Goal: Task Accomplishment & Management: Manage account settings

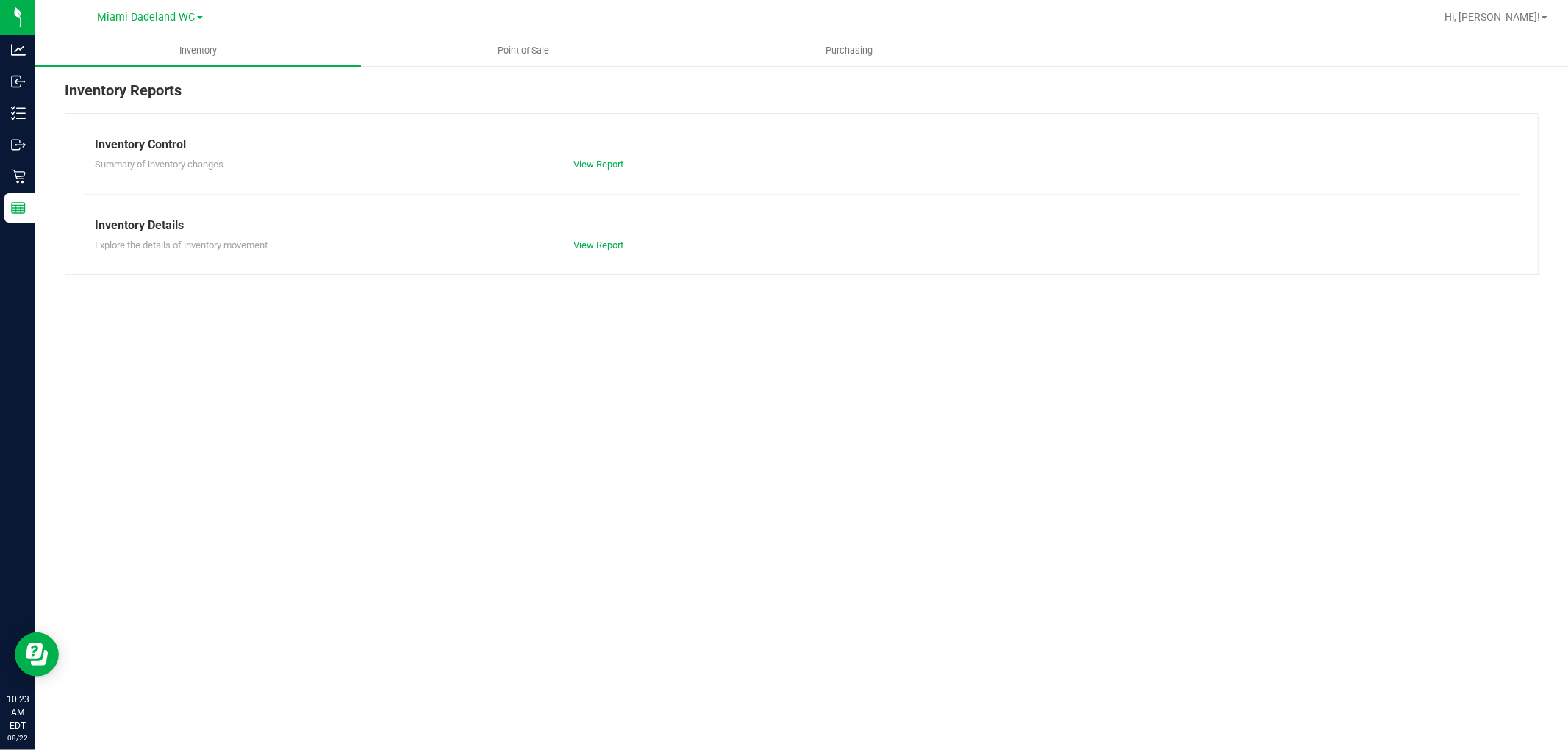
click at [38, 90] on div "Inventory Reports Inventory Control Summary of inventory changes View Report In…" at bounding box center [801, 177] width 1533 height 225
click at [16, 81] on icon at bounding box center [16, 82] width 2 height 2
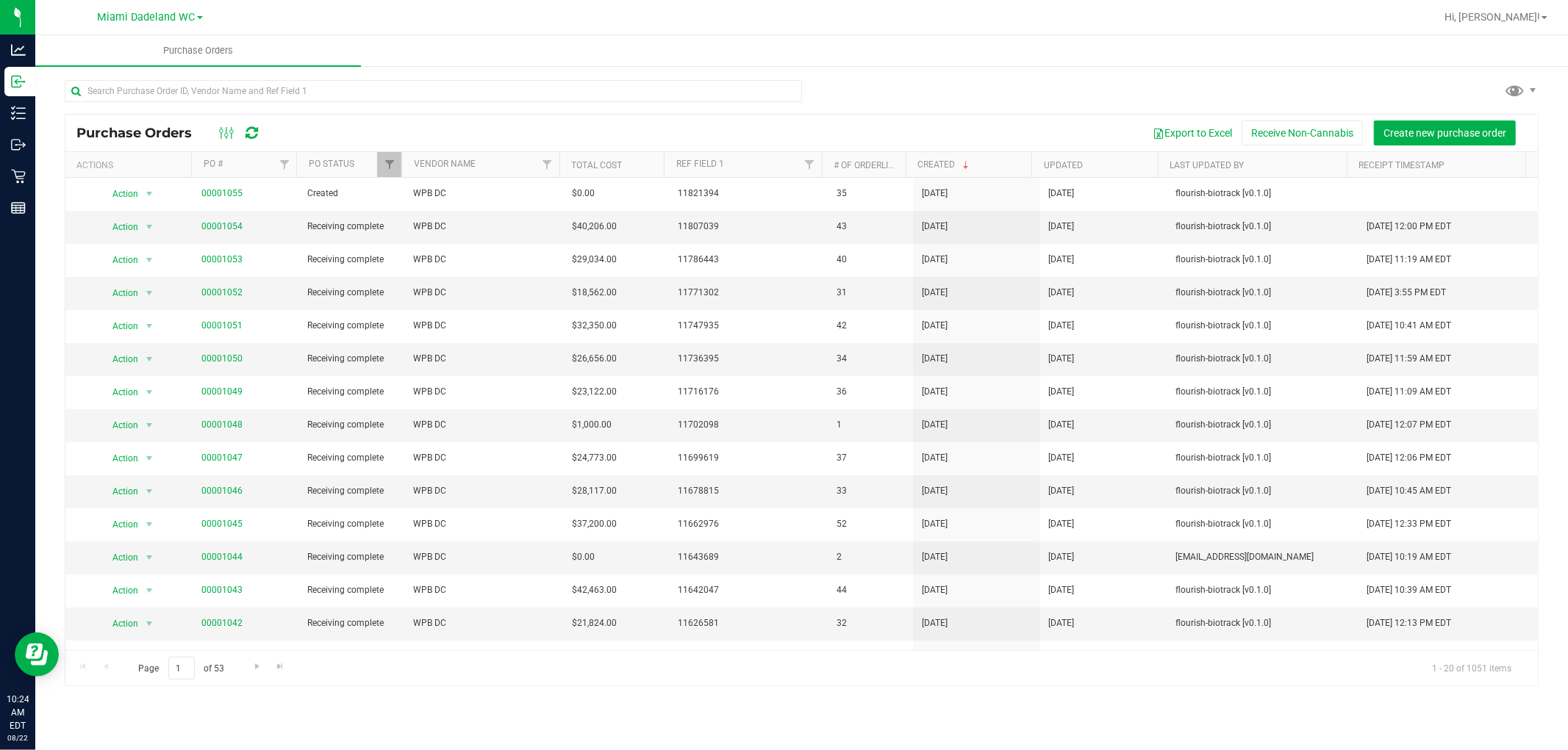
click at [335, 135] on div "Export to Excel Receive Non-Cannabis Create new purchase order" at bounding box center [900, 133] width 1253 height 25
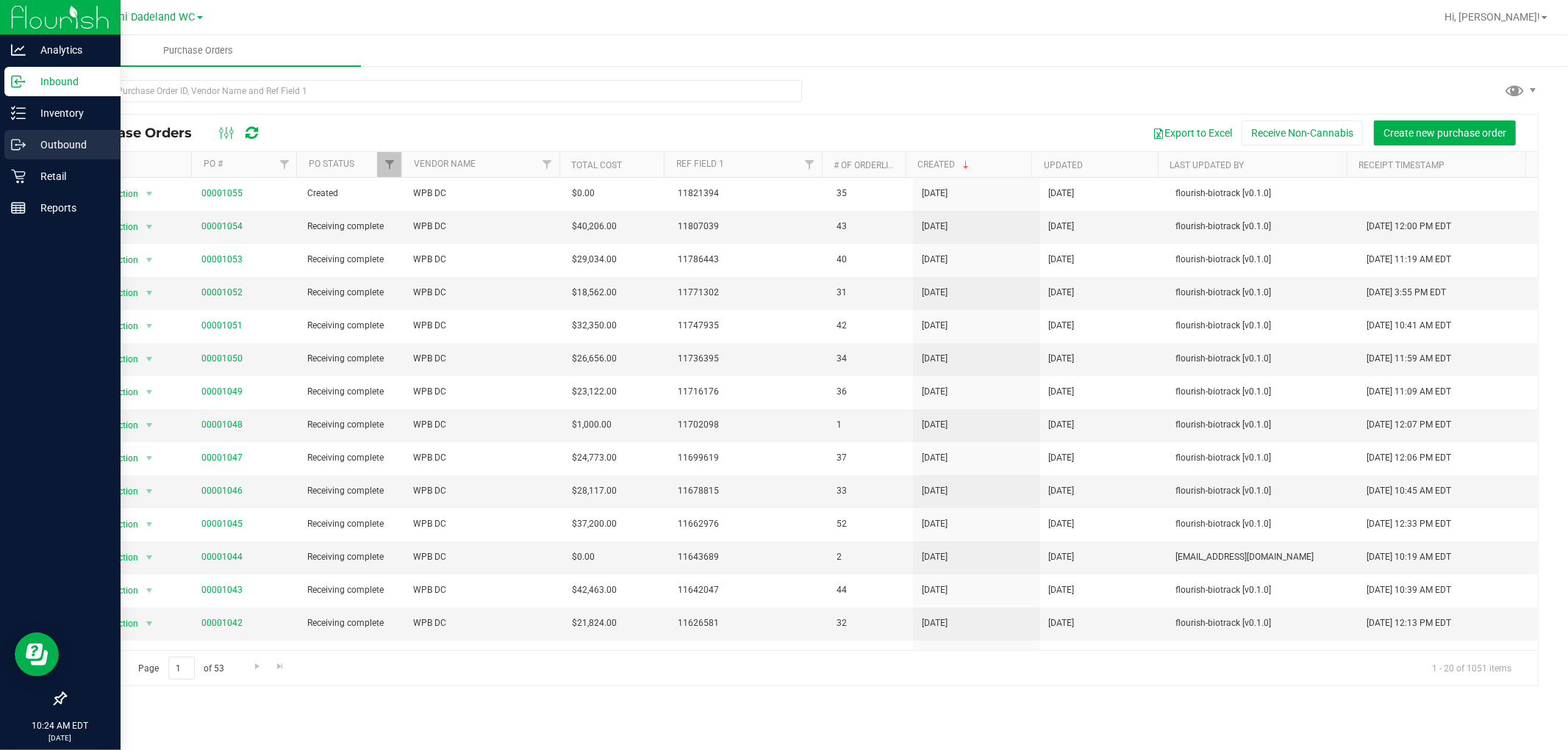
click at [16, 143] on icon at bounding box center [18, 145] width 15 height 15
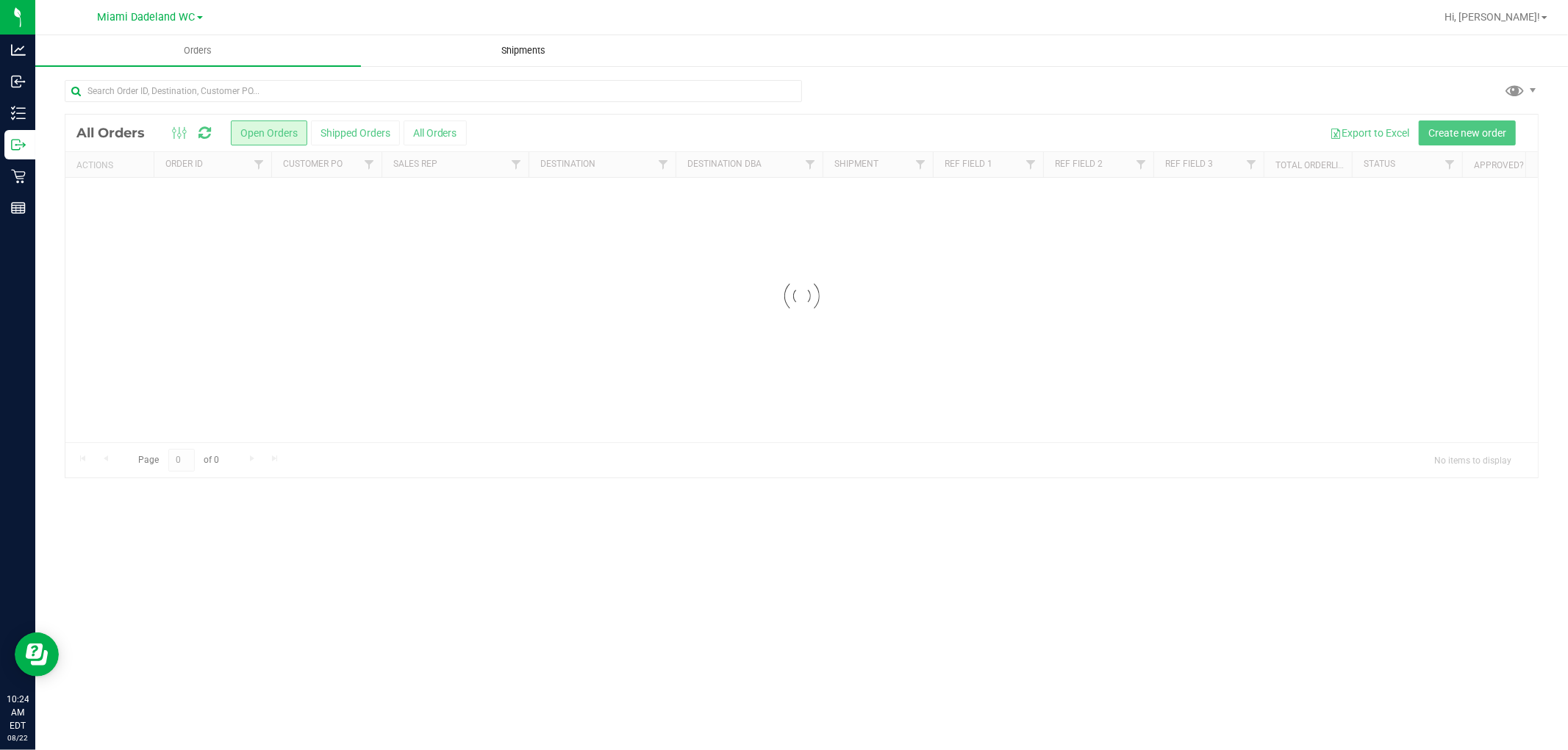
click at [518, 55] on span "Shipments" at bounding box center [524, 50] width 84 height 13
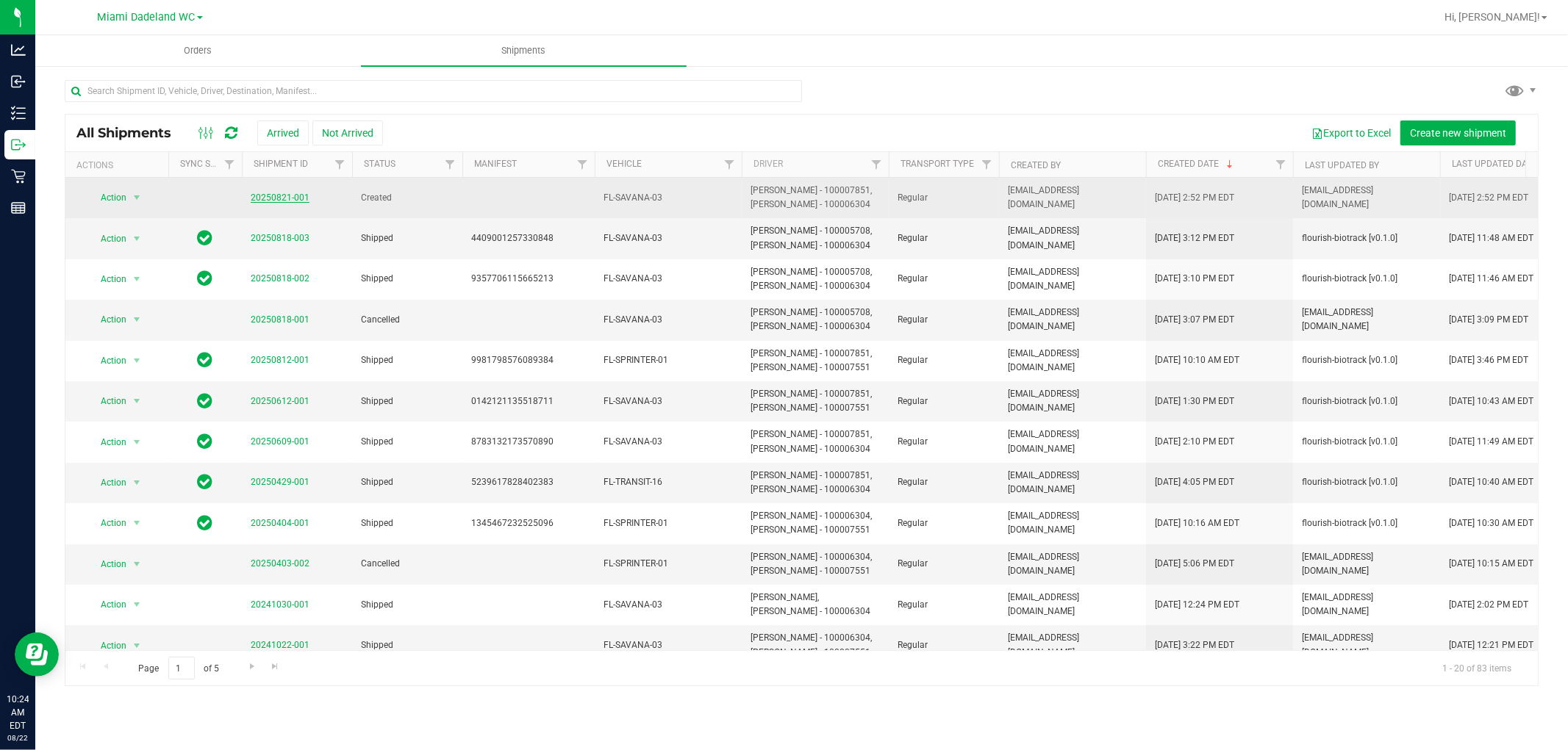
click at [272, 199] on link "20250821-001" at bounding box center [280, 197] width 59 height 10
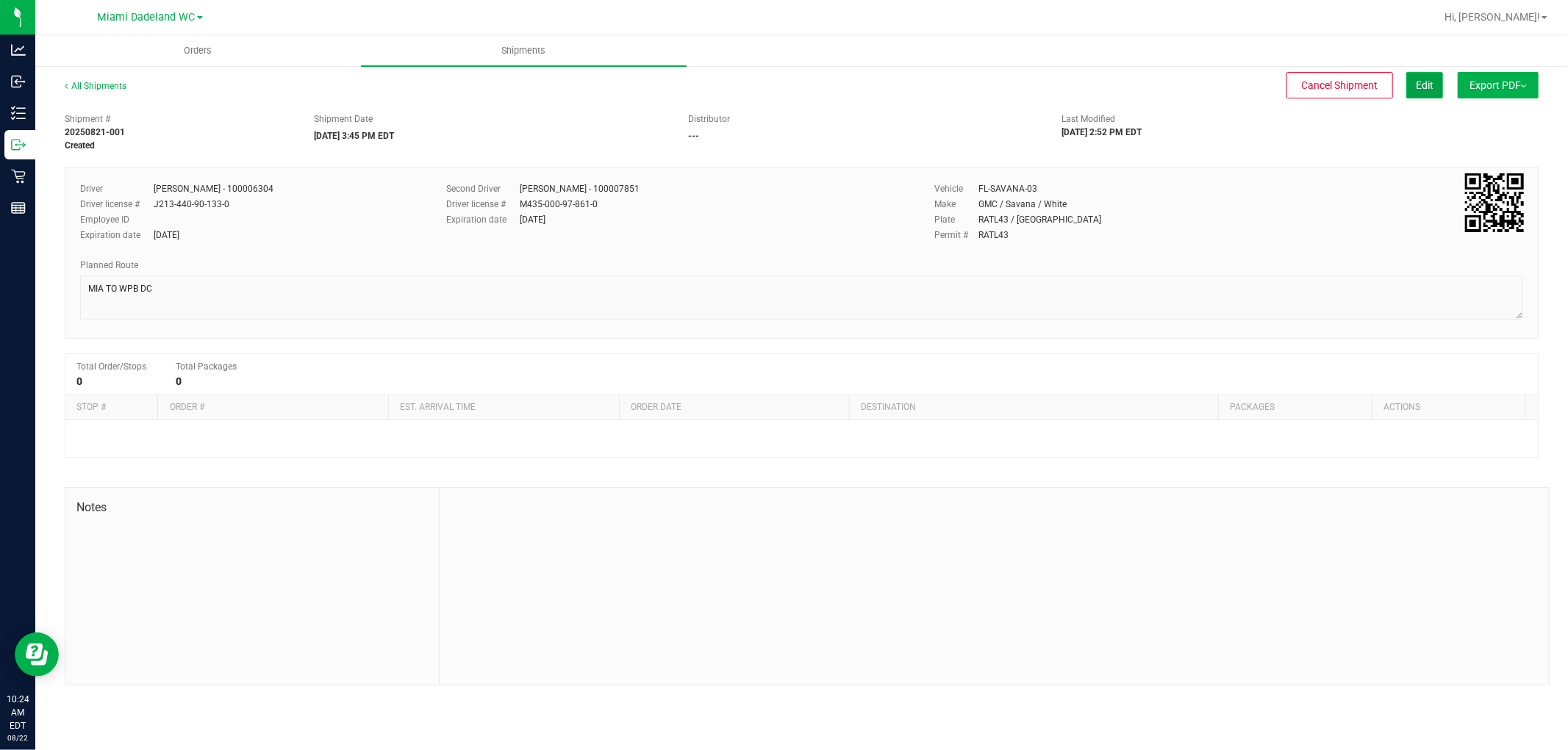
click at [1430, 90] on span "Edit" at bounding box center [1424, 85] width 18 height 12
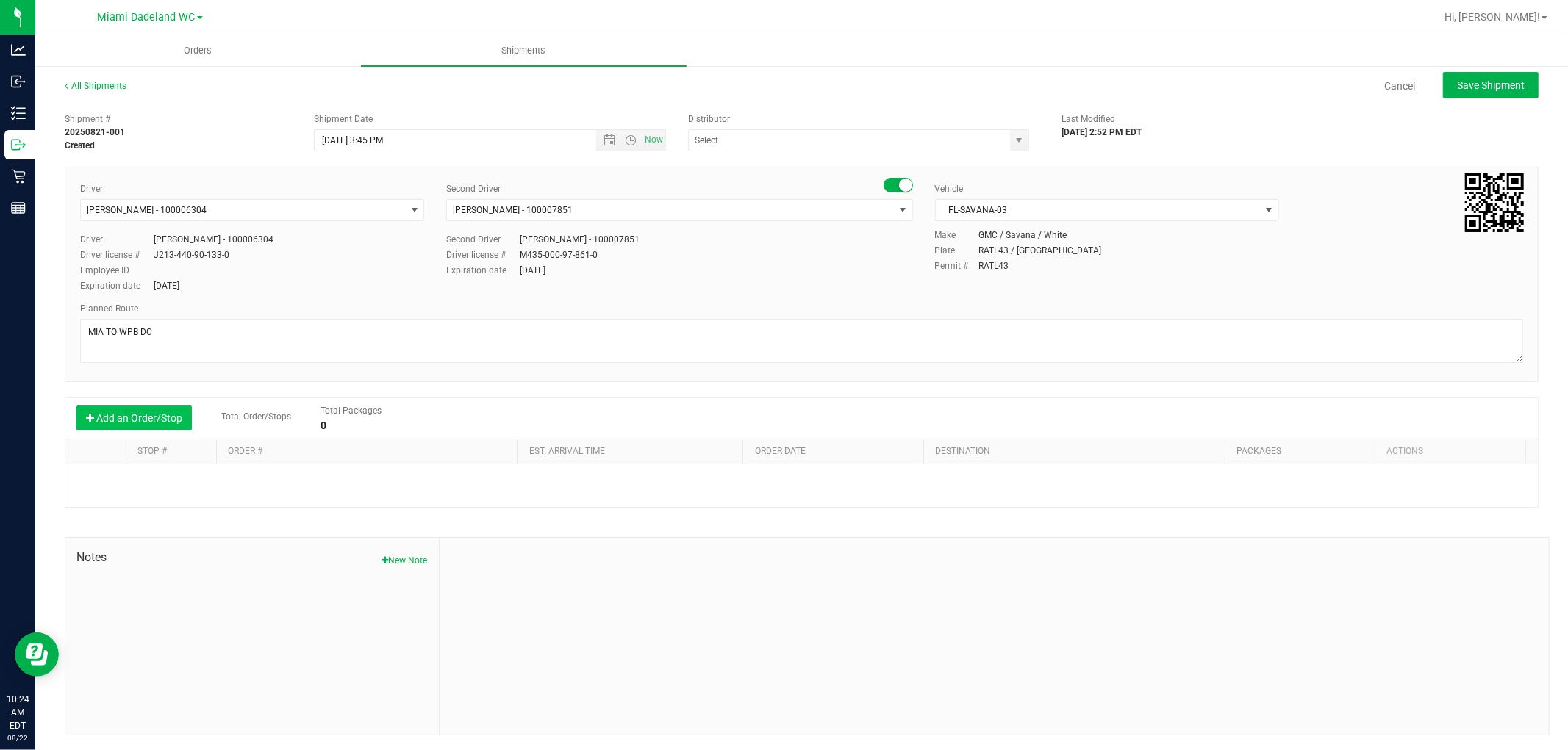
click at [135, 425] on button "Add an Order/Stop" at bounding box center [134, 418] width 116 height 25
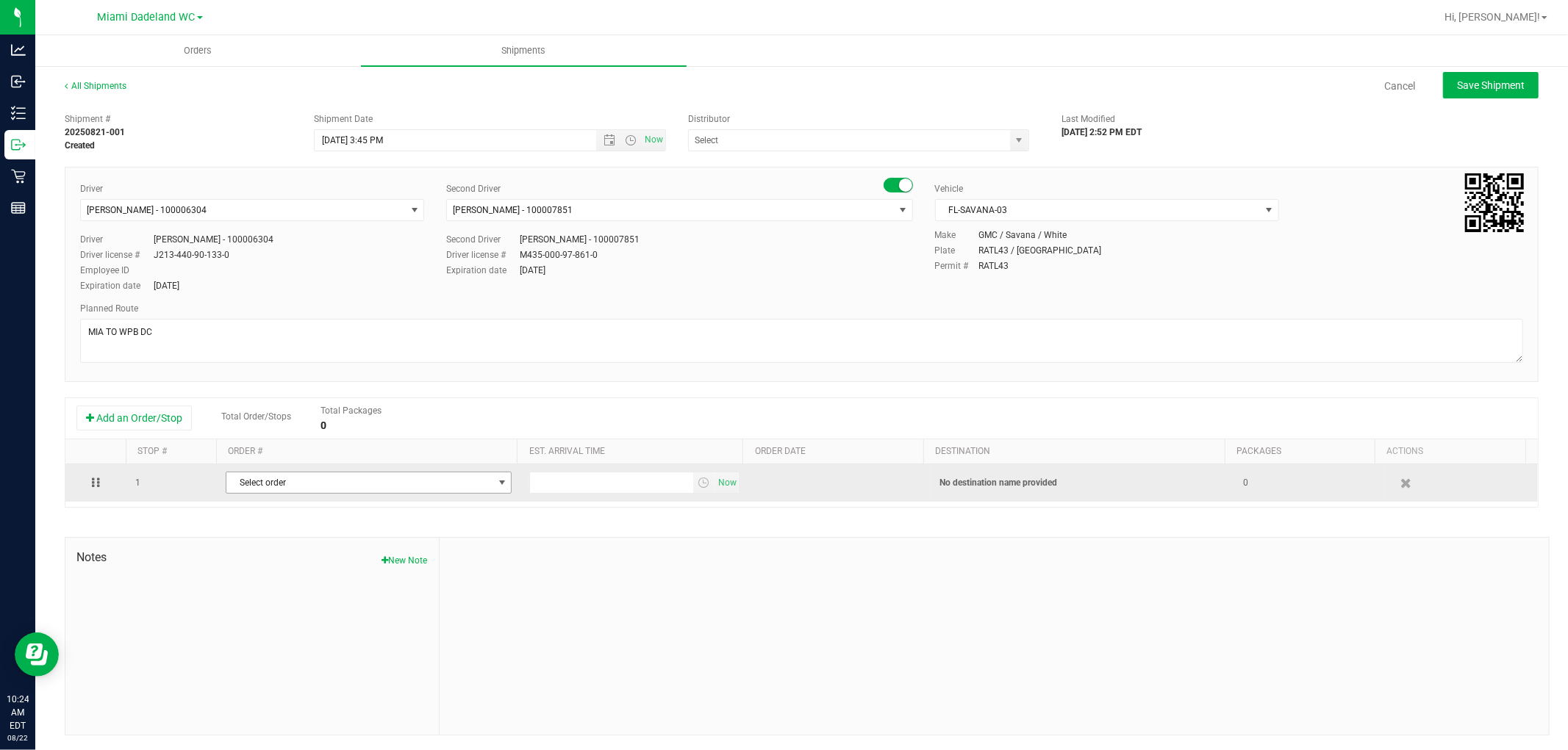
click at [324, 480] on span "Select order" at bounding box center [360, 483] width 266 height 20
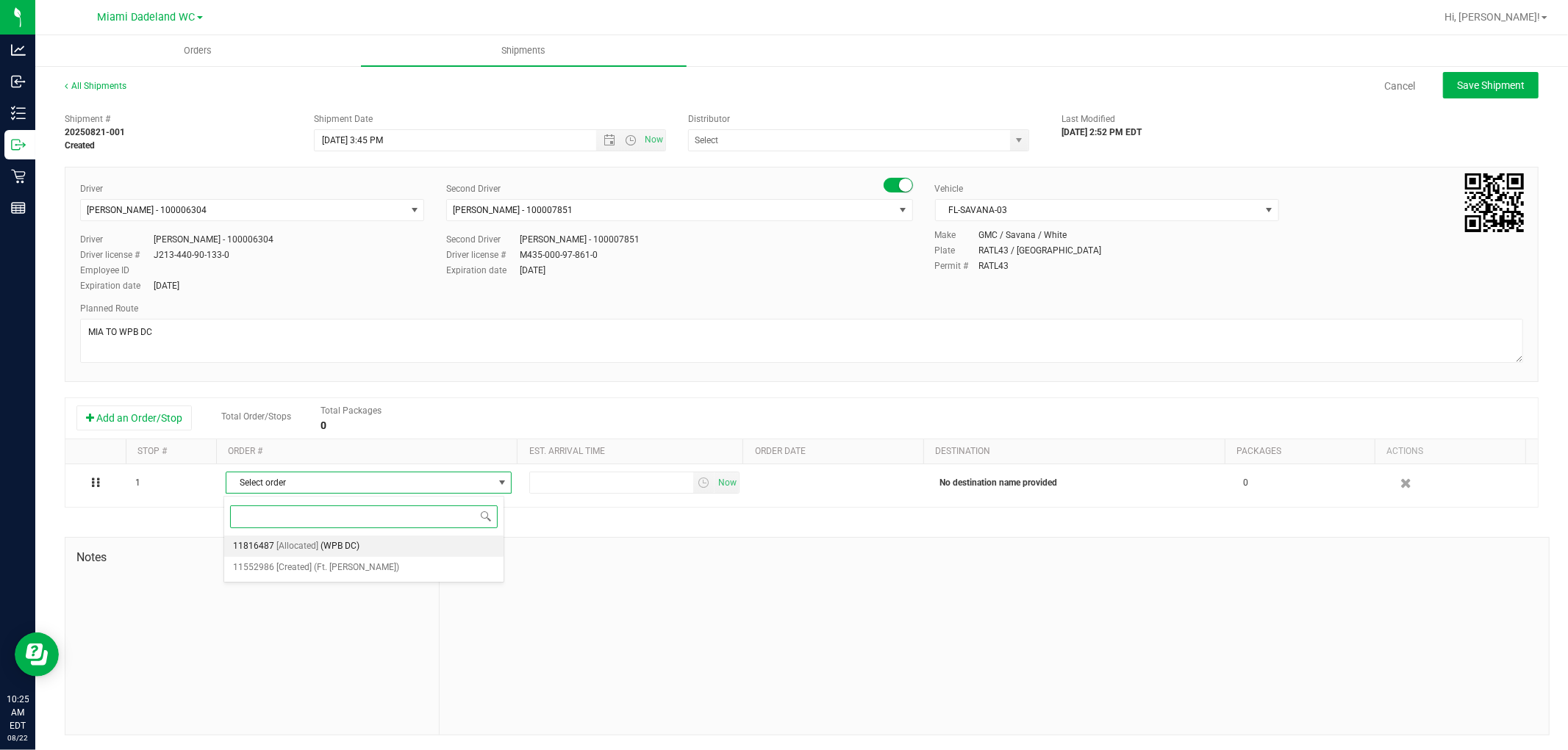
click at [273, 551] on li "11816487 [Allocated] (WPB DC)" at bounding box center [363, 547] width 279 height 22
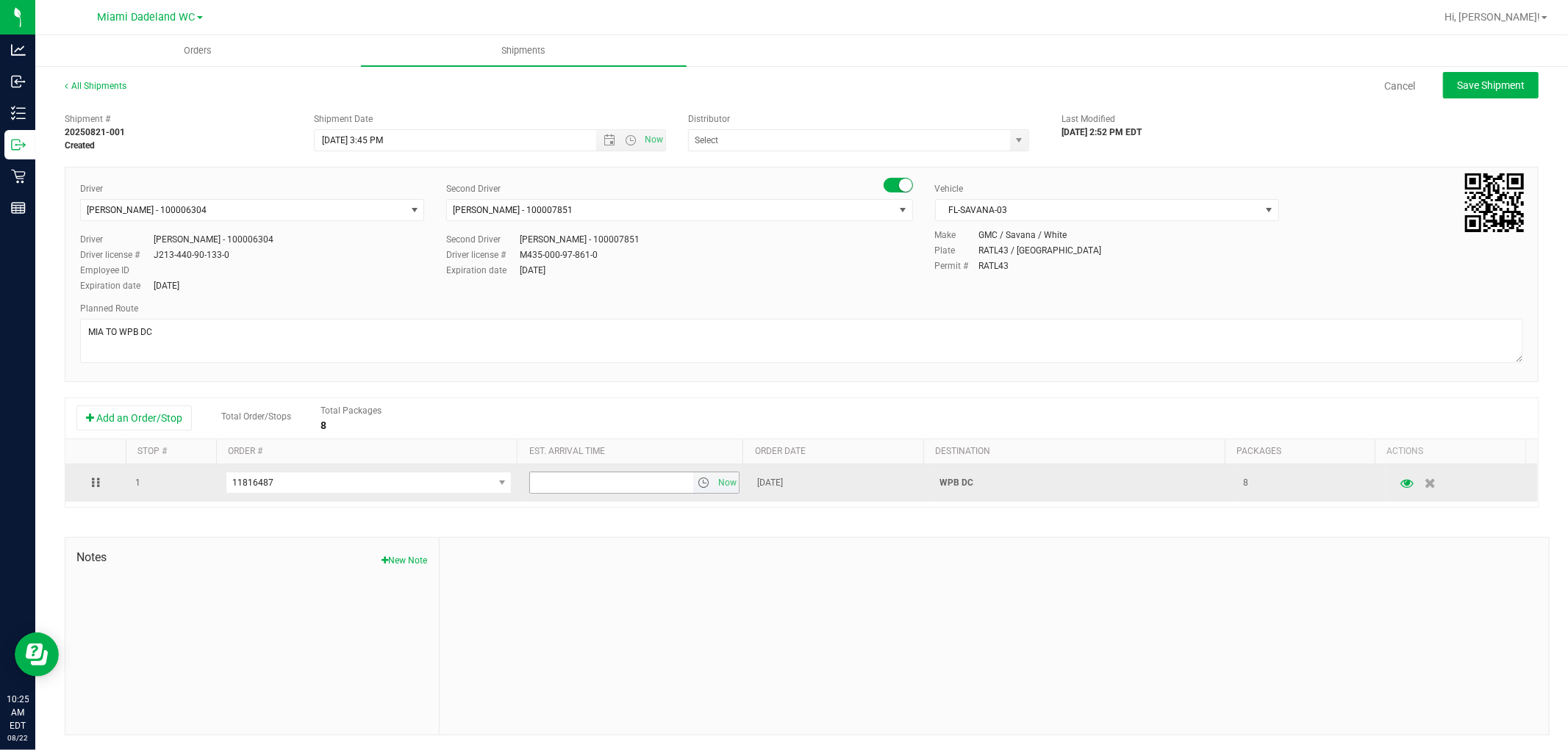
click at [639, 482] on input "text" at bounding box center [611, 483] width 163 height 20
click at [698, 488] on span "select" at bounding box center [703, 482] width 12 height 12
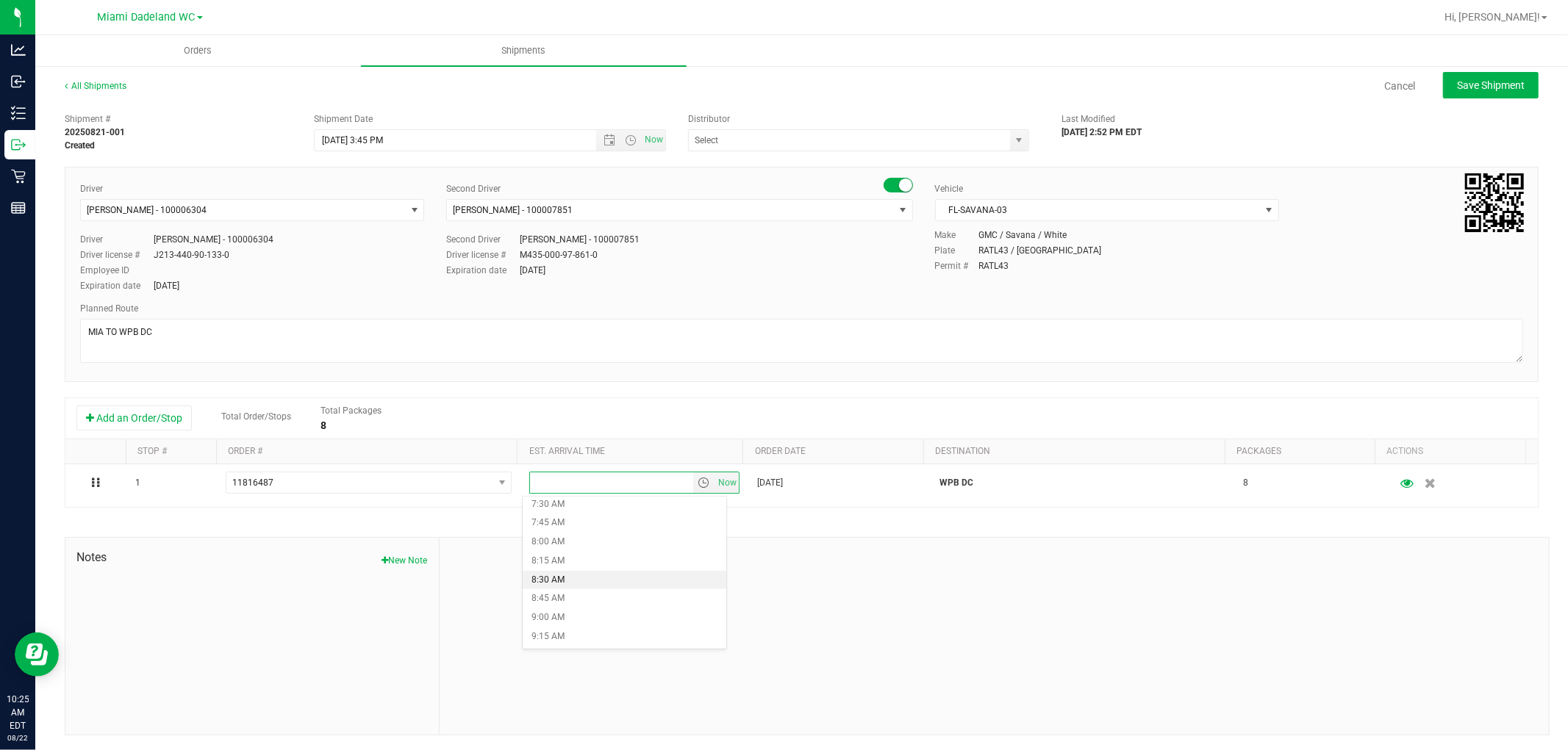
scroll to position [735, 0]
click at [642, 562] on li "10:30 AM" at bounding box center [625, 567] width 203 height 19
click at [1014, 134] on span "select" at bounding box center [1019, 140] width 12 height 12
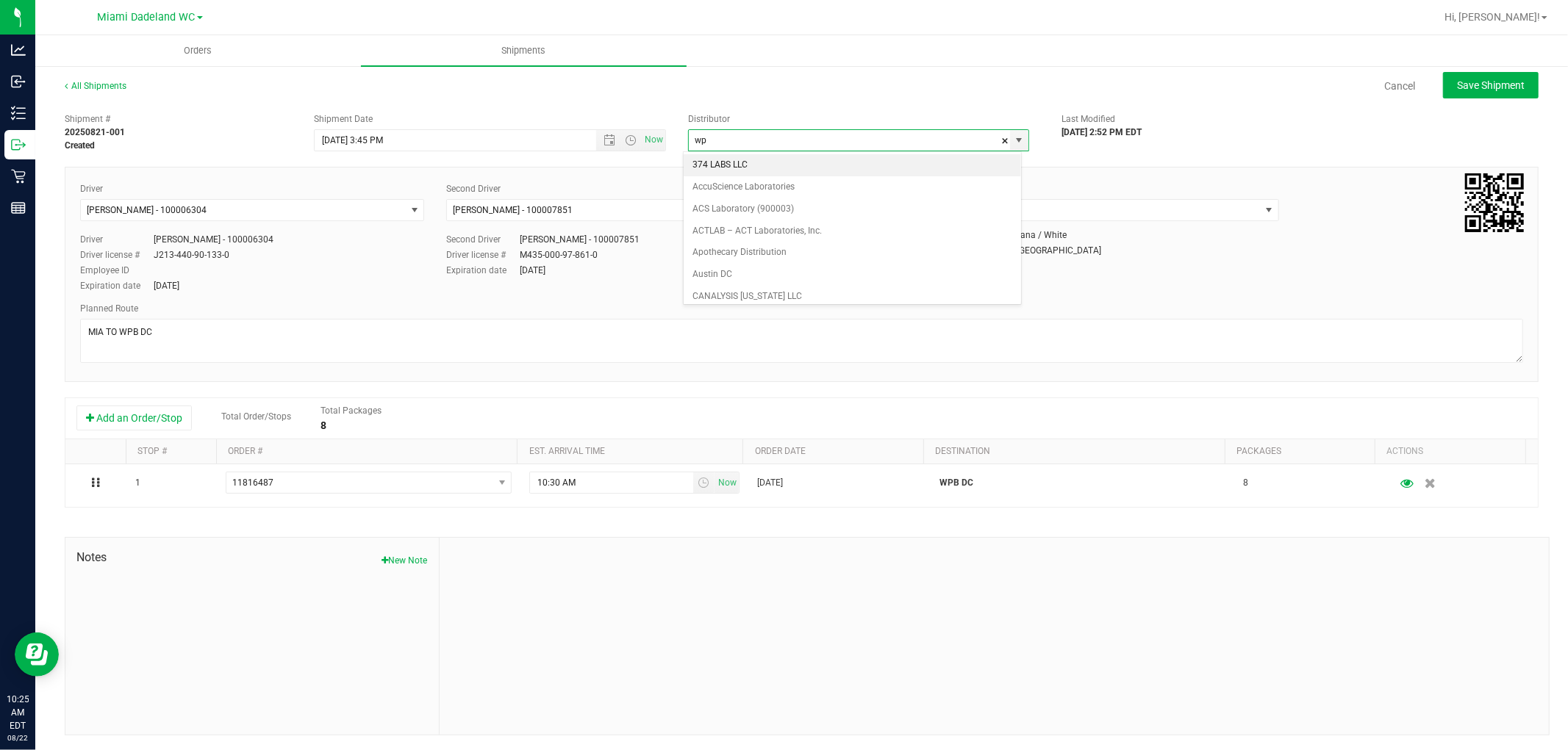
type input "w"
click at [832, 170] on li "WPB DC" at bounding box center [852, 166] width 337 height 22
type input "WPB DC"
click at [1265, 91] on div "Cancel Save Shipment" at bounding box center [846, 85] width 1386 height 27
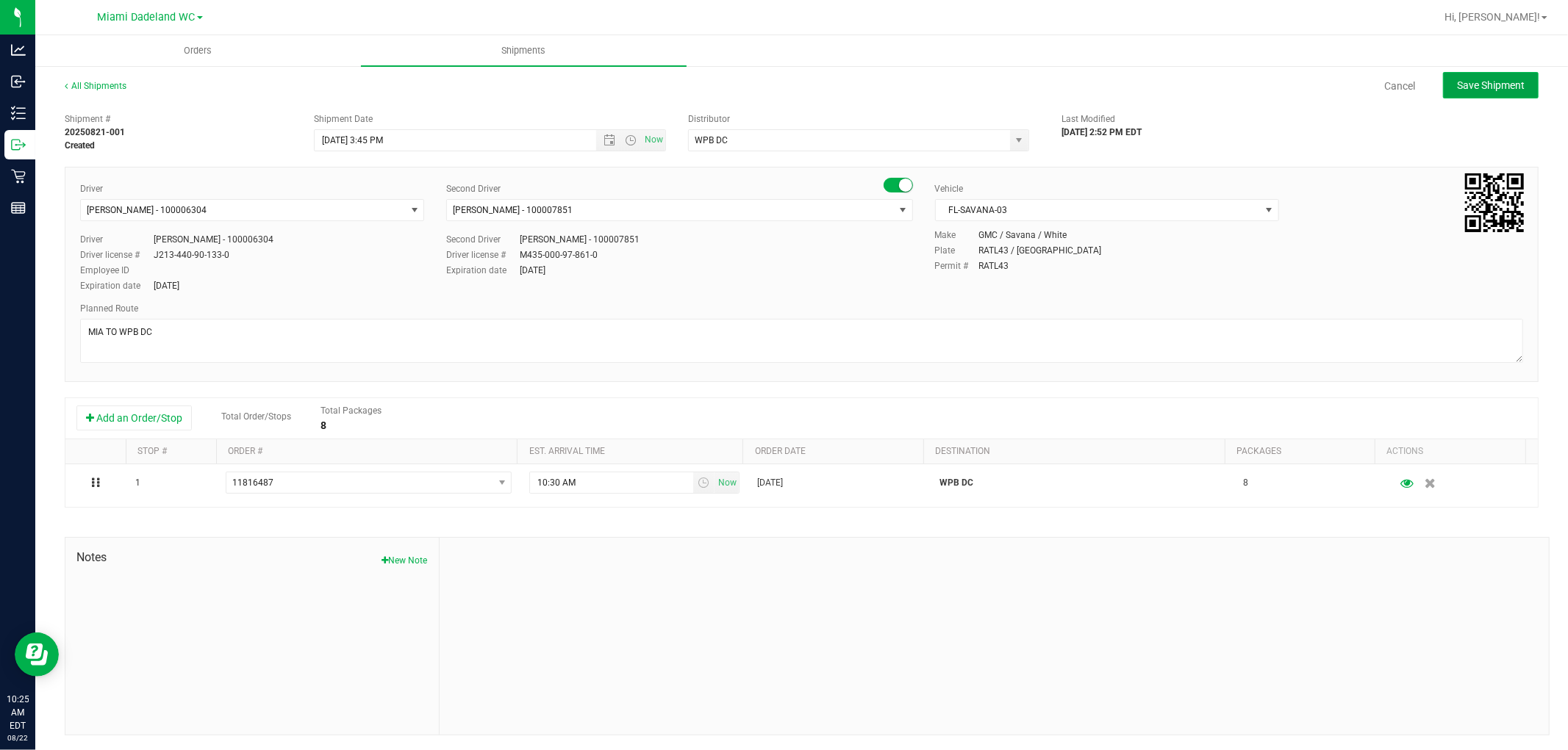
click at [1497, 81] on span "Save Shipment" at bounding box center [1491, 85] width 68 height 12
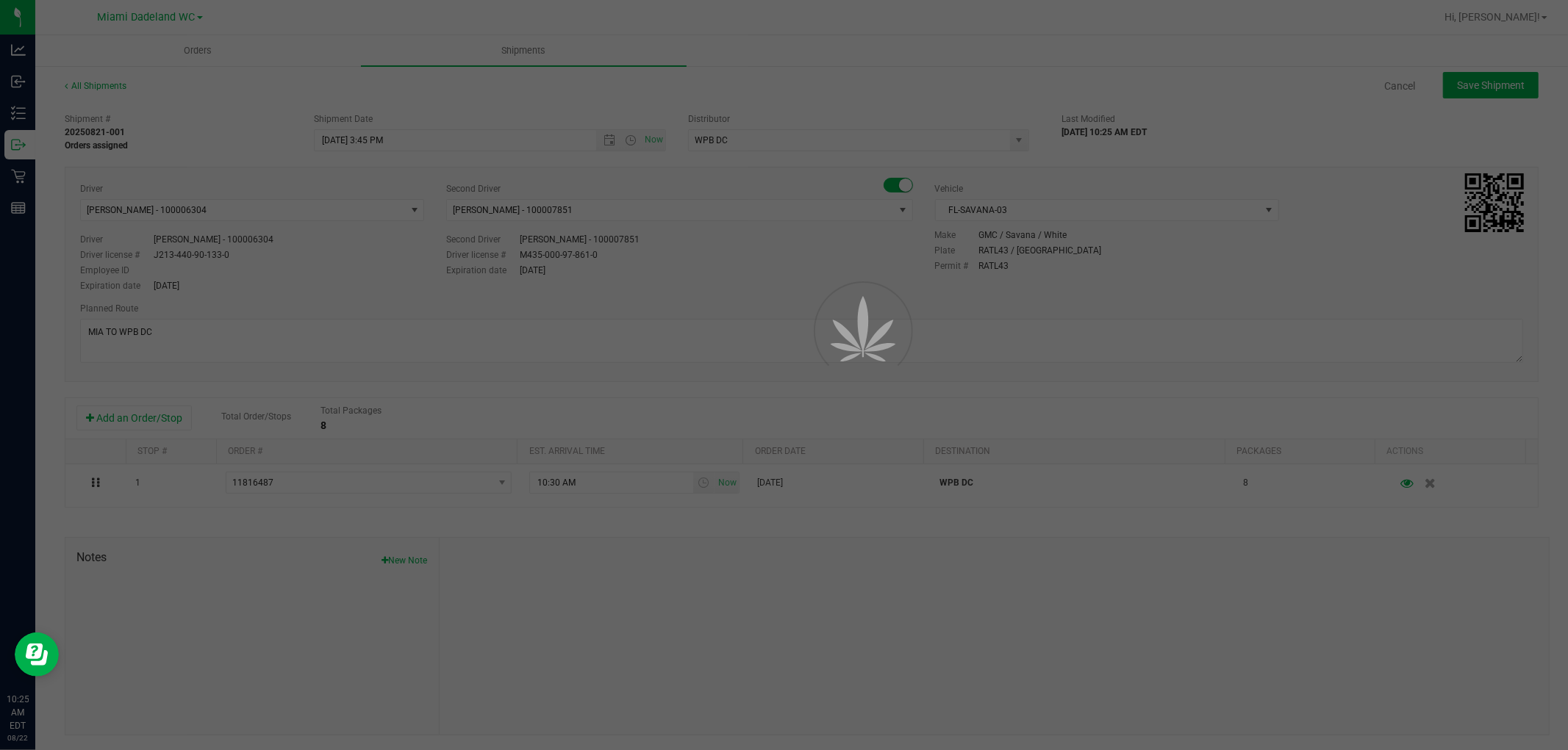
type input "8/21/2025 7:45 PM"
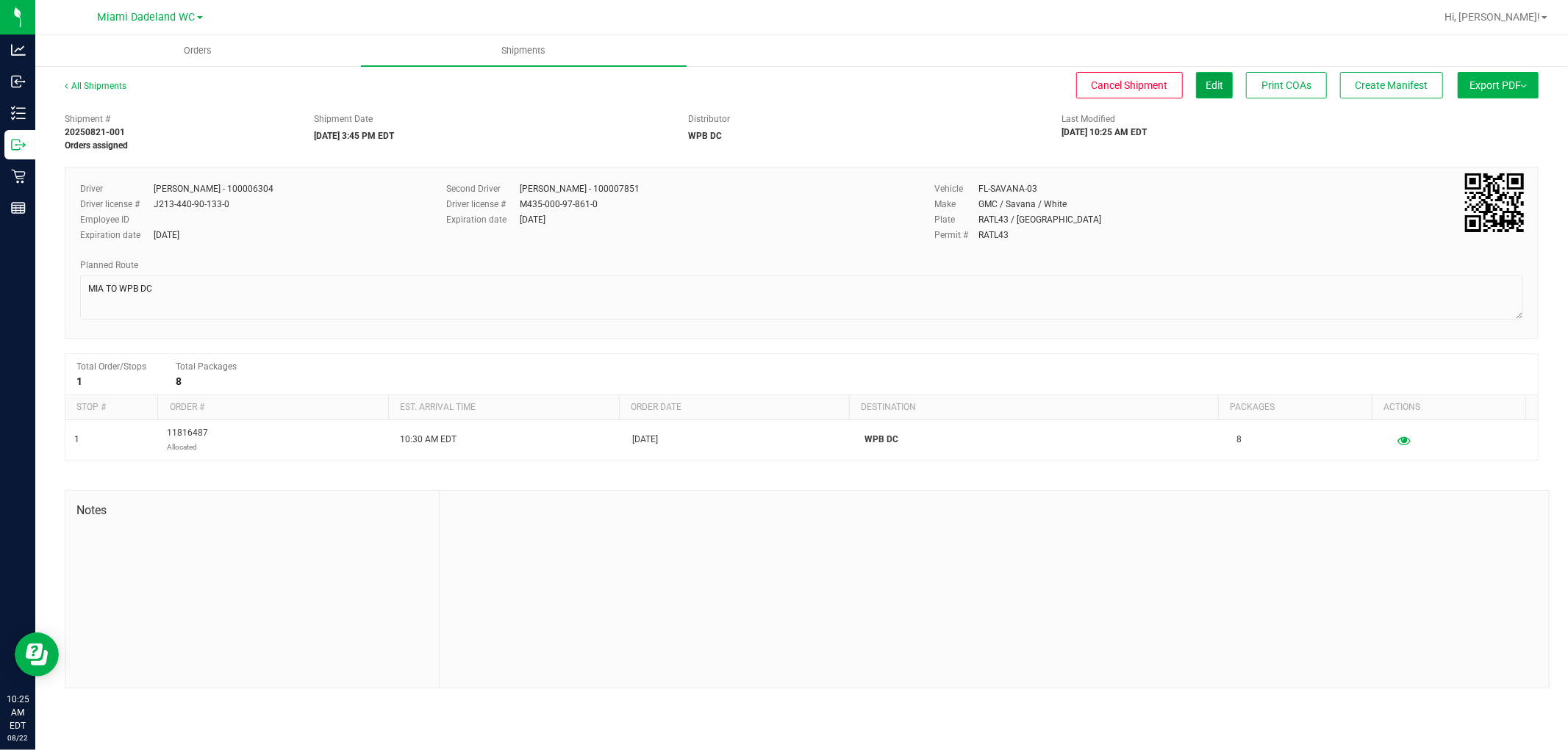
click at [1215, 84] on span "Edit" at bounding box center [1214, 85] width 18 height 12
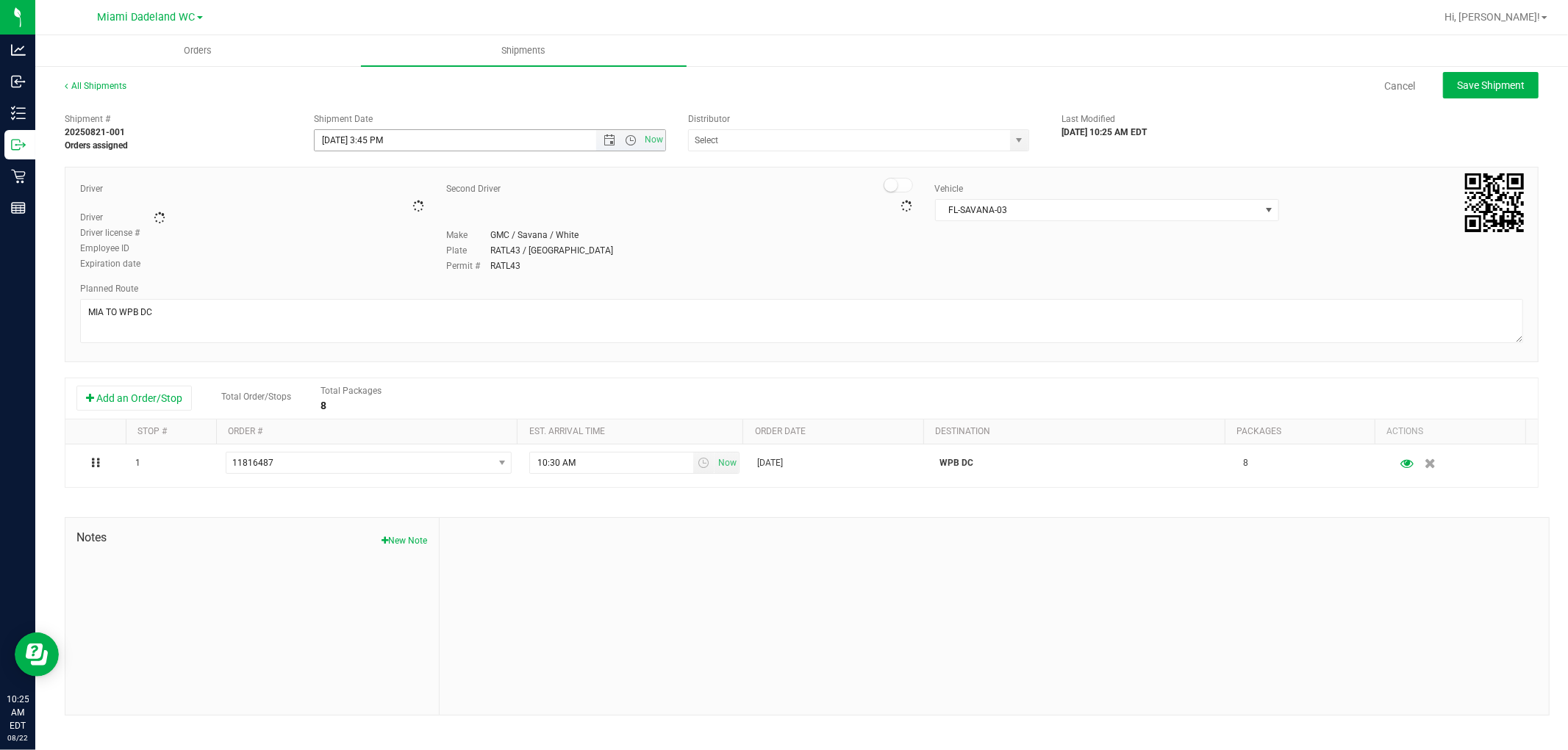
type input "WPB DC"
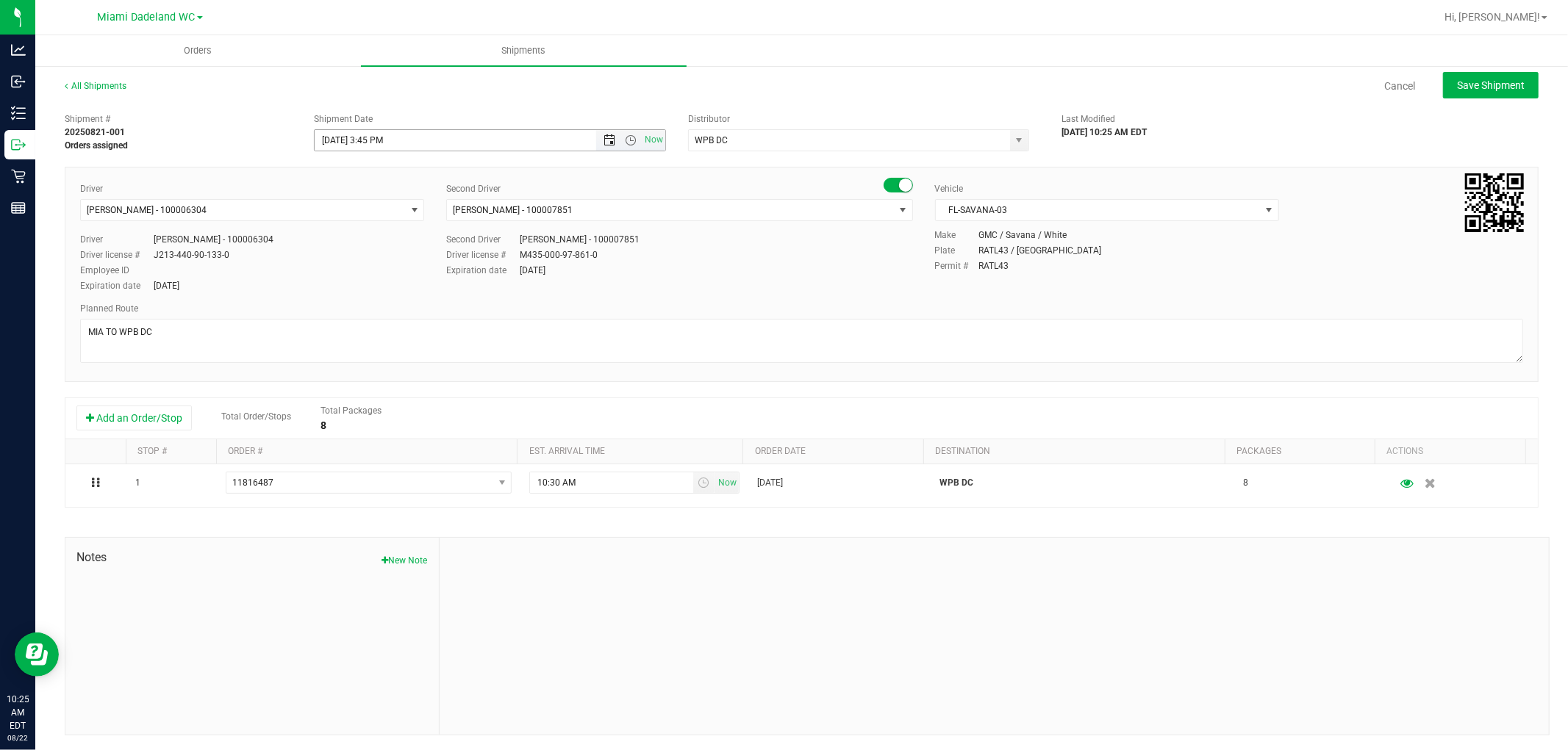
click at [612, 141] on span "Open the date view" at bounding box center [610, 140] width 25 height 12
click at [427, 288] on link "22" at bounding box center [432, 289] width 21 height 23
click at [625, 143] on span "Open the time view" at bounding box center [630, 140] width 12 height 12
click at [437, 225] on li "10:30 AM" at bounding box center [485, 234] width 345 height 19
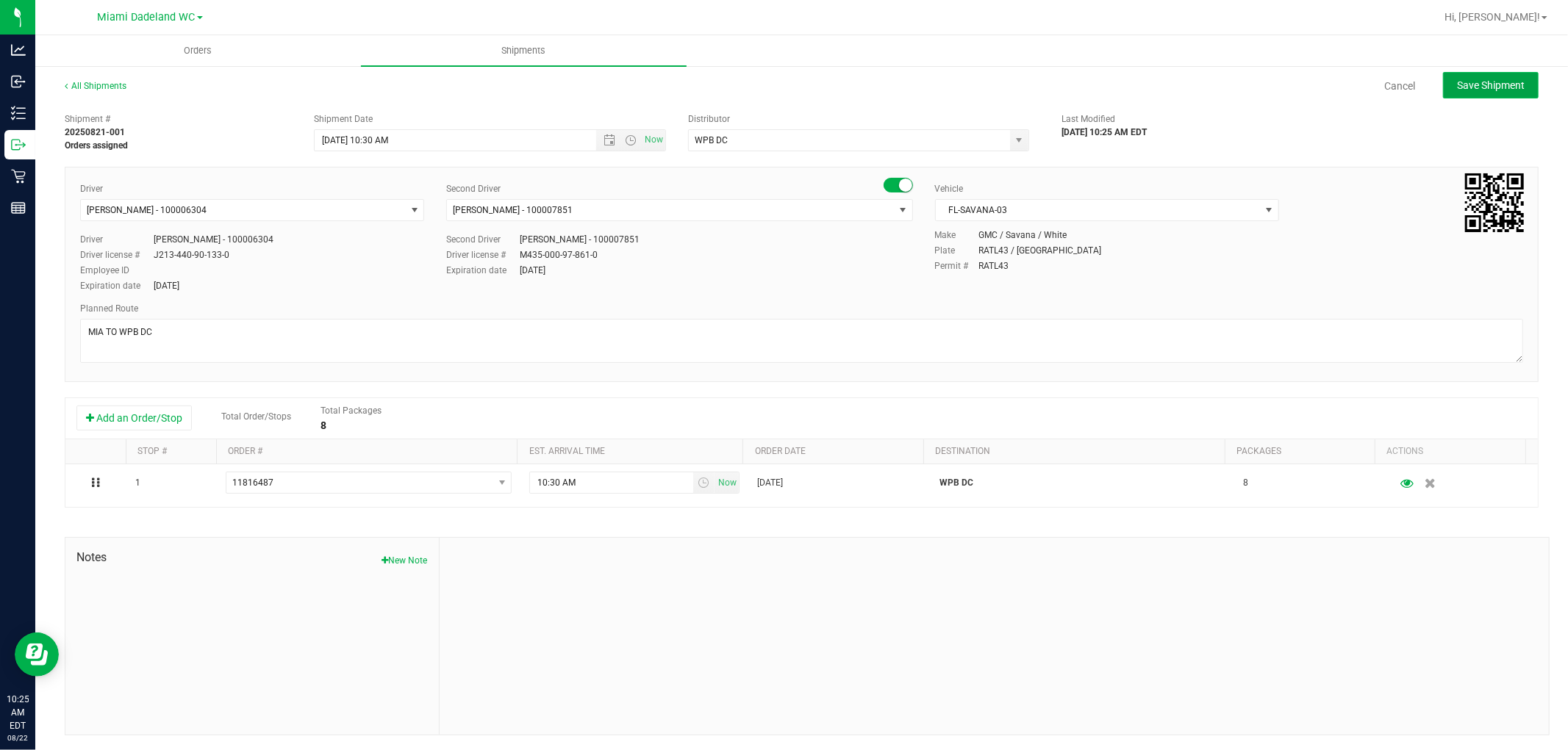
click at [1458, 84] on span "Save Shipment" at bounding box center [1491, 85] width 68 height 12
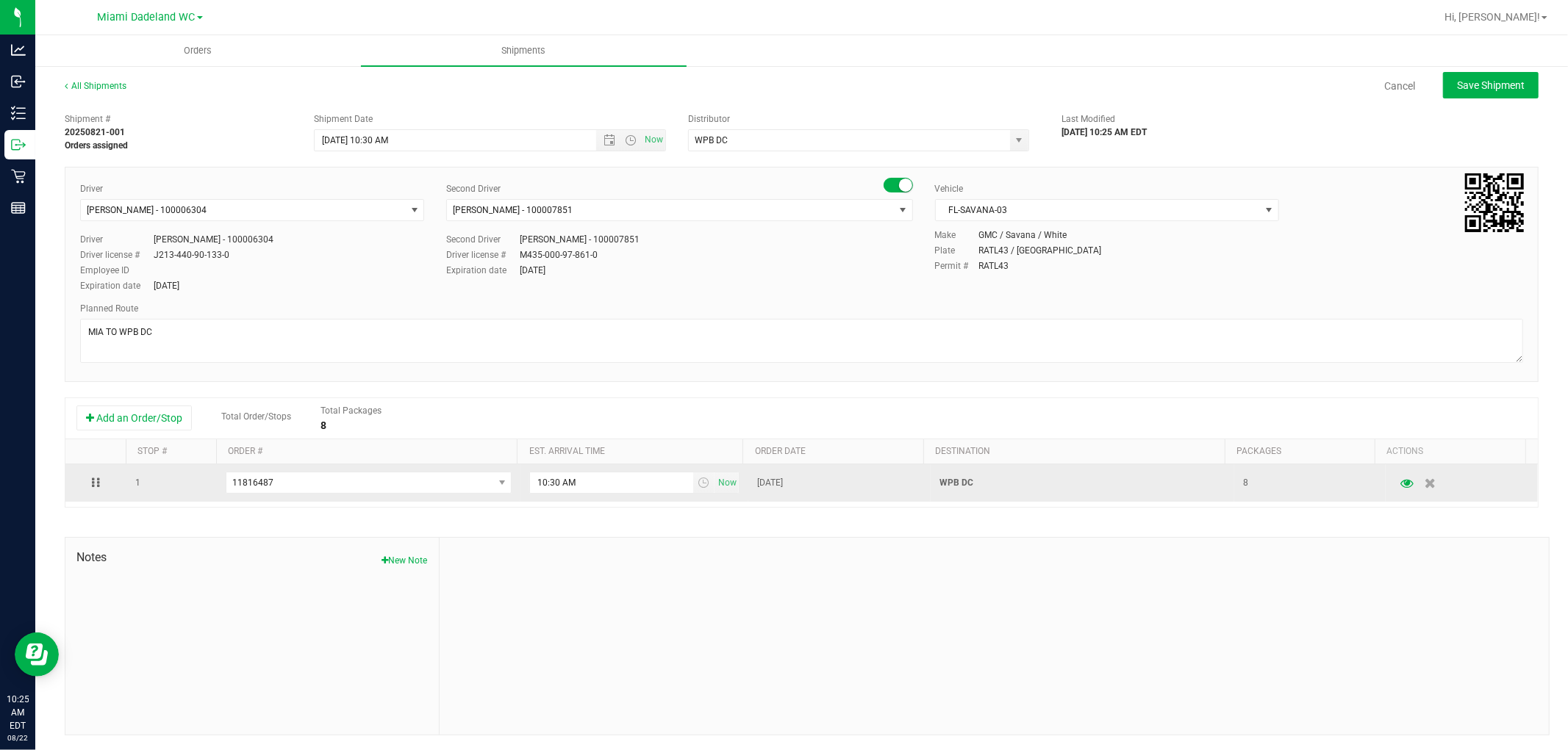
type input "[DATE] 2:30 PM"
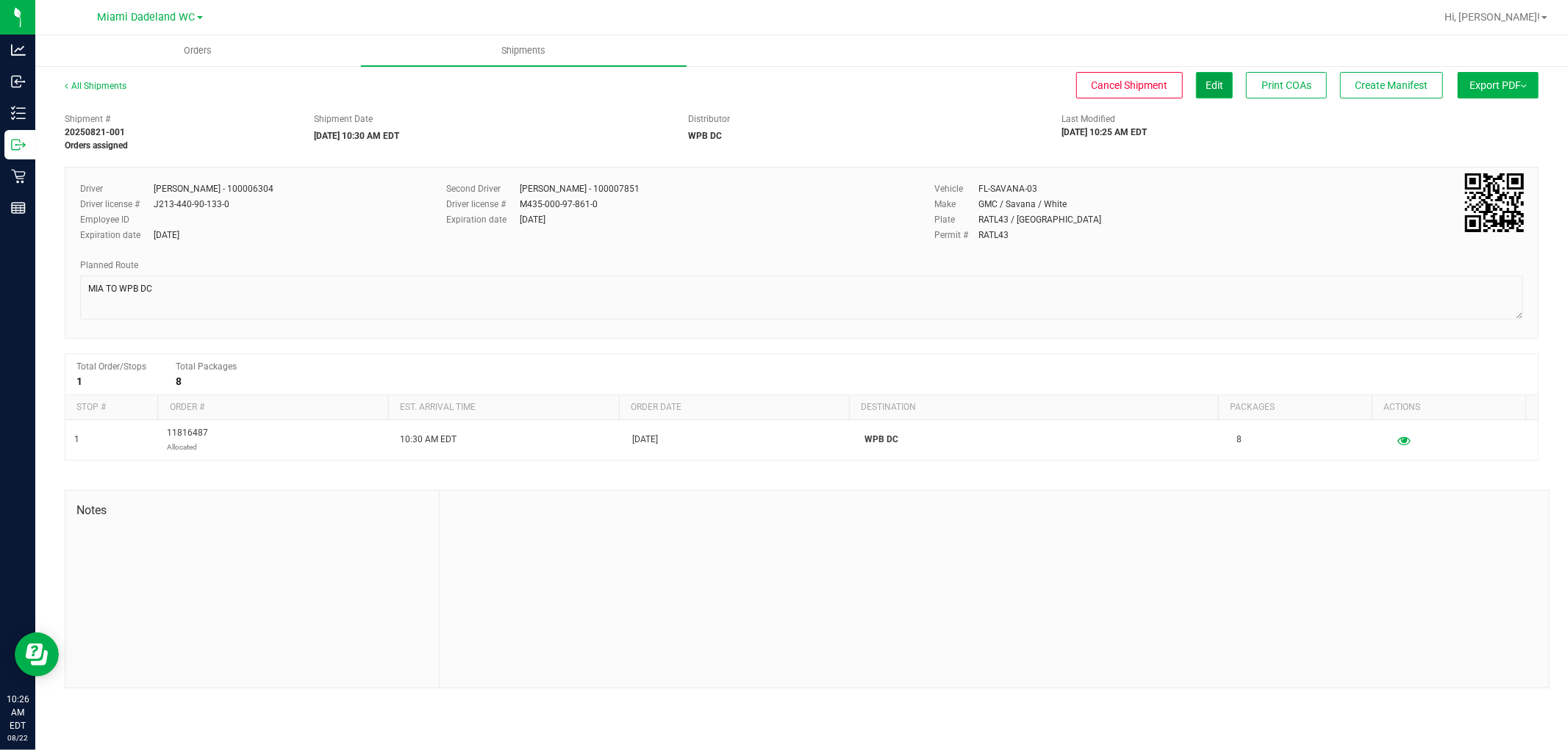
click at [1216, 80] on span "Edit" at bounding box center [1214, 85] width 18 height 12
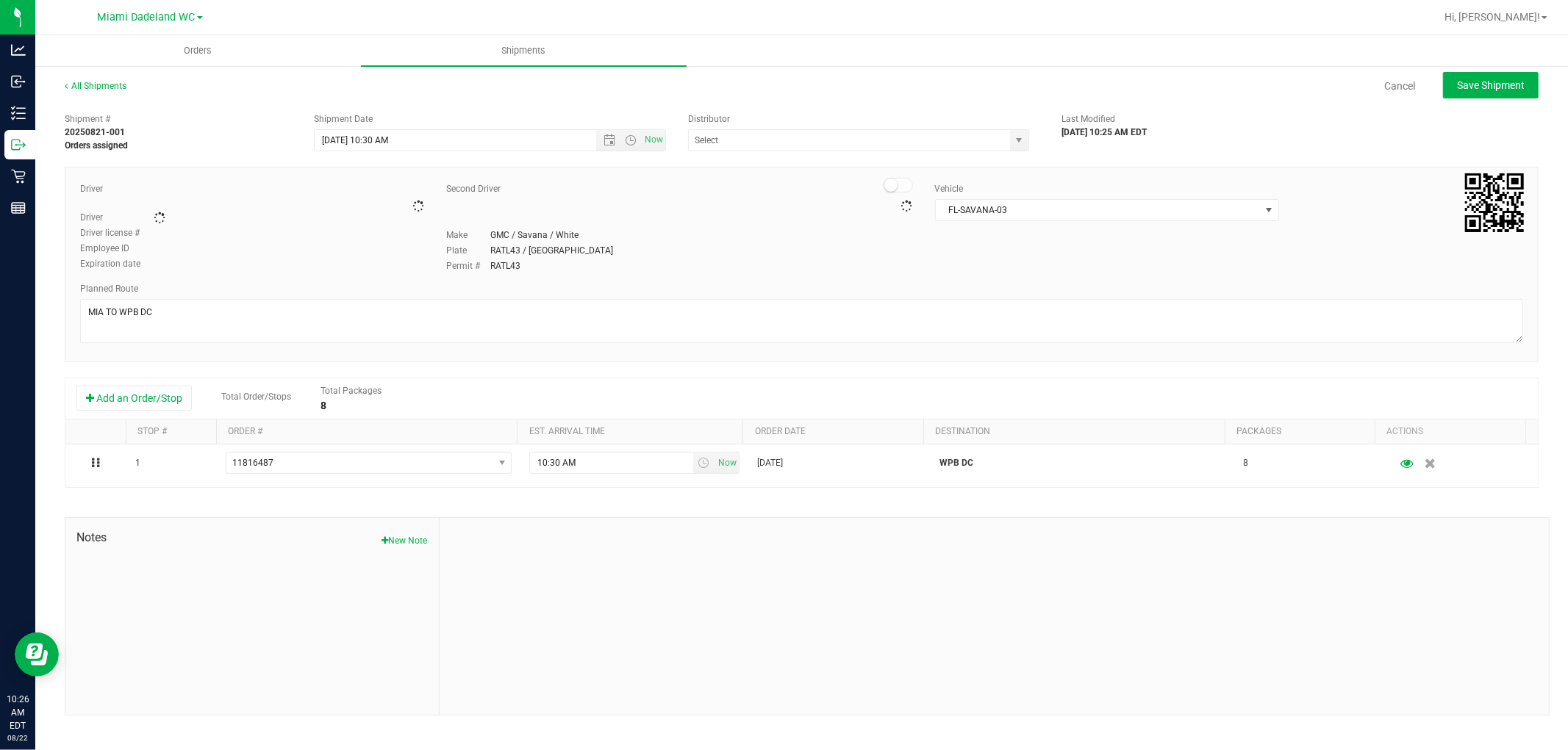
type input "WPB DC"
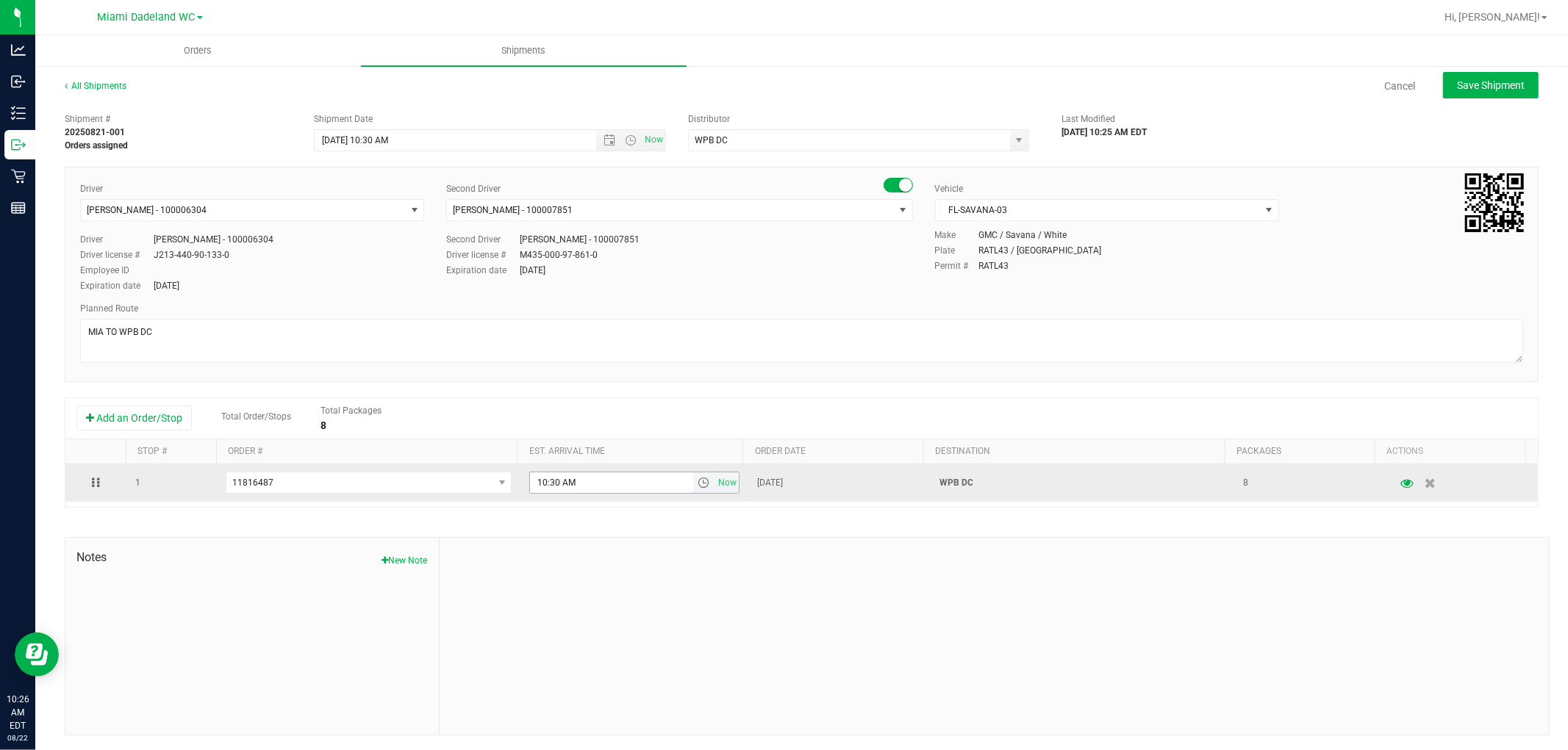
click at [698, 487] on span "select" at bounding box center [703, 482] width 12 height 12
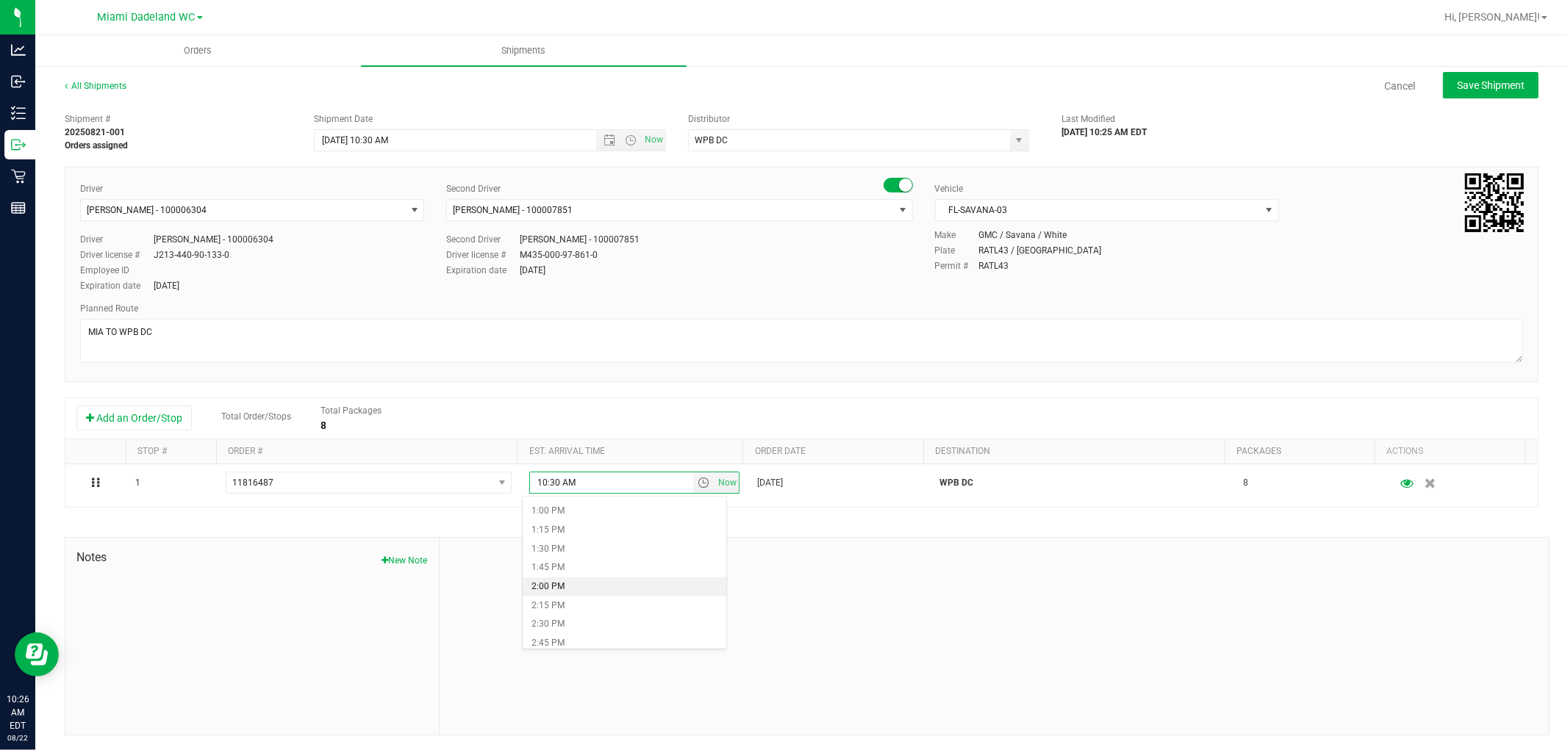
scroll to position [1061, 0]
click at [607, 578] on li "3:00 PM" at bounding box center [625, 581] width 203 height 19
type input "3:00 PM"
click at [1510, 81] on span "Save Shipment" at bounding box center [1491, 85] width 68 height 12
type input "[DATE] 2:30 PM"
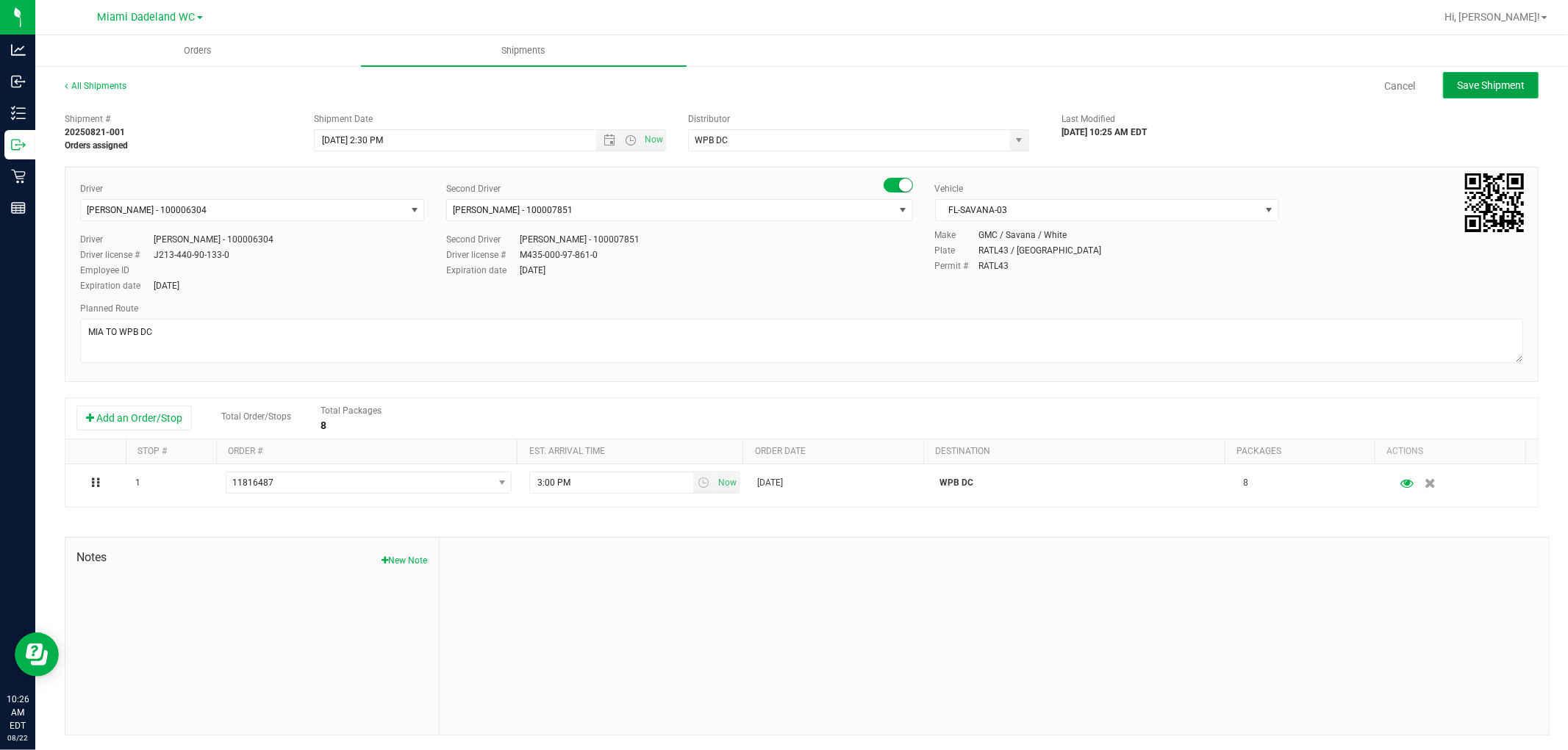
click at [1508, 87] on span "Save Shipment" at bounding box center [1491, 85] width 68 height 12
click at [1448, 152] on div "Shipment # 20250821-001 Orders assigned Shipment Date 8/22/2025 2:30 PM Now Dis…" at bounding box center [802, 128] width 1496 height 46
type input "WPB DC"
click at [1477, 80] on span "Save Shipment" at bounding box center [1491, 85] width 68 height 12
type input "[DATE] 2:30 PM"
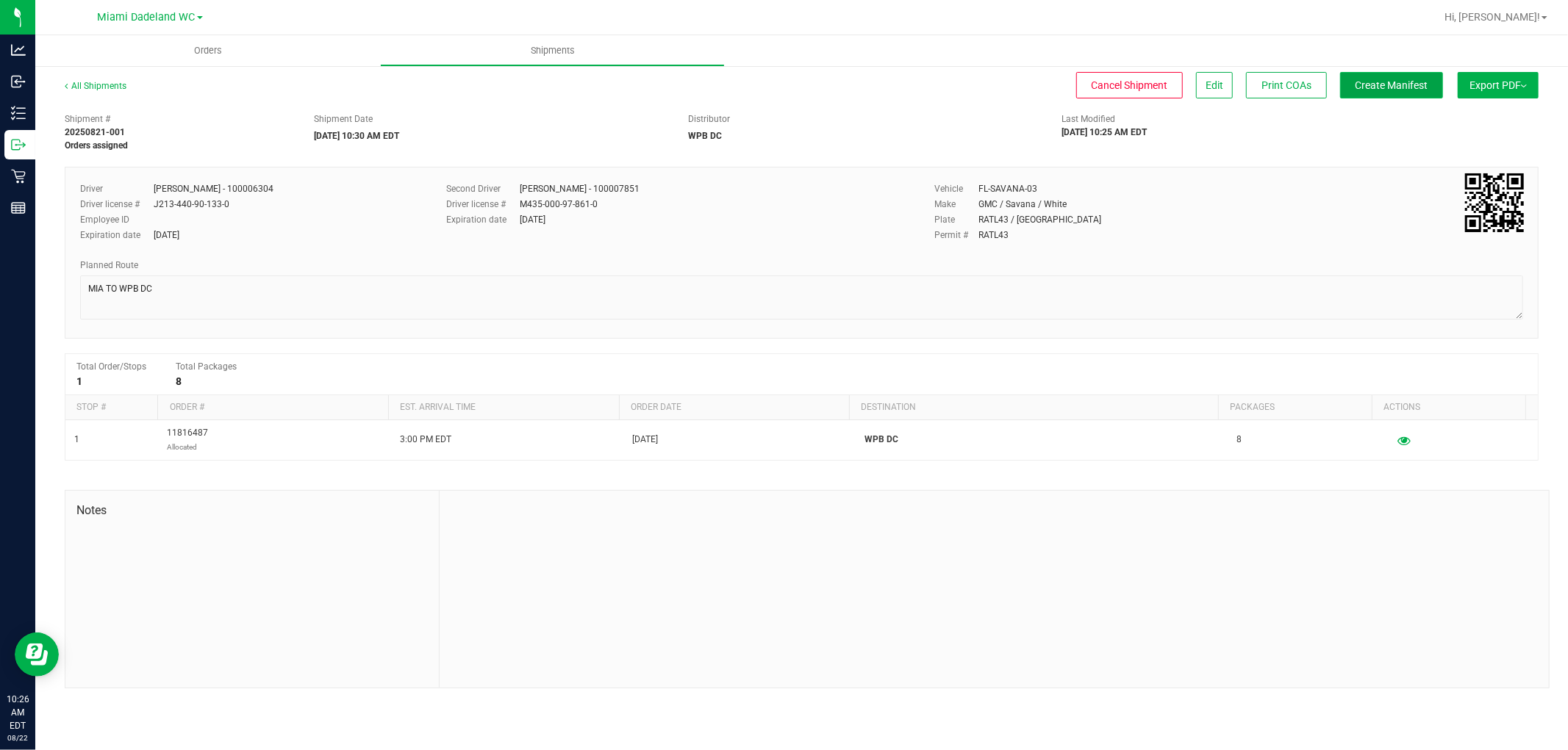
click at [1415, 80] on span "Create Manifest" at bounding box center [1391, 85] width 73 height 12
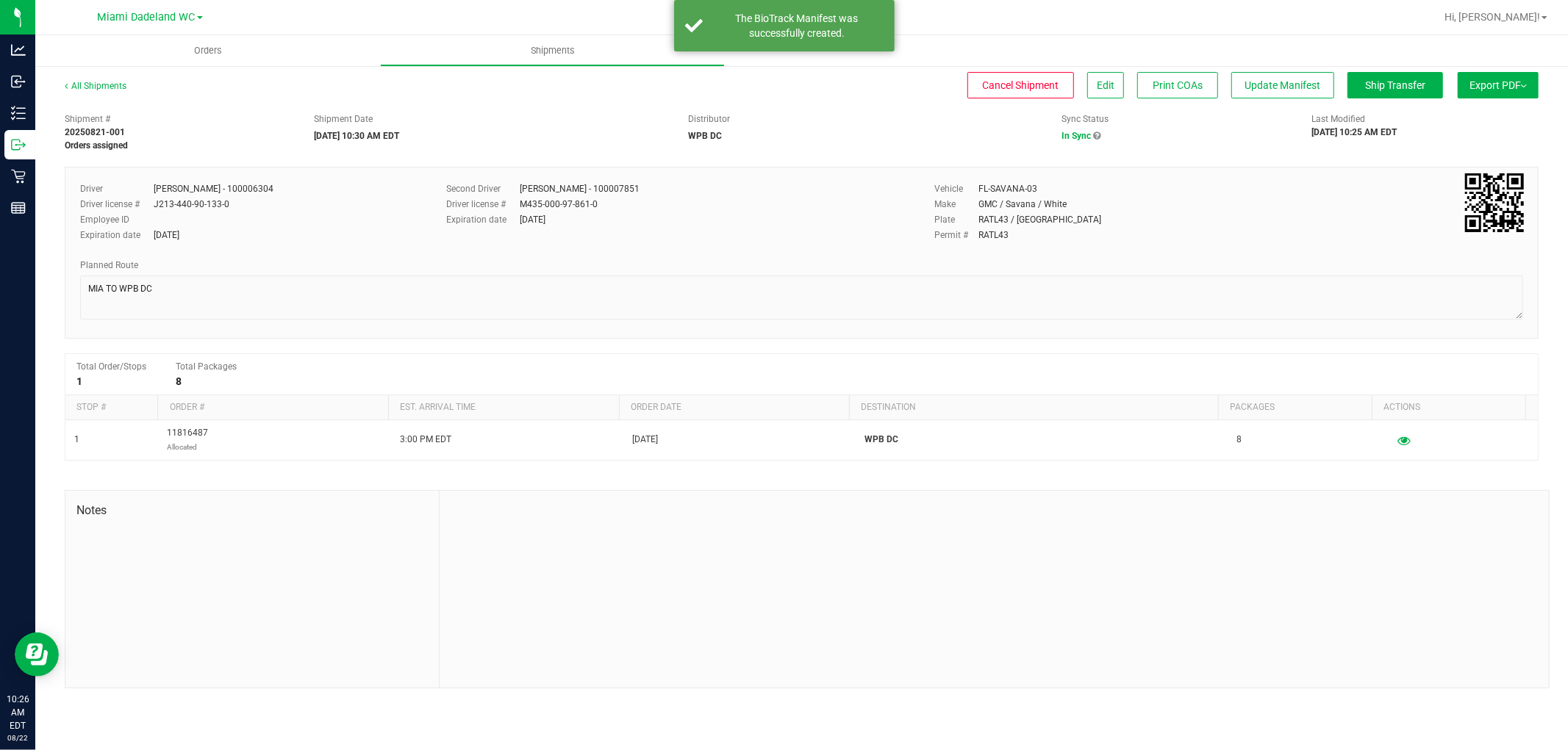
click at [1505, 79] on button "Export PDF" at bounding box center [1498, 85] width 81 height 27
drag, startPoint x: 1520, startPoint y: 112, endPoint x: 1171, endPoint y: 182, distance: 356.0
click at [1171, 182] on div "Vehicle FL-SAVANA-03" at bounding box center [1229, 188] width 588 height 13
click at [1459, 114] on span "Manifest by Package ID" at bounding box center [1476, 117] width 93 height 10
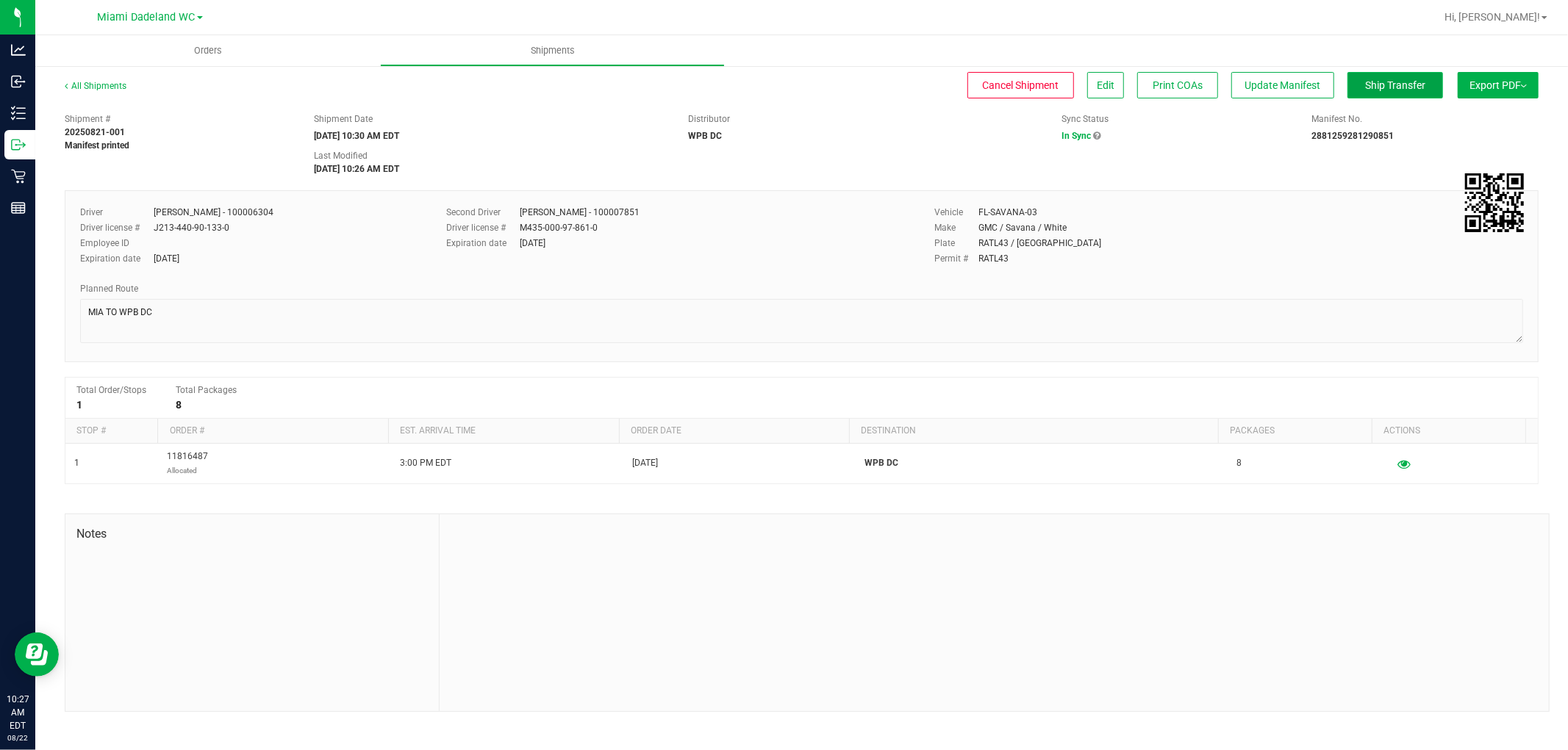
click at [1402, 85] on span "Ship Transfer" at bounding box center [1395, 85] width 60 height 12
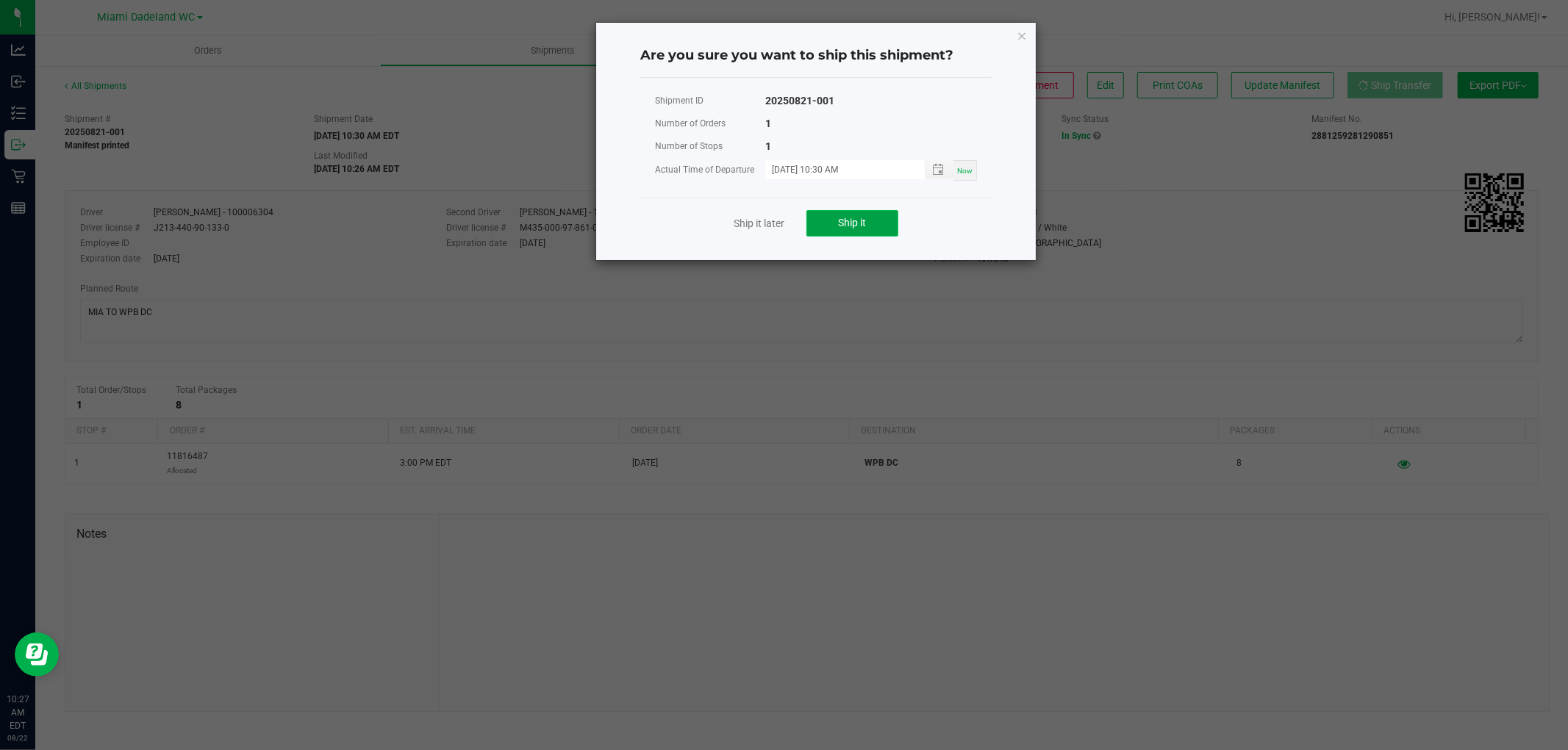
click at [861, 225] on span "Ship it" at bounding box center [853, 222] width 28 height 12
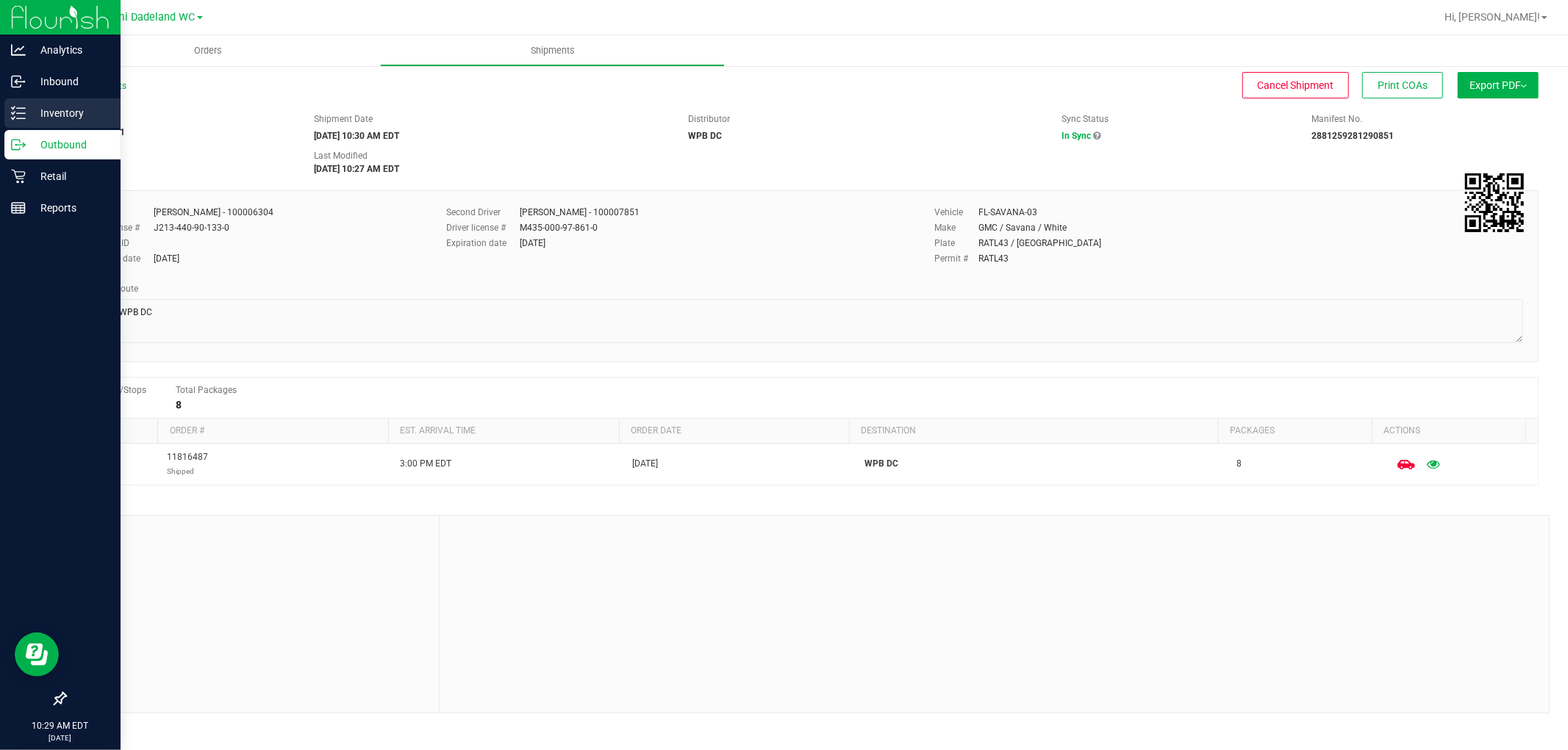
click at [23, 108] on line at bounding box center [21, 108] width 8 height 0
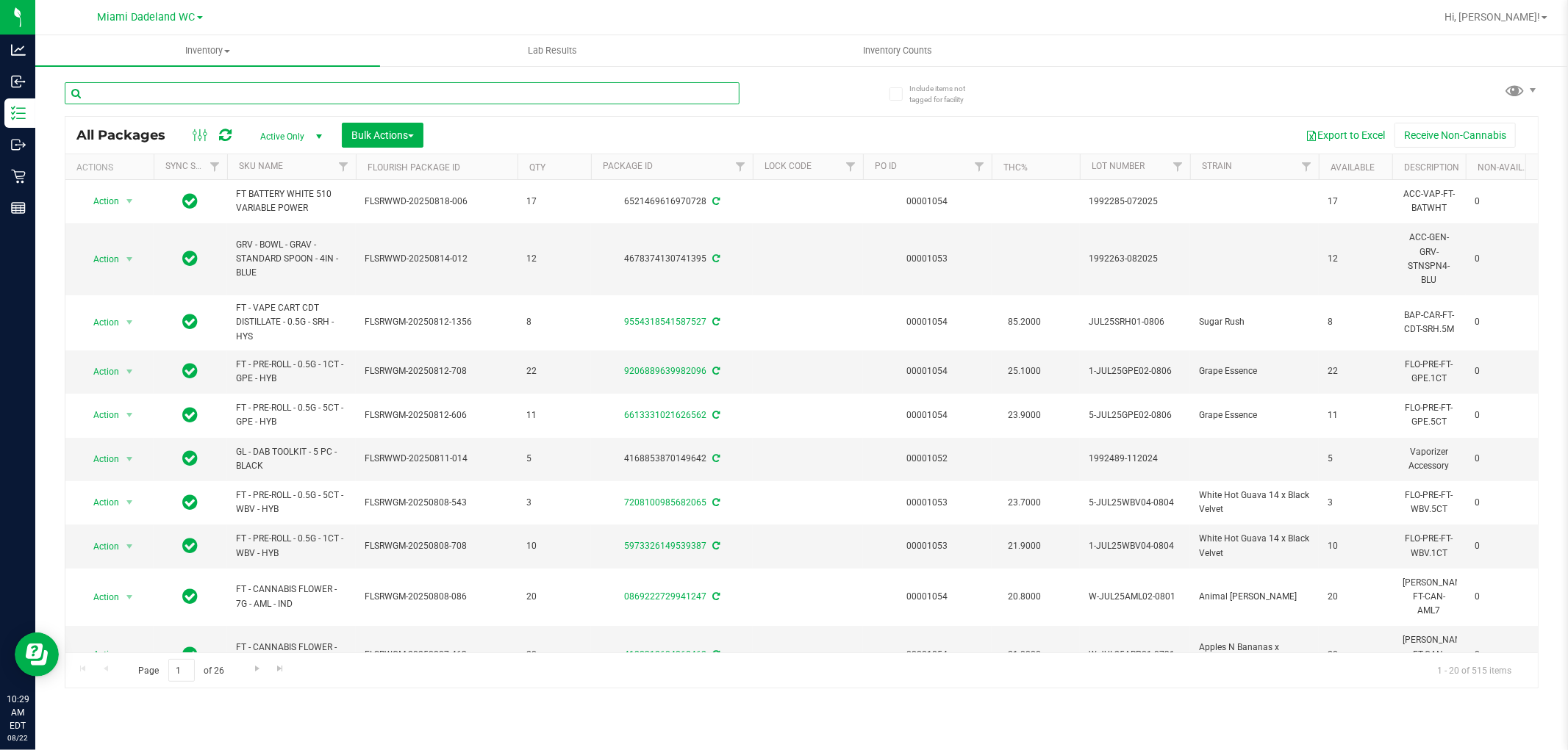
click at [299, 92] on input "text" at bounding box center [402, 93] width 675 height 22
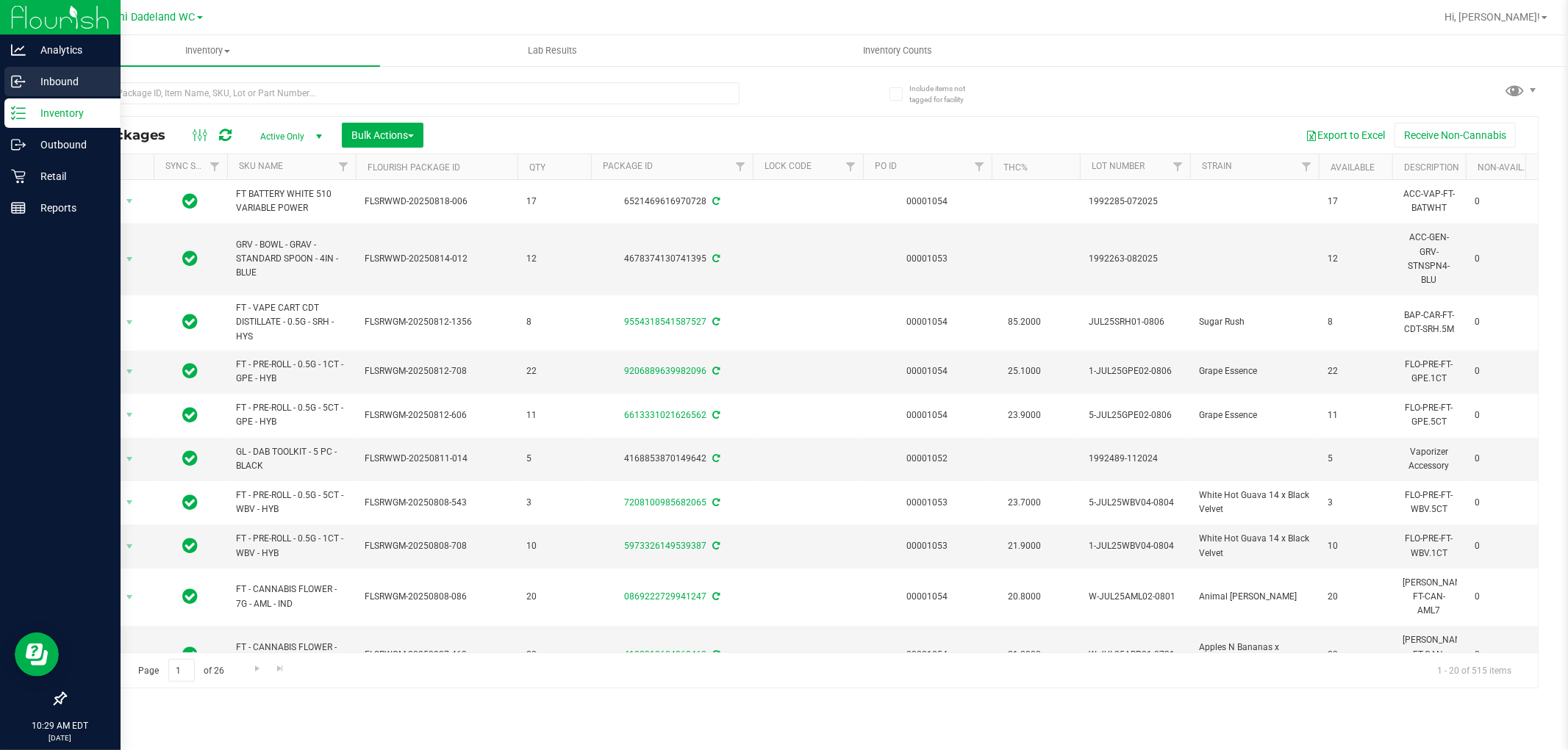
click at [96, 84] on p "Inbound" at bounding box center [70, 81] width 88 height 18
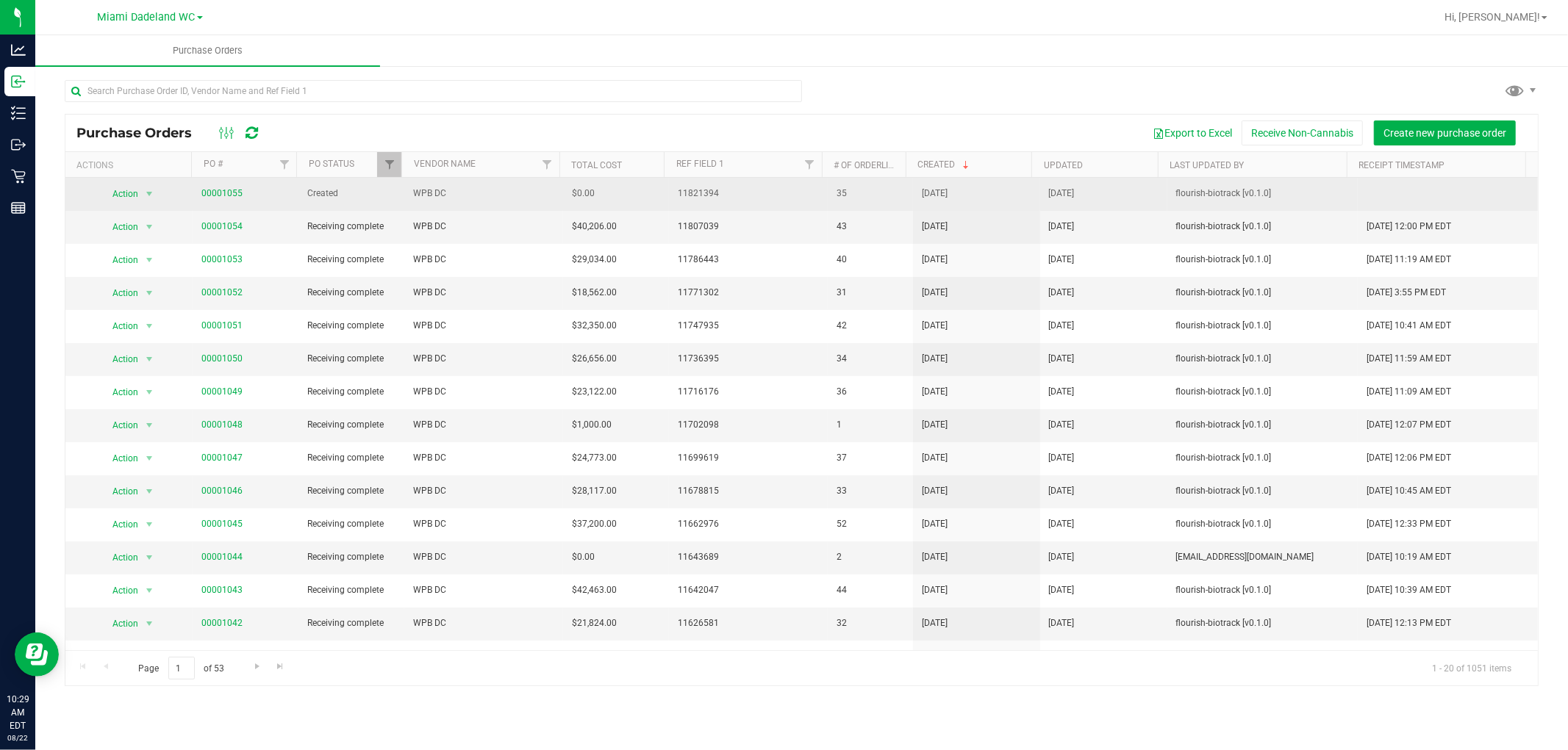
click at [241, 194] on span "00001055" at bounding box center [245, 194] width 88 height 14
click at [231, 194] on link "00001055" at bounding box center [222, 193] width 41 height 10
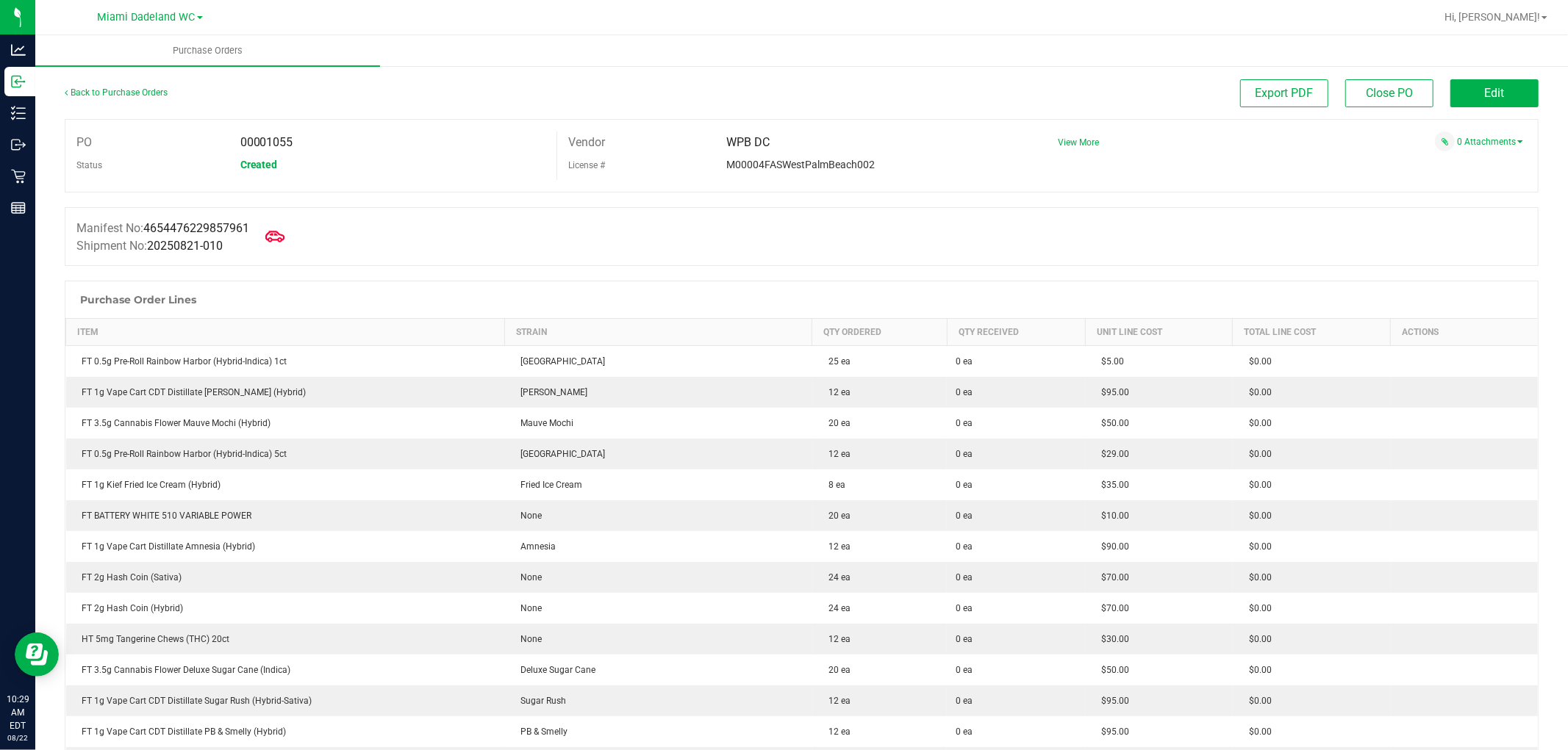
click at [281, 236] on icon at bounding box center [275, 237] width 19 height 19
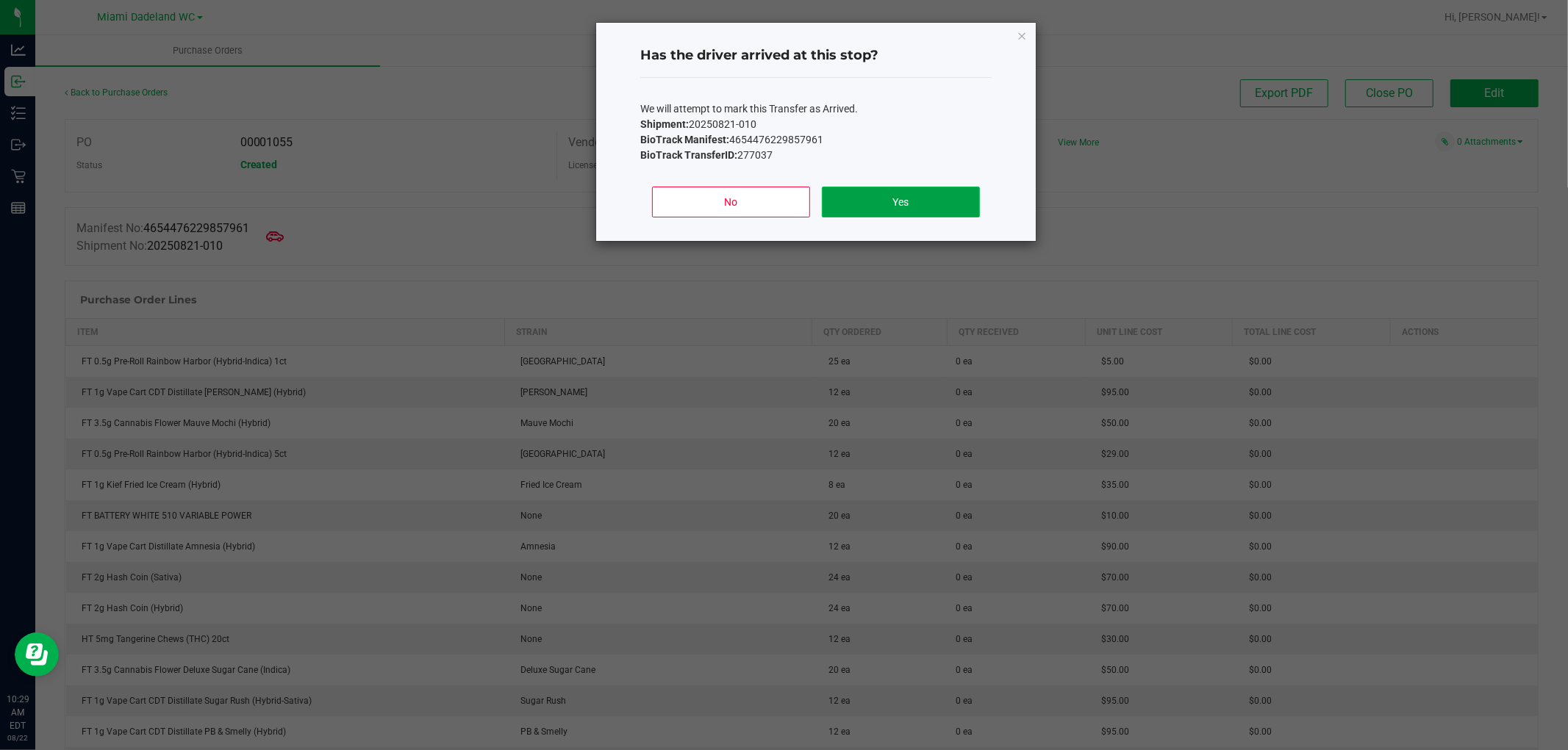
click at [946, 189] on button "Yes" at bounding box center [900, 202] width 158 height 31
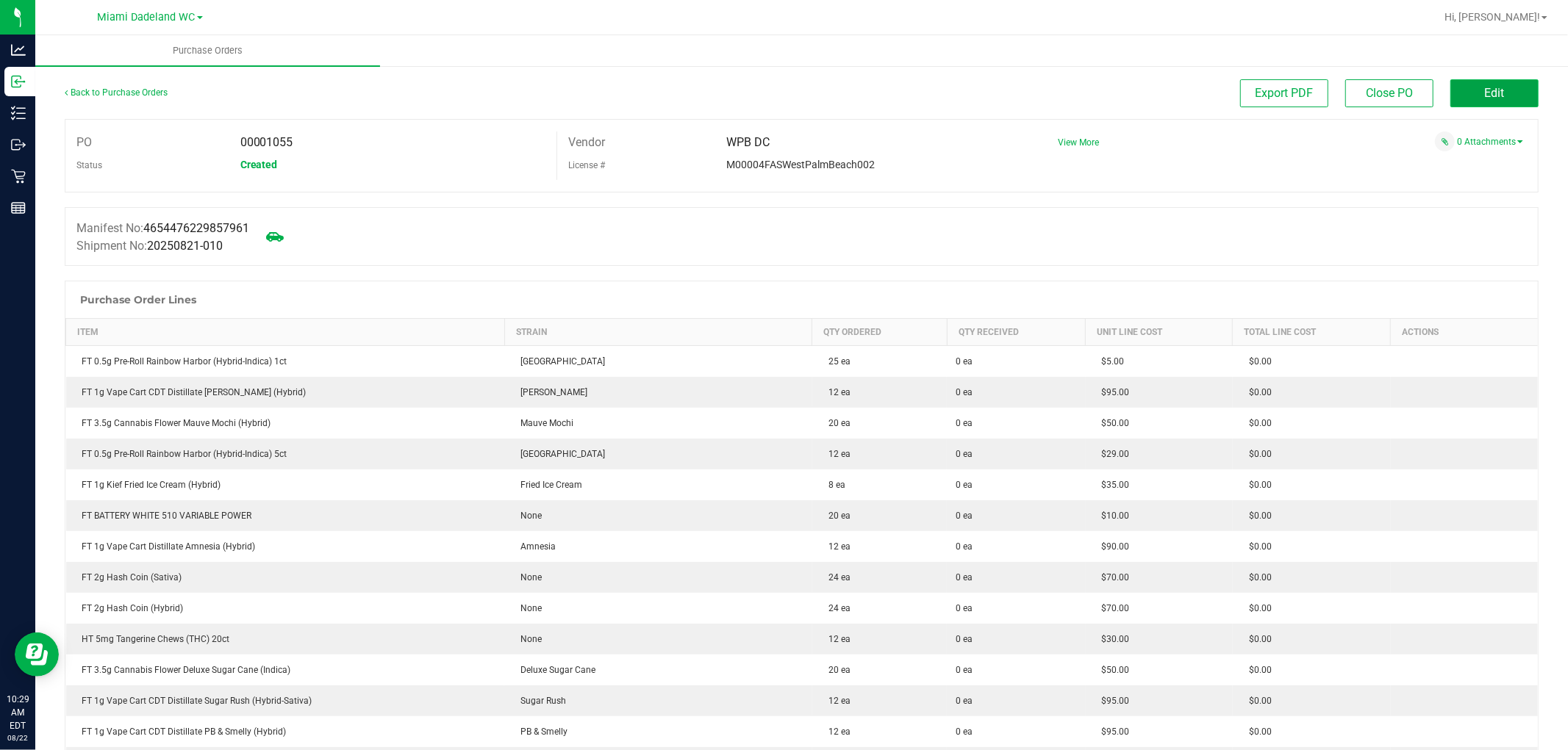
click at [1489, 96] on span "Edit" at bounding box center [1495, 93] width 20 height 14
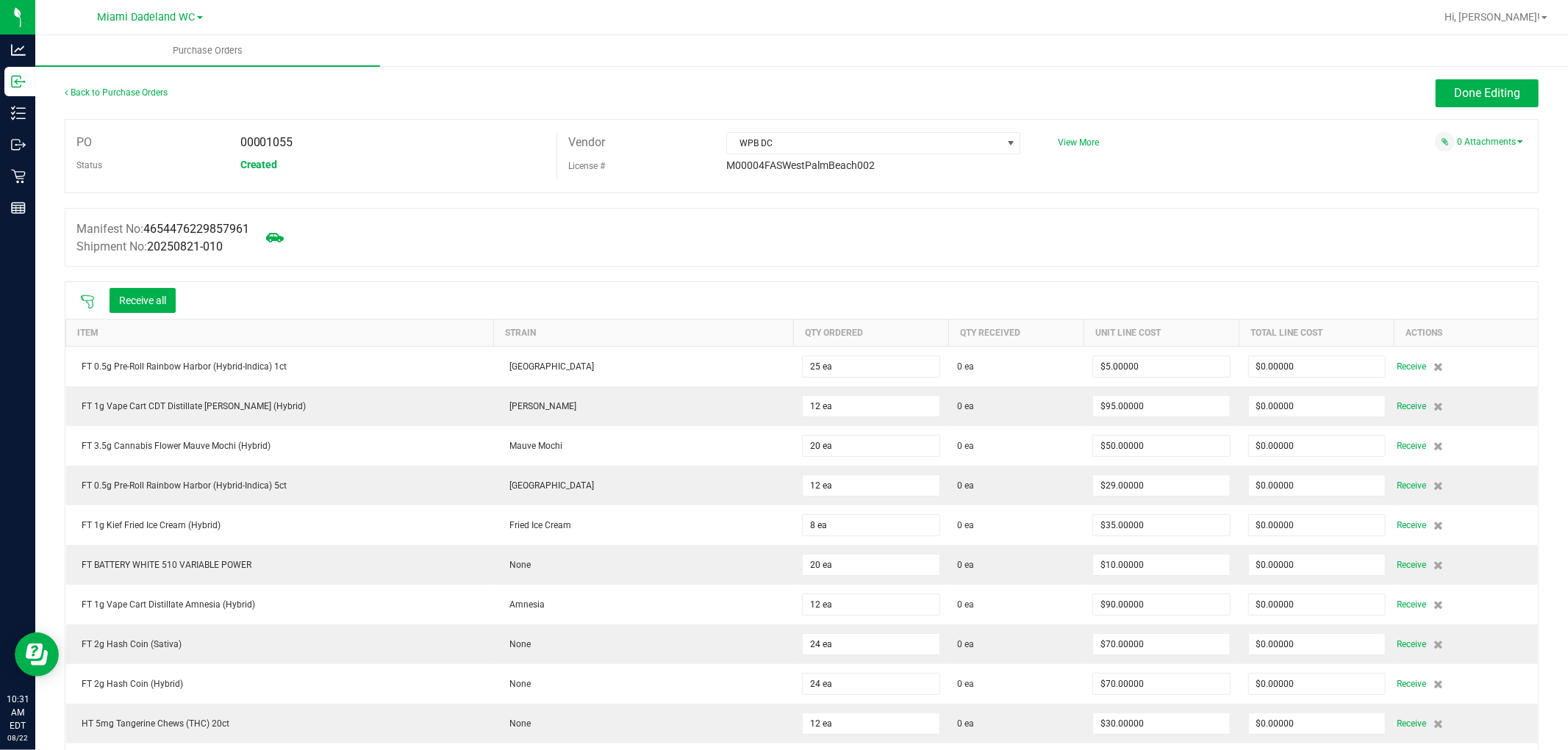
click at [89, 305] on icon at bounding box center [88, 302] width 15 height 15
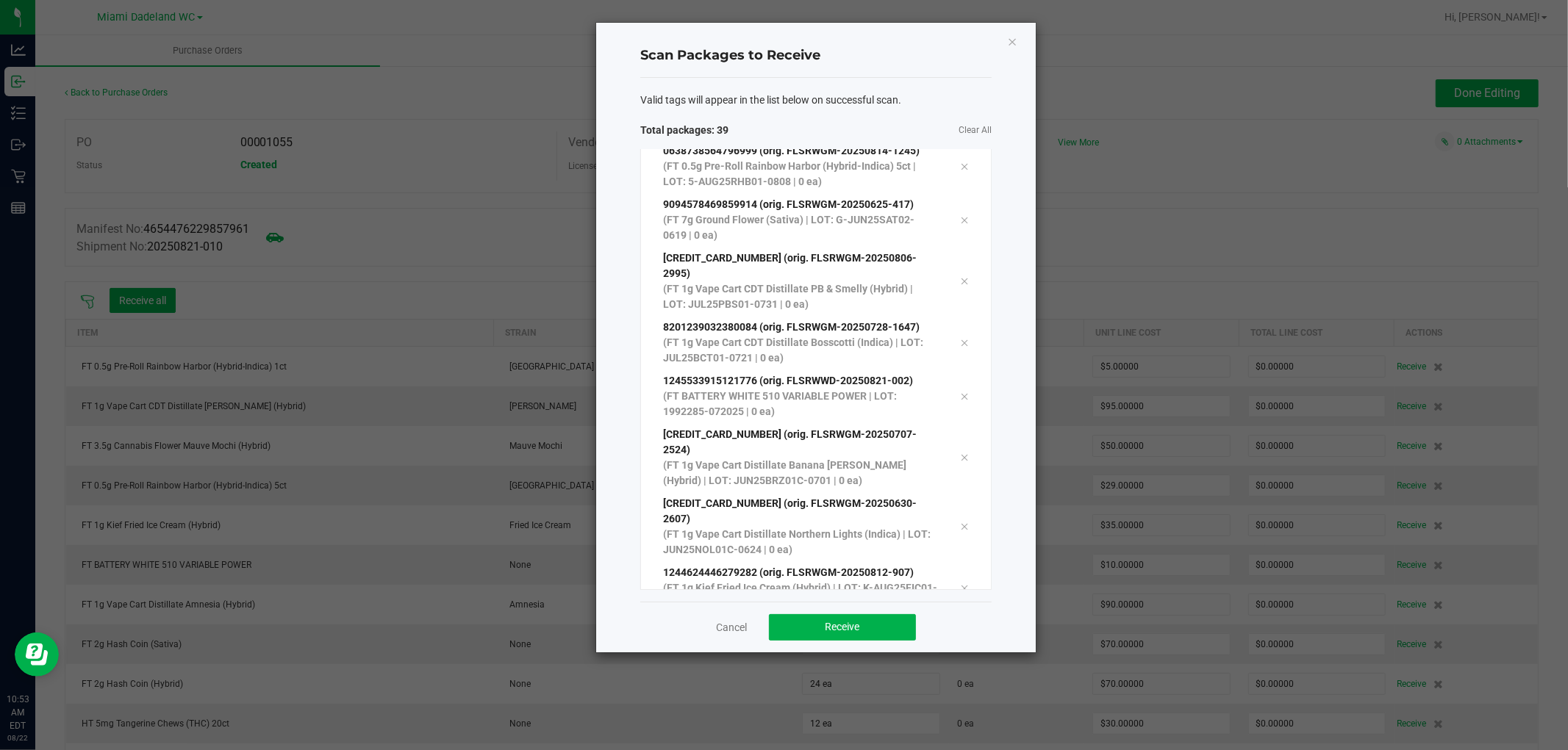
scroll to position [1688, 0]
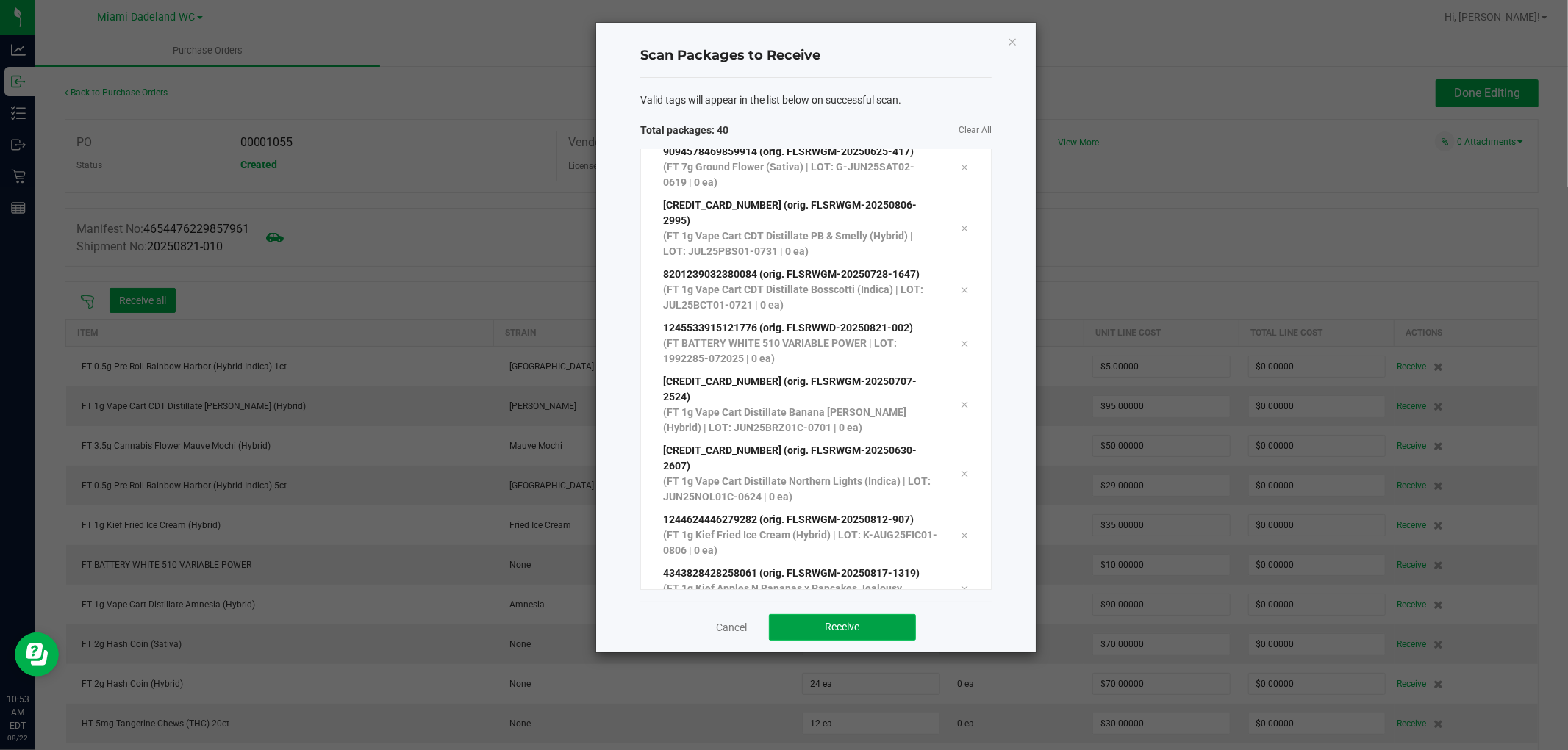
click at [890, 636] on button "Receive" at bounding box center [843, 627] width 147 height 27
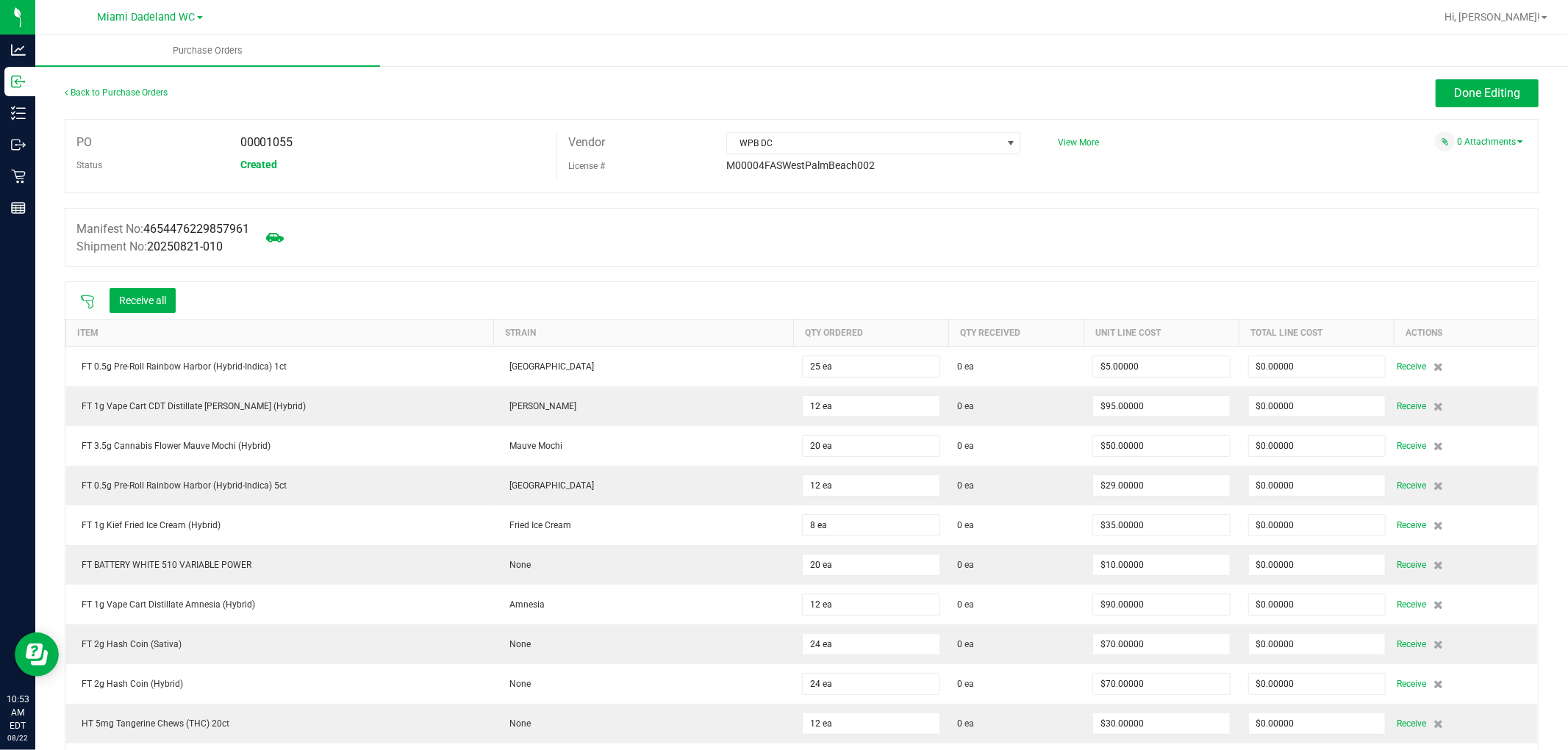
click at [84, 302] on icon at bounding box center [87, 302] width 13 height 13
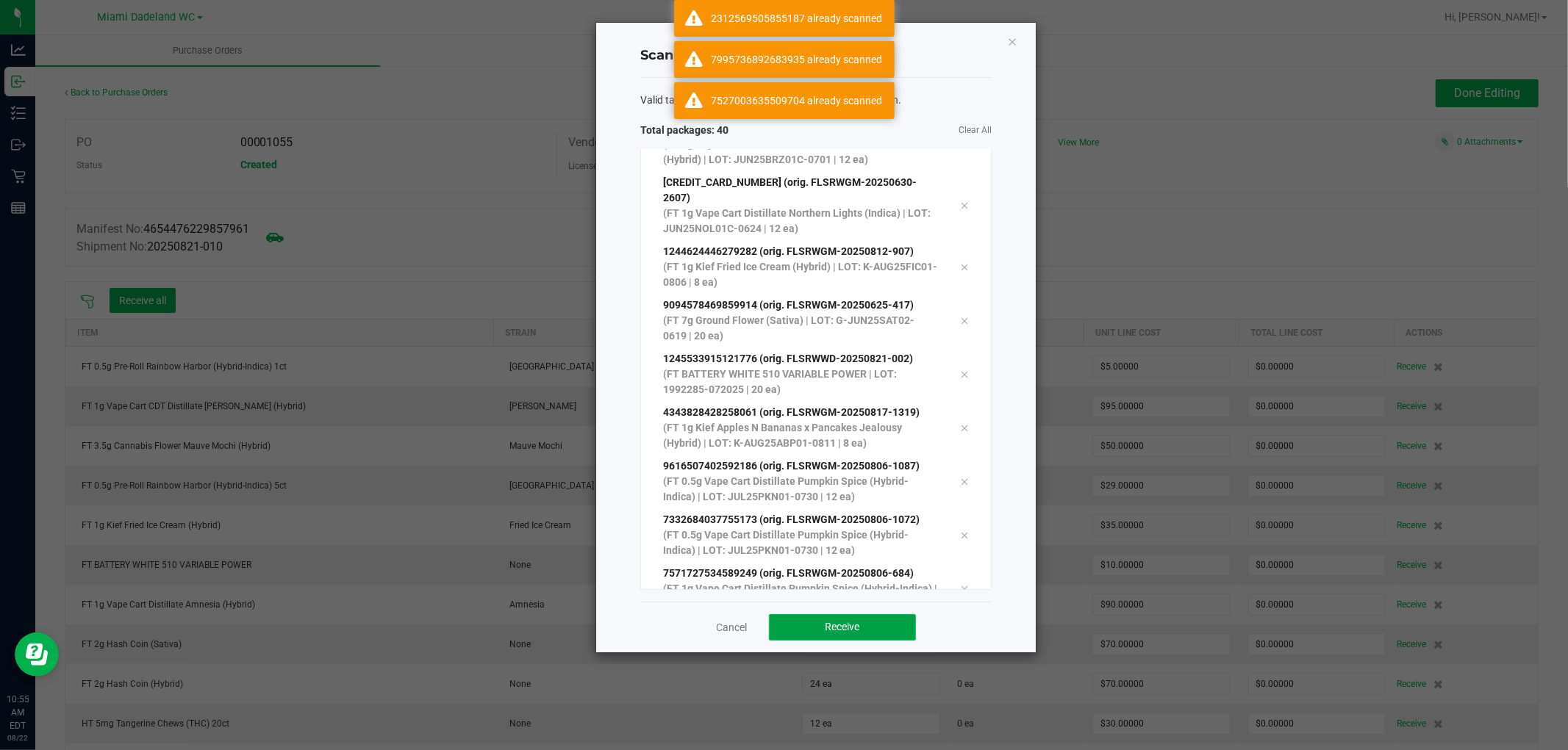
click at [894, 623] on button "Receive" at bounding box center [843, 627] width 147 height 27
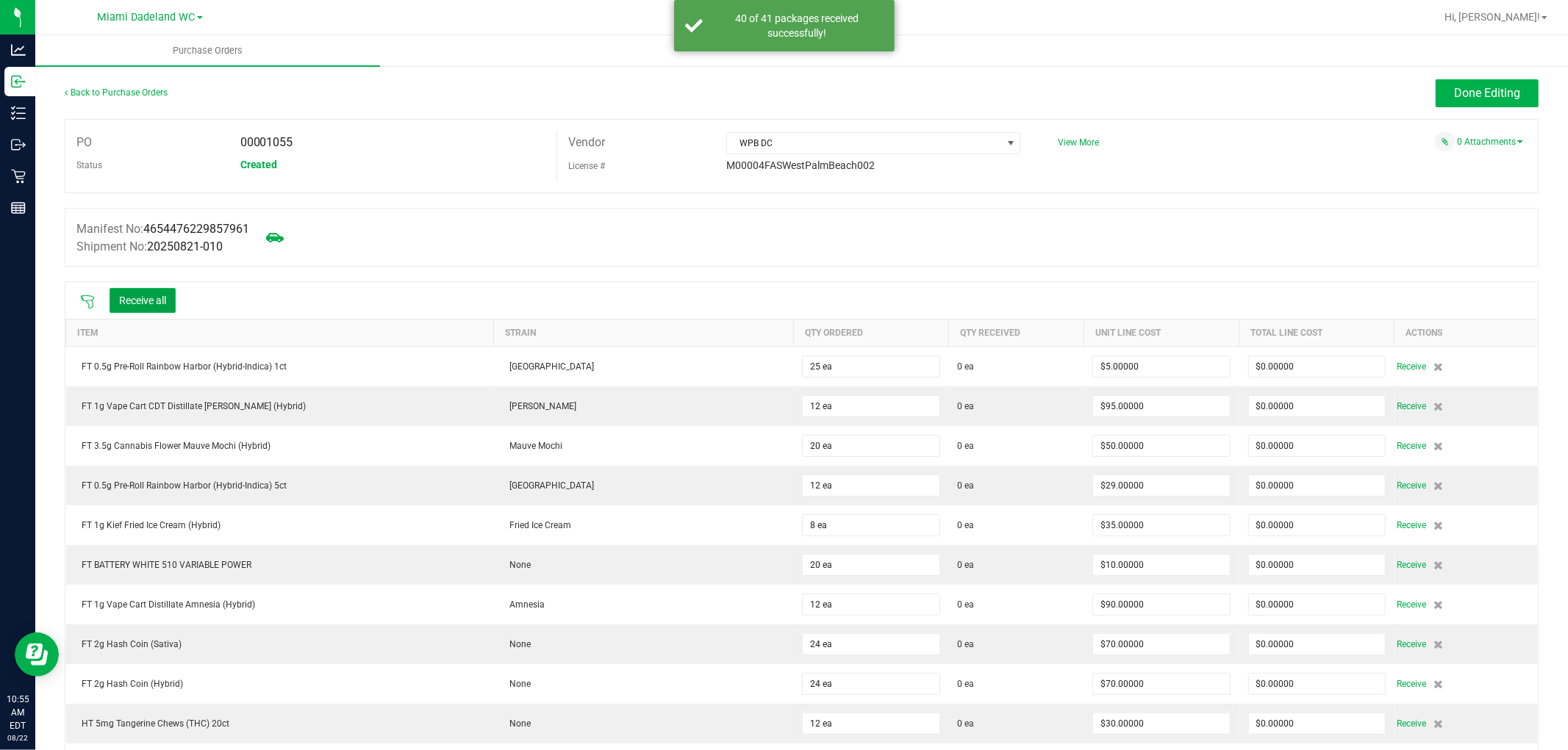
click at [156, 300] on button "Receive all" at bounding box center [142, 301] width 66 height 25
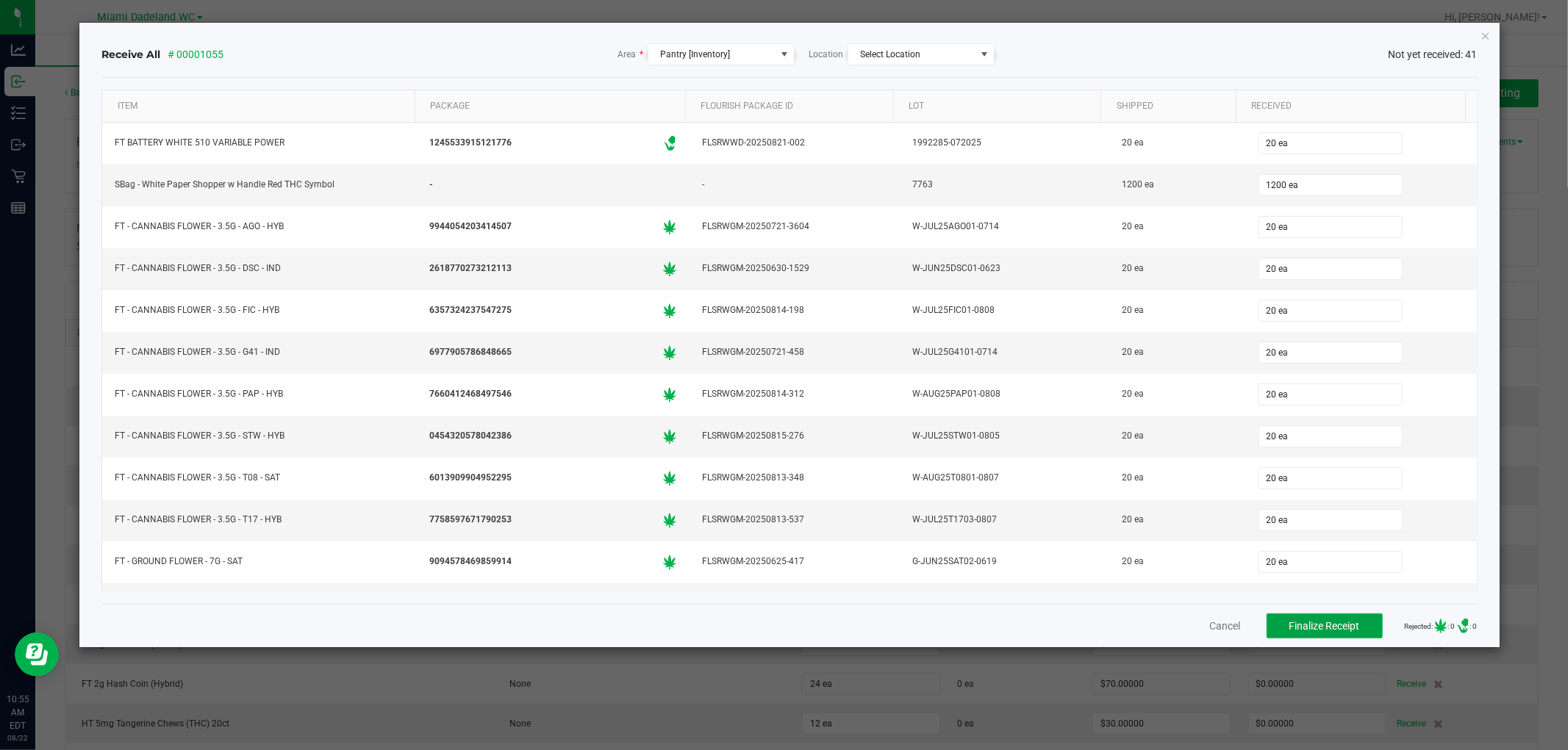
click at [1290, 623] on span "Finalize Receipt" at bounding box center [1325, 626] width 70 height 12
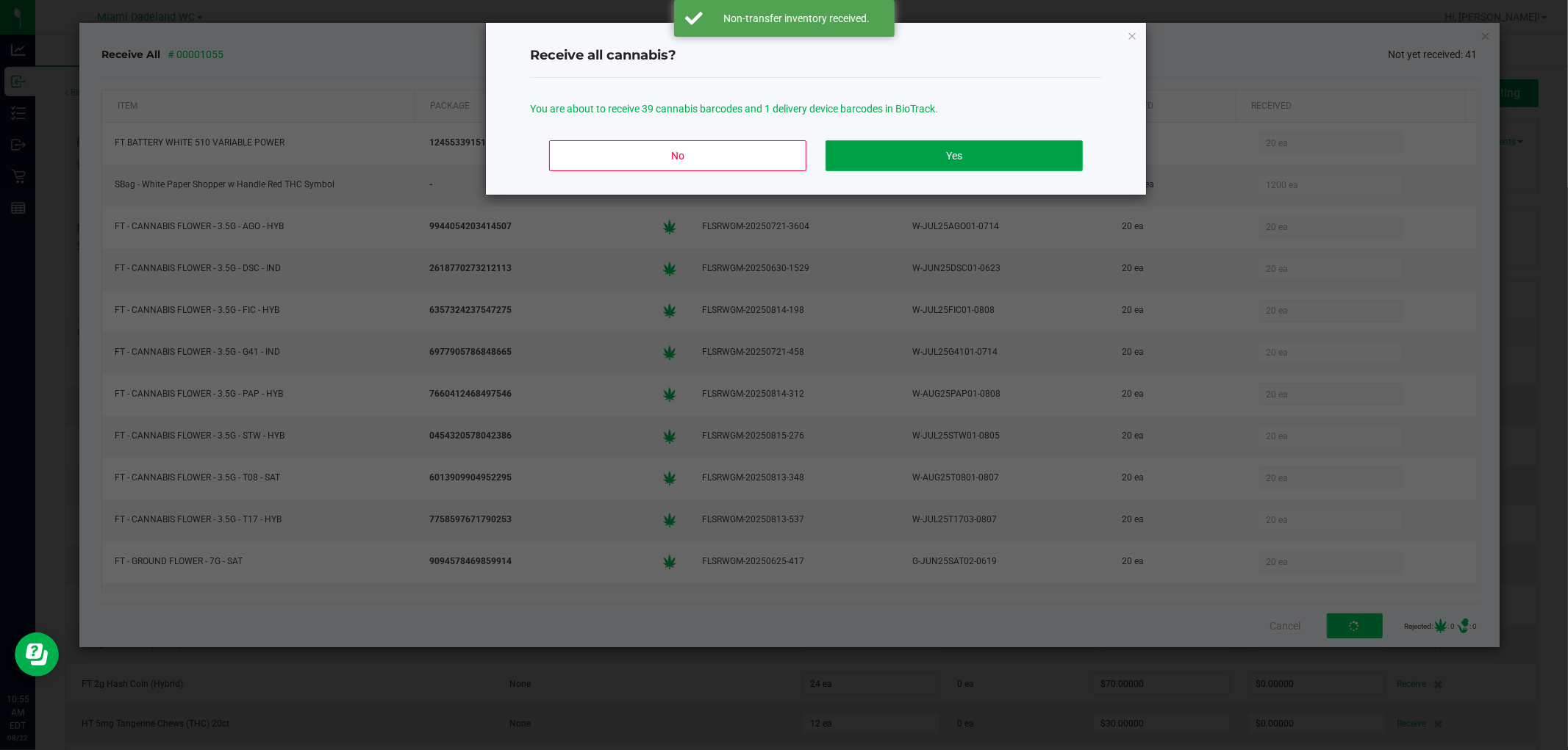
click at [923, 148] on button "Yes" at bounding box center [954, 156] width 257 height 31
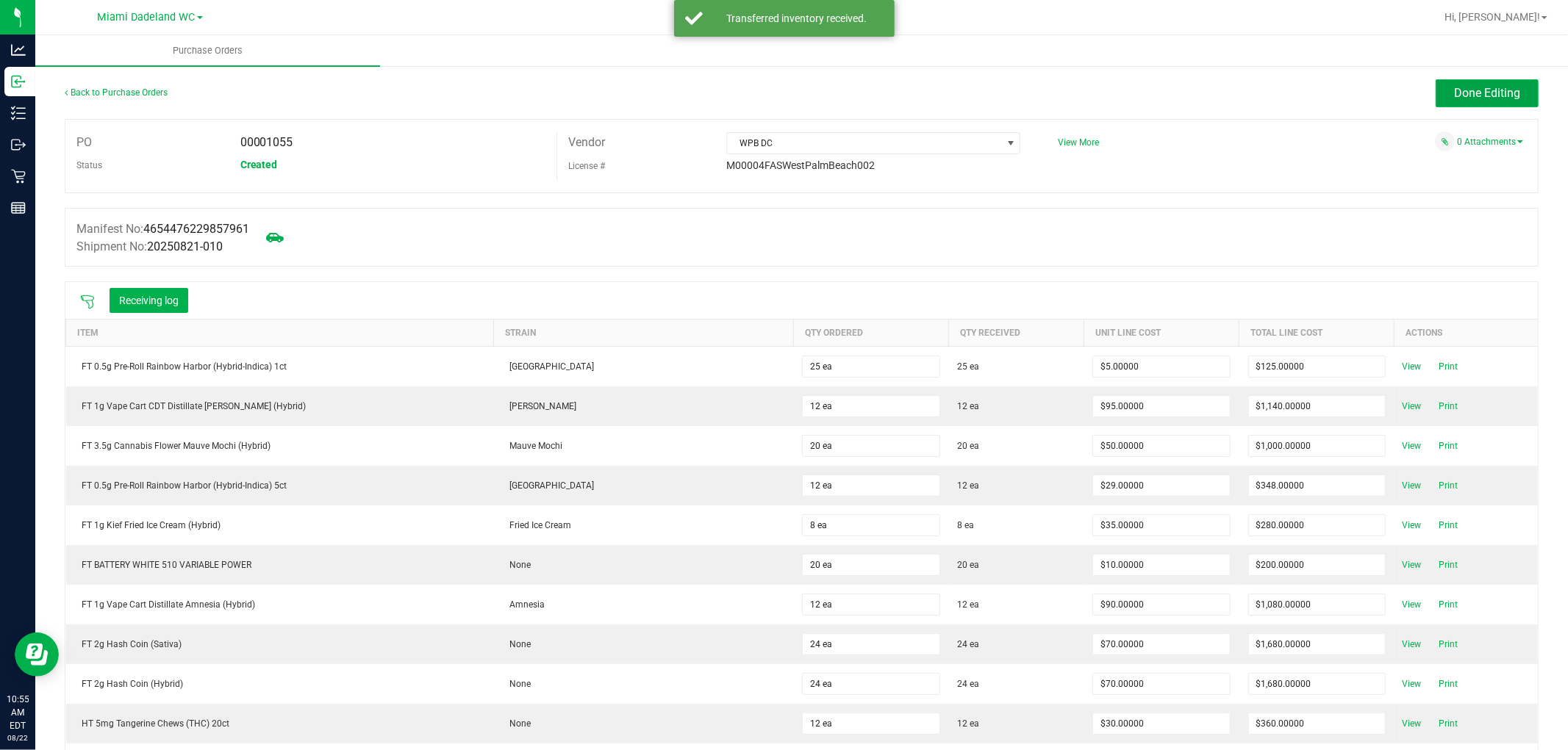
click at [1473, 92] on span "Done Editing" at bounding box center [1487, 93] width 66 height 14
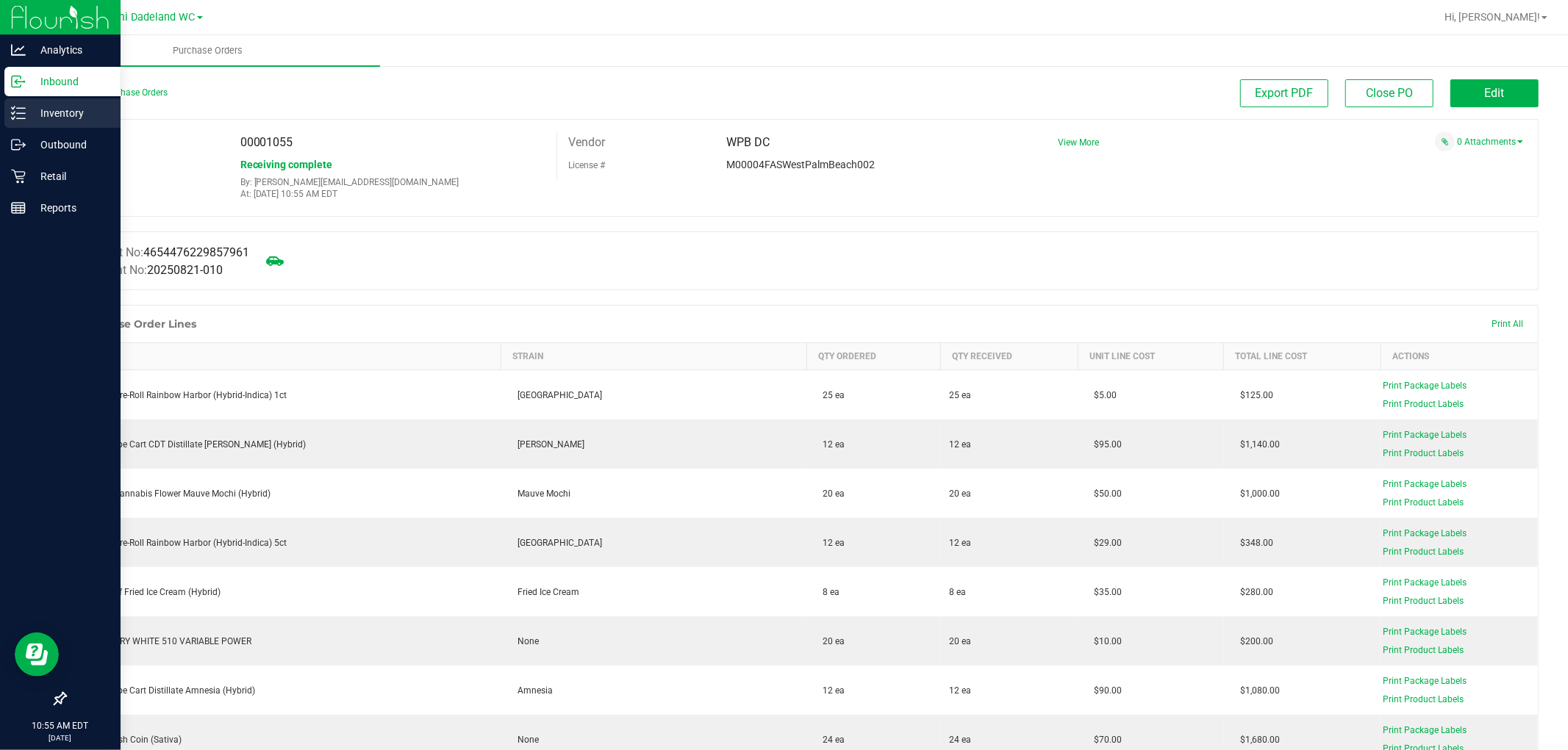
click at [77, 114] on p "Inventory" at bounding box center [70, 113] width 88 height 18
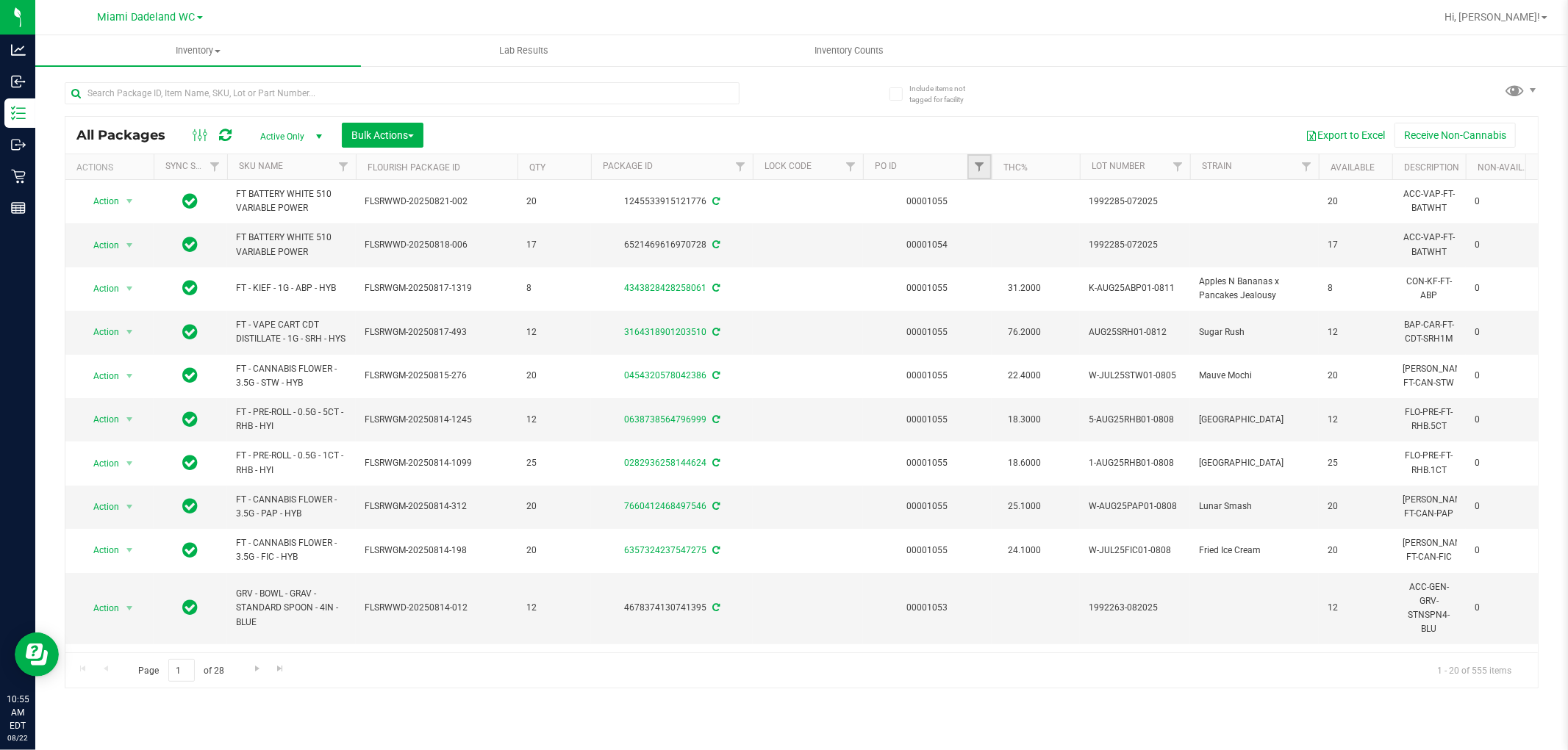
click at [968, 173] on link "Filter" at bounding box center [979, 167] width 24 height 25
type input "1055"
click at [1019, 231] on button "Filter" at bounding box center [1011, 238] width 70 height 32
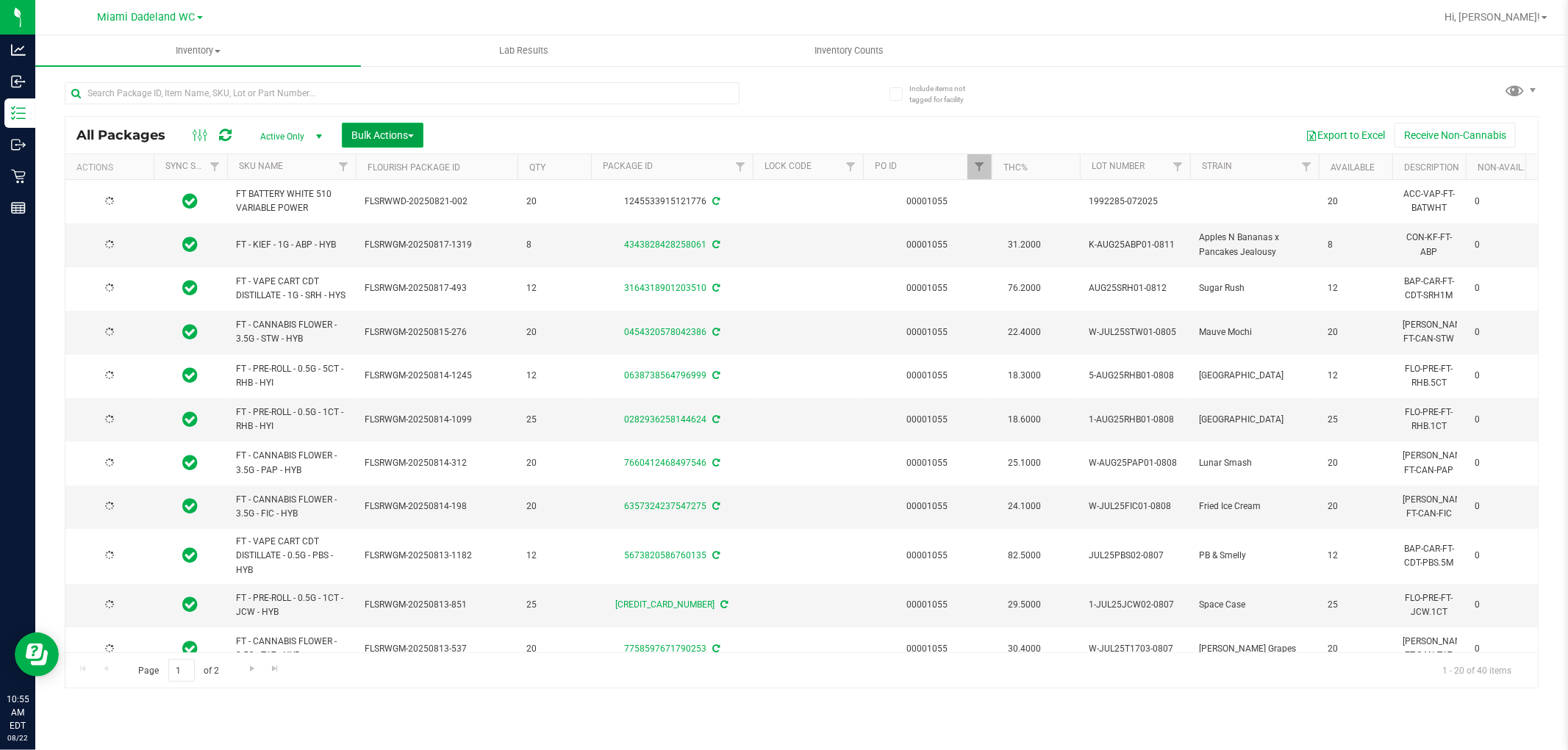
click at [392, 134] on span "Bulk Actions" at bounding box center [383, 135] width 63 height 12
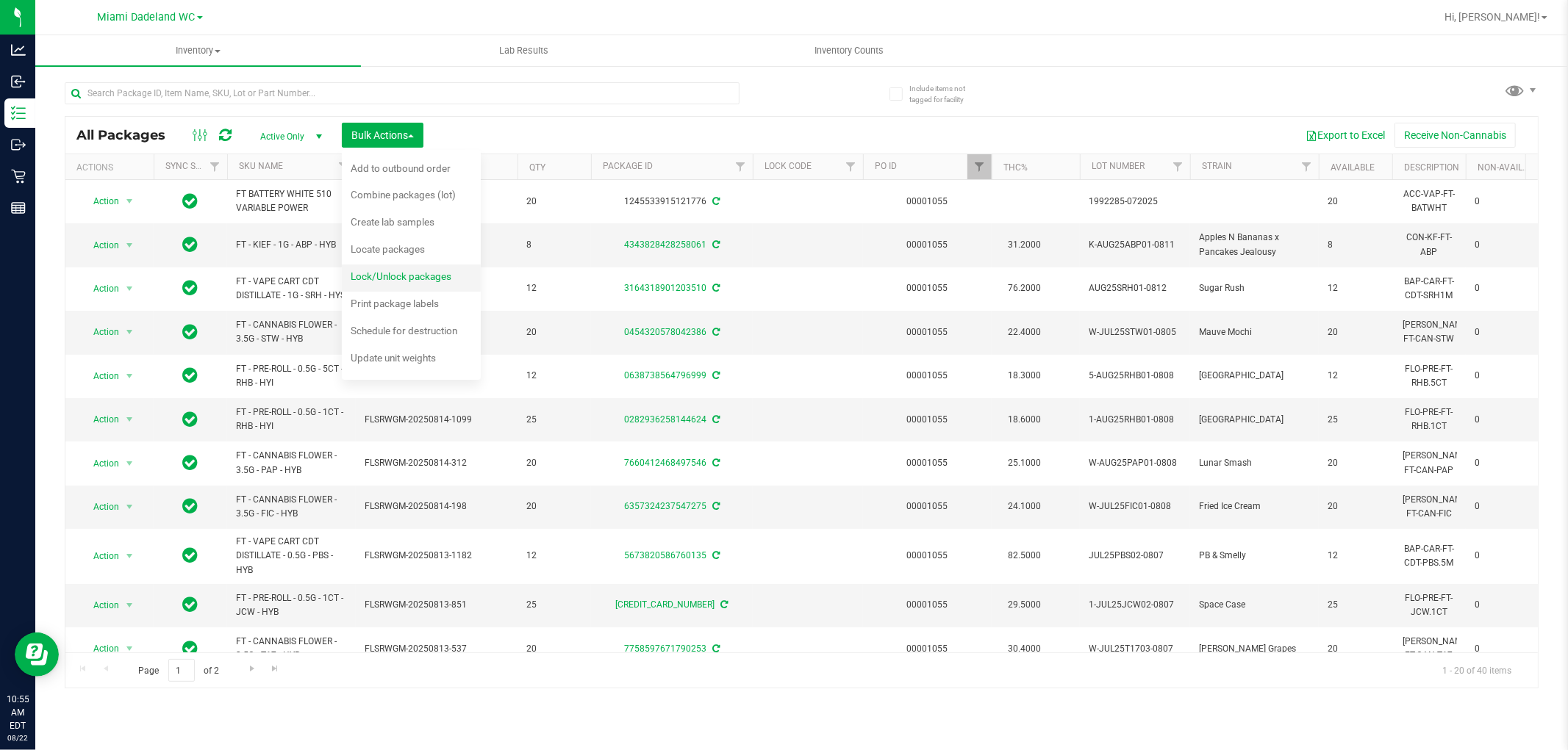
click at [419, 277] on span "Lock/Unlock packages" at bounding box center [401, 276] width 101 height 12
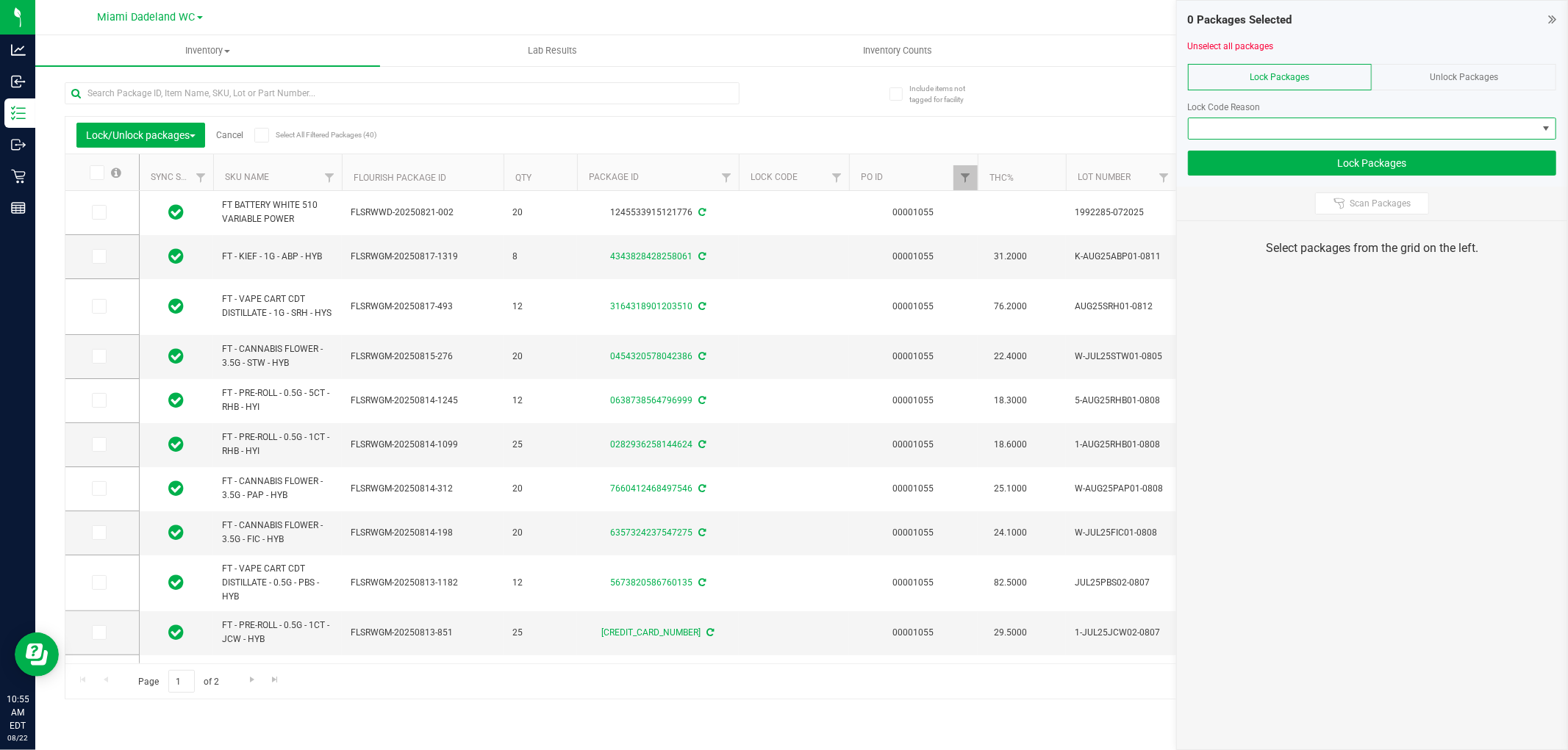
click at [1355, 118] on span at bounding box center [1363, 128] width 349 height 20
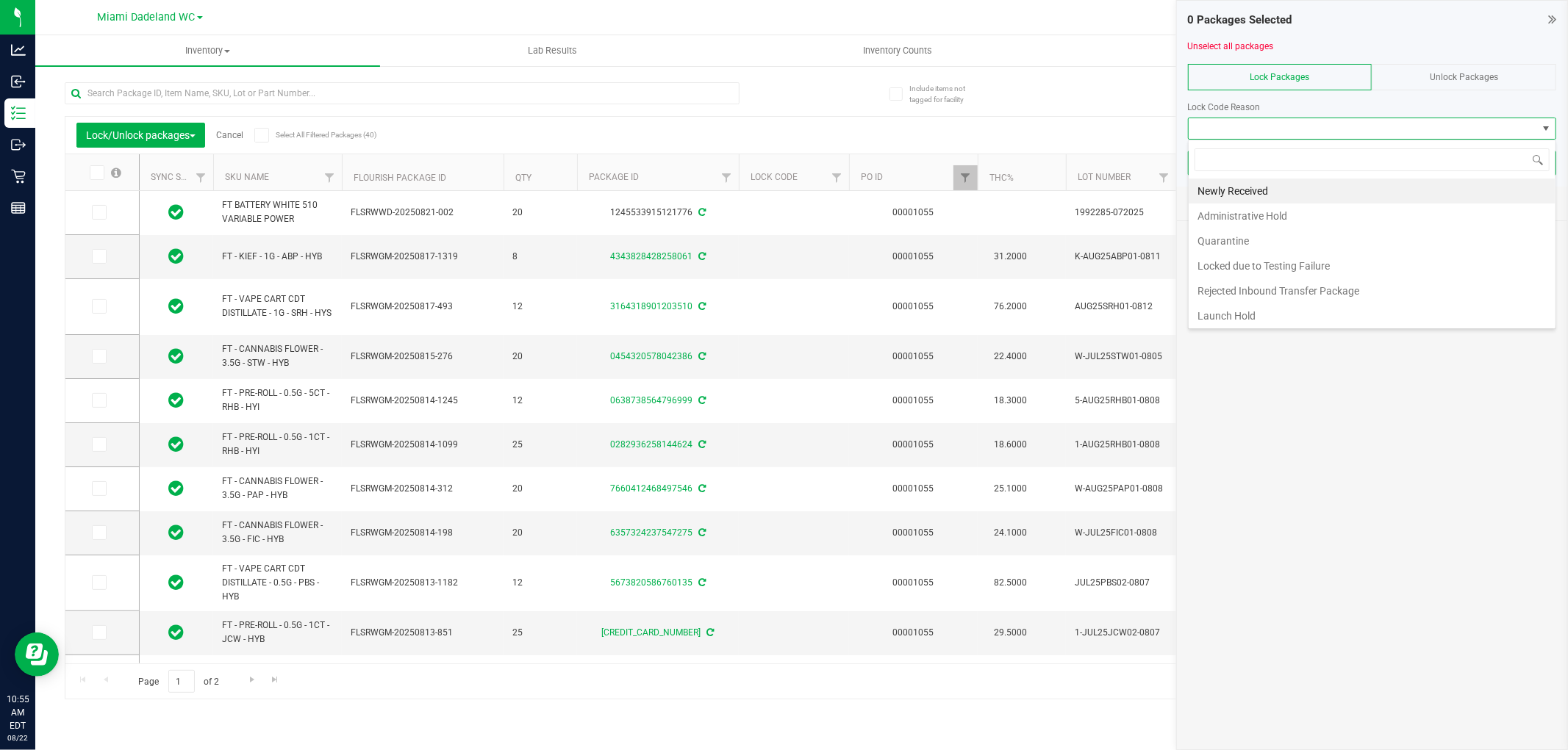
scroll to position [22, 368]
click at [1334, 190] on li "Newly Received" at bounding box center [1372, 191] width 367 height 25
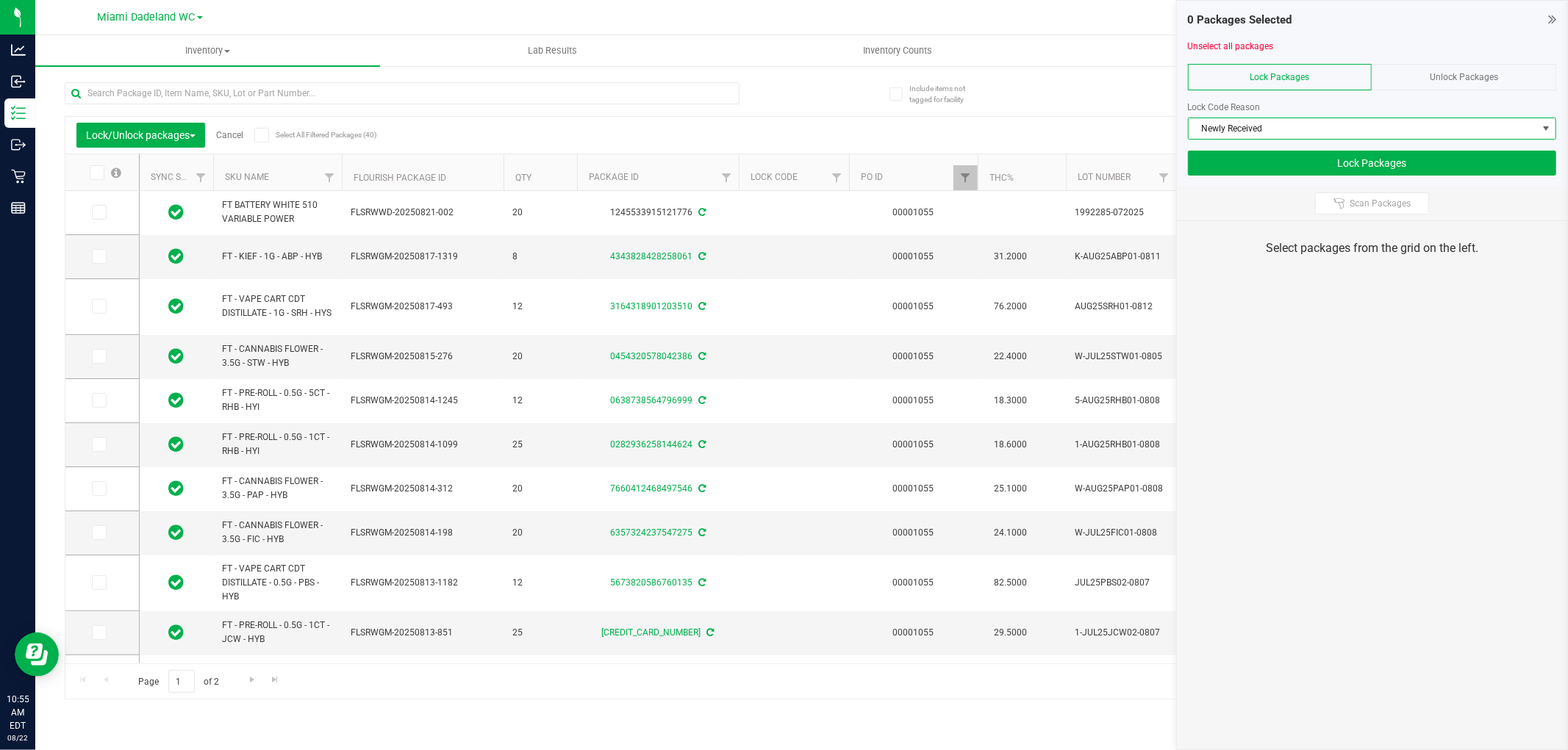
click at [105, 173] on label at bounding box center [105, 173] width 56 height 15
click at [0, 0] on input "checkbox" at bounding box center [0, 0] width 0 height 0
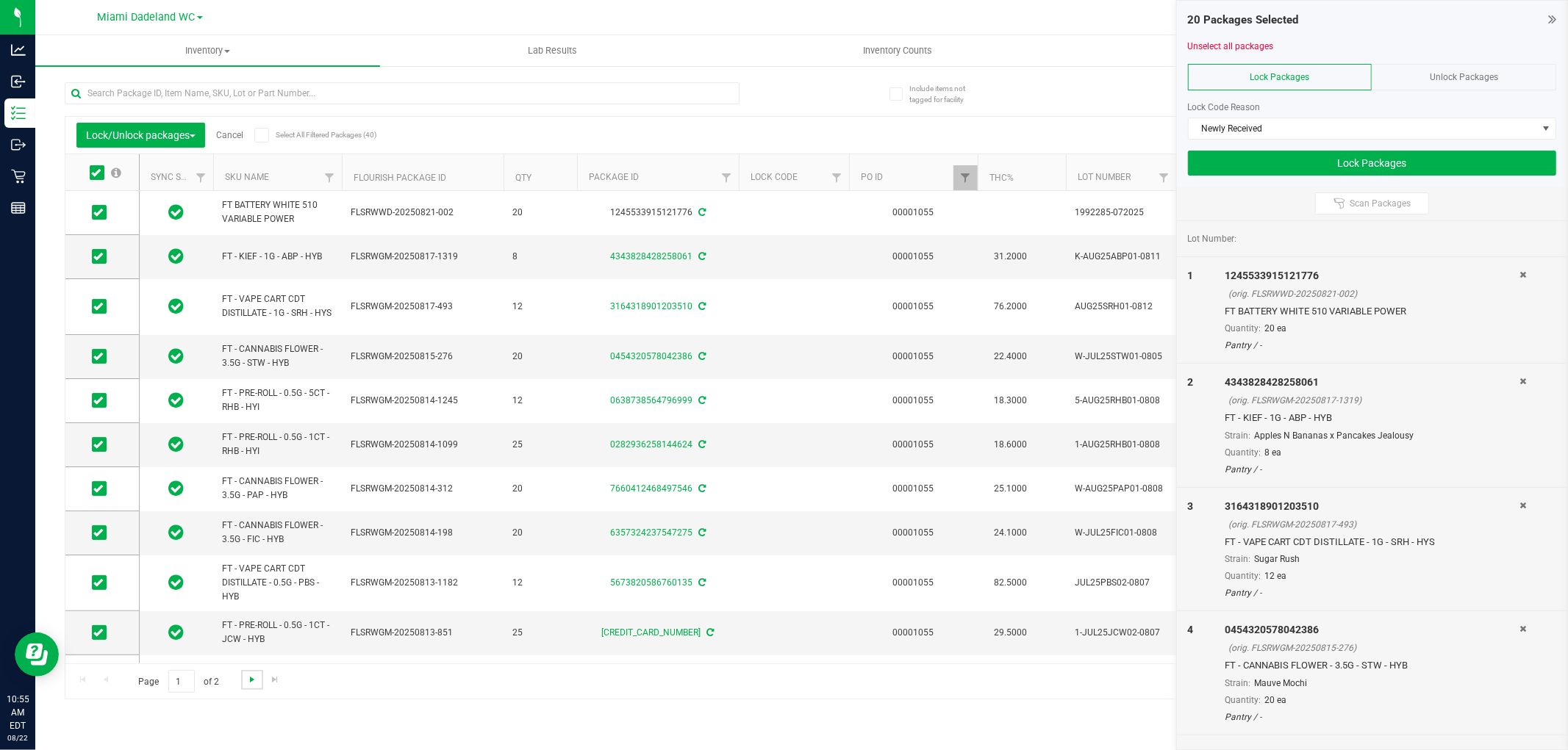
click at [255, 680] on span "Go to the next page" at bounding box center [252, 679] width 12 height 12
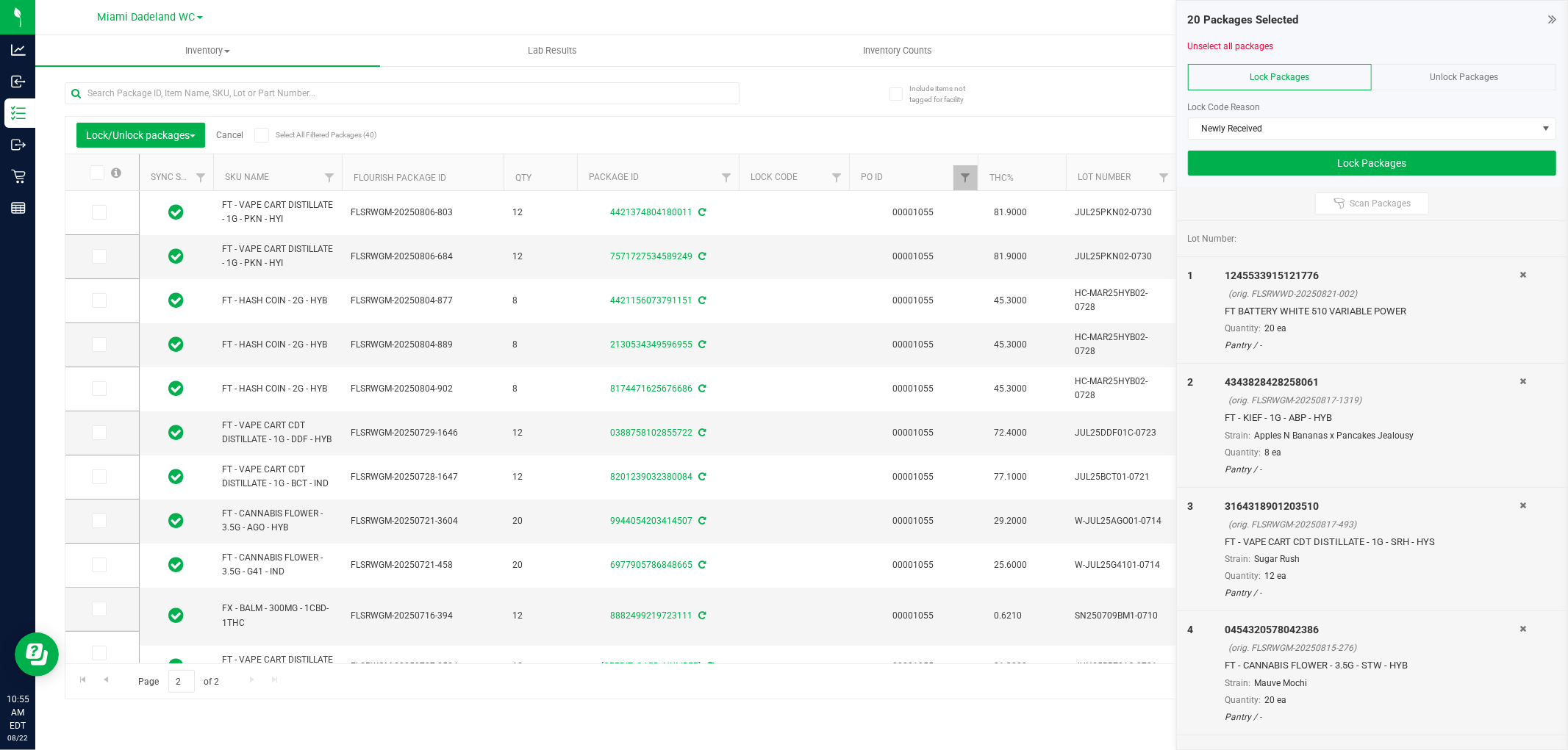
click at [96, 173] on icon at bounding box center [96, 173] width 9 height 0
click at [0, 0] on input "checkbox" at bounding box center [0, 0] width 0 height 0
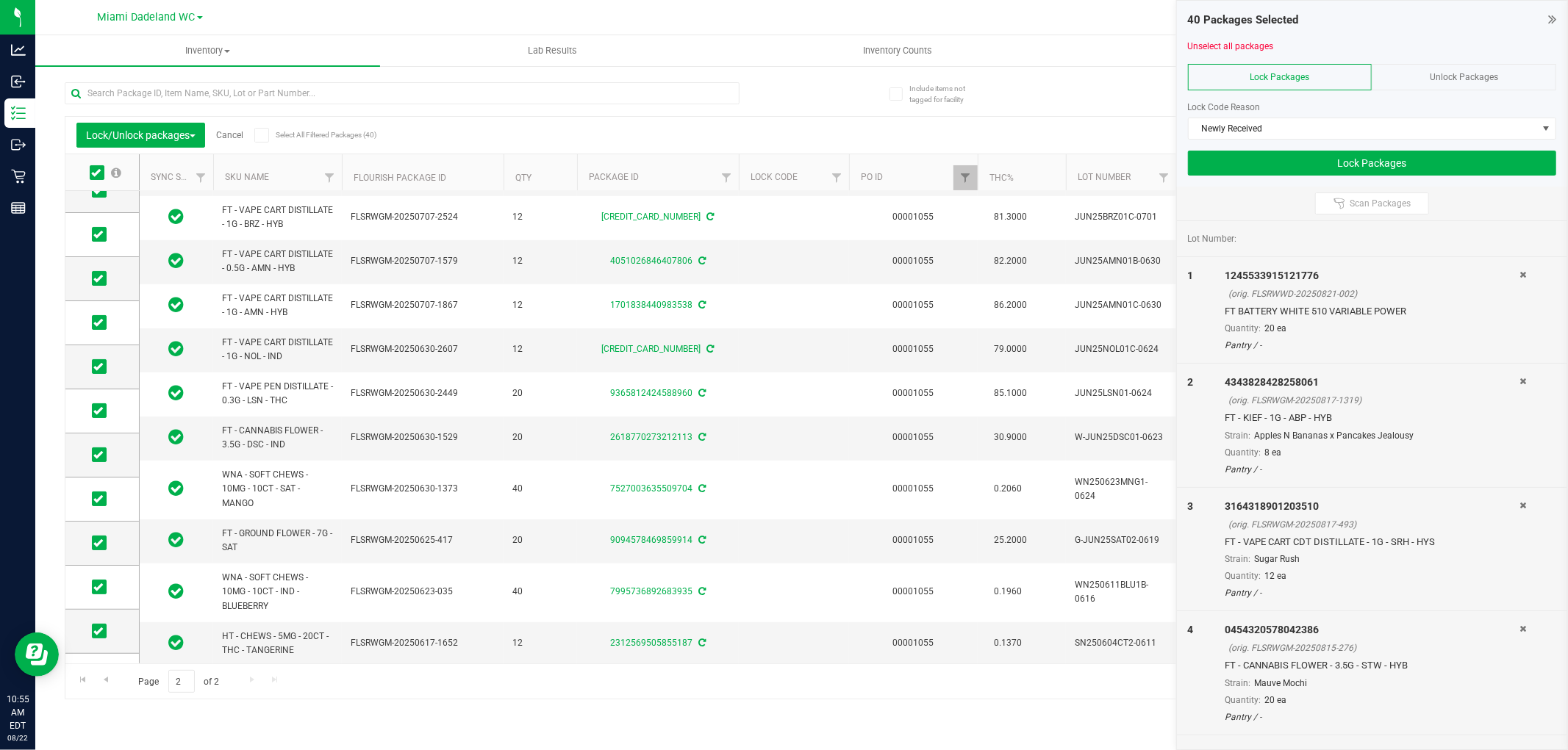
scroll to position [438, 0]
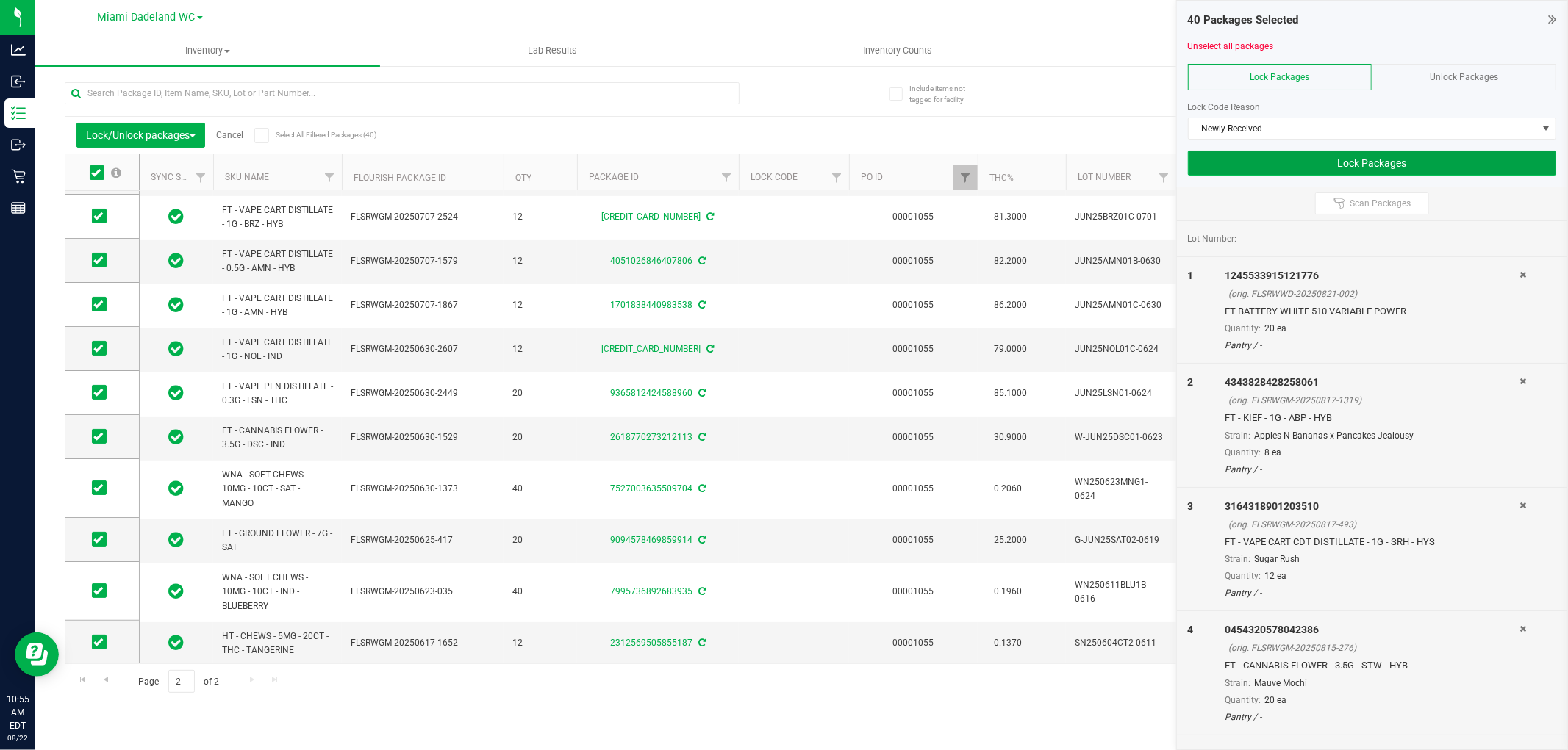
click at [1283, 160] on button "Lock Packages" at bounding box center [1372, 163] width 368 height 25
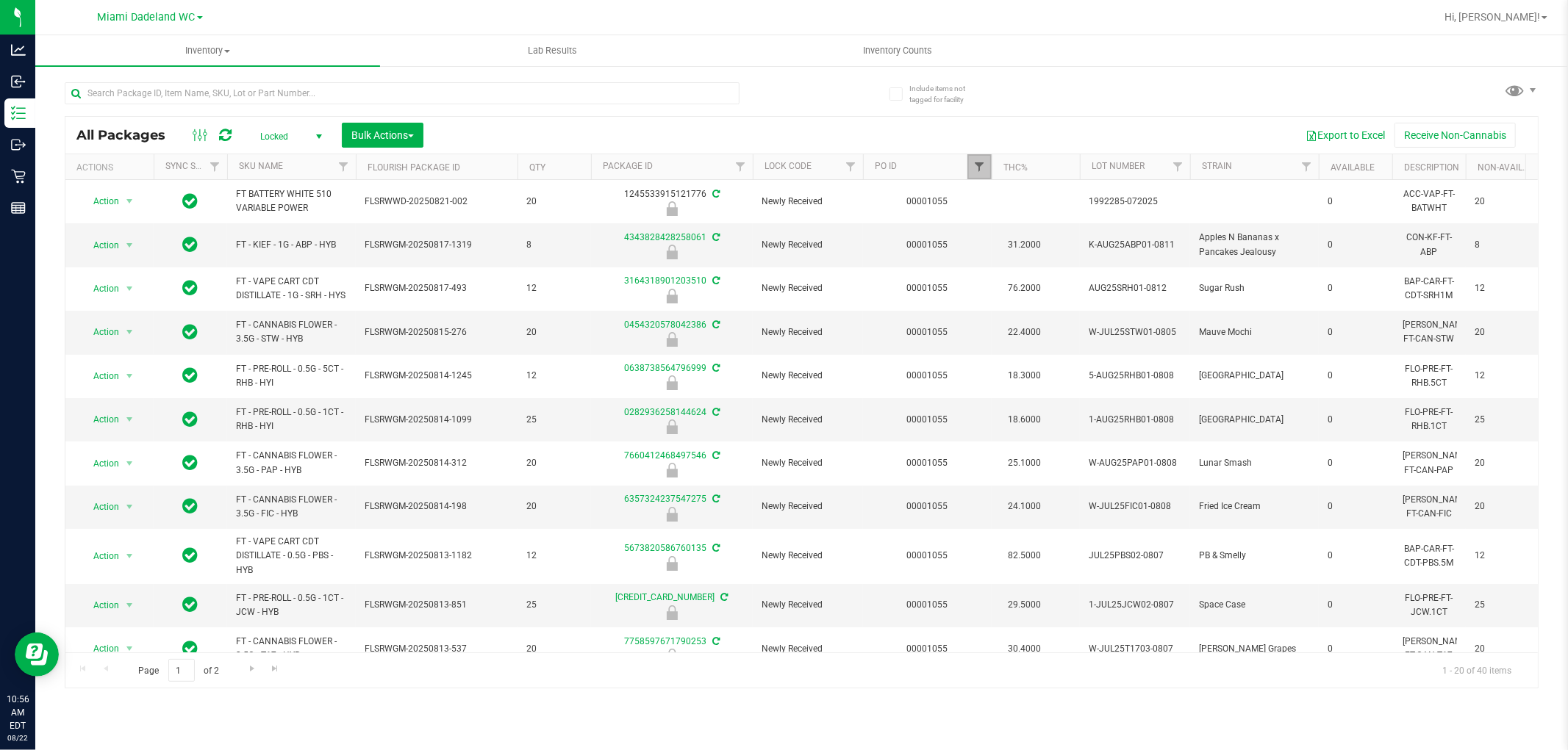
click at [980, 163] on span "Filter" at bounding box center [979, 166] width 12 height 12
click at [1094, 239] on button "Clear" at bounding box center [1092, 238] width 70 height 32
click at [303, 132] on span "Locked" at bounding box center [288, 137] width 81 height 20
click at [299, 155] on li "Active Only" at bounding box center [288, 161] width 80 height 22
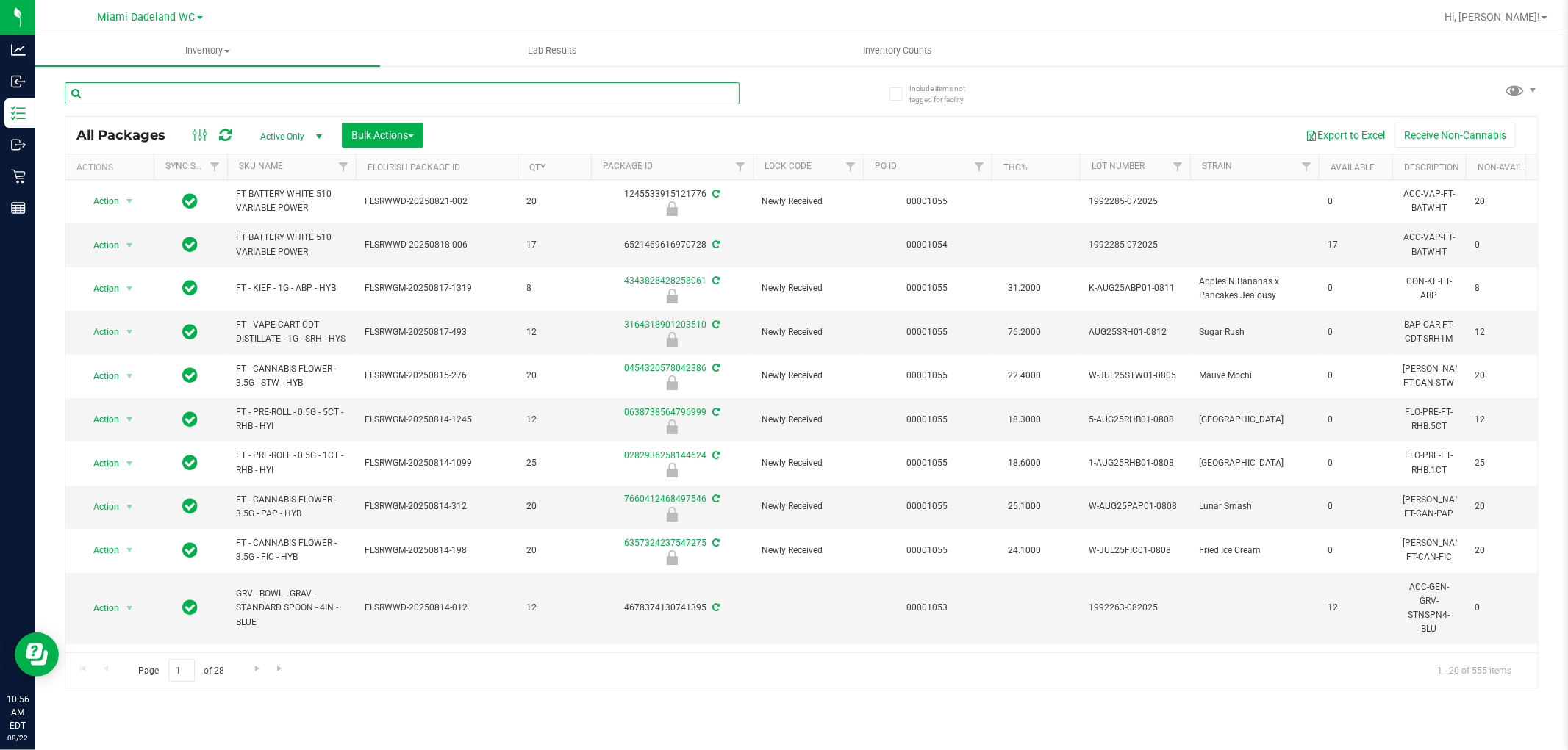
click at [650, 90] on input "text" at bounding box center [402, 93] width 675 height 22
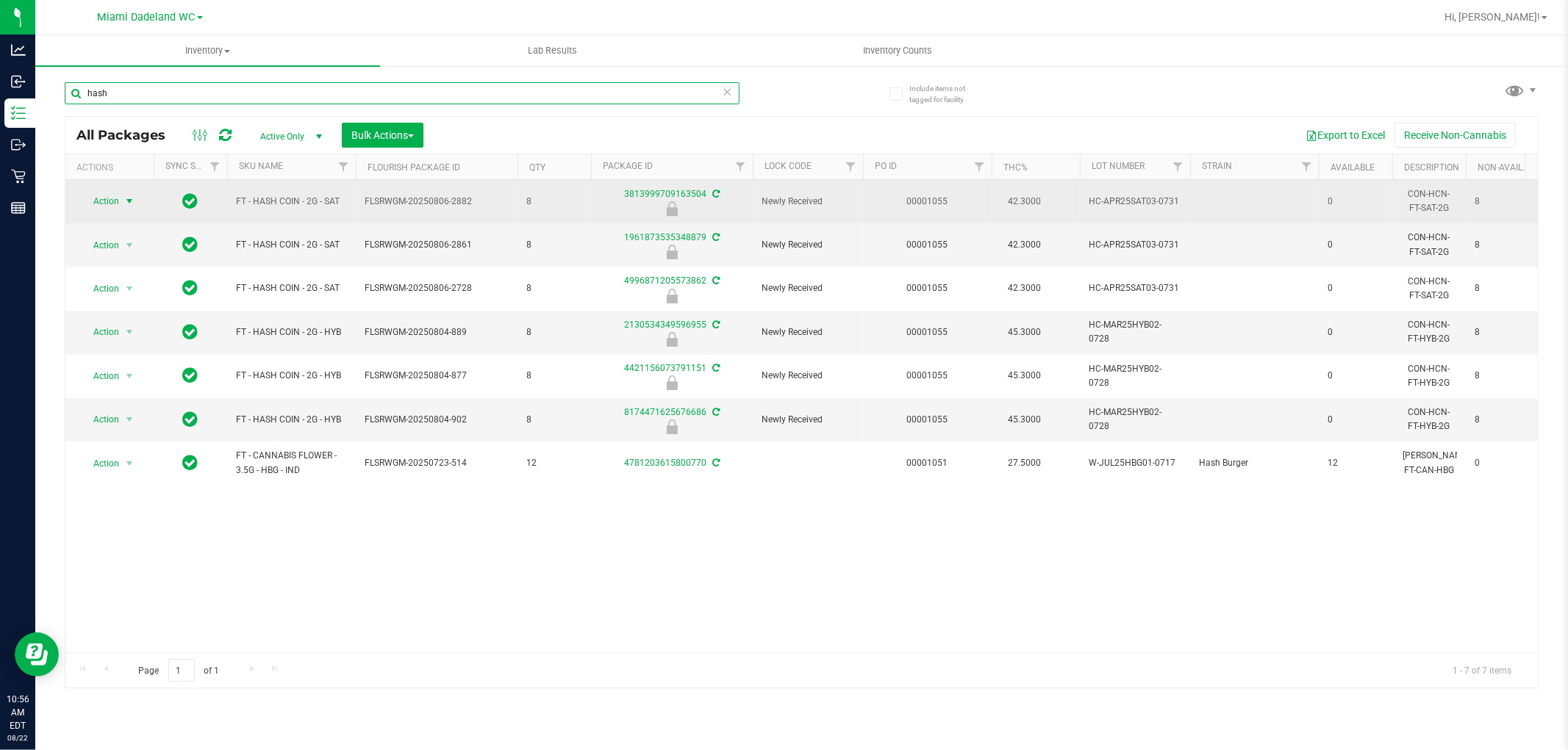
type input "hash"
click at [111, 196] on span "Action" at bounding box center [100, 202] width 40 height 20
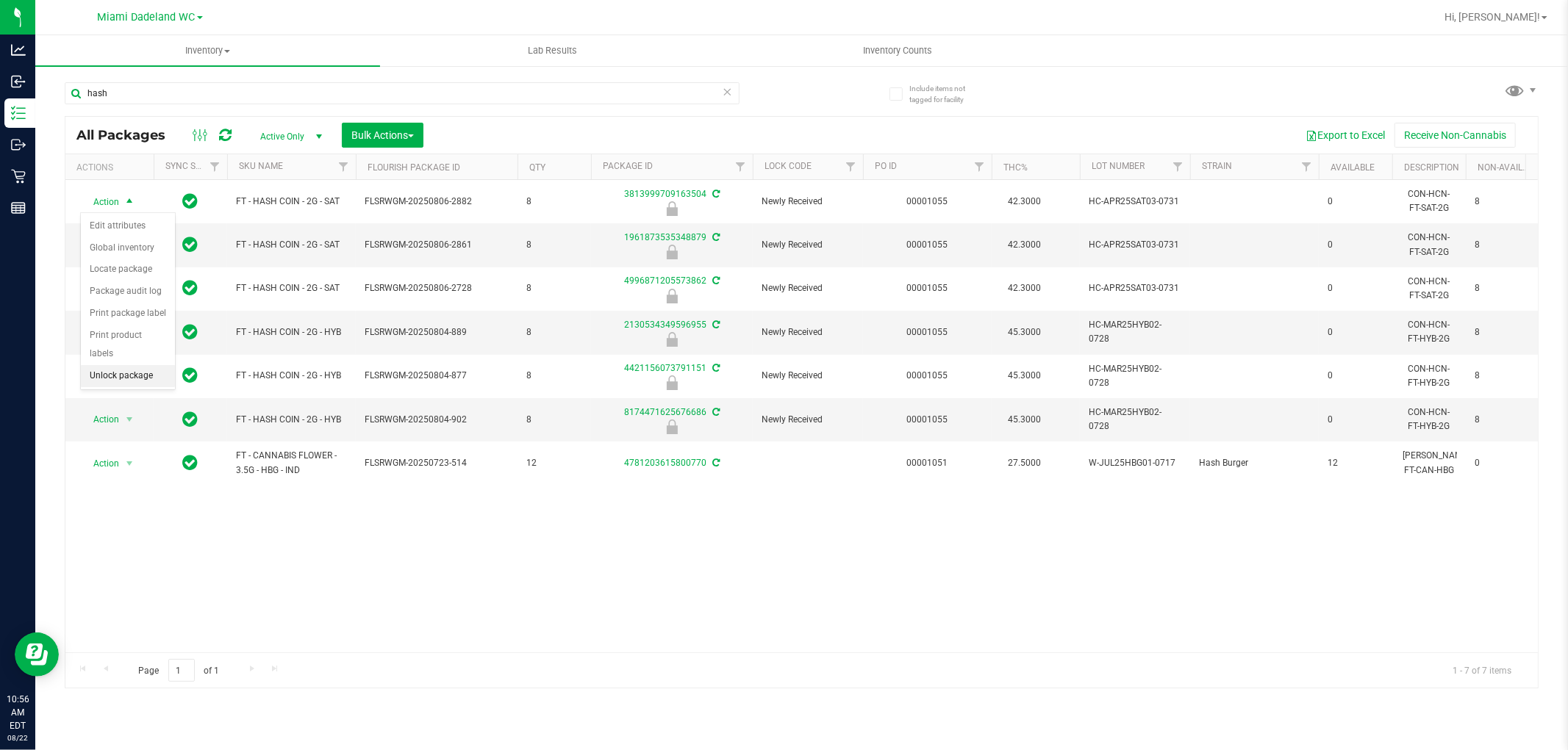
click at [125, 377] on li "Unlock package" at bounding box center [127, 376] width 94 height 22
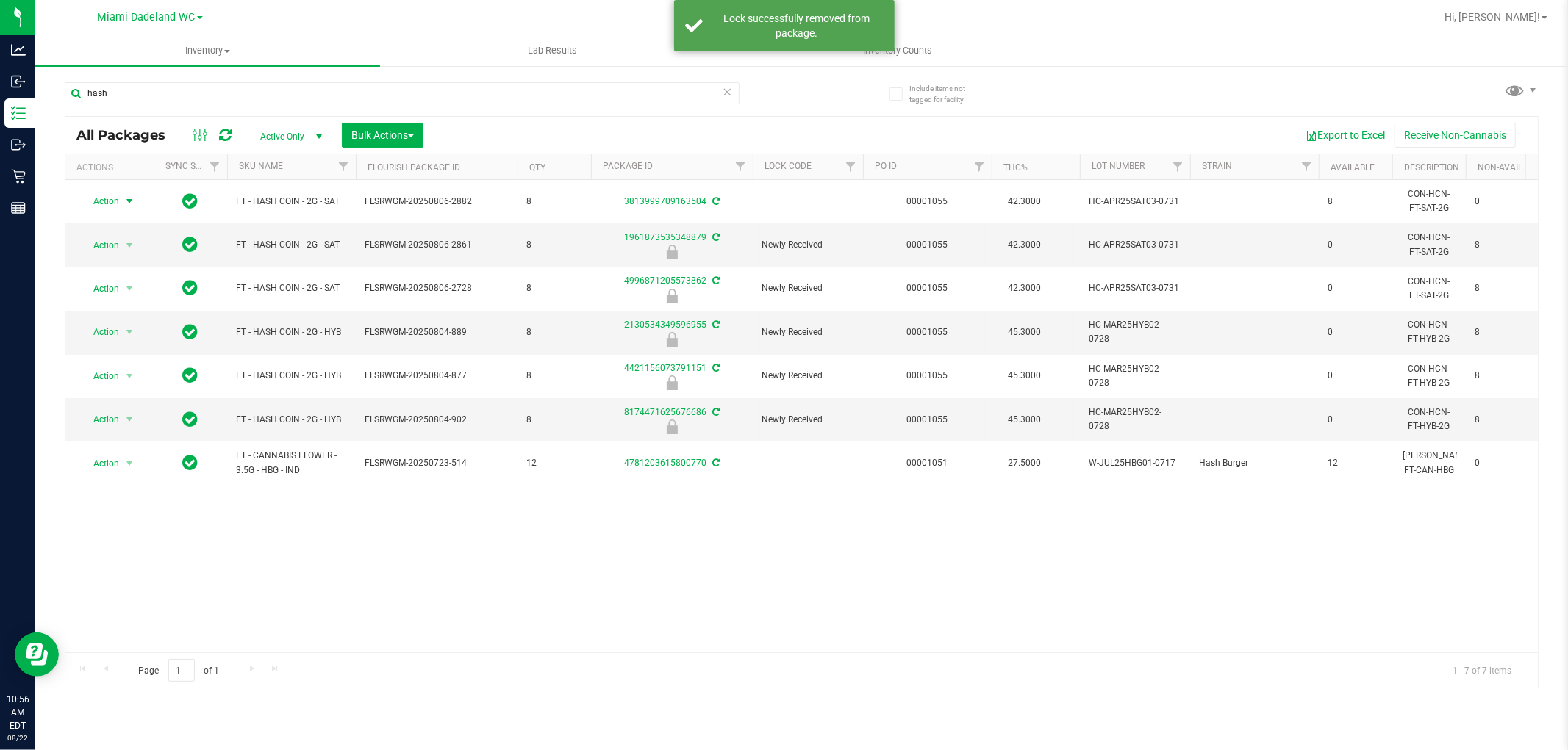
click at [113, 198] on span "Action" at bounding box center [100, 202] width 40 height 20
click at [130, 327] on li "Lock package" at bounding box center [138, 336] width 114 height 22
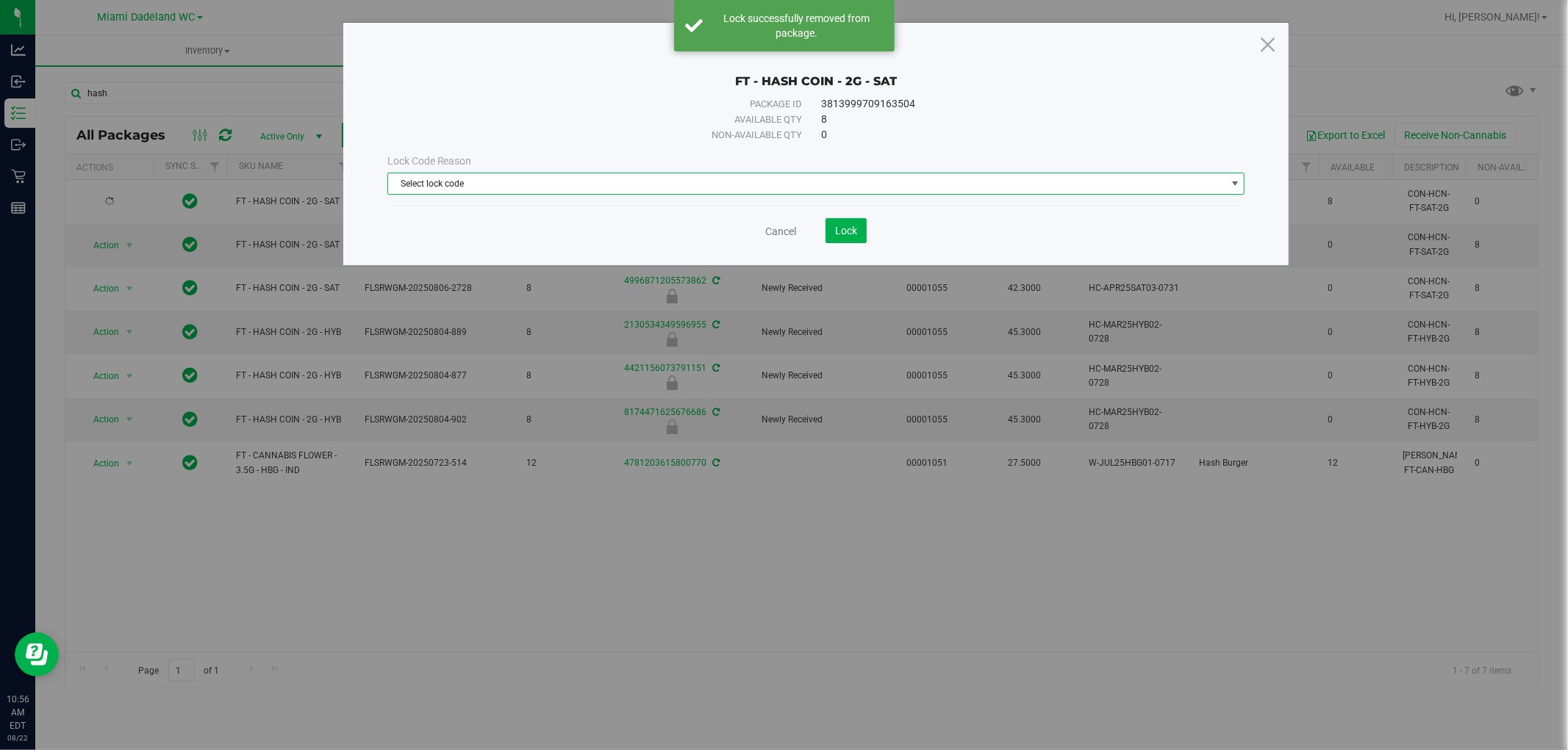
click at [497, 184] on span "Select lock code" at bounding box center [807, 184] width 838 height 20
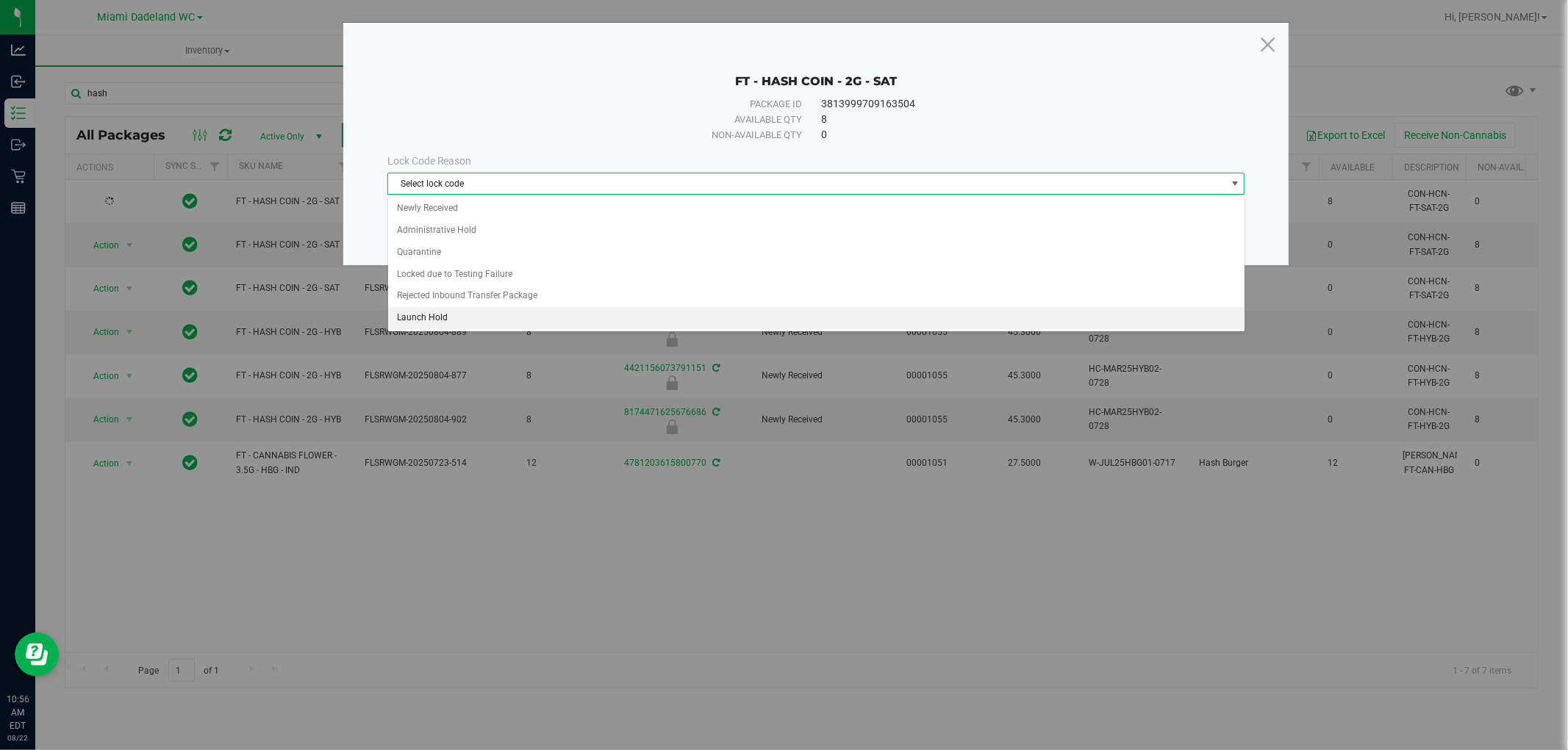
click at [539, 316] on li "Launch Hold" at bounding box center [817, 318] width 857 height 22
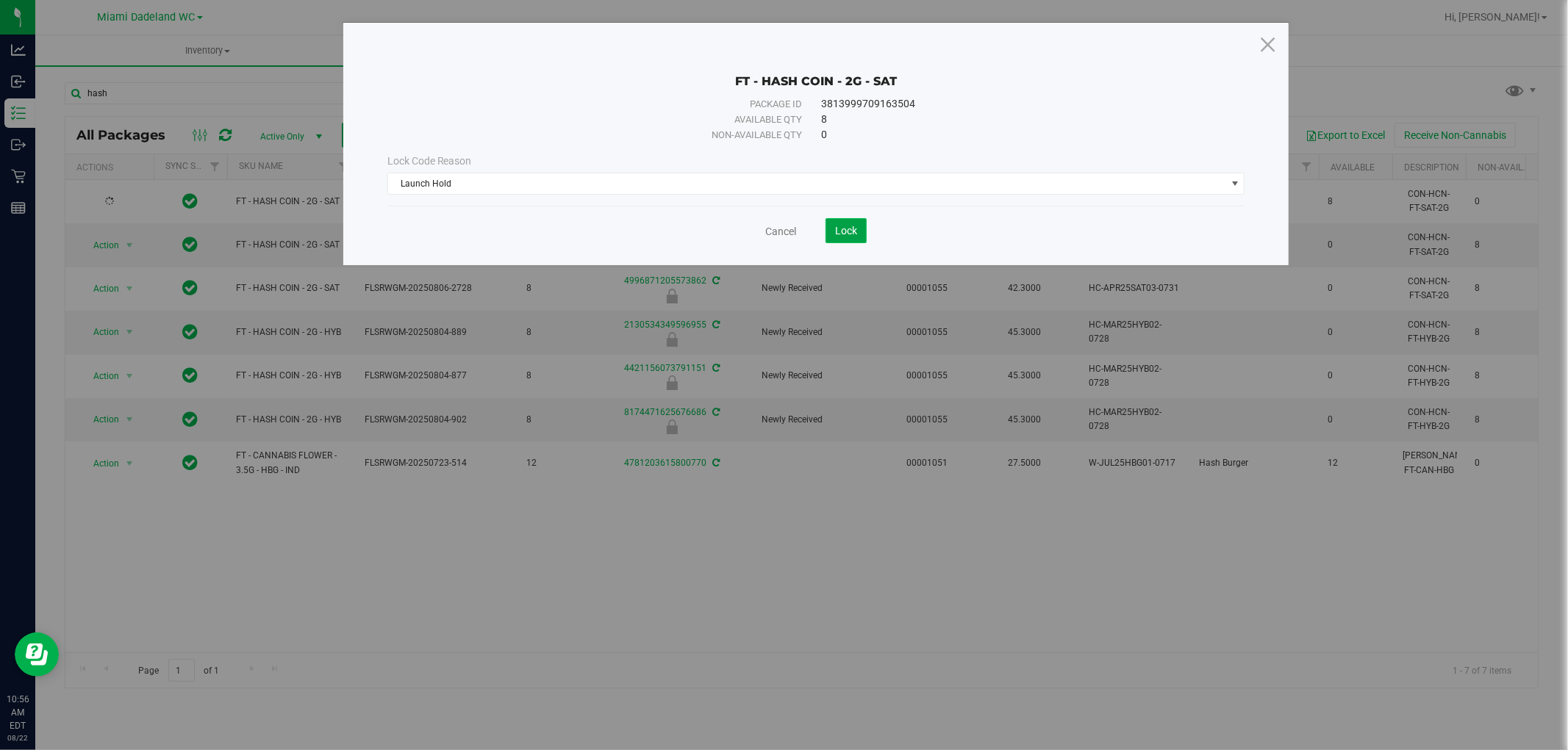
click at [847, 236] on span "Lock" at bounding box center [846, 230] width 22 height 12
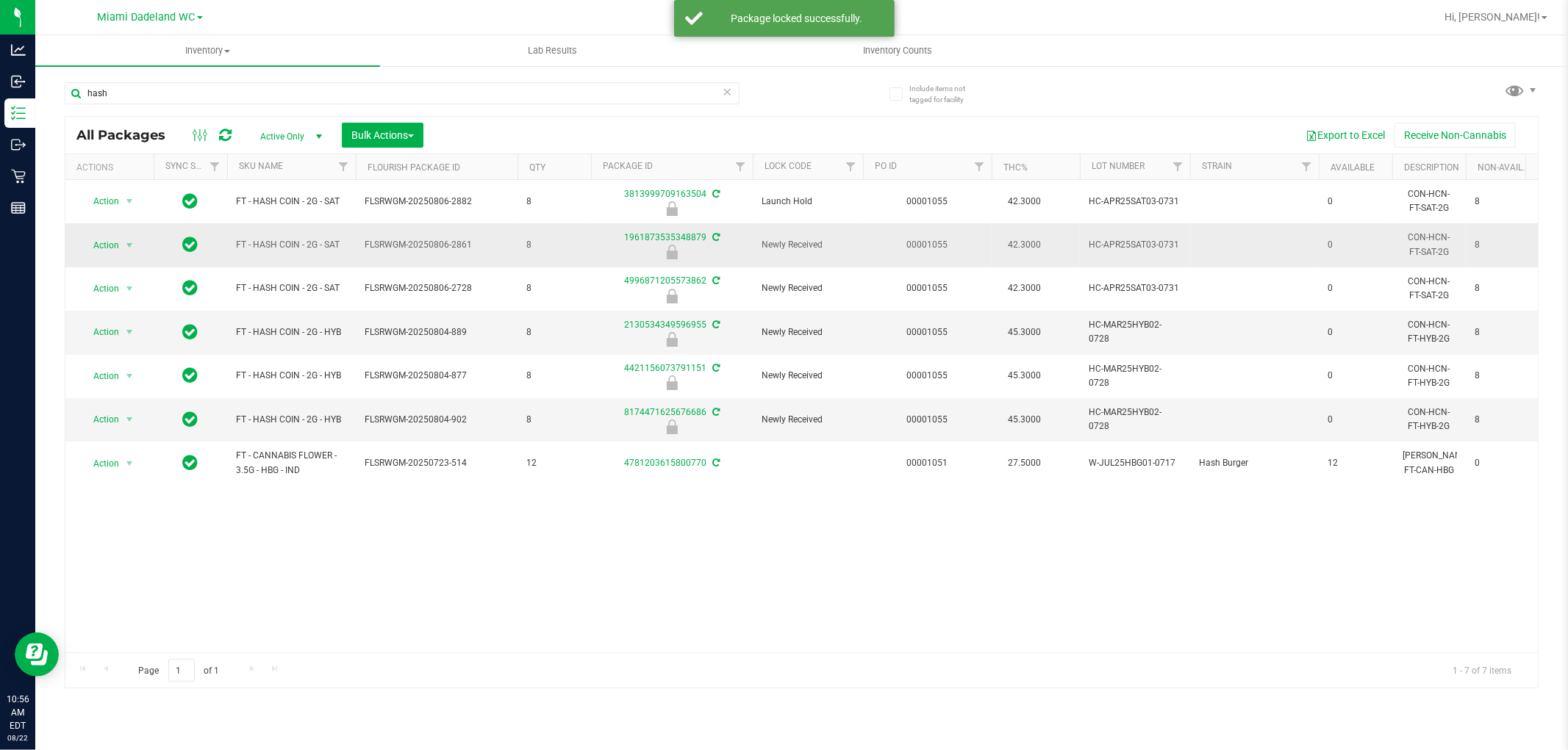
click at [115, 234] on td "Action Action Edit attributes Global inventory Locate package Package audit log…" at bounding box center [109, 245] width 88 height 43
click at [119, 241] on span "Action" at bounding box center [100, 245] width 40 height 20
click at [130, 421] on li "Unlock package" at bounding box center [127, 420] width 94 height 22
click at [118, 246] on span "Action" at bounding box center [100, 245] width 40 height 20
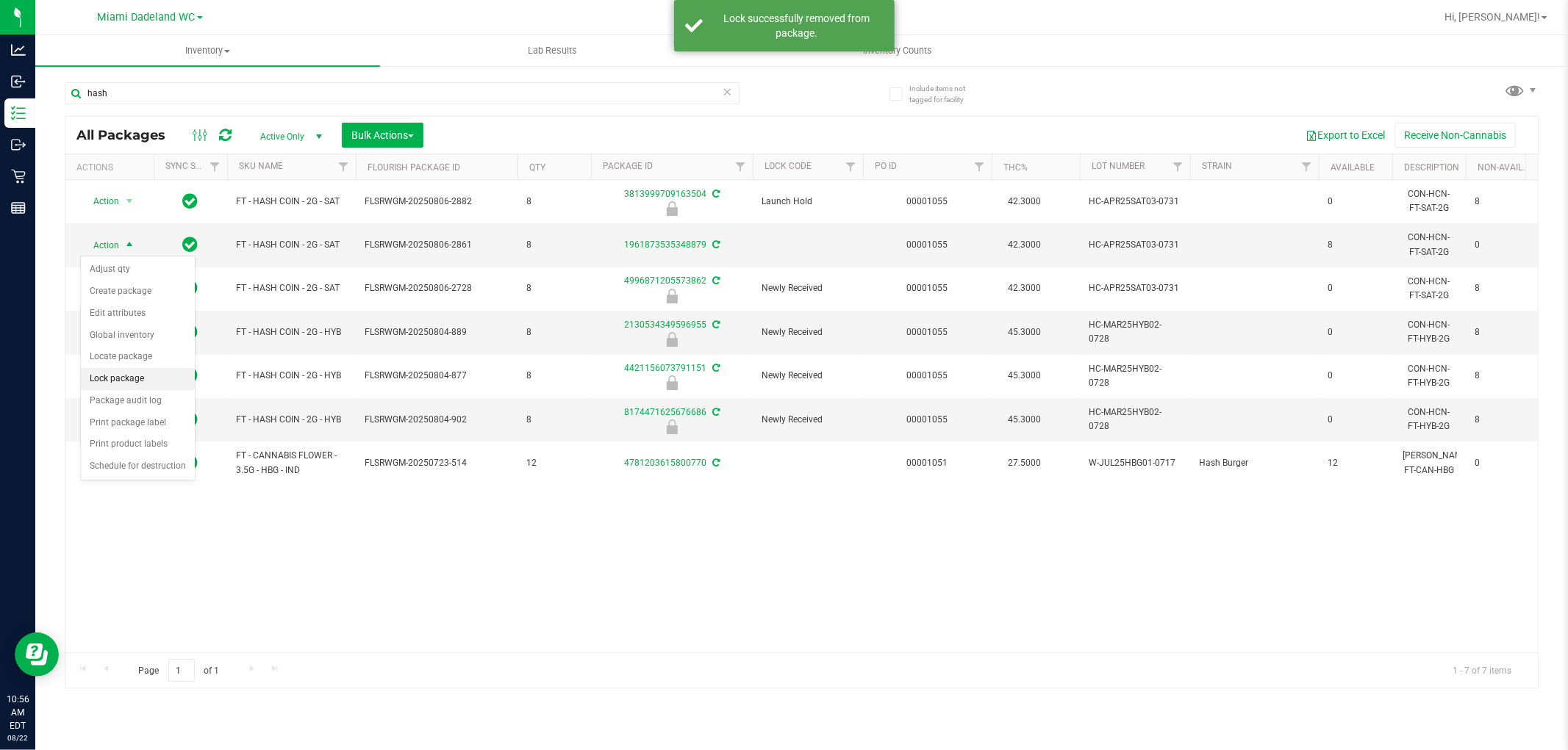
click at [149, 384] on li "Lock package" at bounding box center [138, 379] width 114 height 22
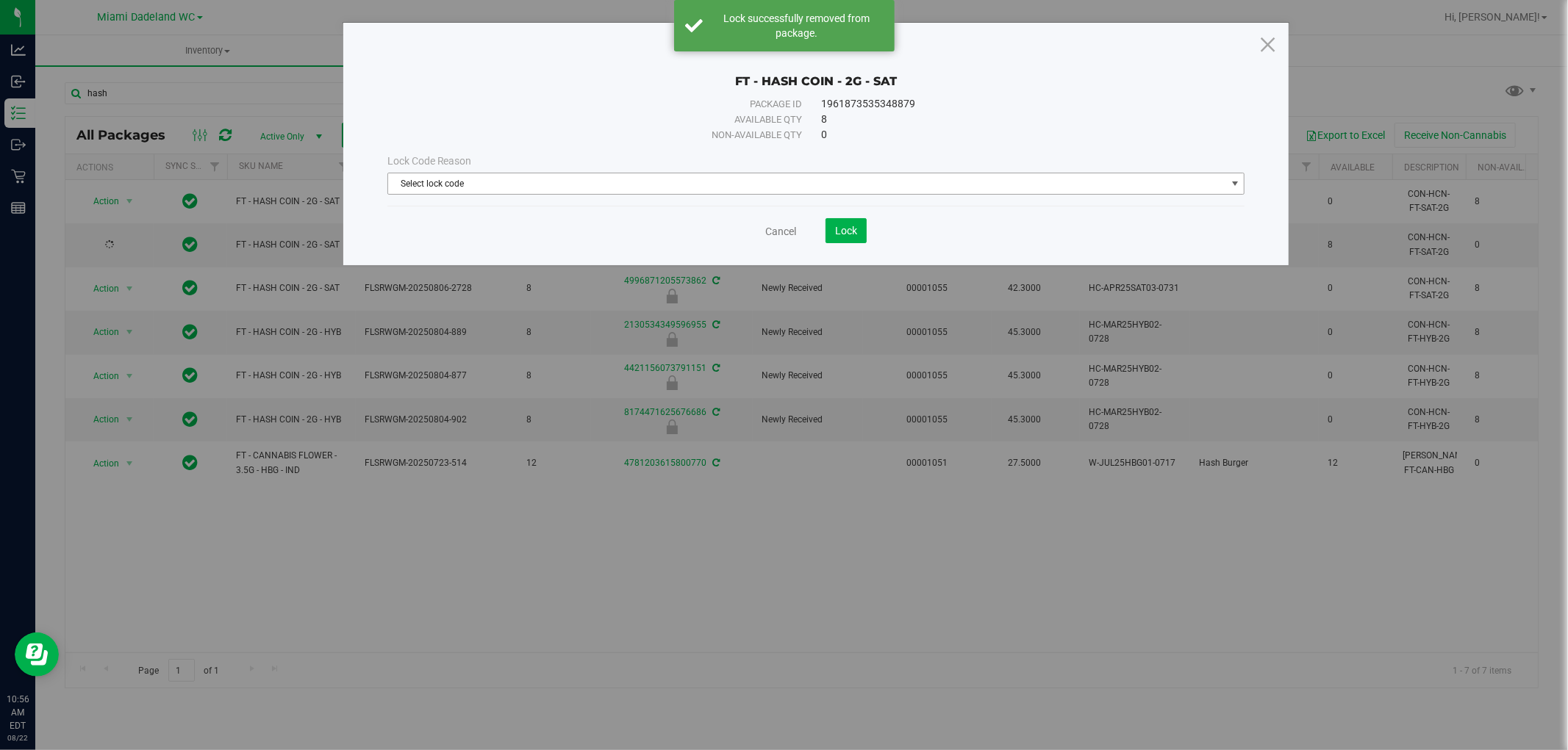
click at [607, 187] on span "Select lock code" at bounding box center [807, 184] width 838 height 20
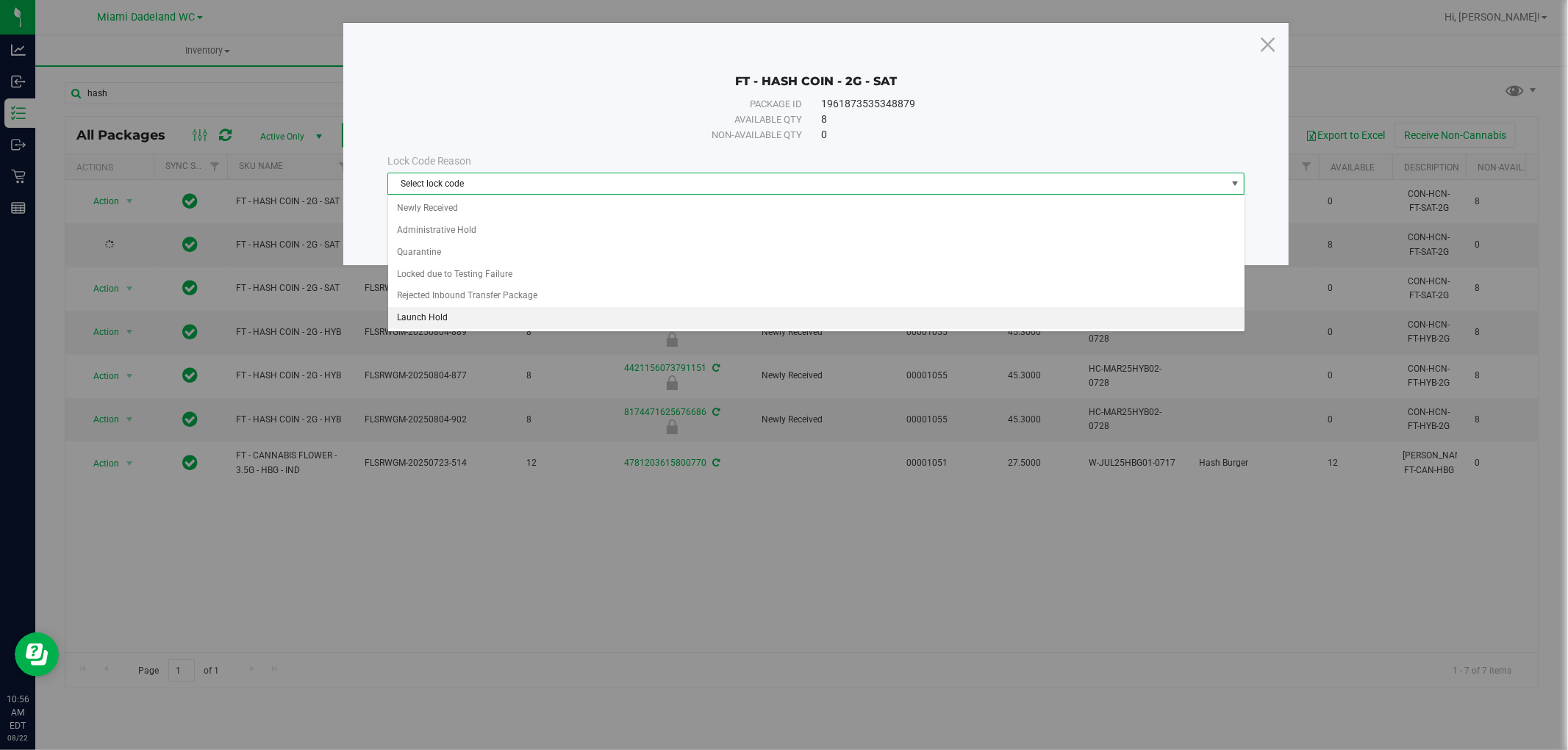
click at [524, 316] on li "Launch Hold" at bounding box center [817, 318] width 857 height 22
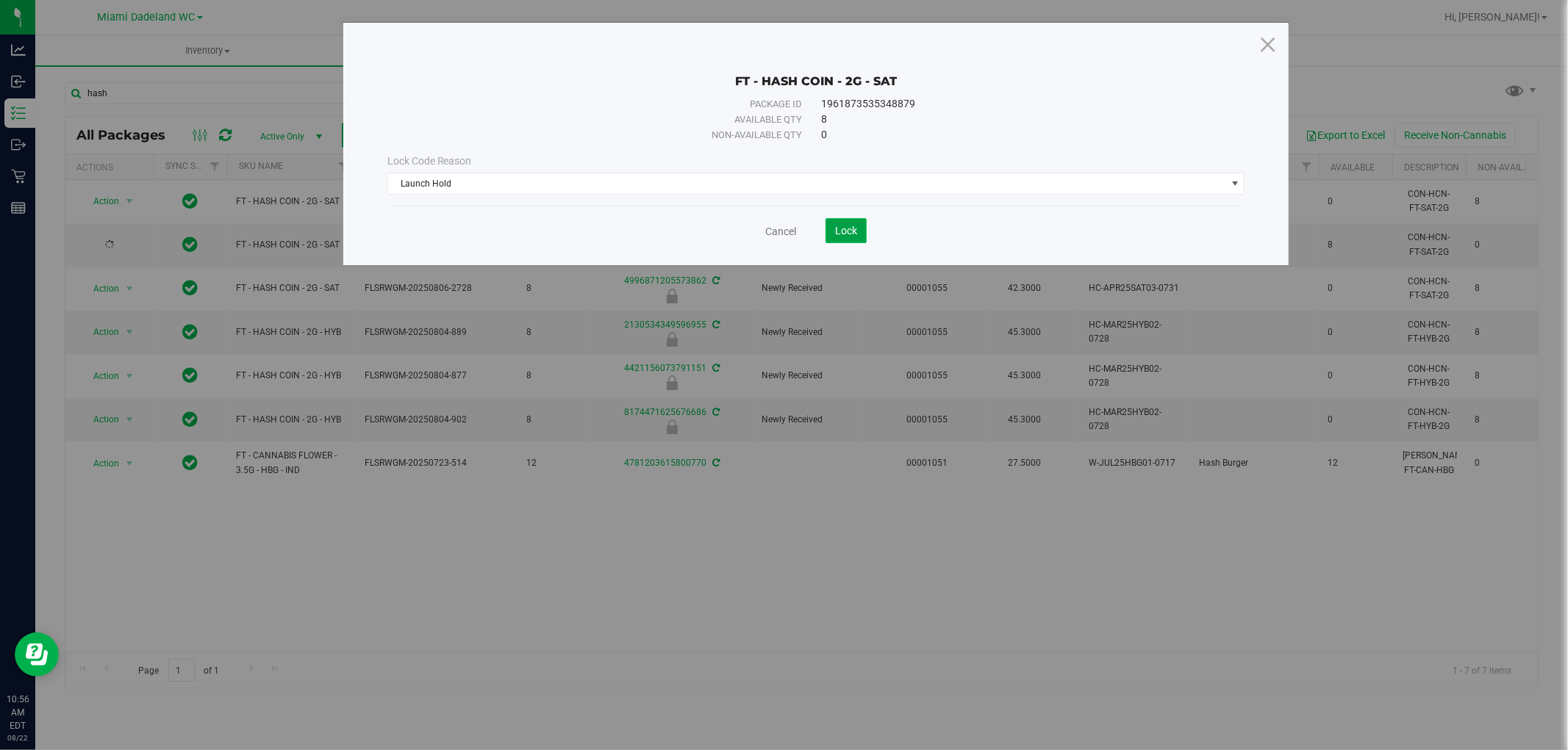
click at [850, 229] on span "Lock" at bounding box center [846, 230] width 22 height 12
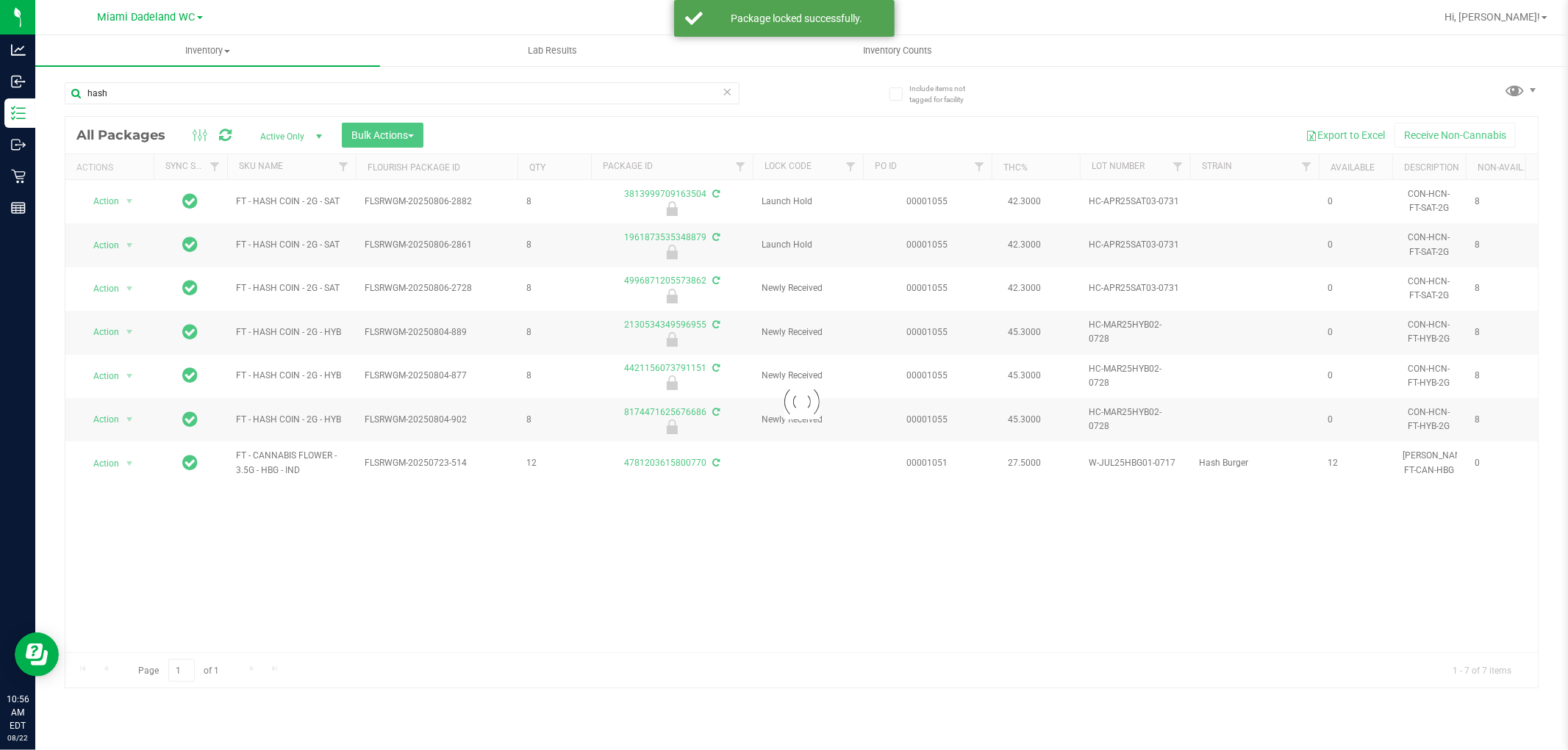
click at [117, 284] on div at bounding box center [802, 402] width 1473 height 571
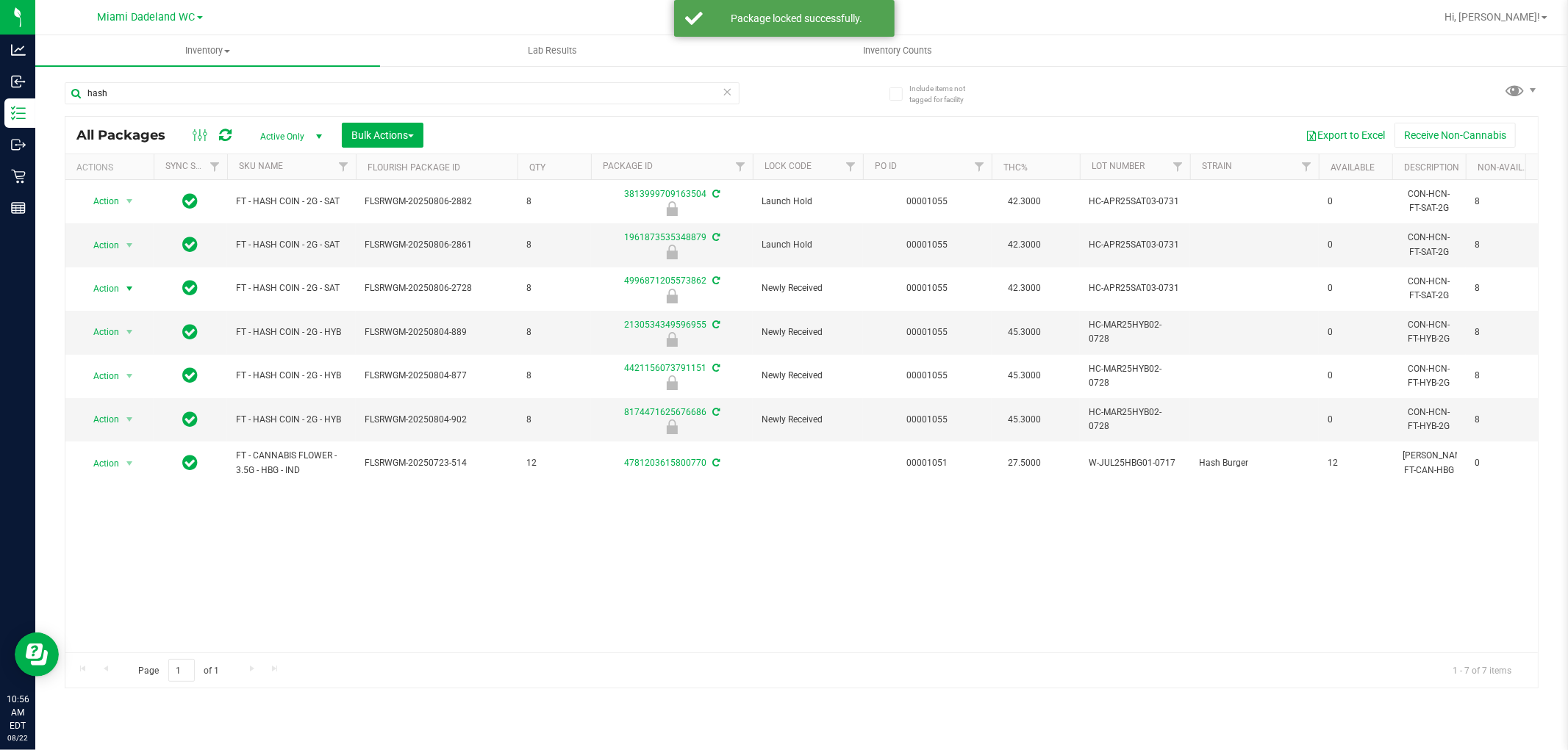
click at [117, 284] on span "Action" at bounding box center [100, 288] width 40 height 20
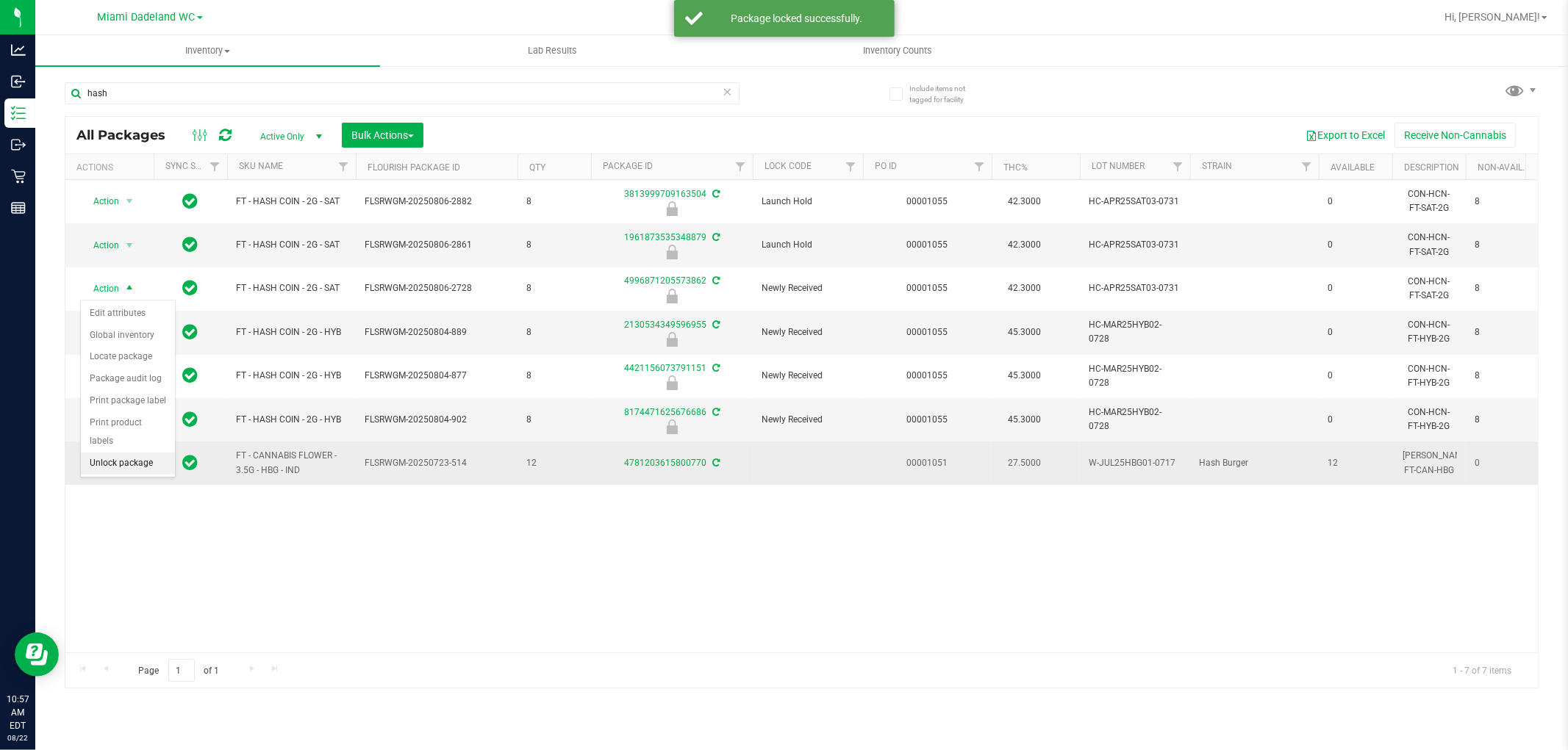
click at [130, 458] on li "Unlock package" at bounding box center [127, 463] width 94 height 22
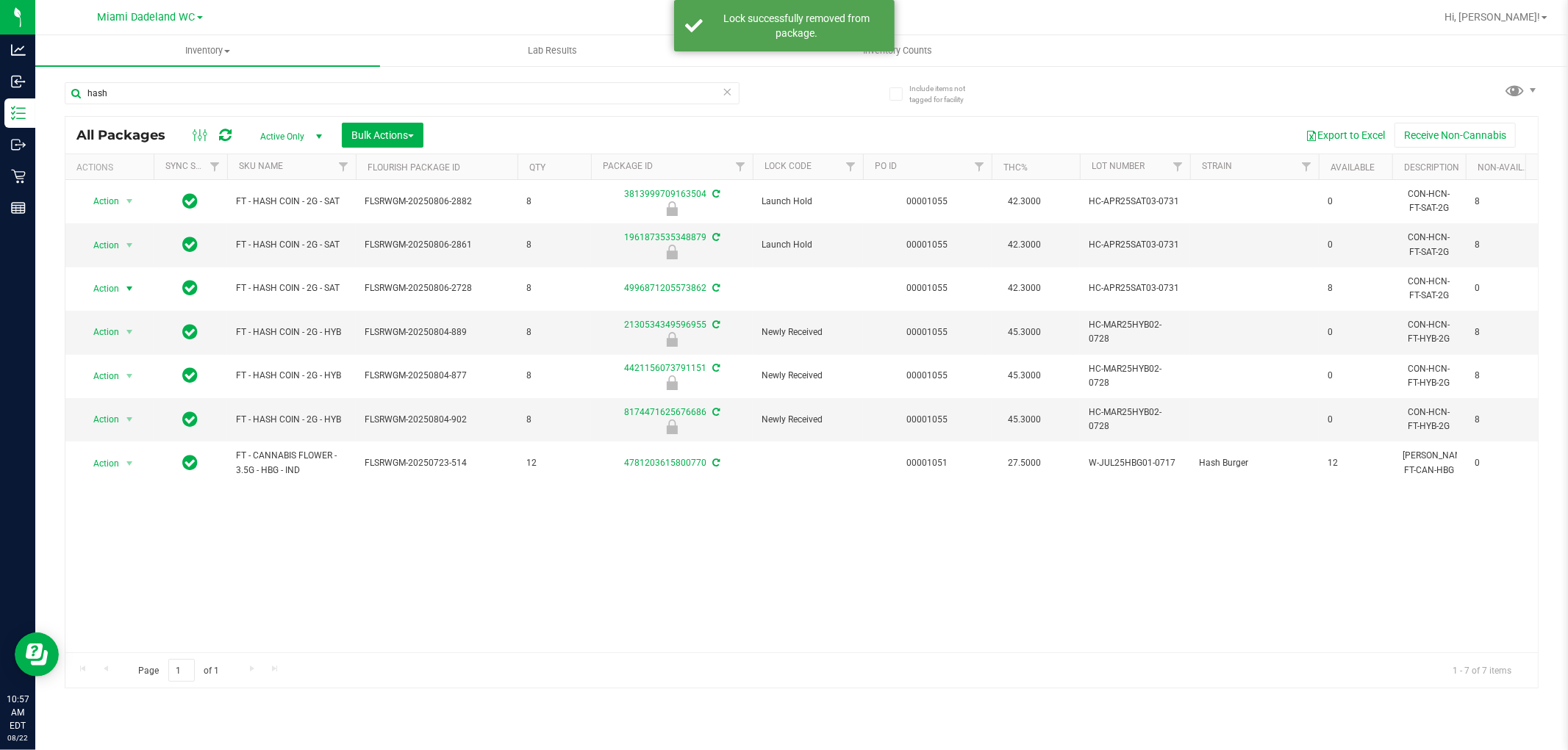
click at [114, 289] on span "Action" at bounding box center [100, 288] width 40 height 20
click at [135, 419] on li "Lock package" at bounding box center [138, 423] width 114 height 22
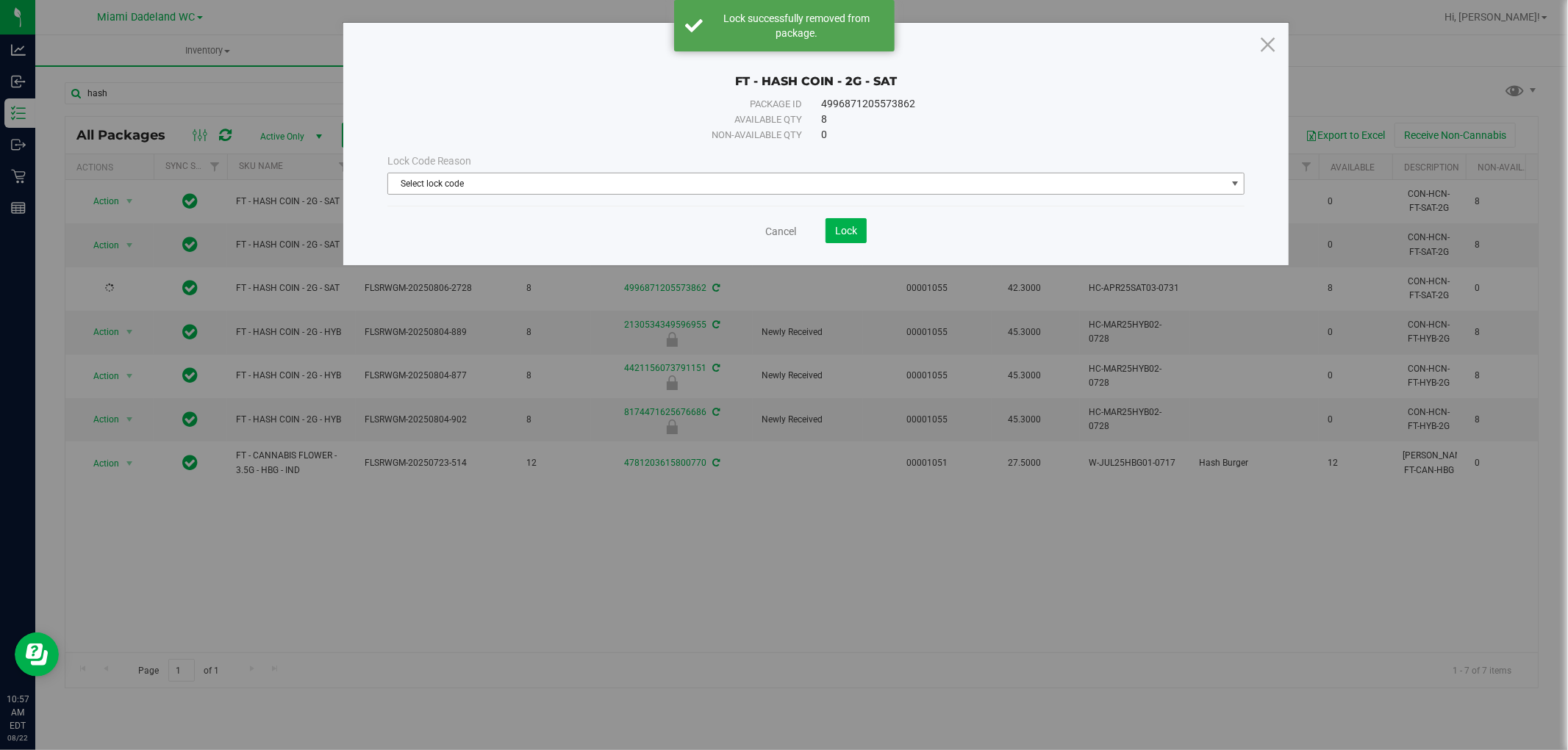
click at [547, 178] on span "Select lock code" at bounding box center [807, 184] width 838 height 20
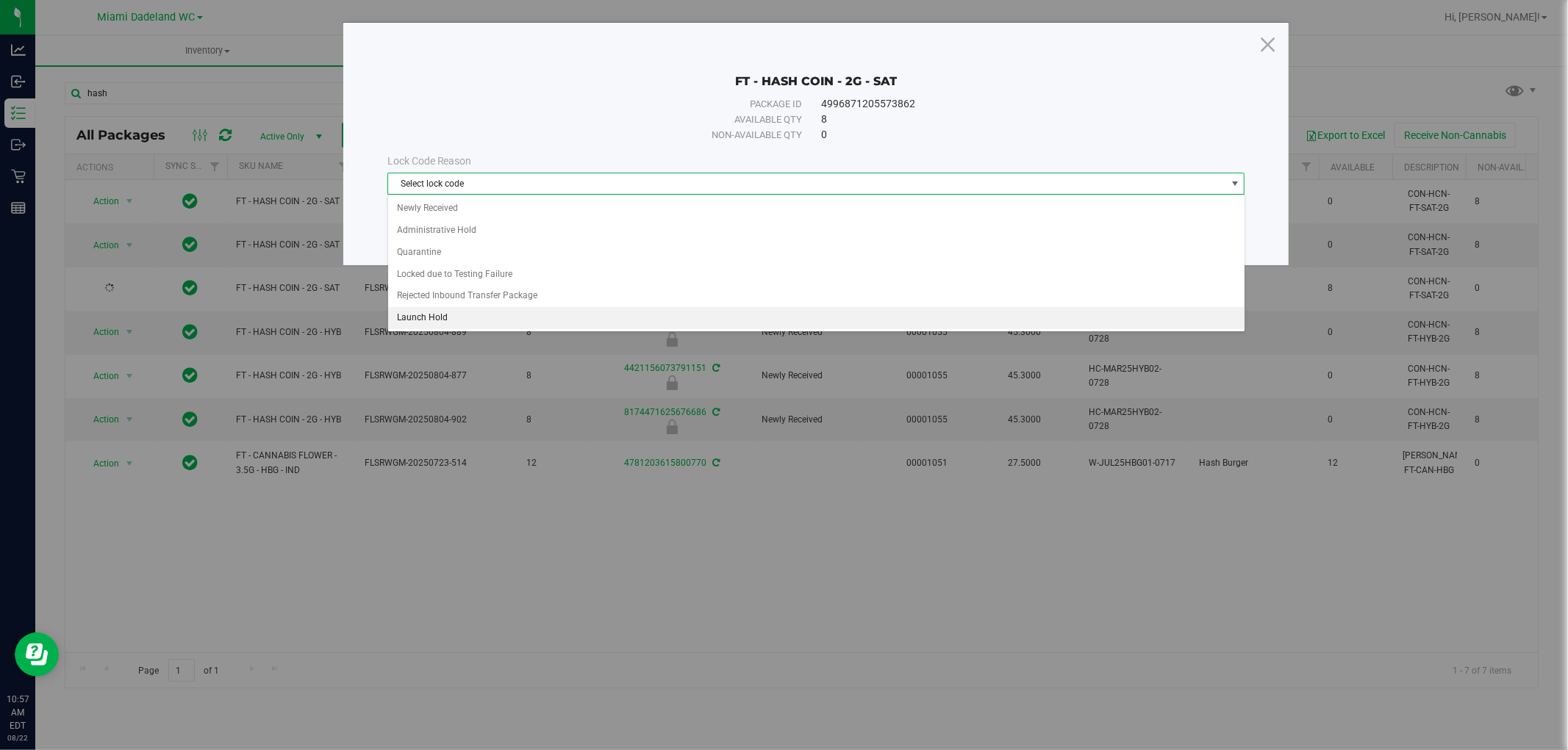
click at [487, 317] on li "Launch Hold" at bounding box center [817, 318] width 857 height 22
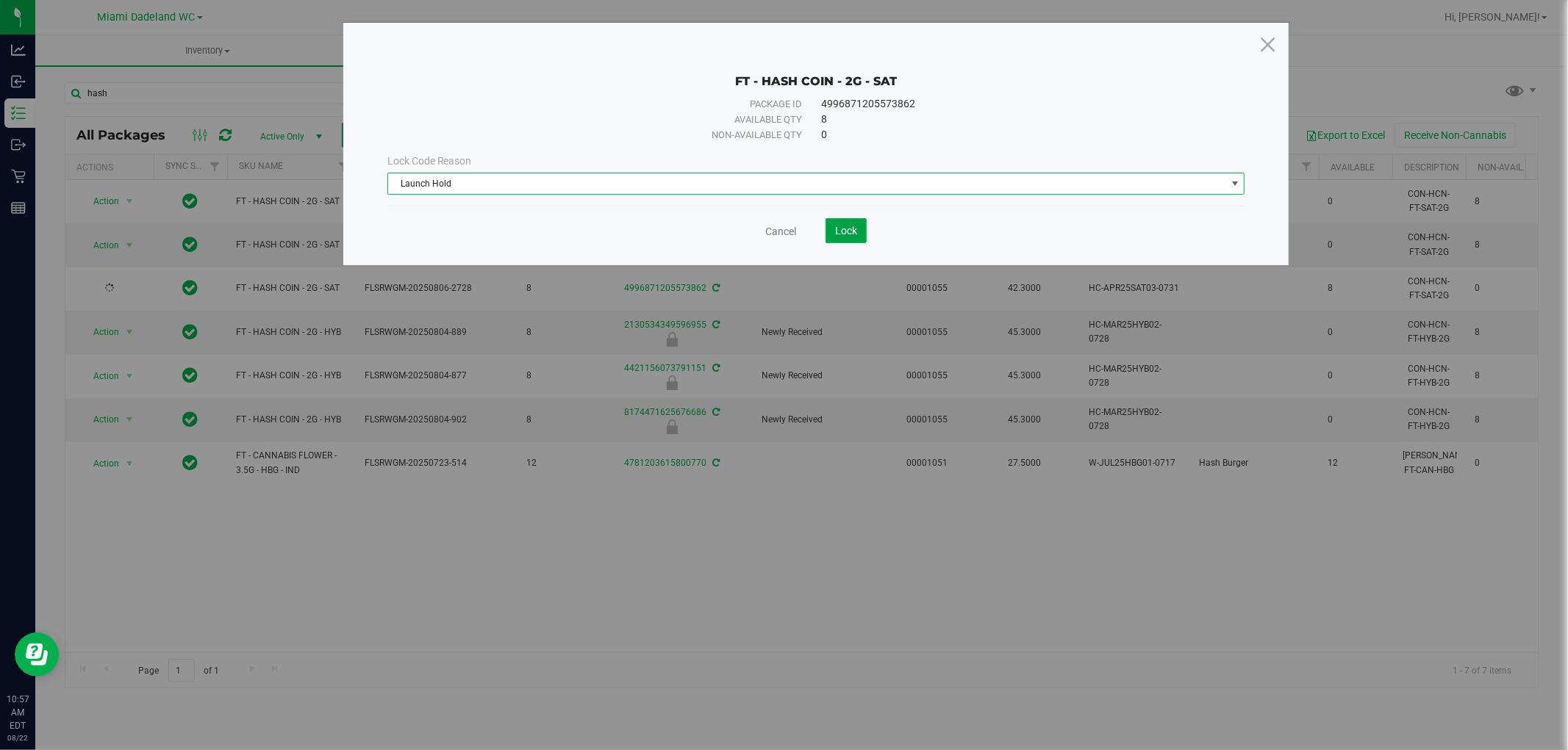
click at [854, 229] on span "Lock" at bounding box center [846, 230] width 22 height 12
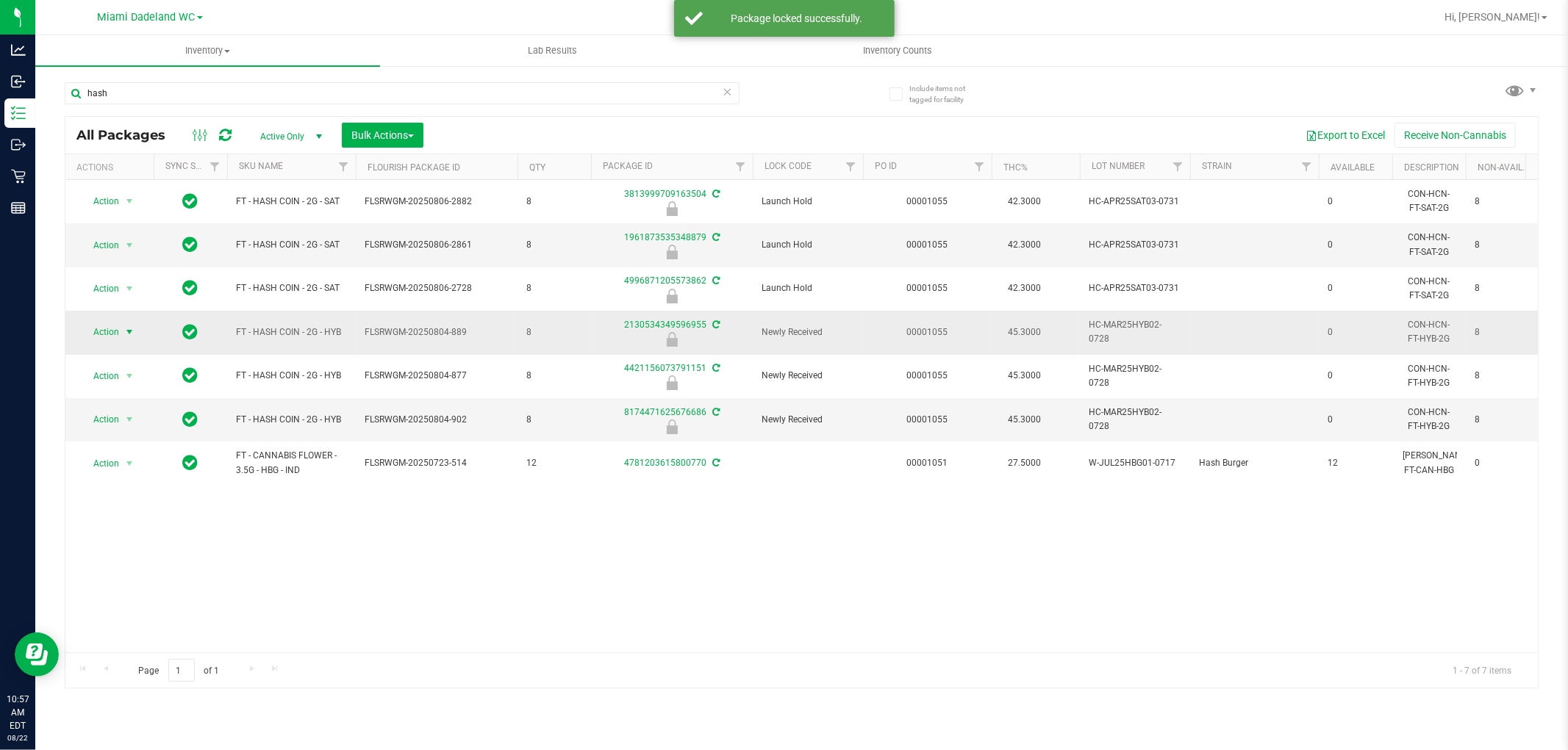
click at [105, 328] on span "Action" at bounding box center [100, 332] width 40 height 20
click at [126, 516] on li "Unlock package" at bounding box center [127, 507] width 94 height 22
click at [112, 340] on span "Action" at bounding box center [100, 332] width 40 height 20
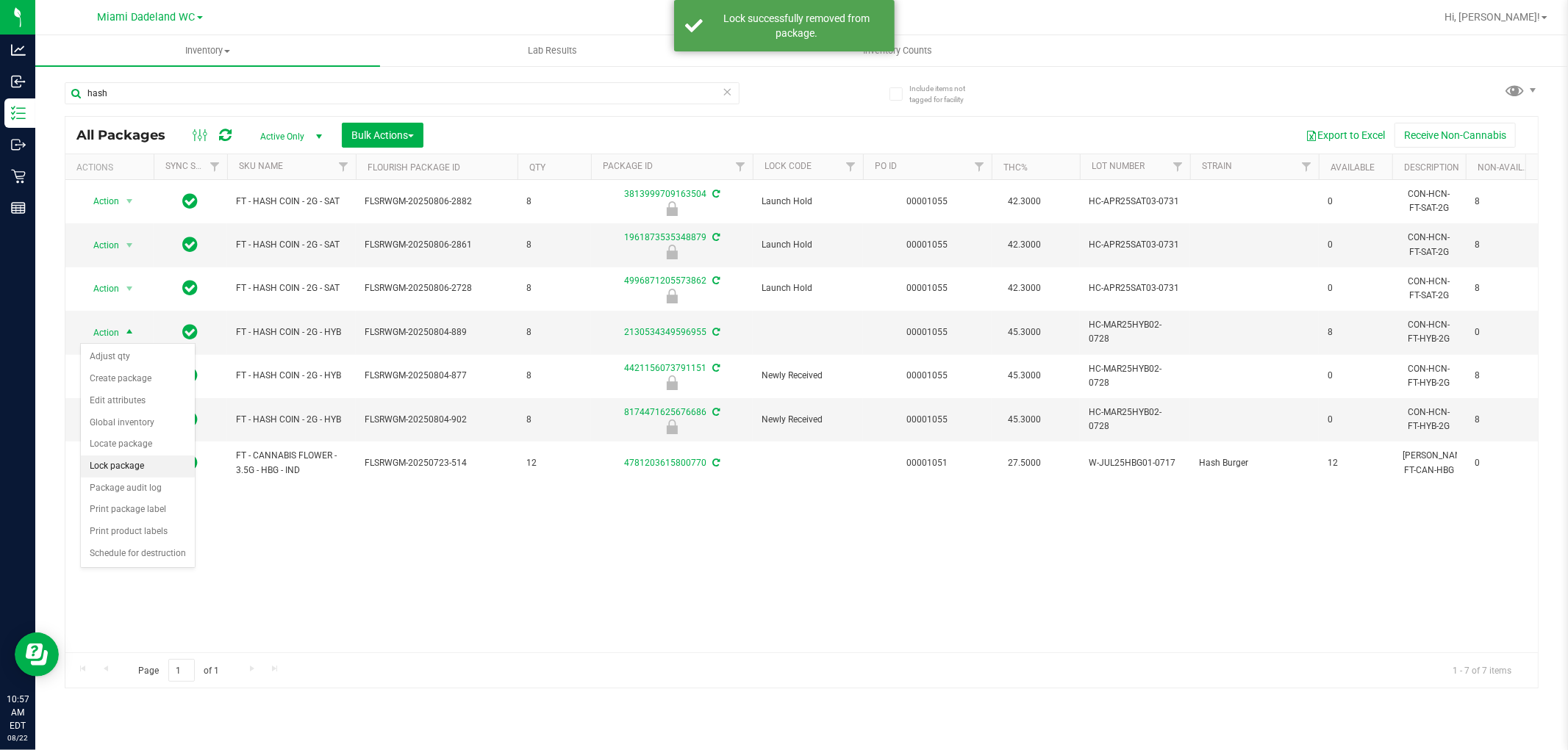
click at [135, 474] on li "Lock package" at bounding box center [138, 466] width 114 height 22
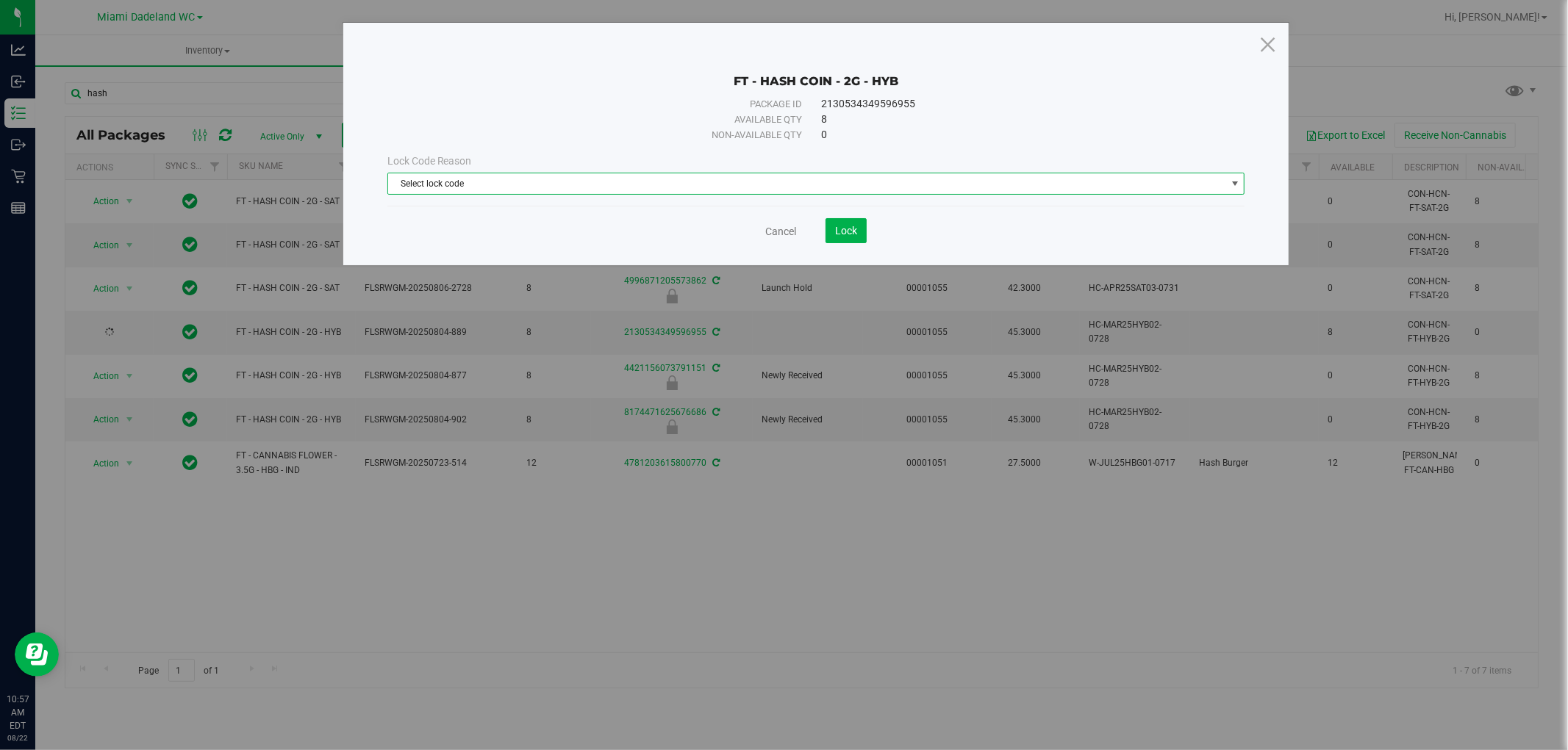
click at [575, 191] on span "Select lock code" at bounding box center [807, 184] width 838 height 20
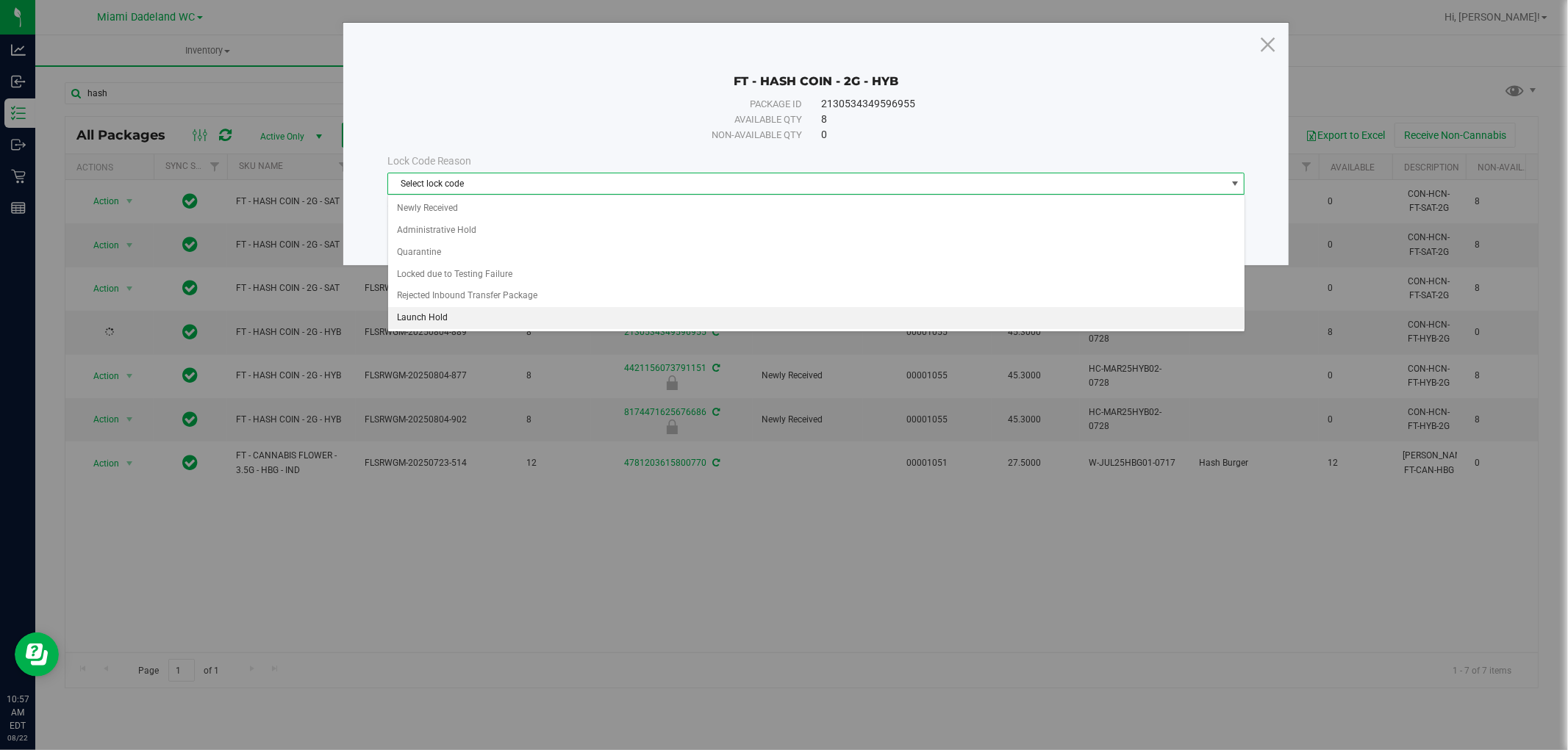
click at [519, 319] on li "Launch Hold" at bounding box center [817, 318] width 857 height 22
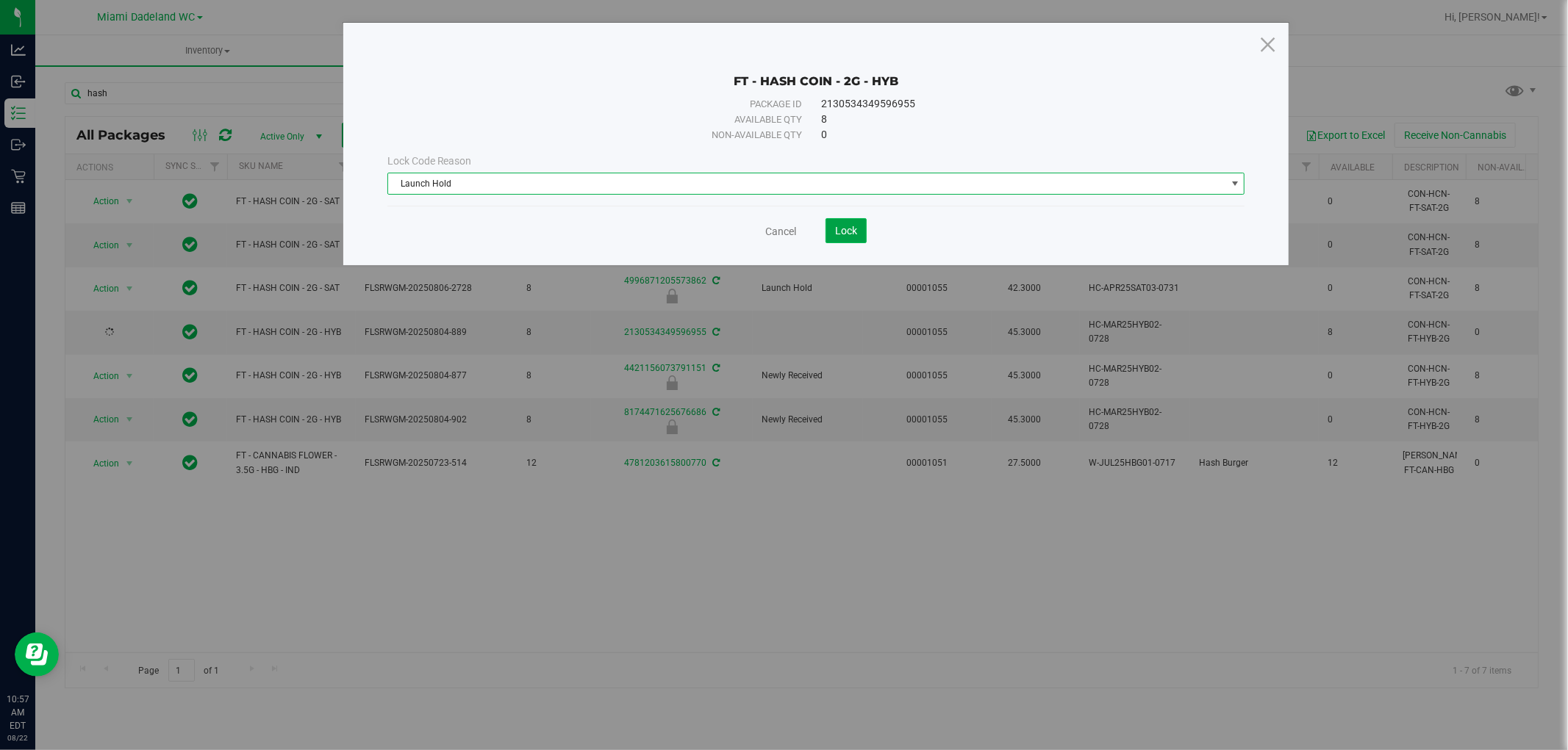
click at [842, 230] on span "Lock" at bounding box center [846, 230] width 22 height 12
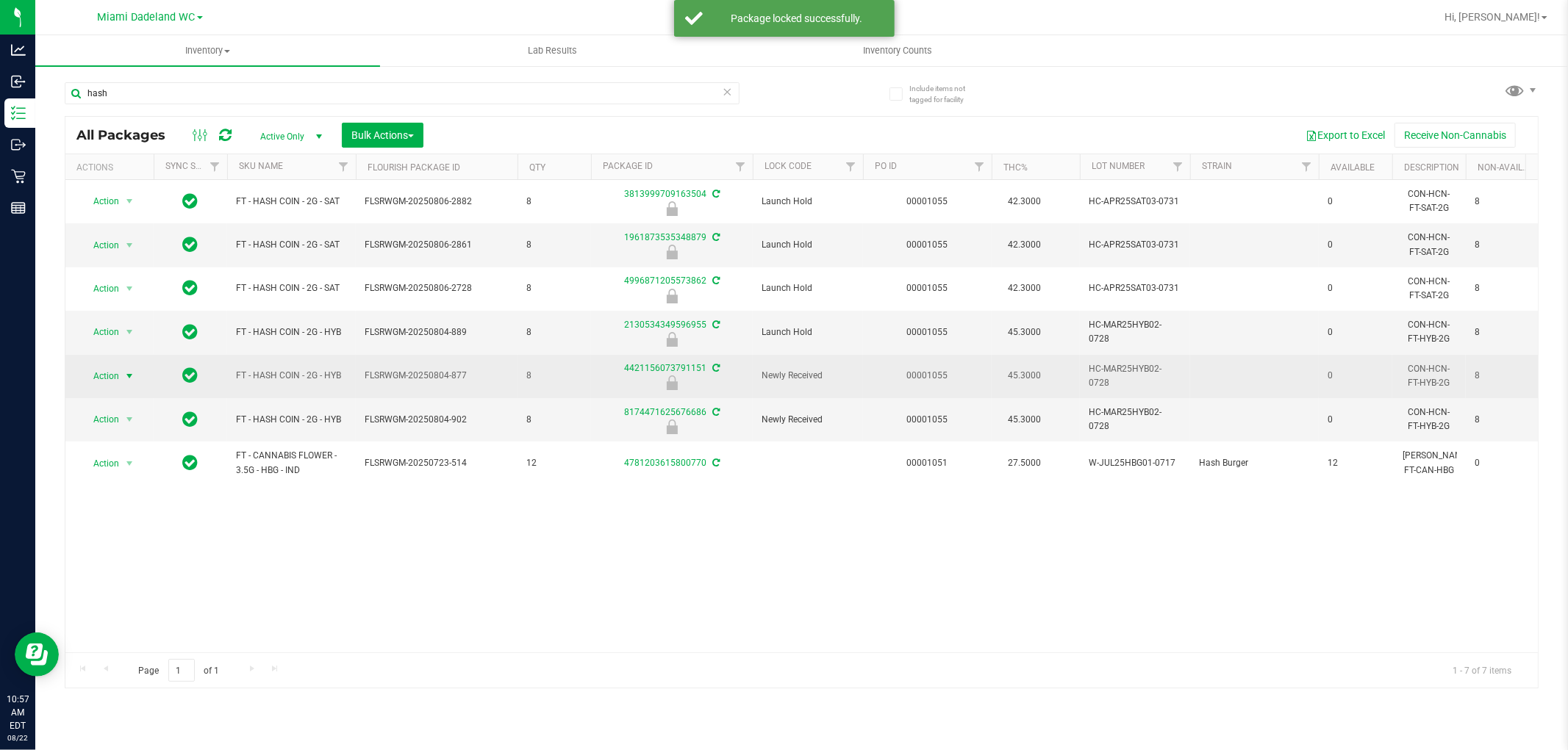
click at [122, 377] on span "select" at bounding box center [130, 376] width 19 height 20
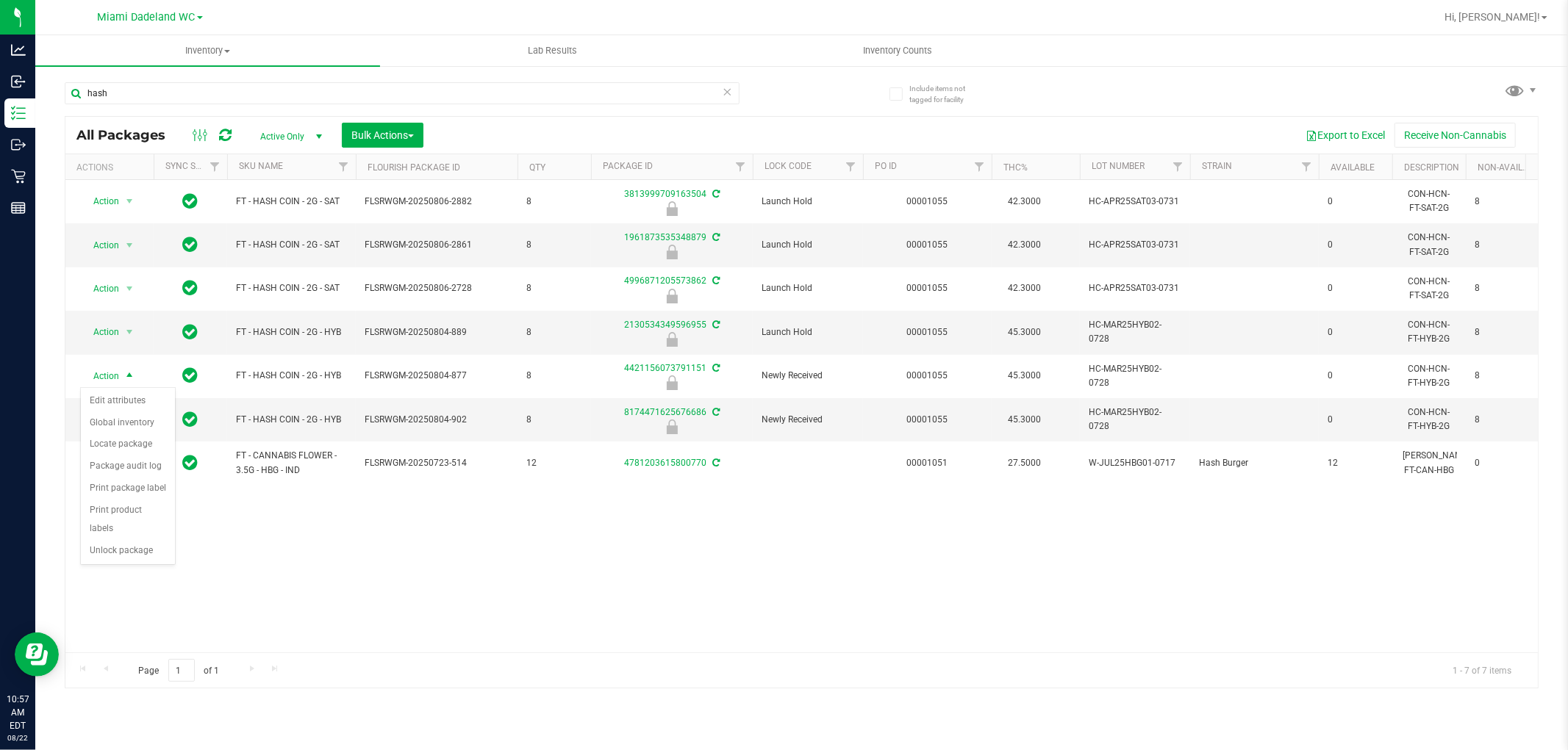
click at [135, 564] on div "Action Edit attributes Global inventory Locate package Package audit log Print …" at bounding box center [128, 477] width 95 height 179
click at [138, 548] on li "Unlock package" at bounding box center [127, 551] width 94 height 22
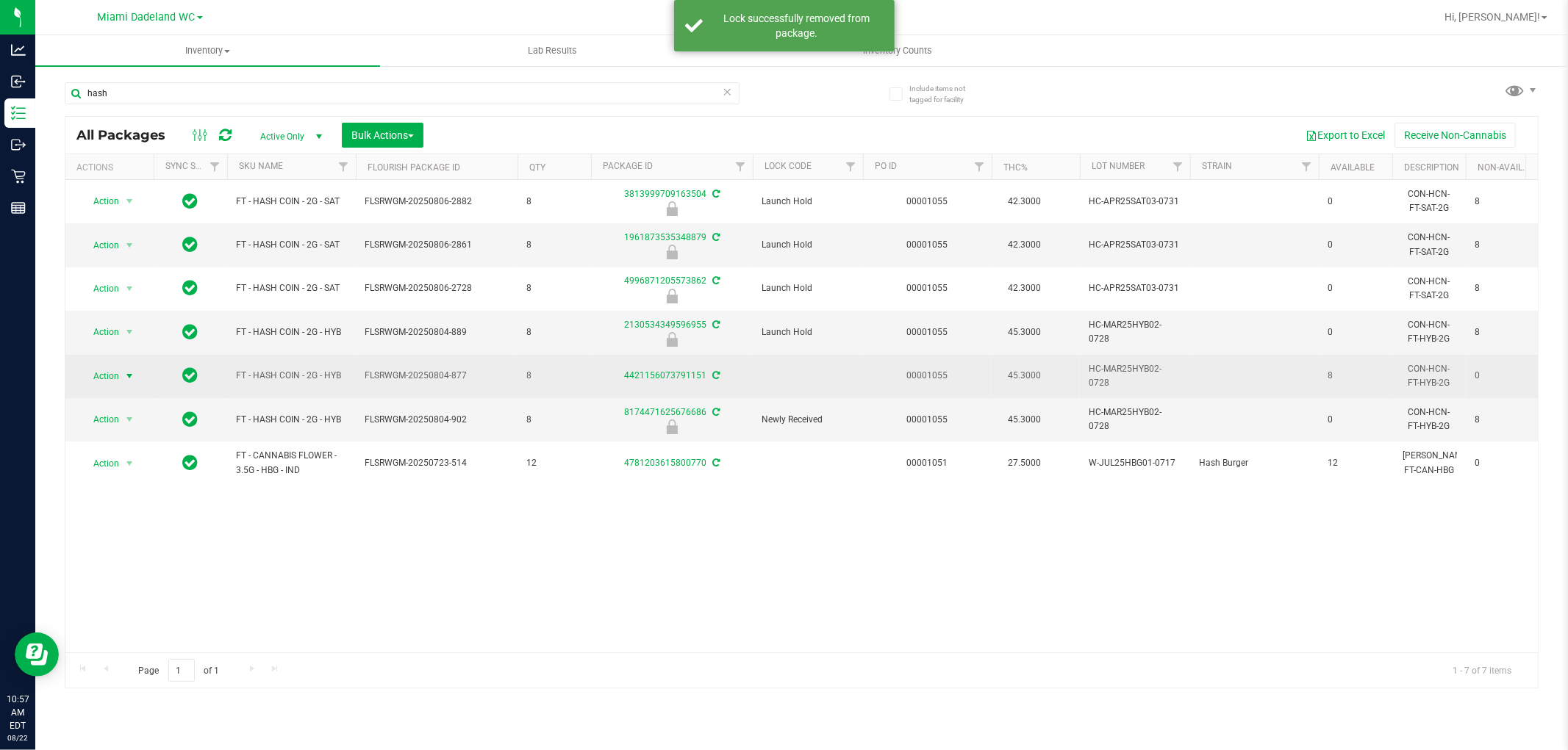
click at [120, 373] on span "select" at bounding box center [130, 376] width 19 height 20
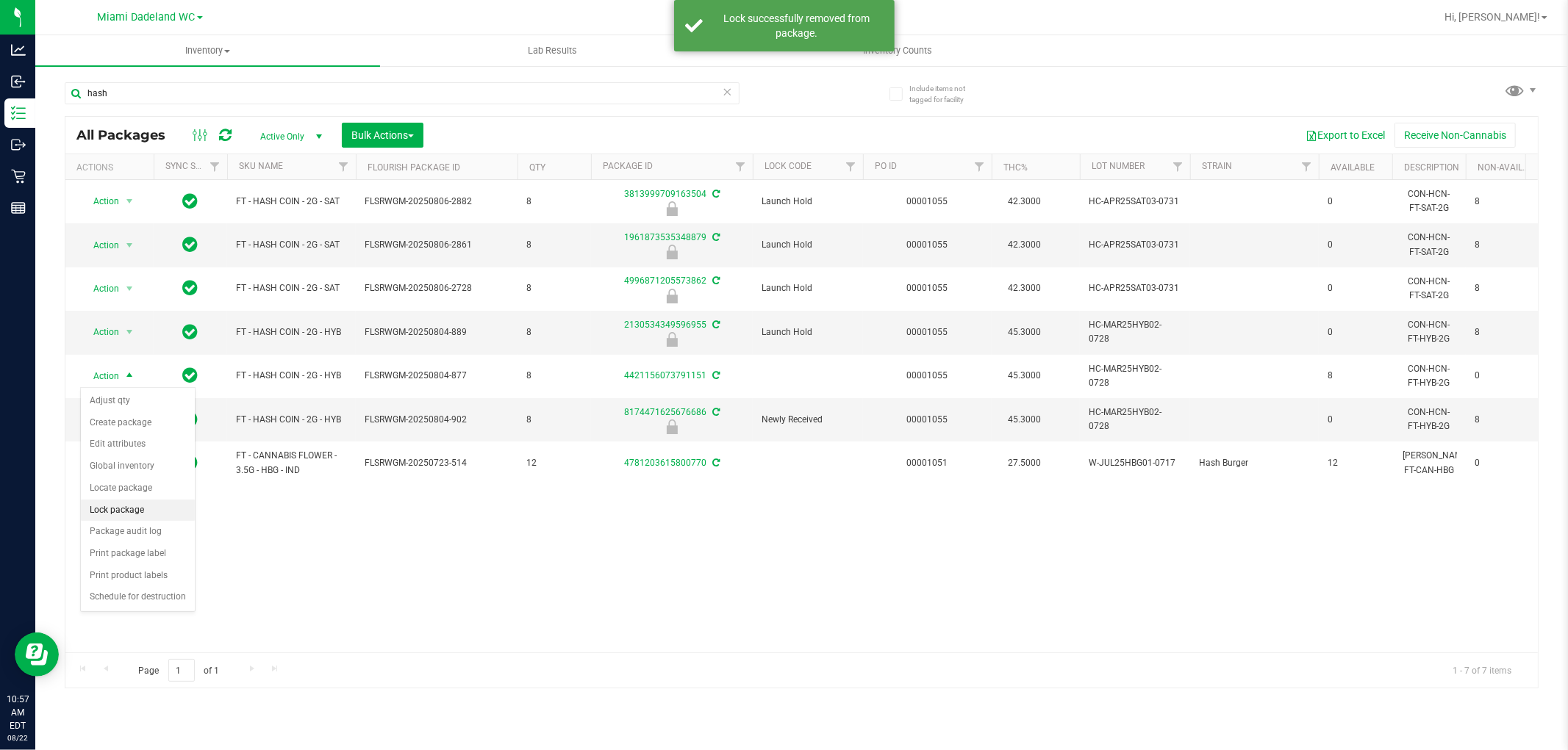
click at [155, 509] on li "Lock package" at bounding box center [138, 511] width 114 height 22
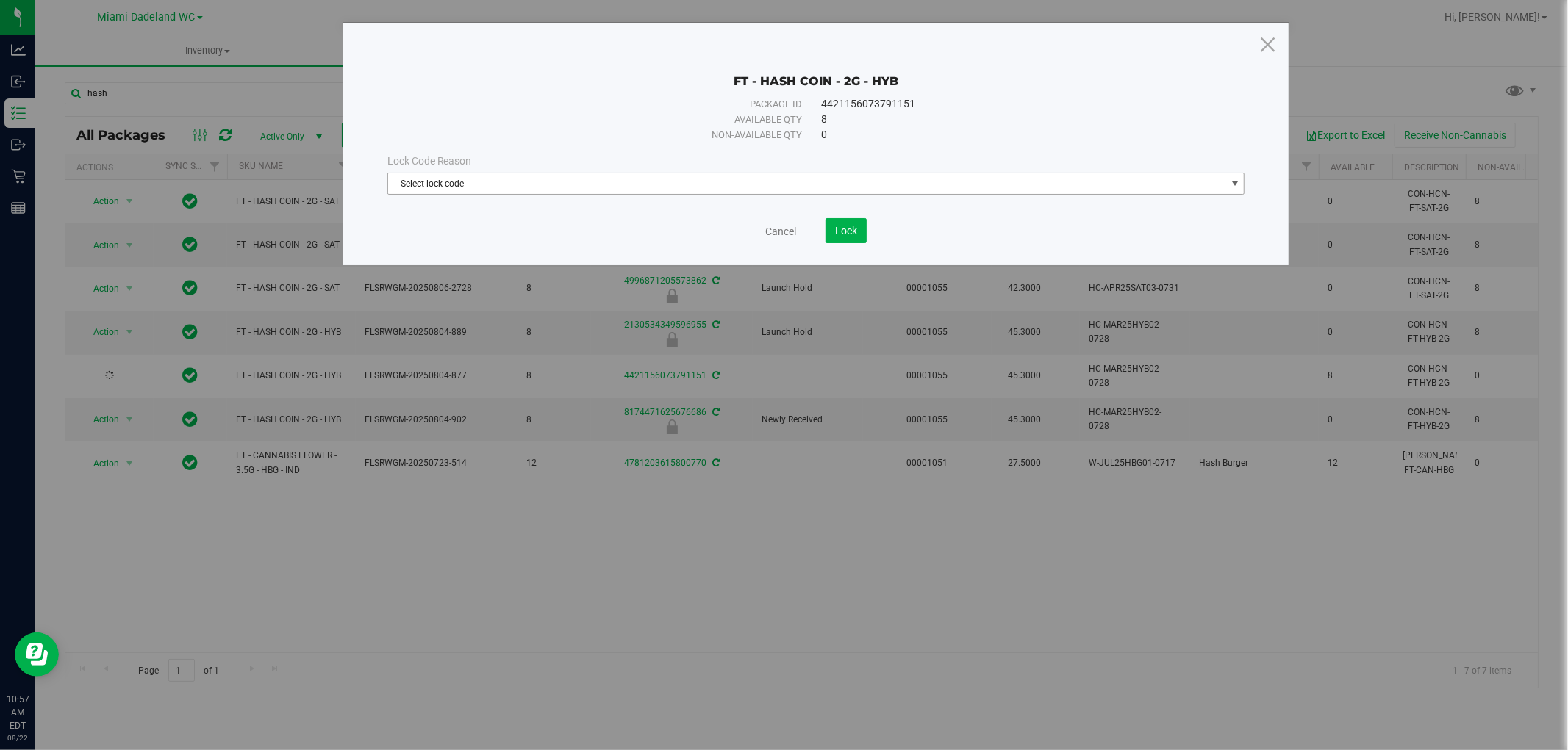
click at [699, 180] on span "Select lock code" at bounding box center [807, 184] width 838 height 20
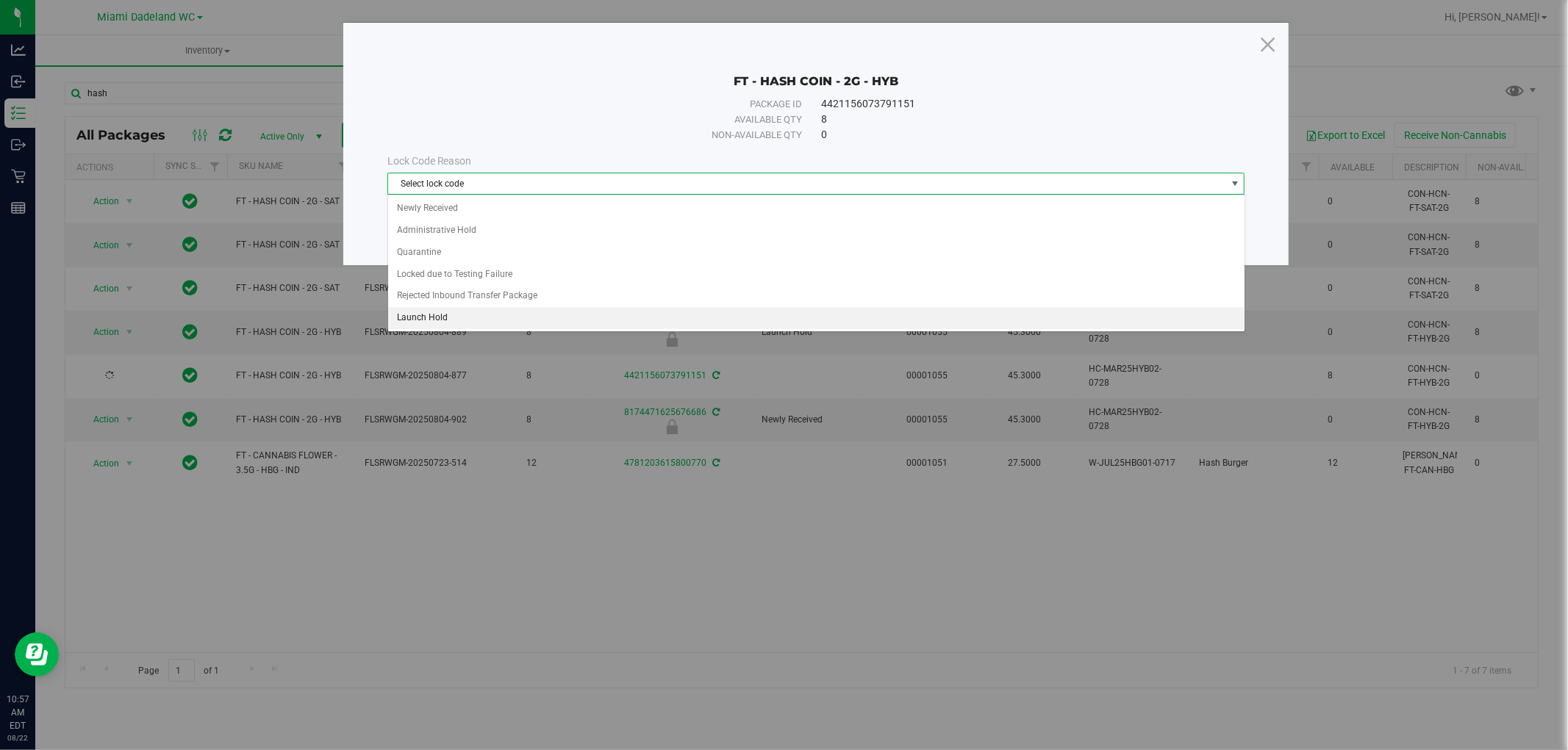
click at [517, 317] on li "Launch Hold" at bounding box center [817, 318] width 857 height 22
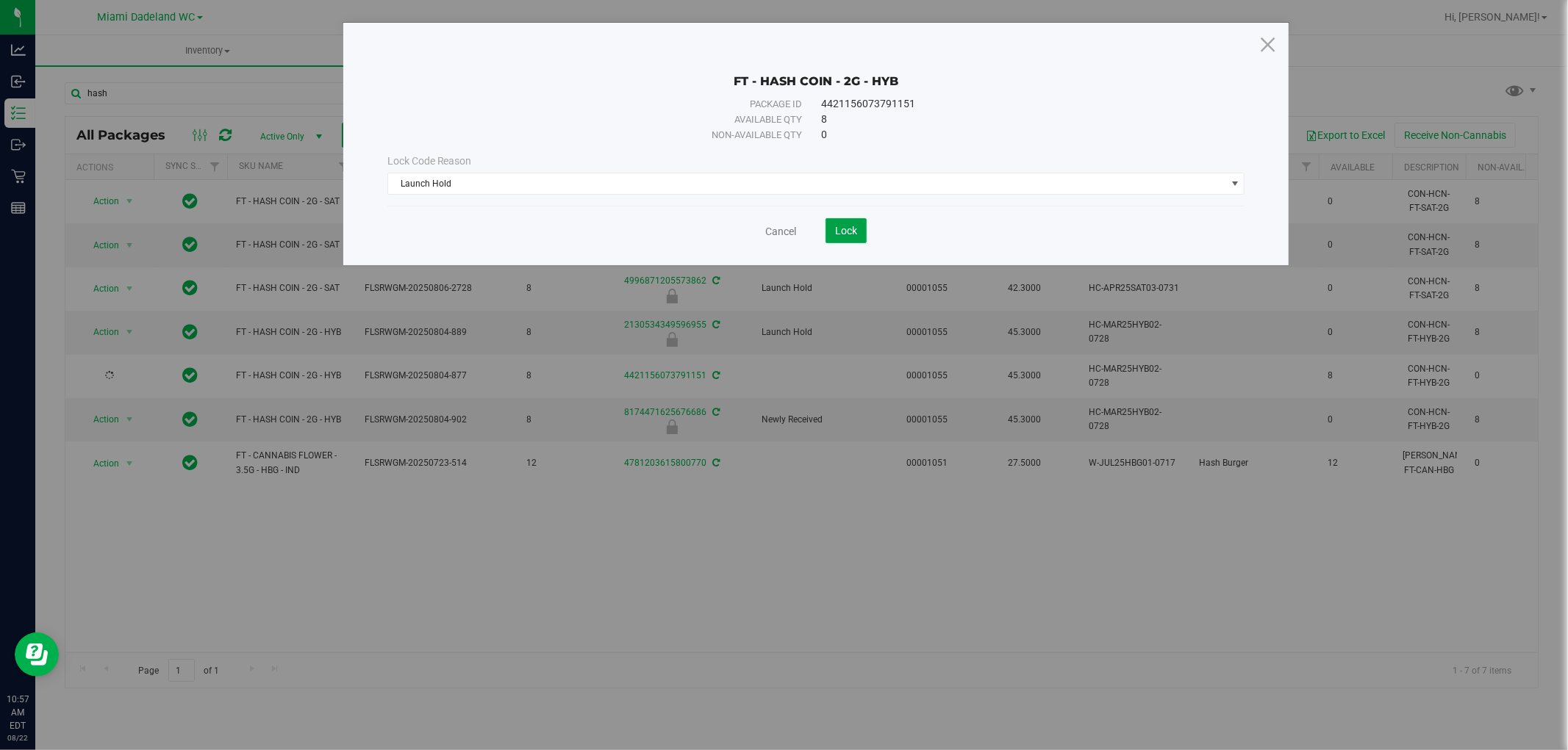
click at [847, 230] on span "Lock" at bounding box center [846, 230] width 22 height 12
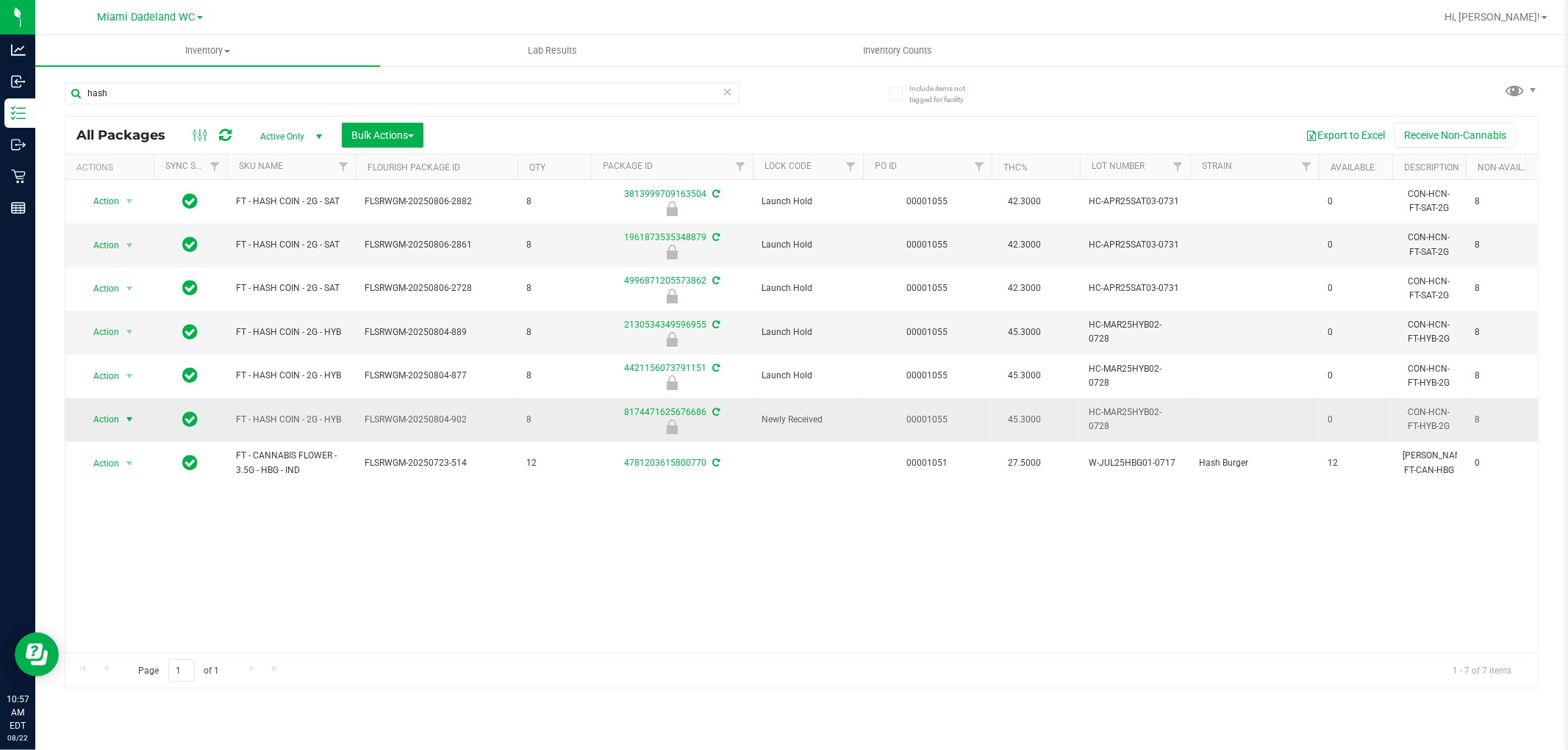
click at [102, 417] on span "Action" at bounding box center [100, 420] width 40 height 20
click at [135, 594] on li "Unlock package" at bounding box center [127, 595] width 94 height 22
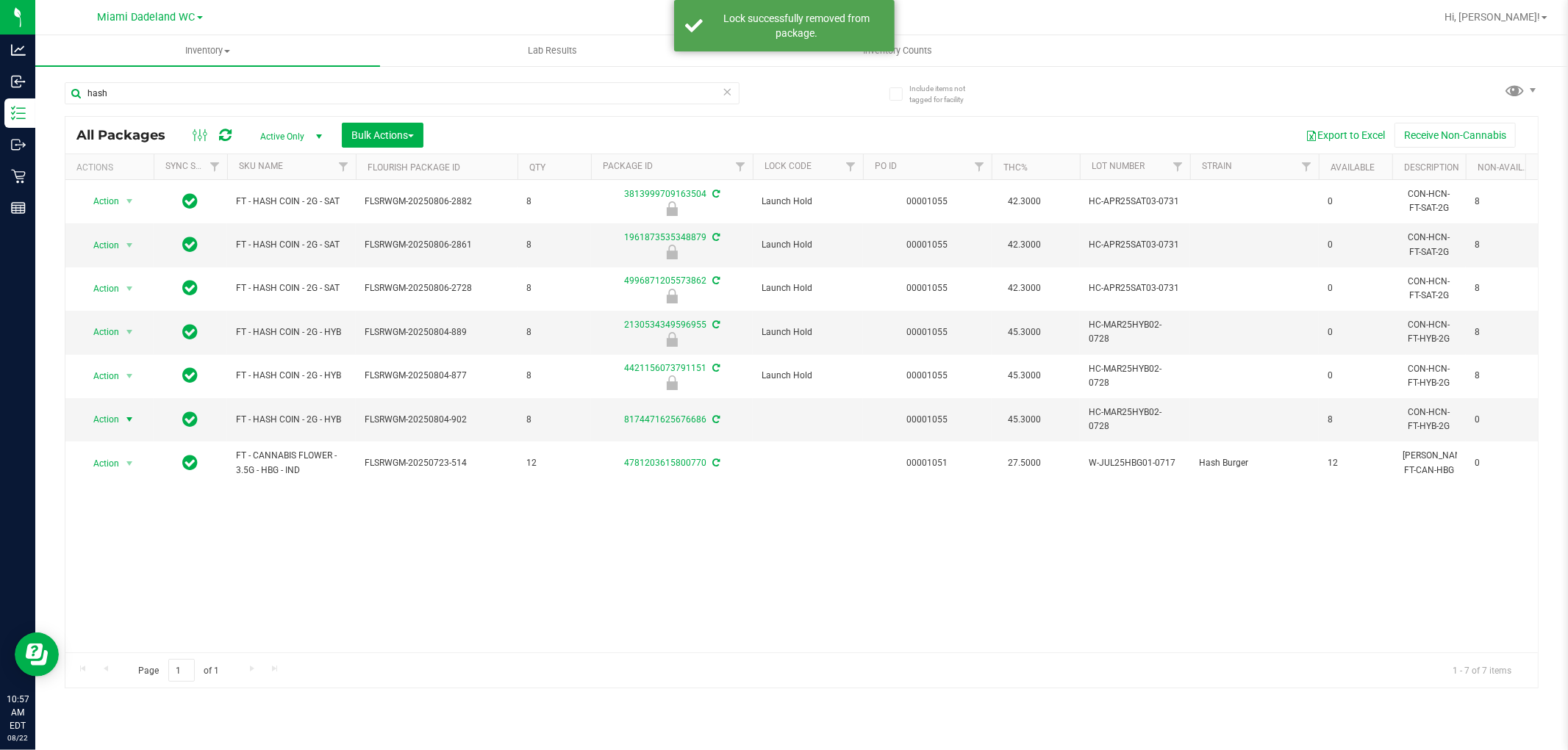
click at [116, 422] on span "Action" at bounding box center [100, 420] width 40 height 20
click at [138, 557] on li "Lock package" at bounding box center [138, 554] width 114 height 22
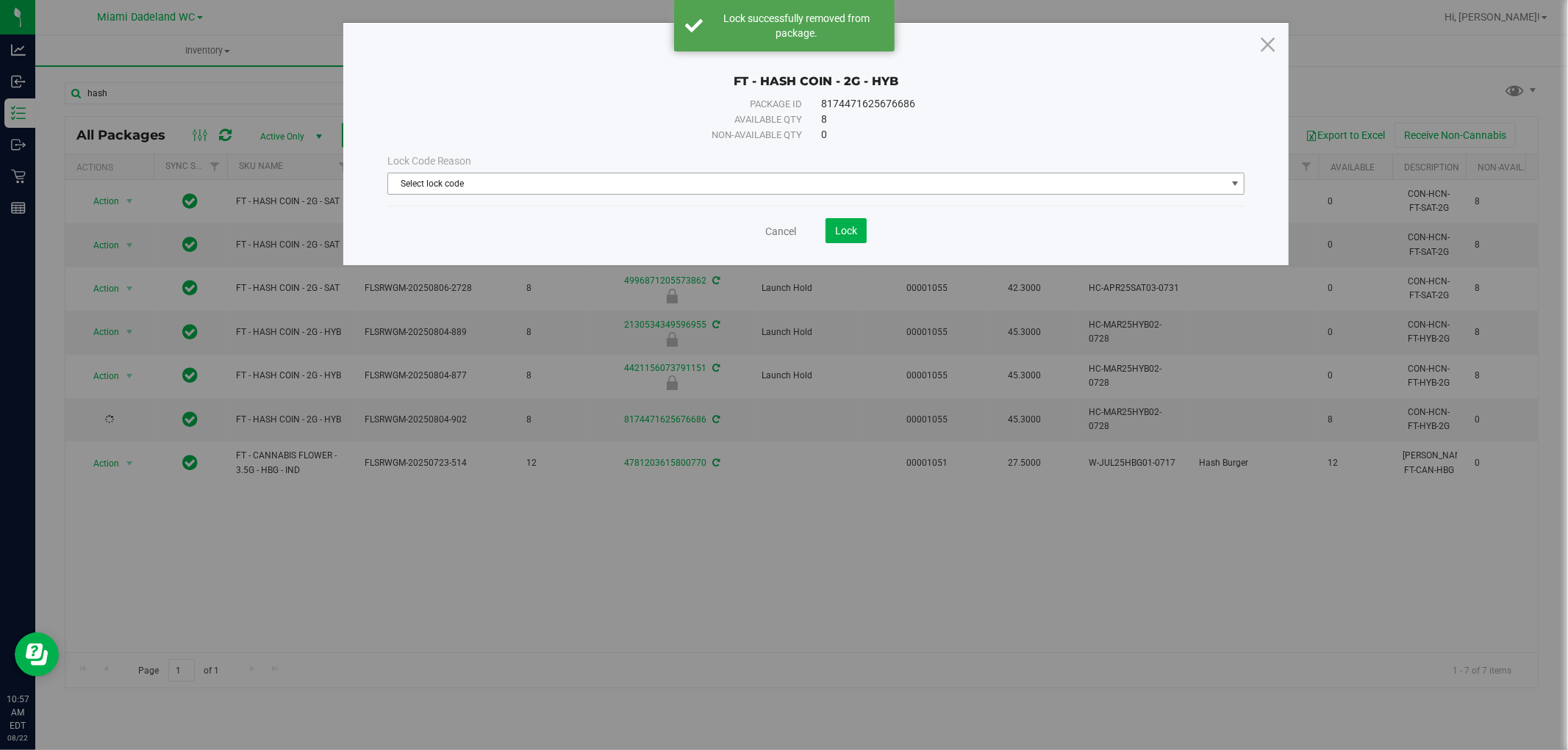
click at [564, 184] on span "Select lock code" at bounding box center [807, 184] width 838 height 20
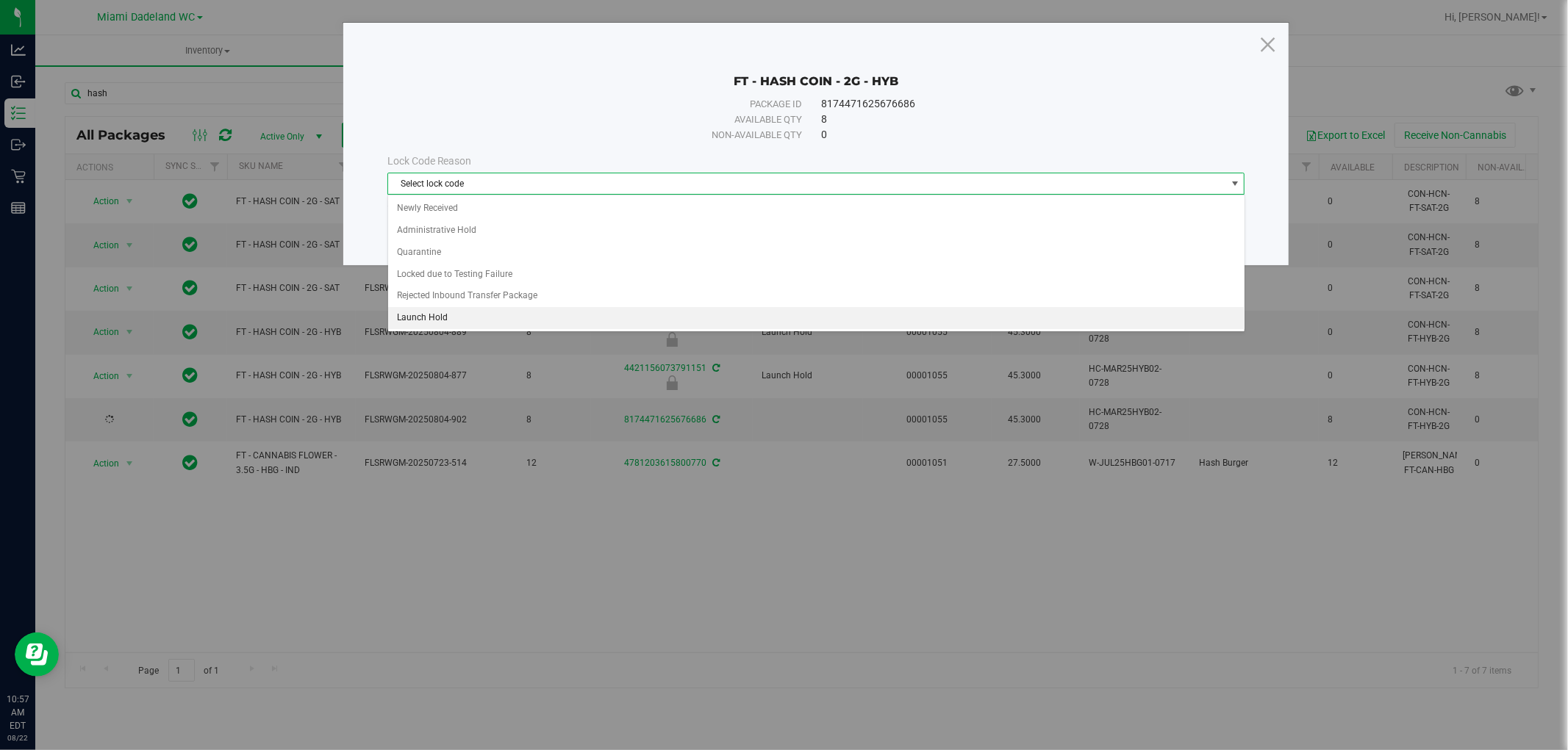
click at [540, 319] on li "Launch Hold" at bounding box center [817, 318] width 857 height 22
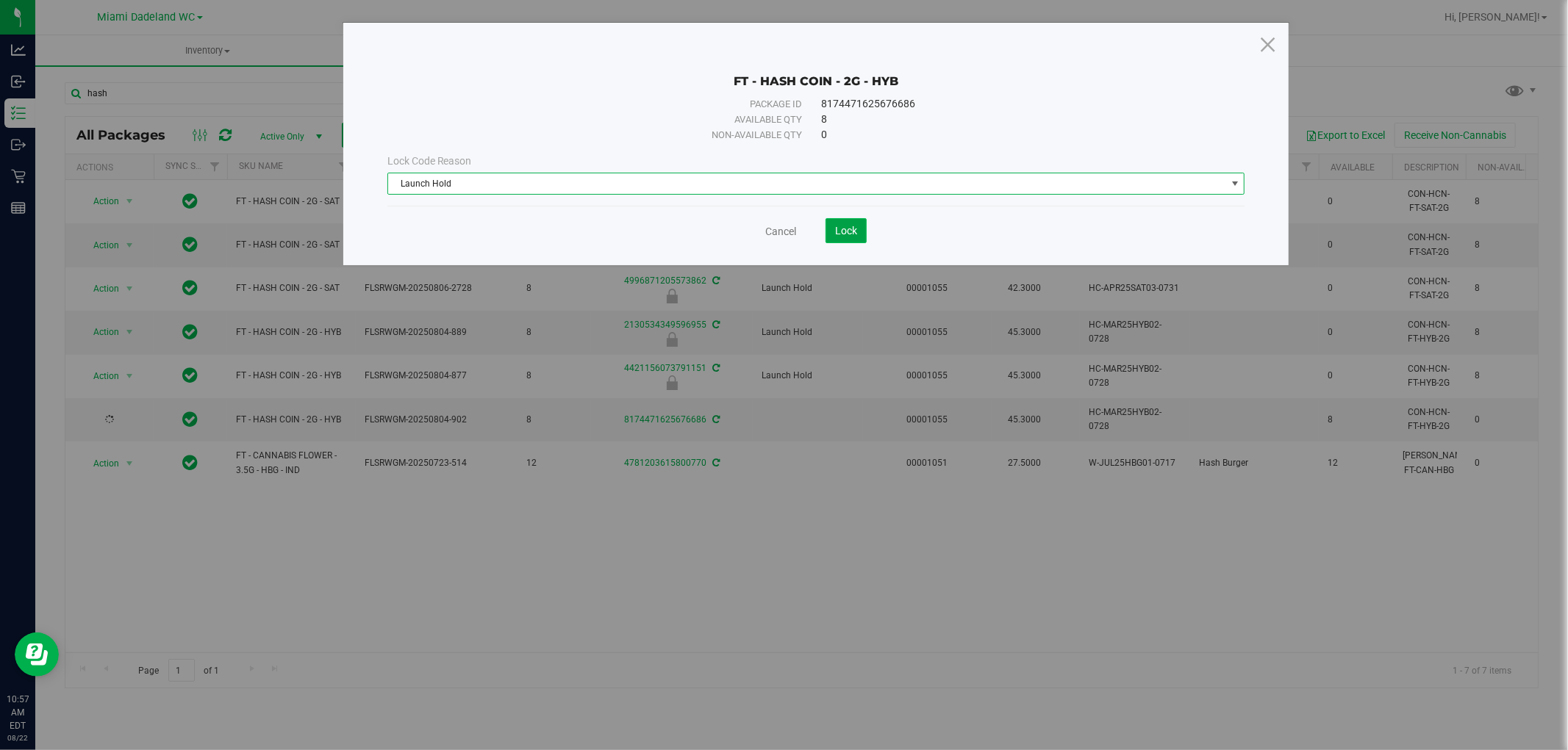
click at [838, 237] on span "Lock" at bounding box center [846, 230] width 22 height 12
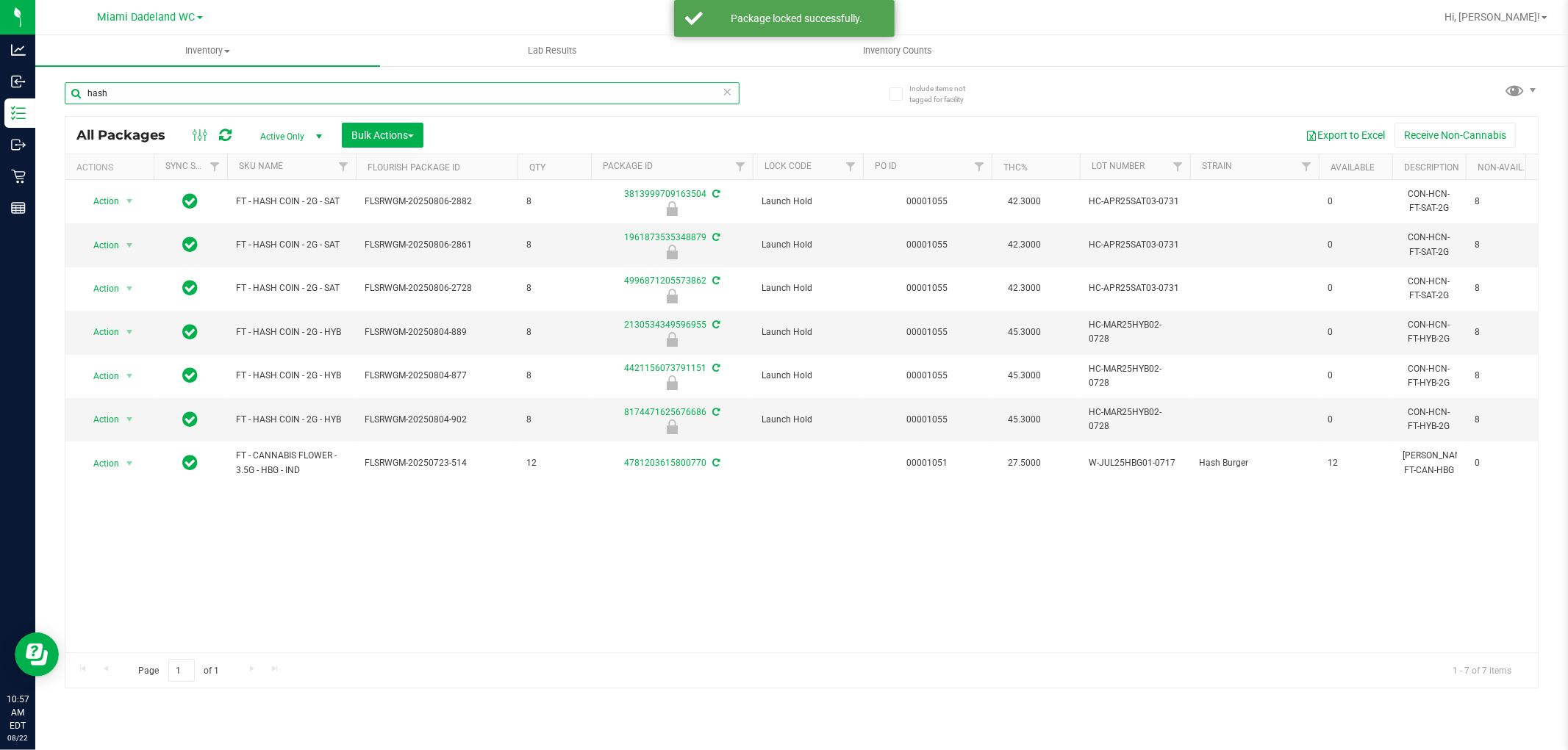
click at [400, 86] on input "hash" at bounding box center [402, 93] width 675 height 22
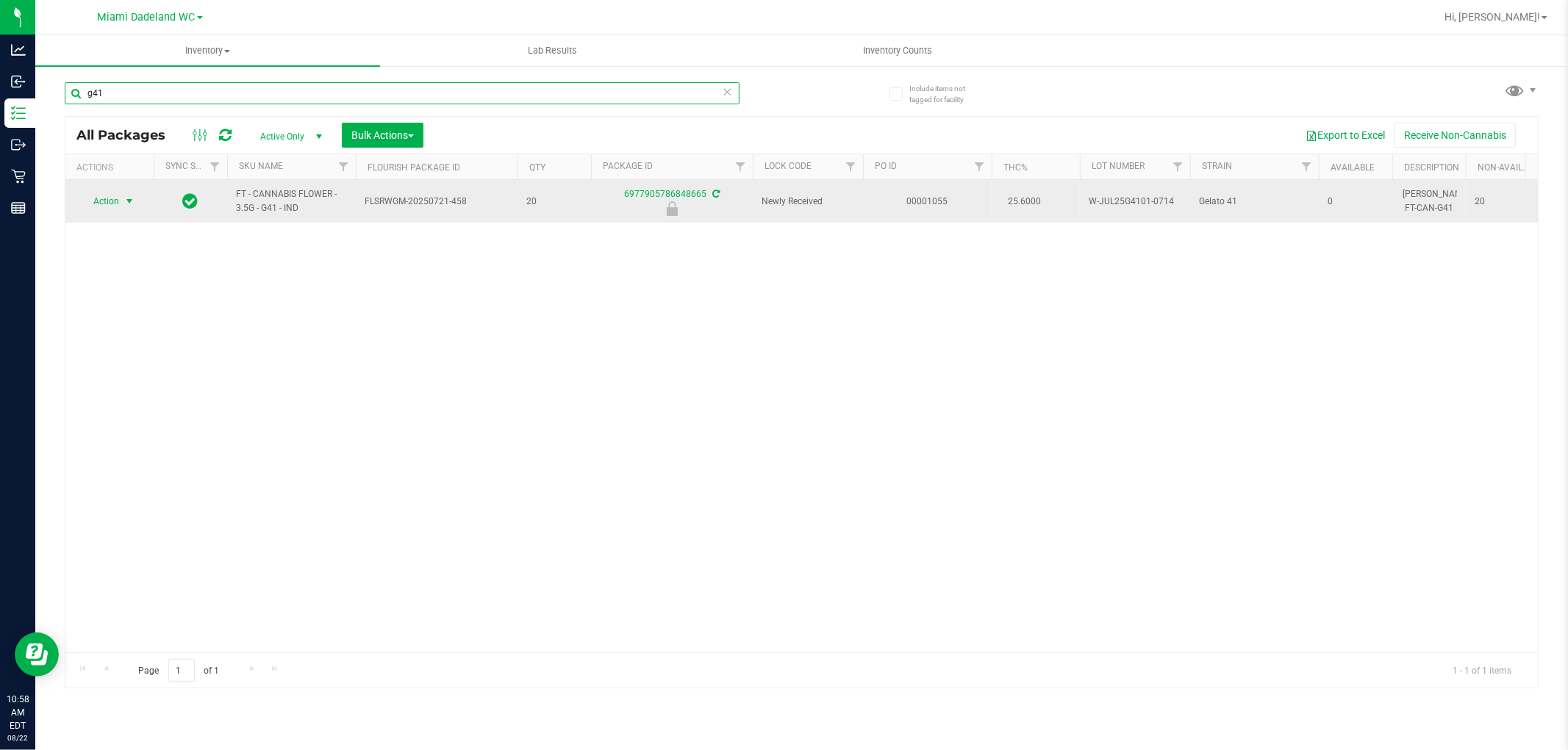
type input "g41"
click at [115, 199] on span "Action" at bounding box center [100, 202] width 40 height 20
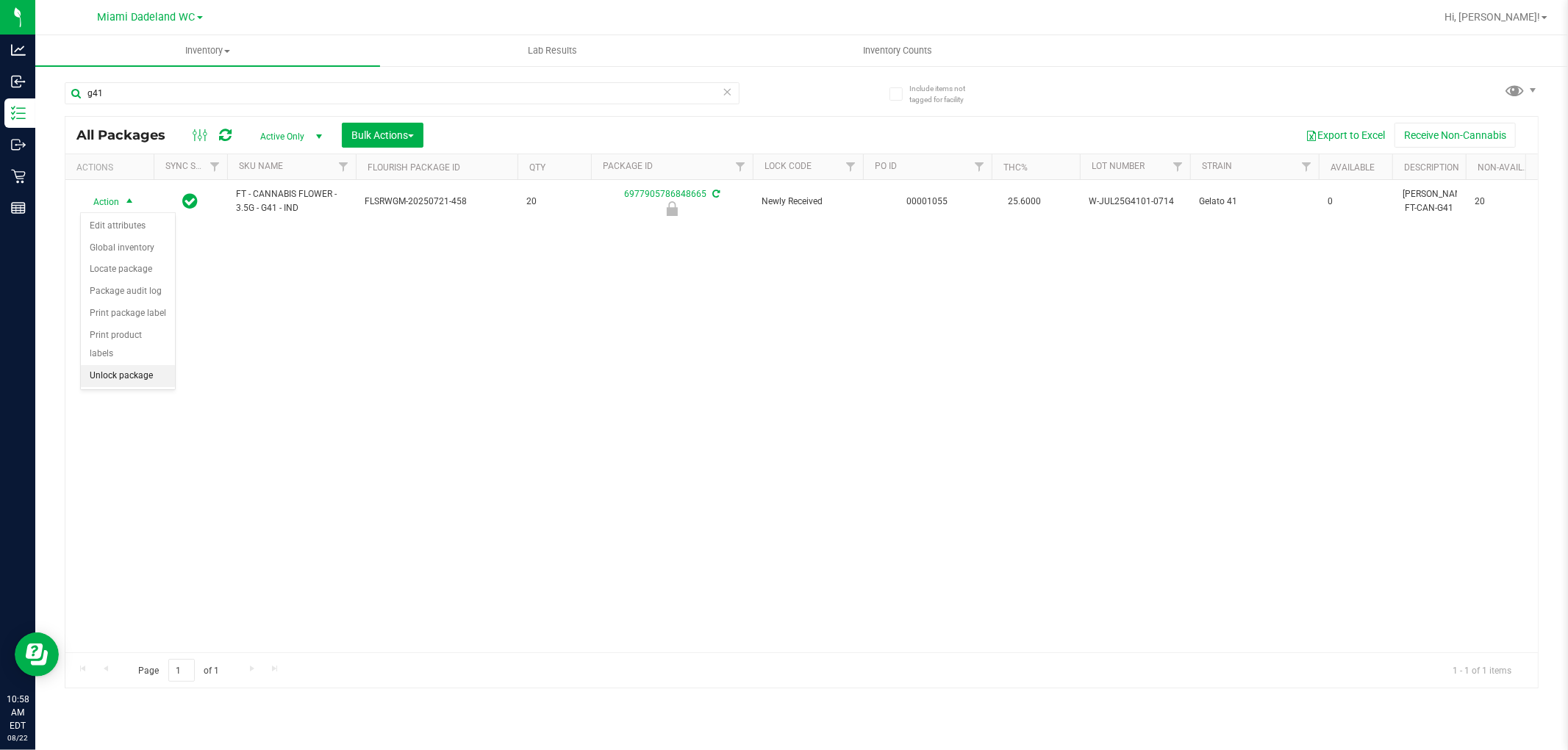
click at [138, 375] on li "Unlock package" at bounding box center [127, 376] width 94 height 22
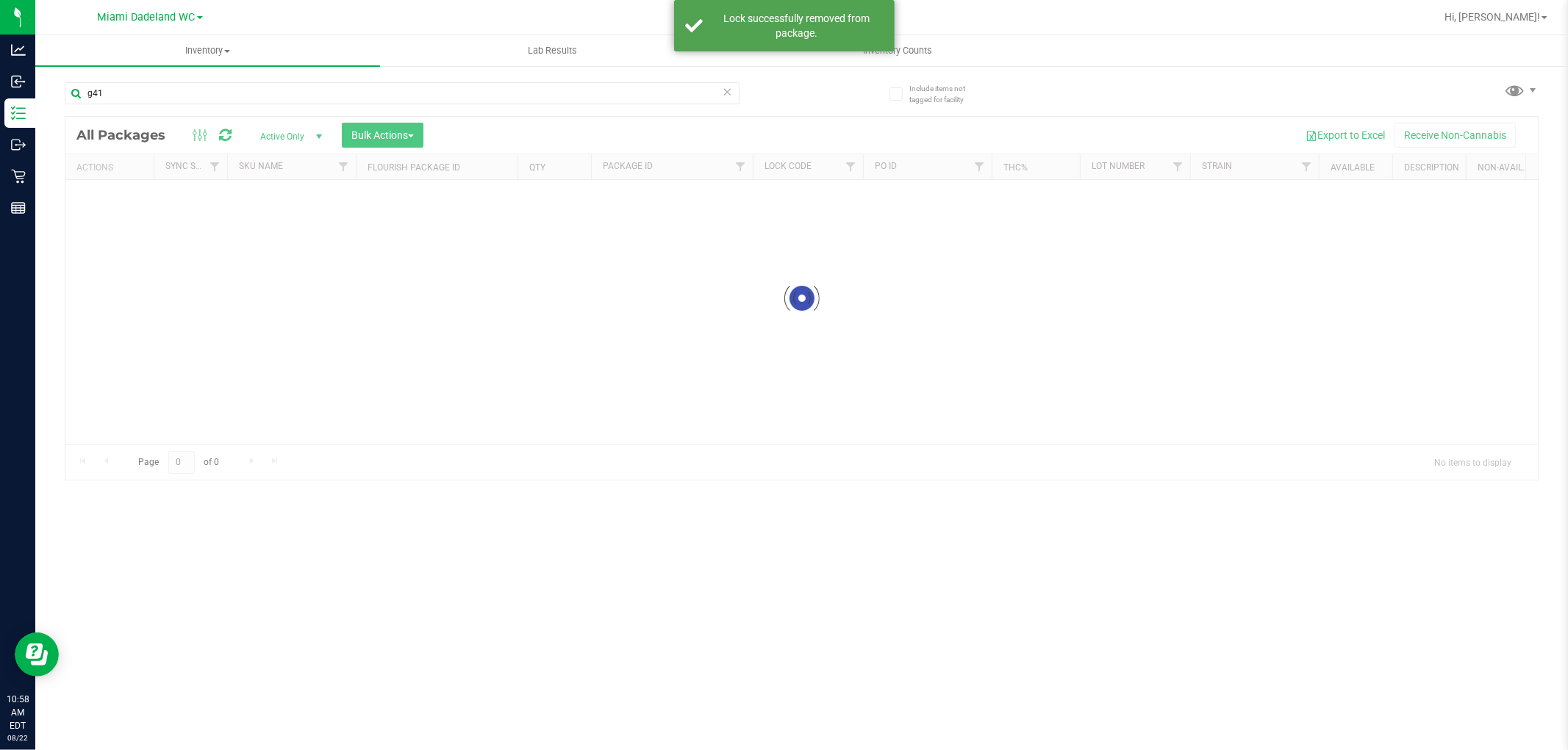
click at [107, 201] on div at bounding box center [802, 298] width 1473 height 363
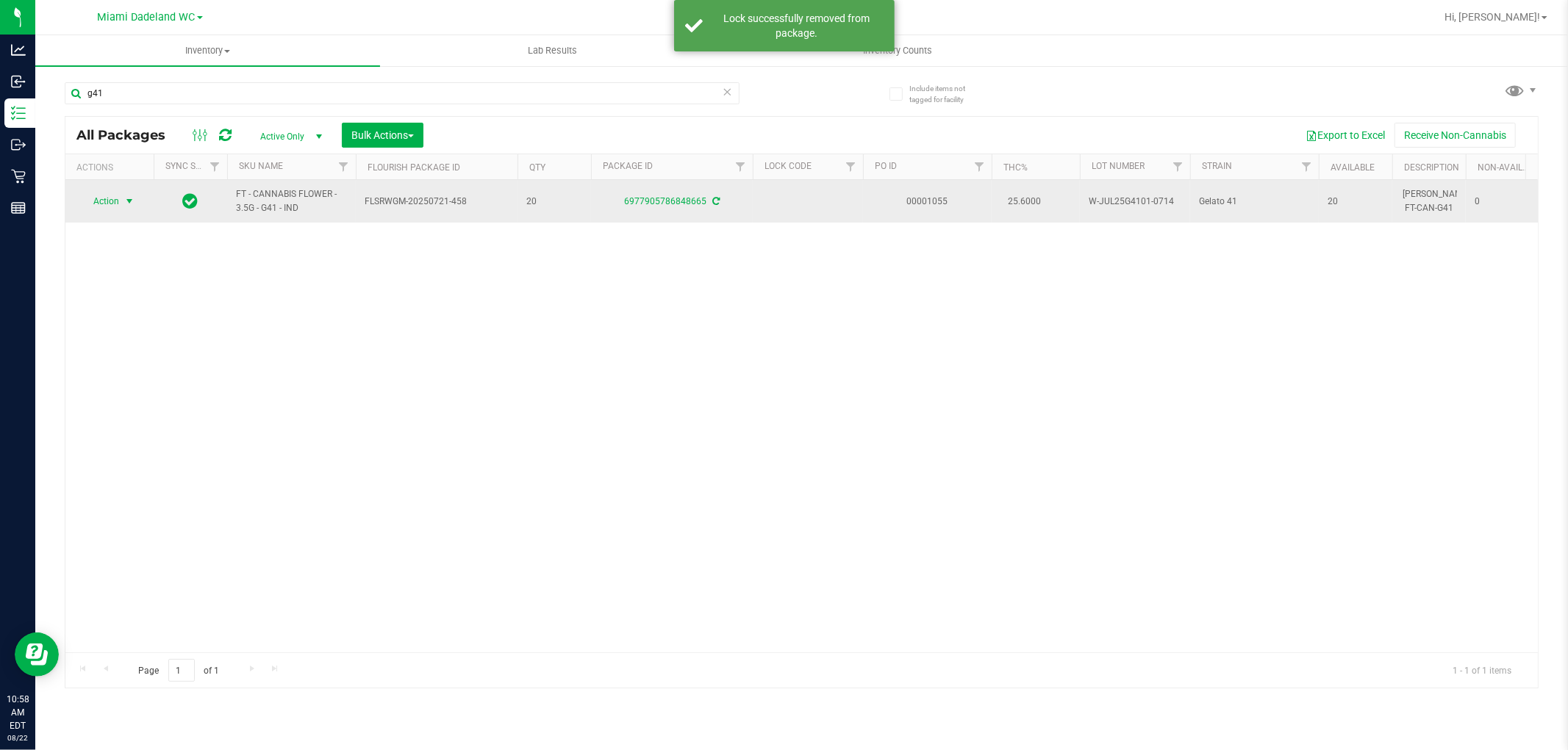
click at [115, 202] on span "Action" at bounding box center [100, 202] width 40 height 20
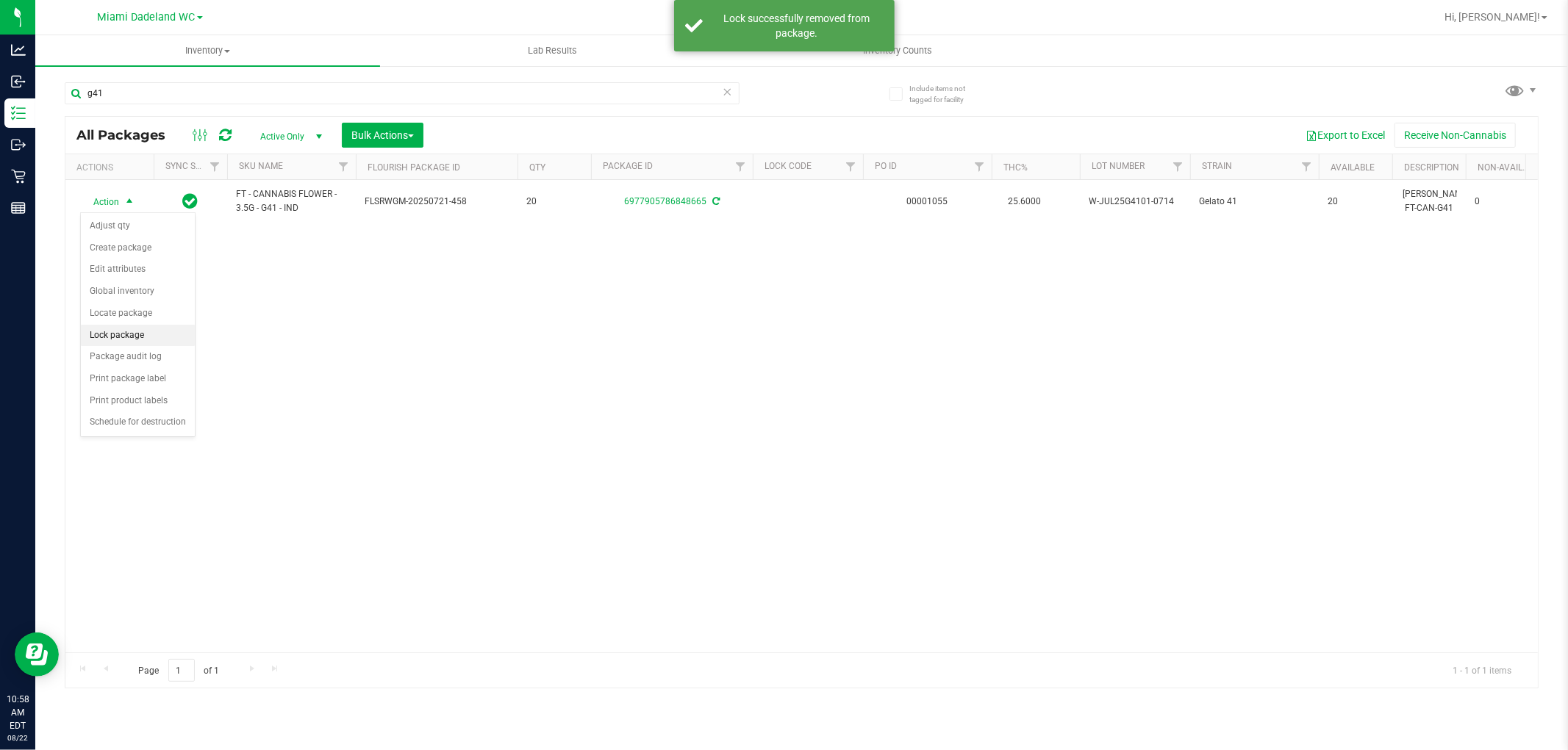
click at [140, 342] on li "Lock package" at bounding box center [138, 336] width 114 height 22
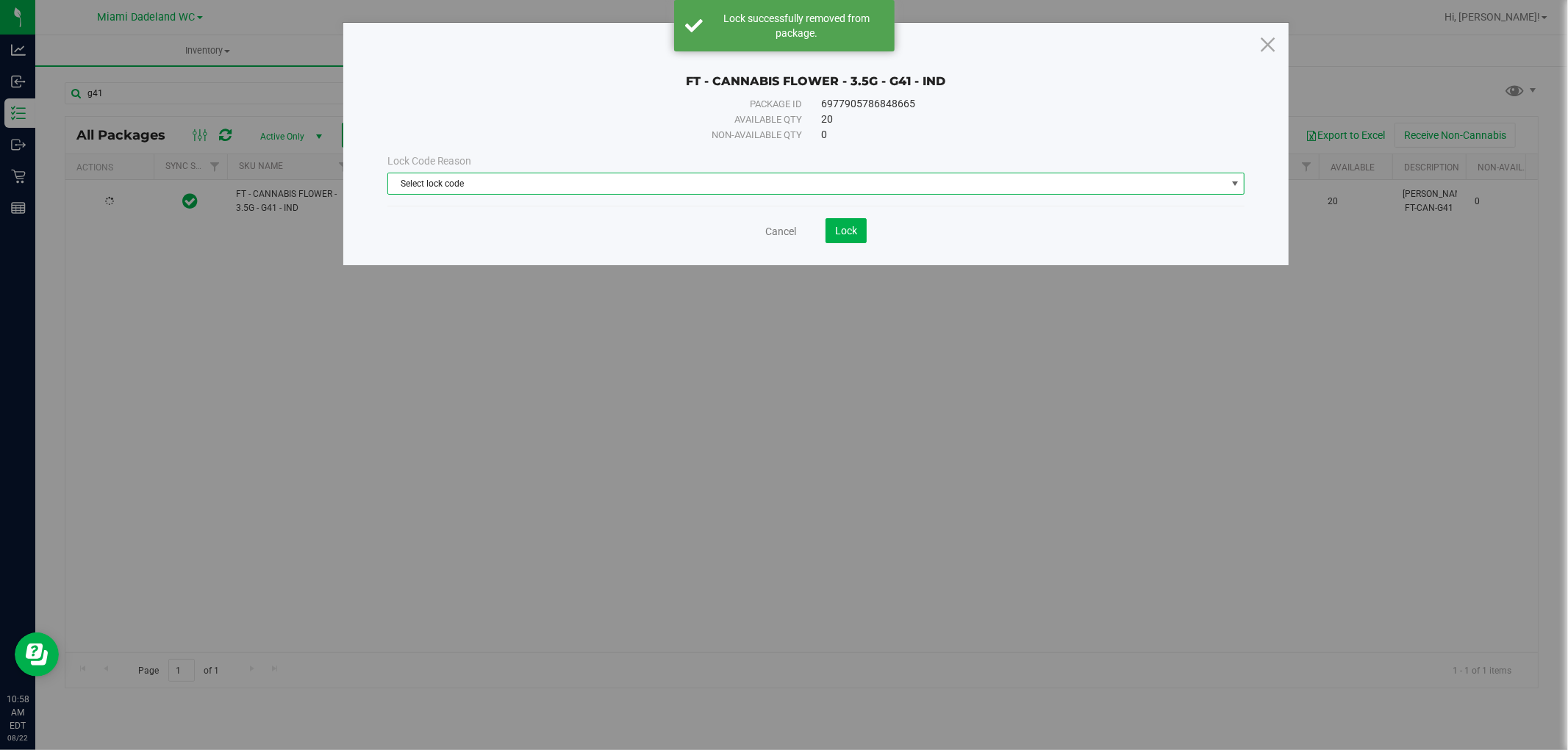
click at [677, 178] on span "Select lock code" at bounding box center [807, 184] width 838 height 20
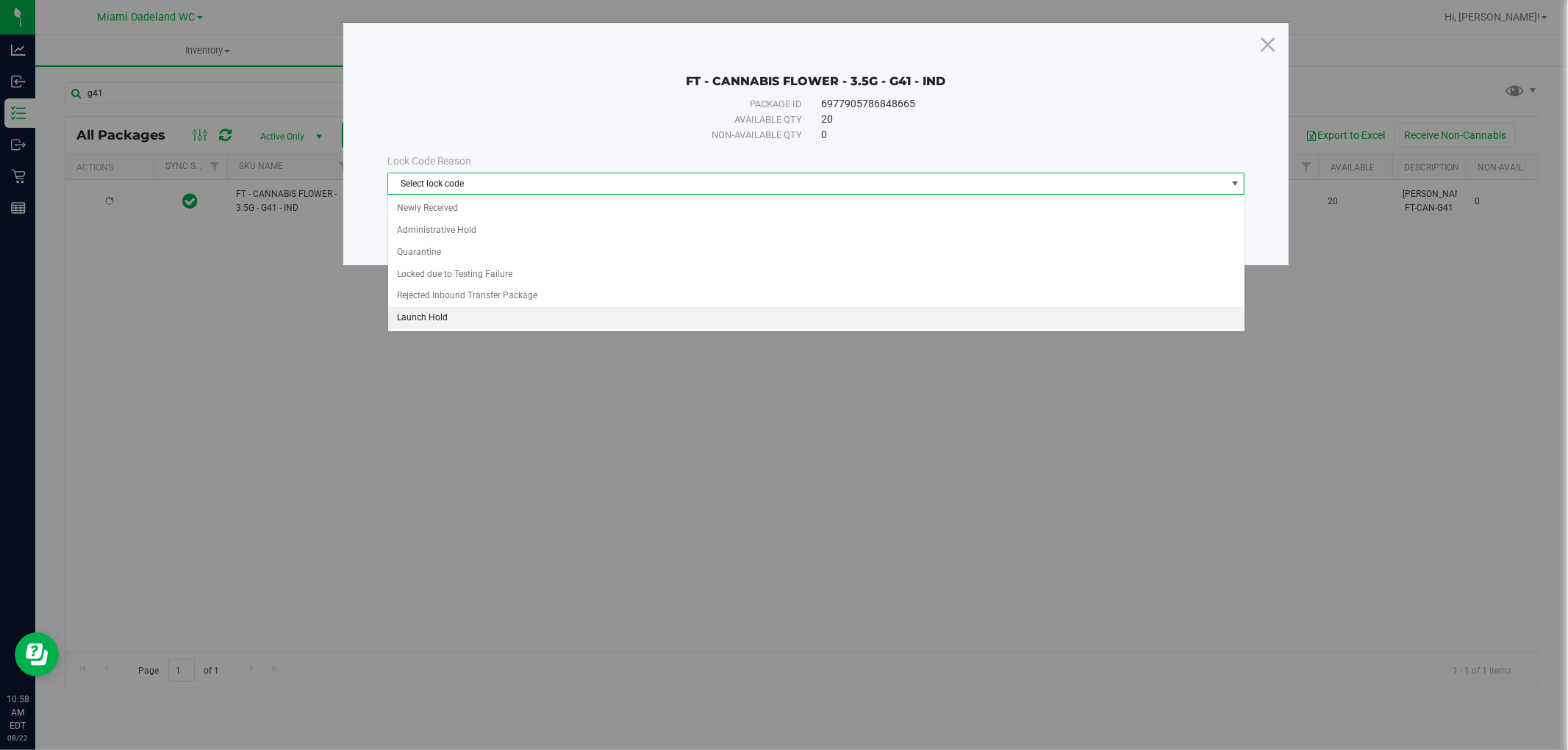
click at [553, 318] on li "Launch Hold" at bounding box center [817, 318] width 857 height 22
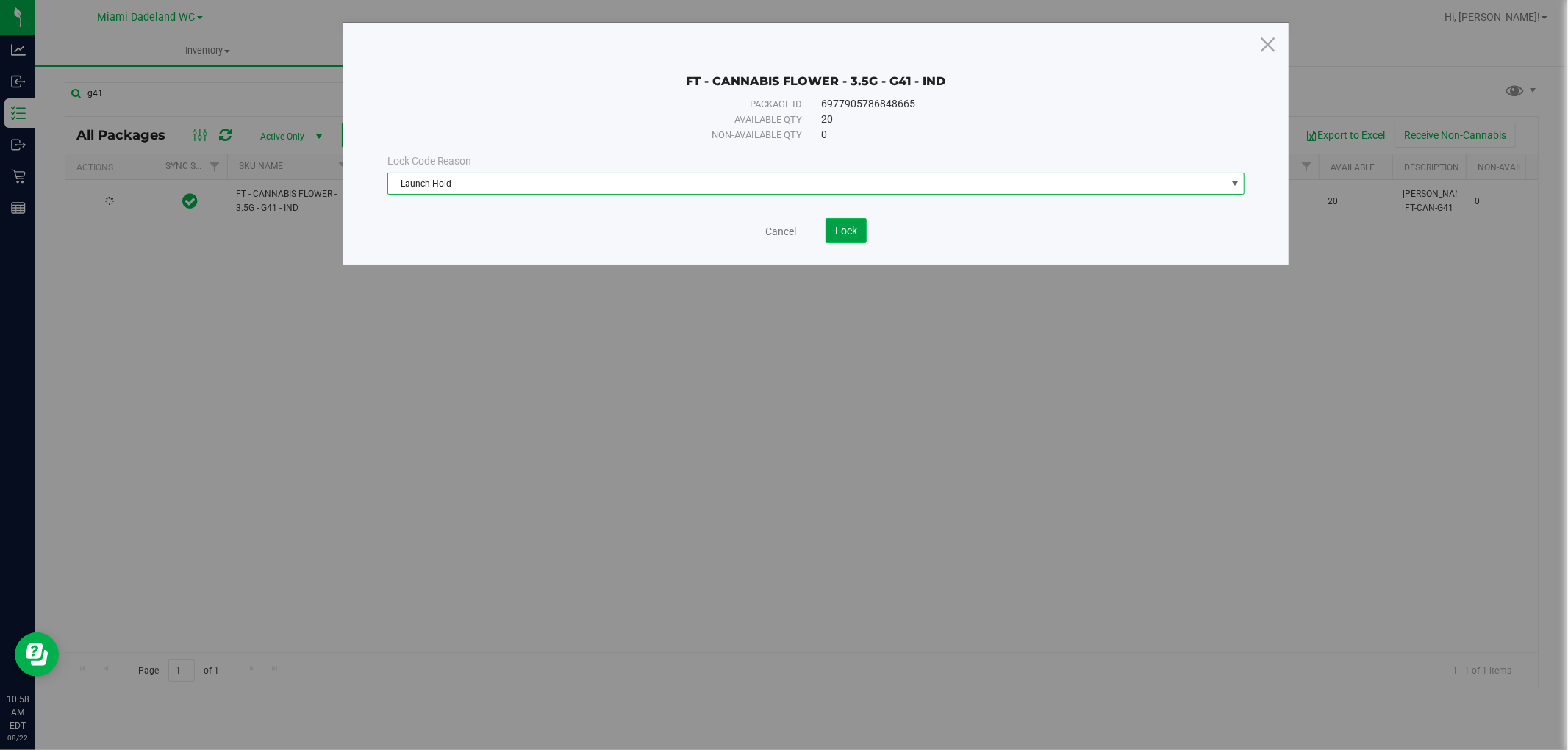
click at [835, 228] on span "Lock" at bounding box center [846, 230] width 22 height 12
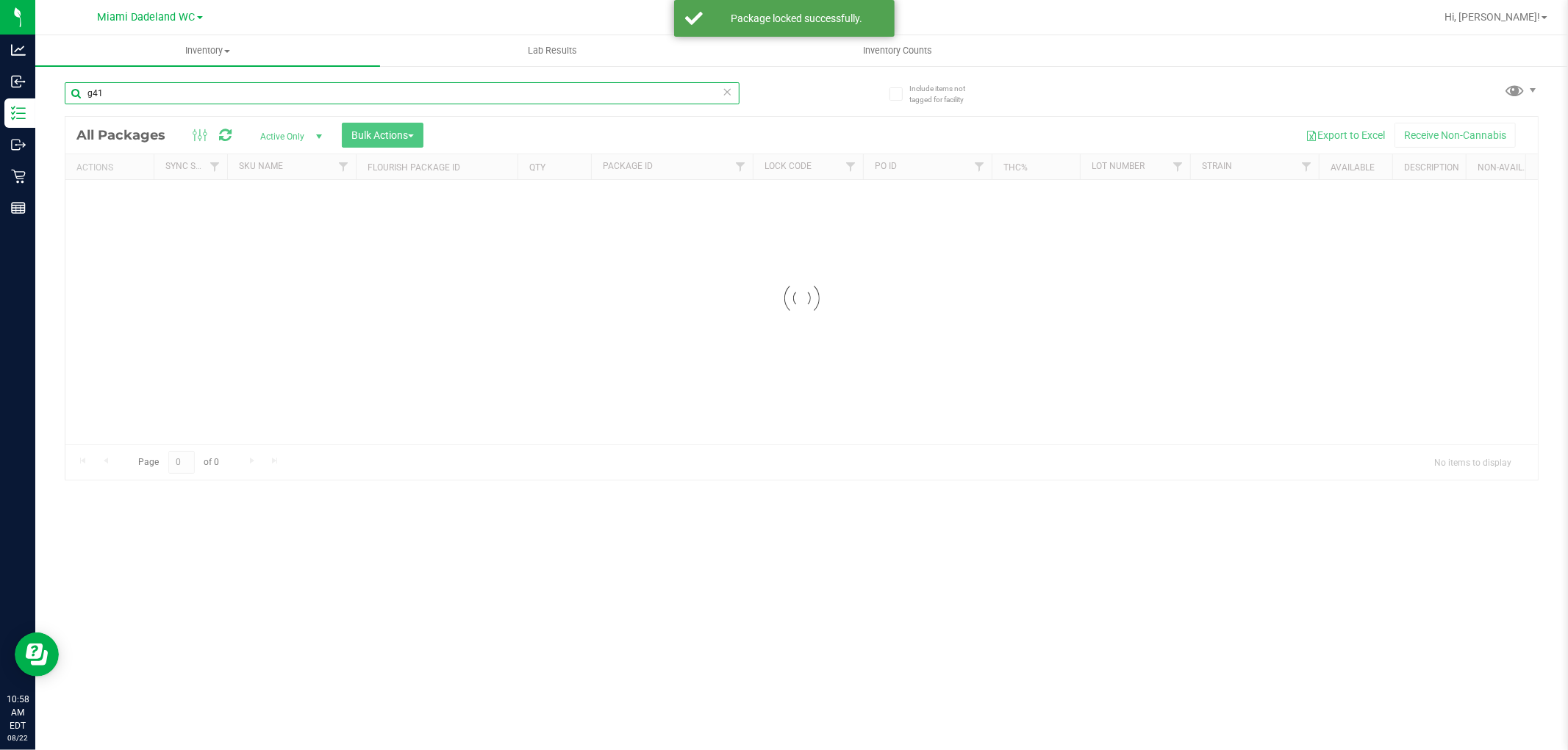
click at [317, 91] on div "Inventory All packages All inventory Waste log Create inventory Lab Results Inv…" at bounding box center [801, 392] width 1533 height 715
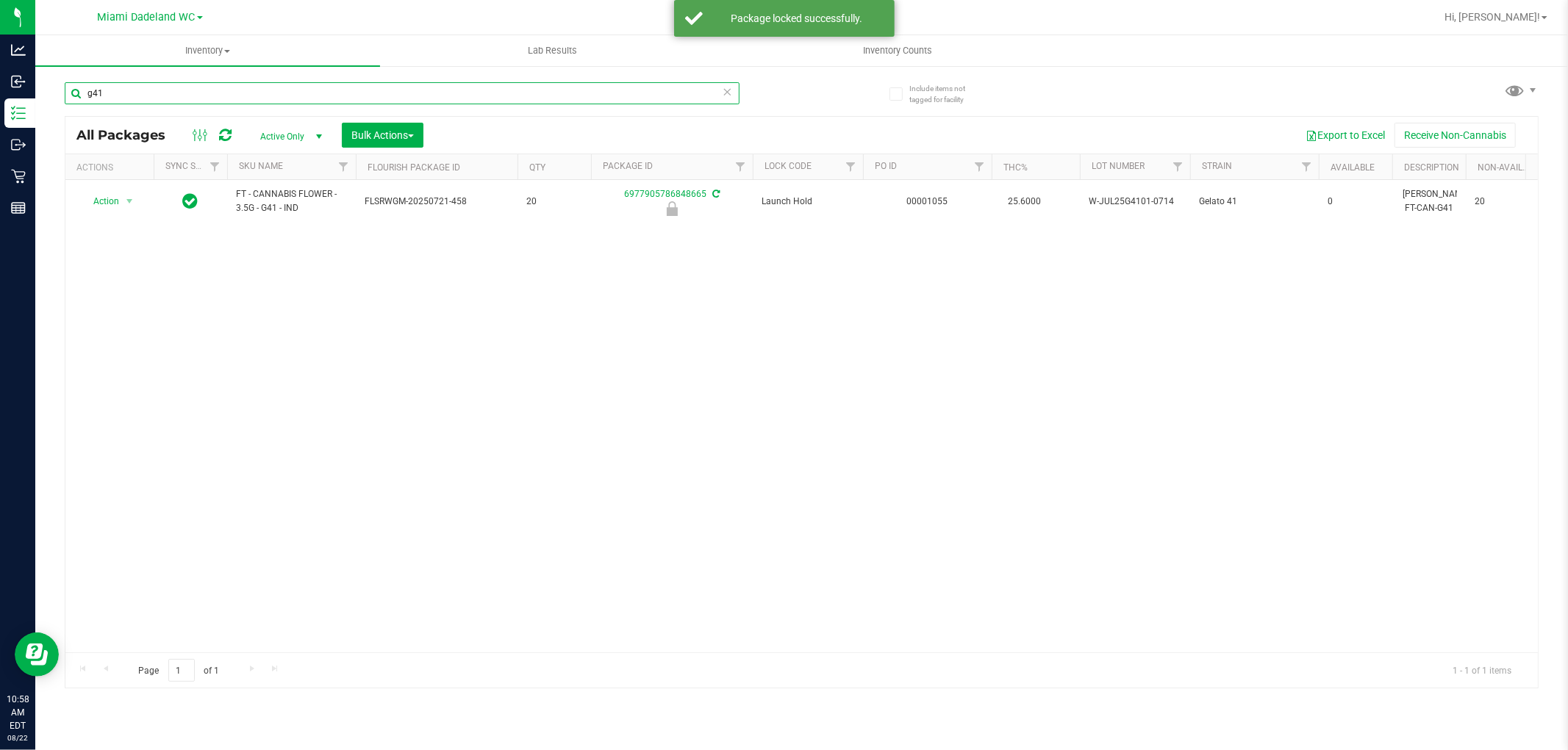
click at [317, 91] on input "g41" at bounding box center [402, 93] width 675 height 22
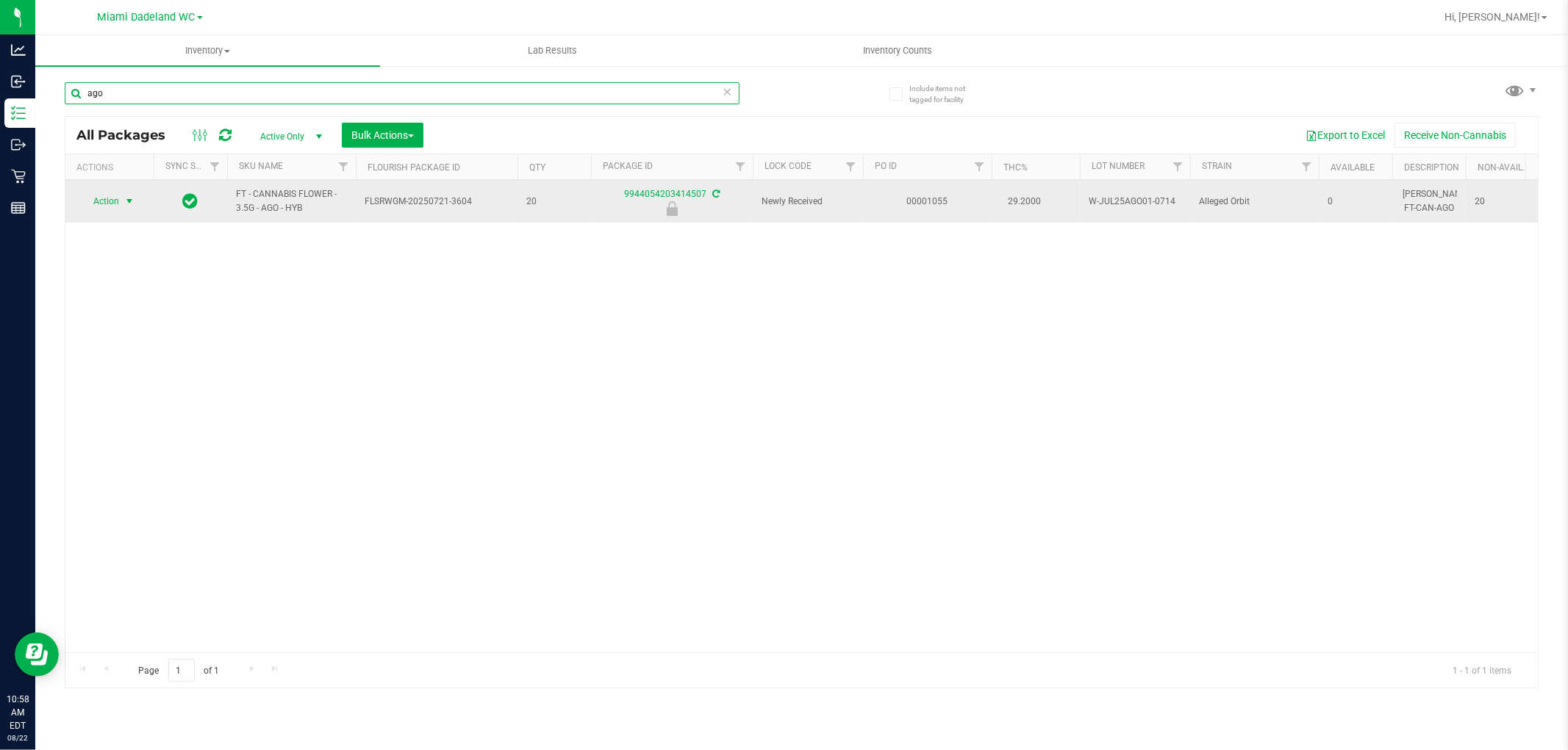
type input "ago"
click at [115, 195] on span "Action" at bounding box center [100, 202] width 40 height 20
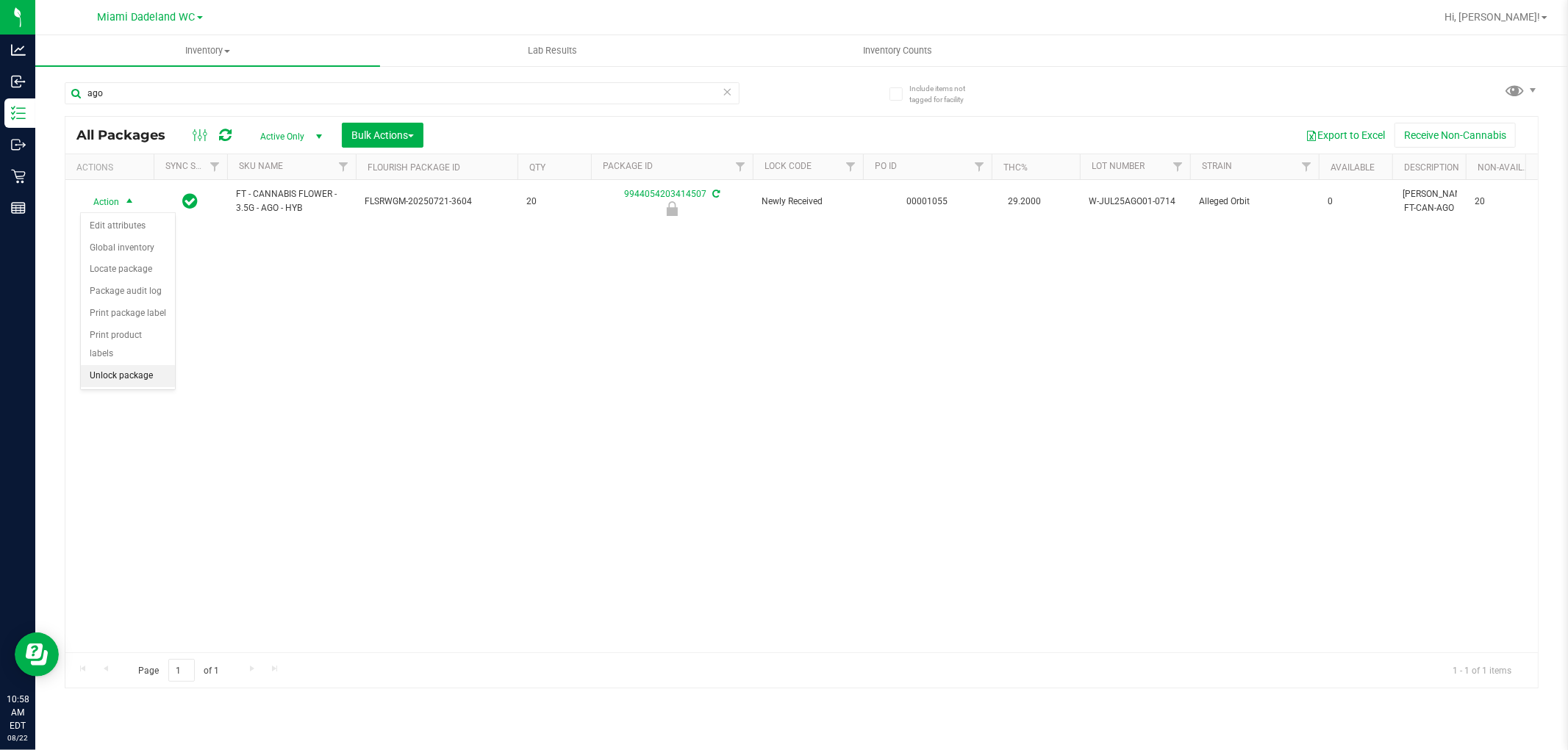
click at [90, 373] on li "Unlock package" at bounding box center [127, 376] width 94 height 22
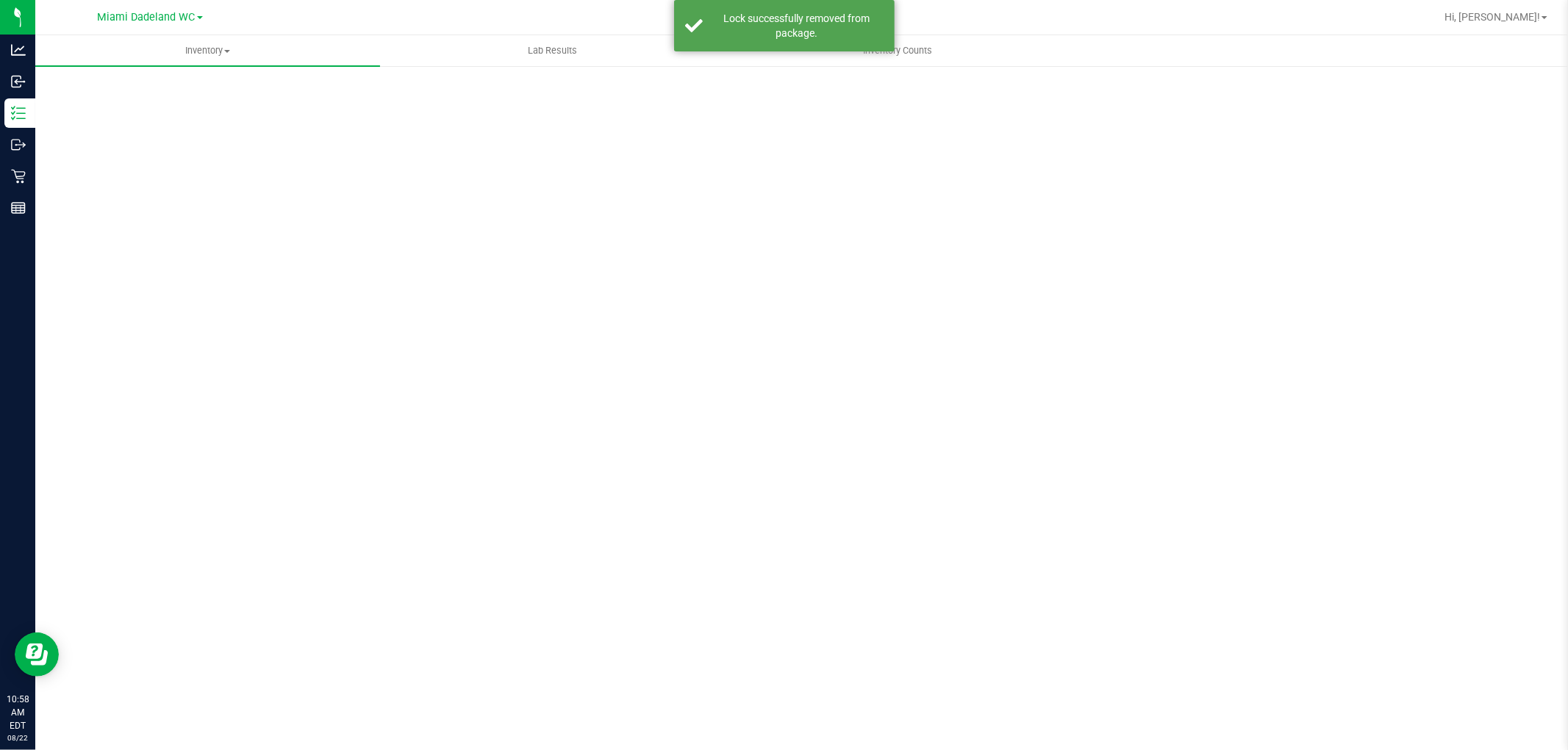
click at [107, 202] on div "Scan Packages 0" at bounding box center [802, 295] width 1474 height 430
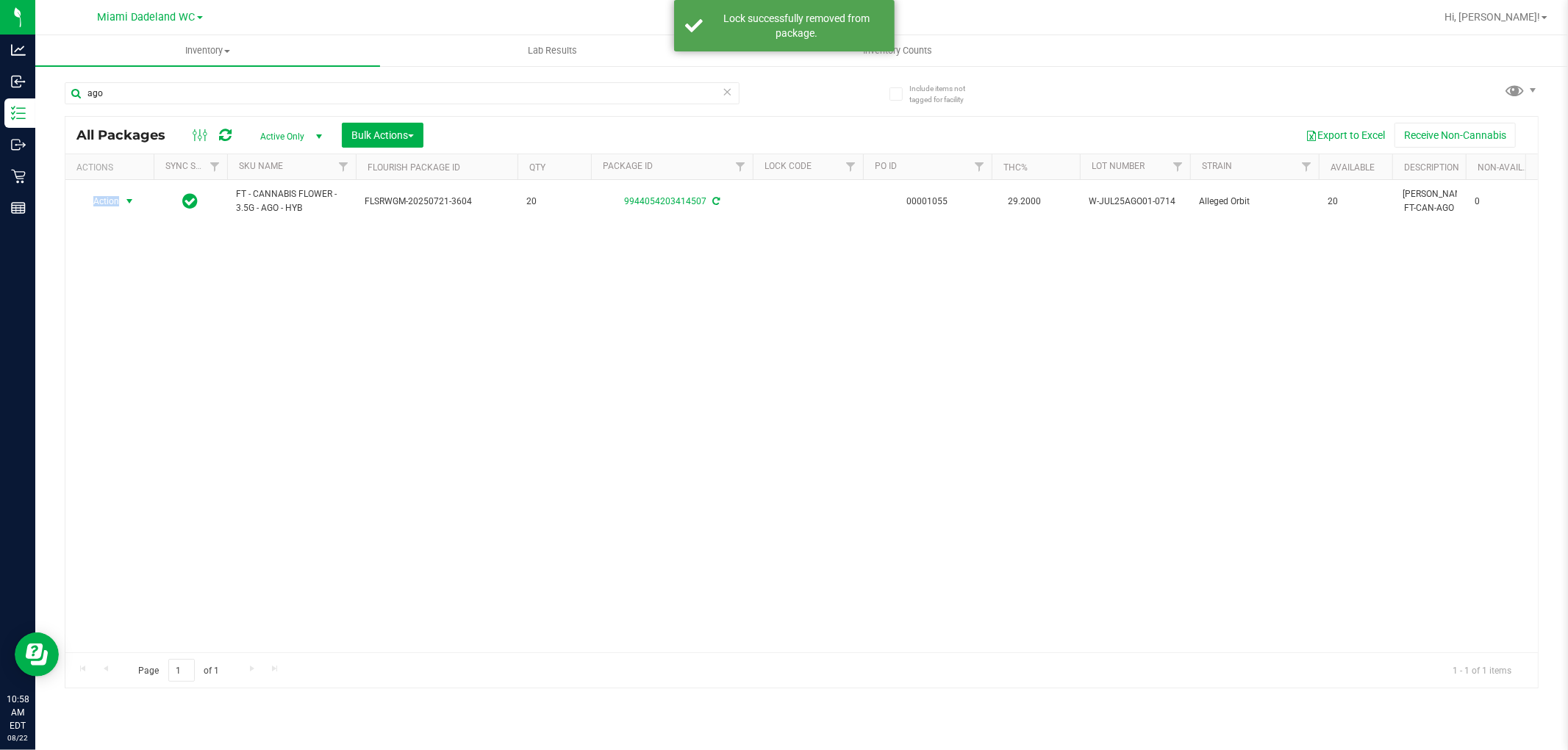
click at [113, 204] on span "Action" at bounding box center [100, 202] width 40 height 20
click at [145, 332] on li "Lock package" at bounding box center [138, 336] width 114 height 22
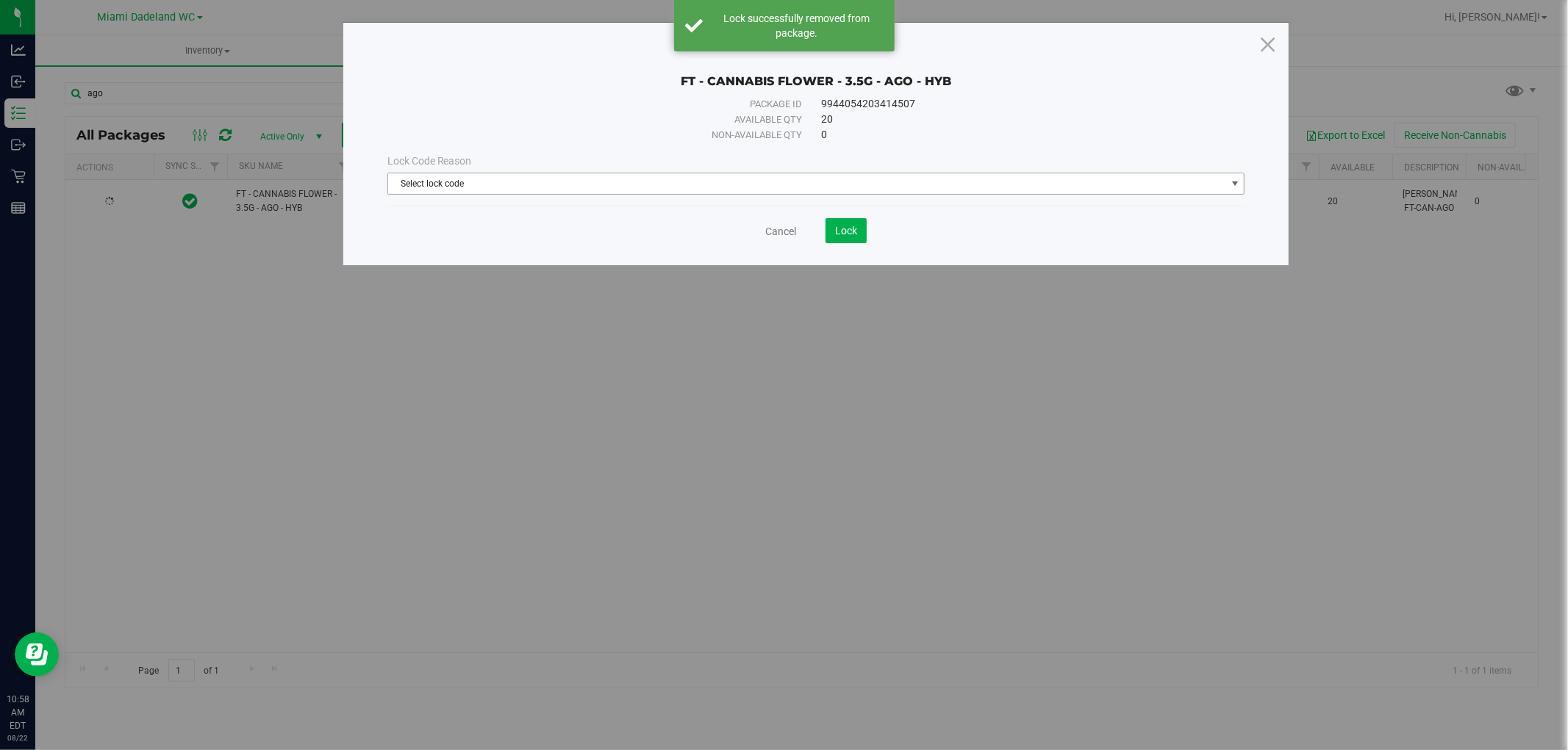
click at [508, 188] on span "Select lock code" at bounding box center [807, 184] width 838 height 20
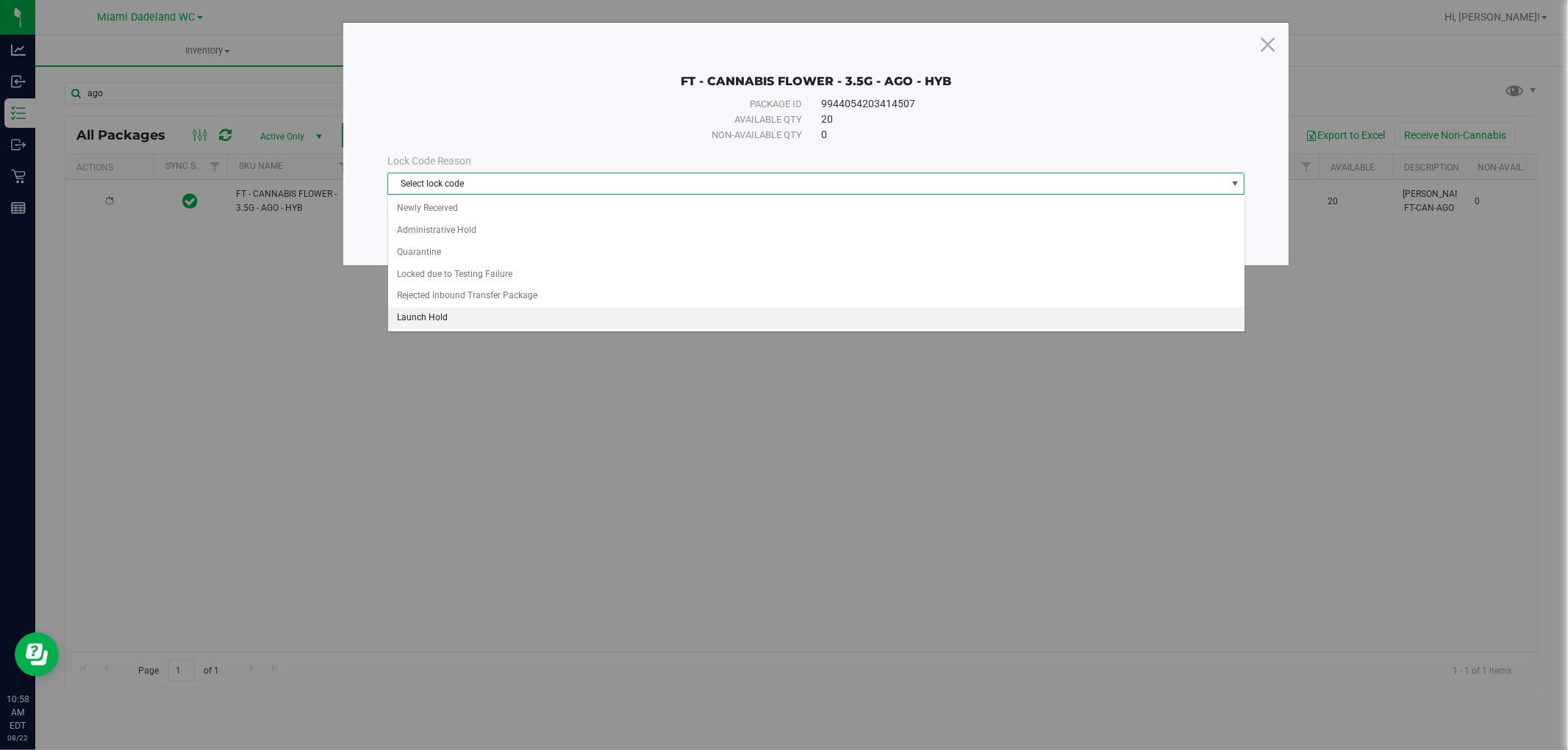
click at [474, 313] on li "Launch Hold" at bounding box center [817, 318] width 857 height 22
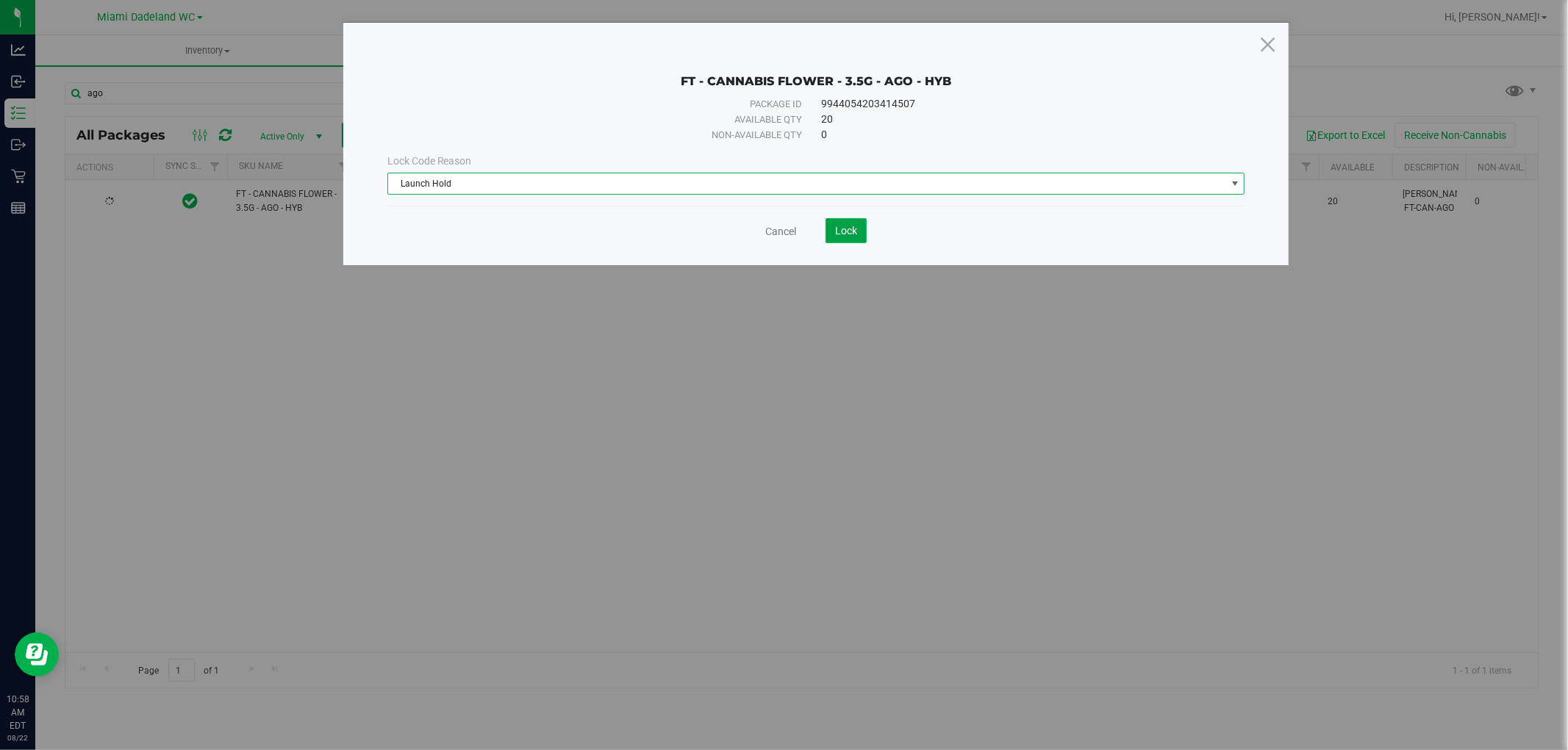
click at [851, 230] on span "Lock" at bounding box center [846, 230] width 22 height 12
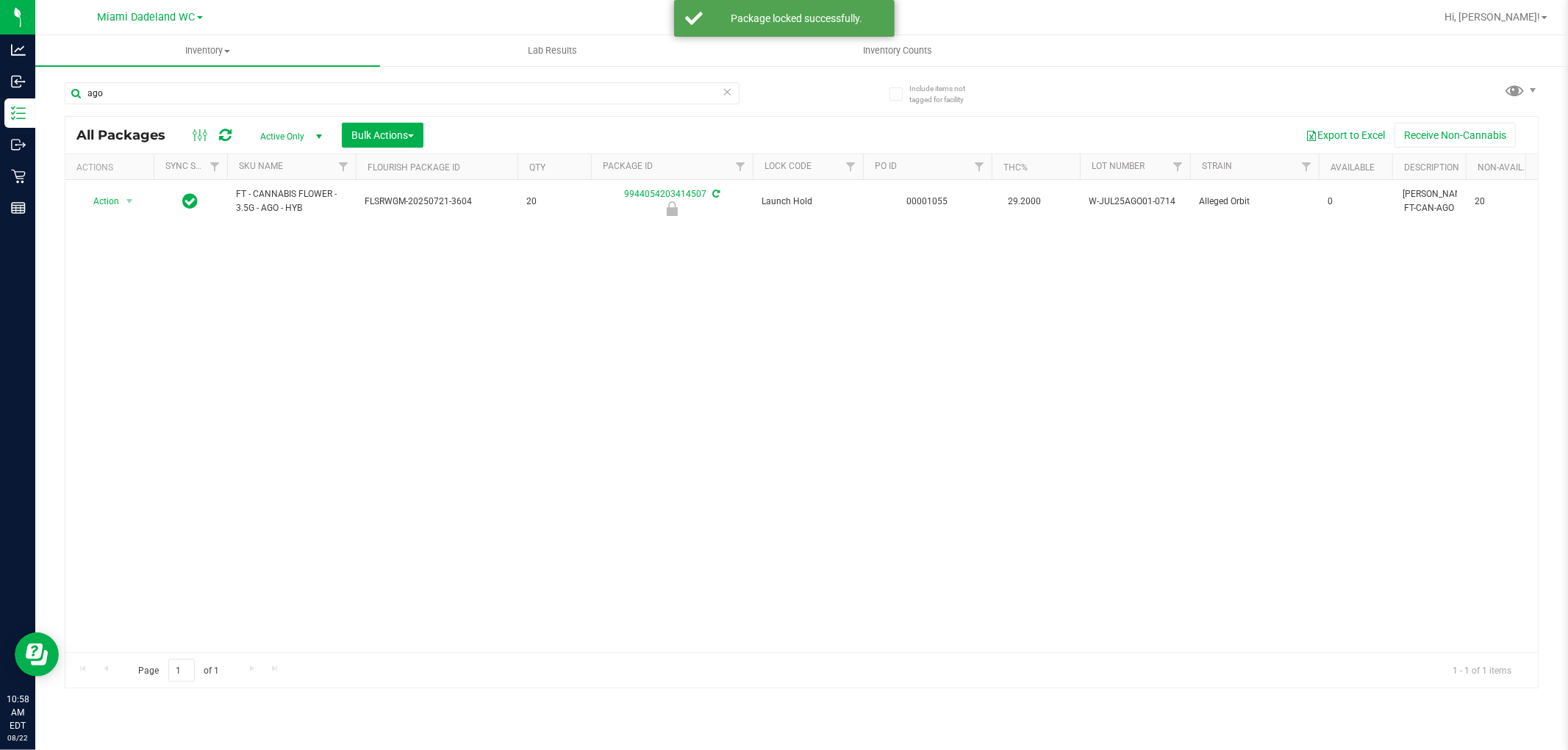
click at [729, 91] on icon at bounding box center [728, 91] width 10 height 18
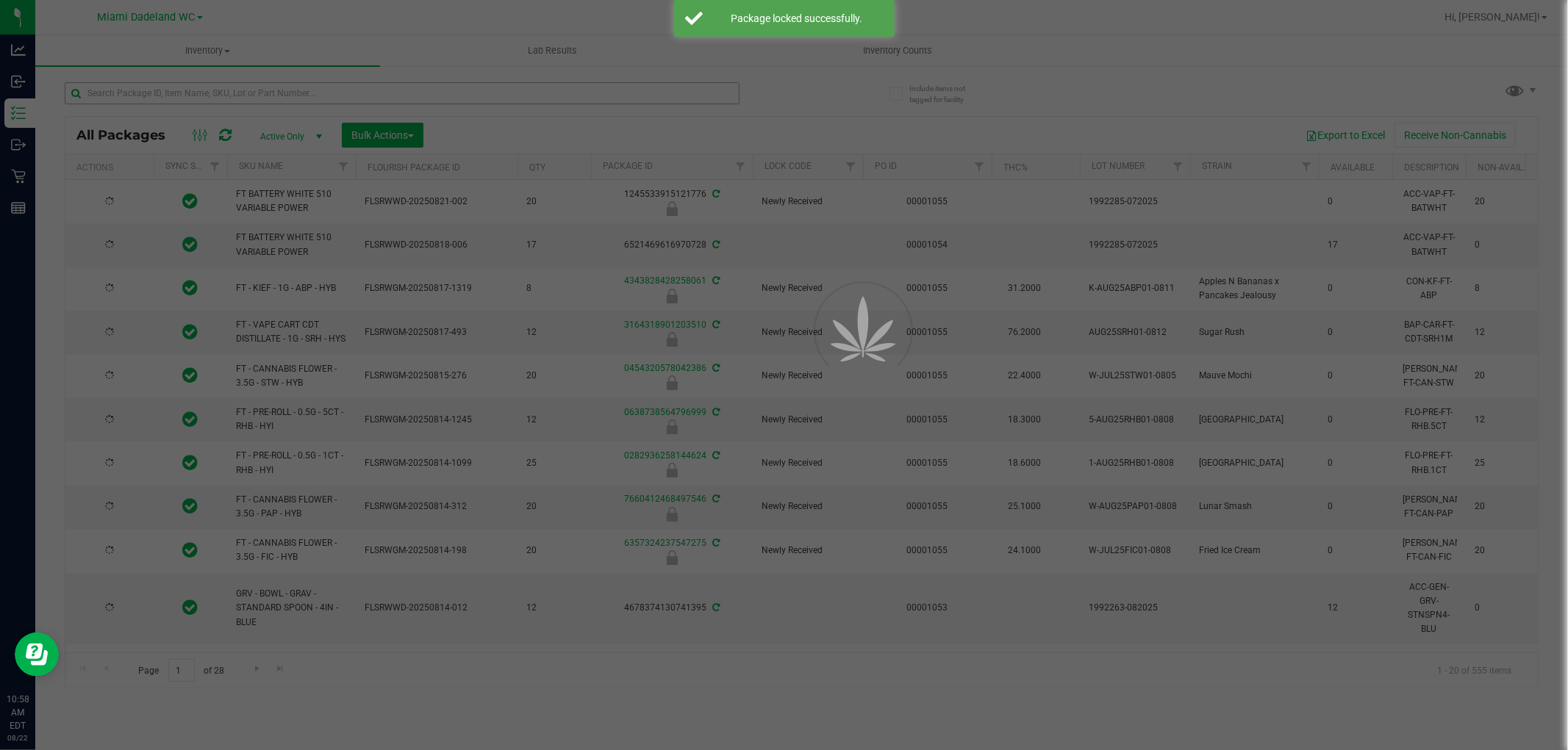
click at [596, 97] on div at bounding box center [784, 375] width 1568 height 750
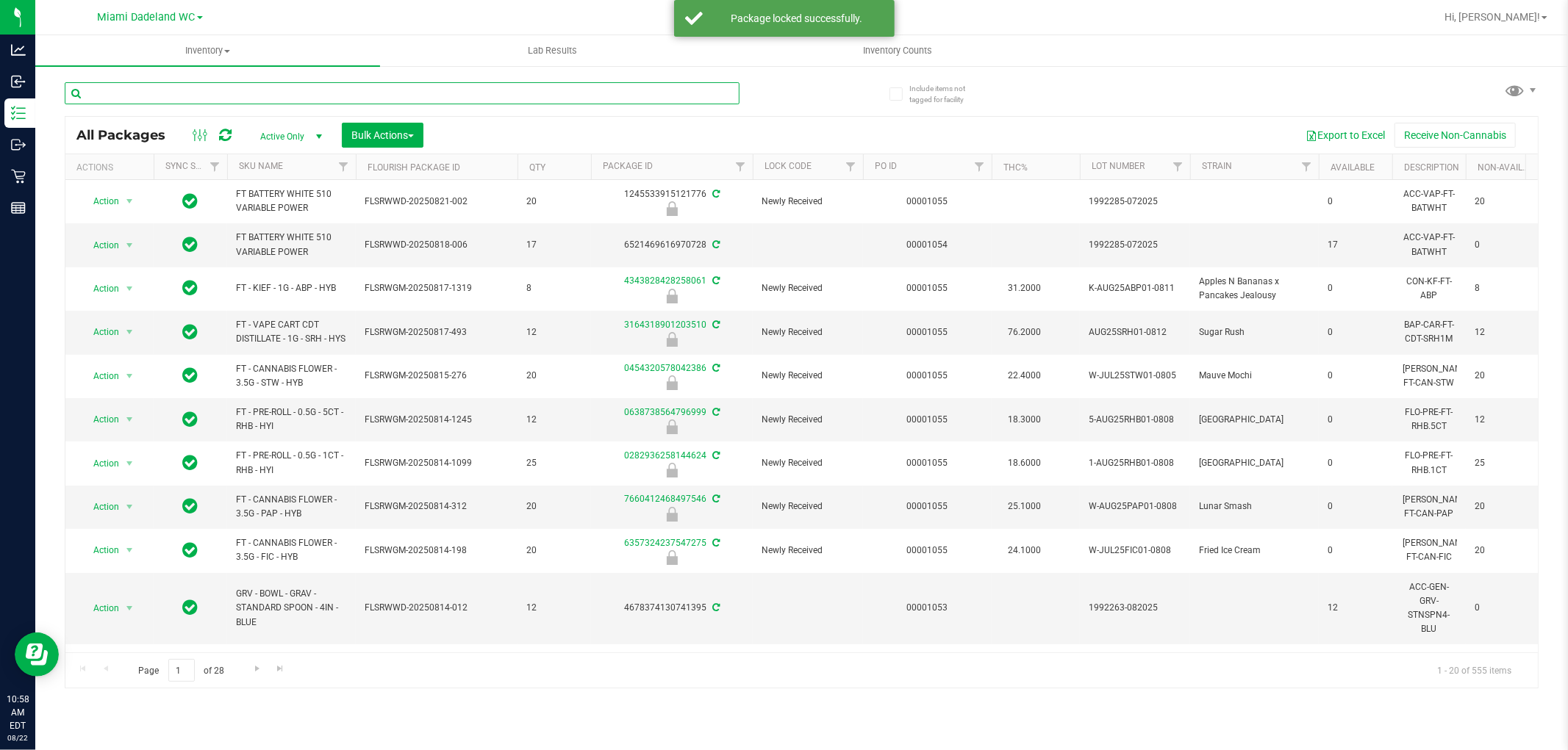
click at [596, 97] on input "text" at bounding box center [402, 93] width 675 height 22
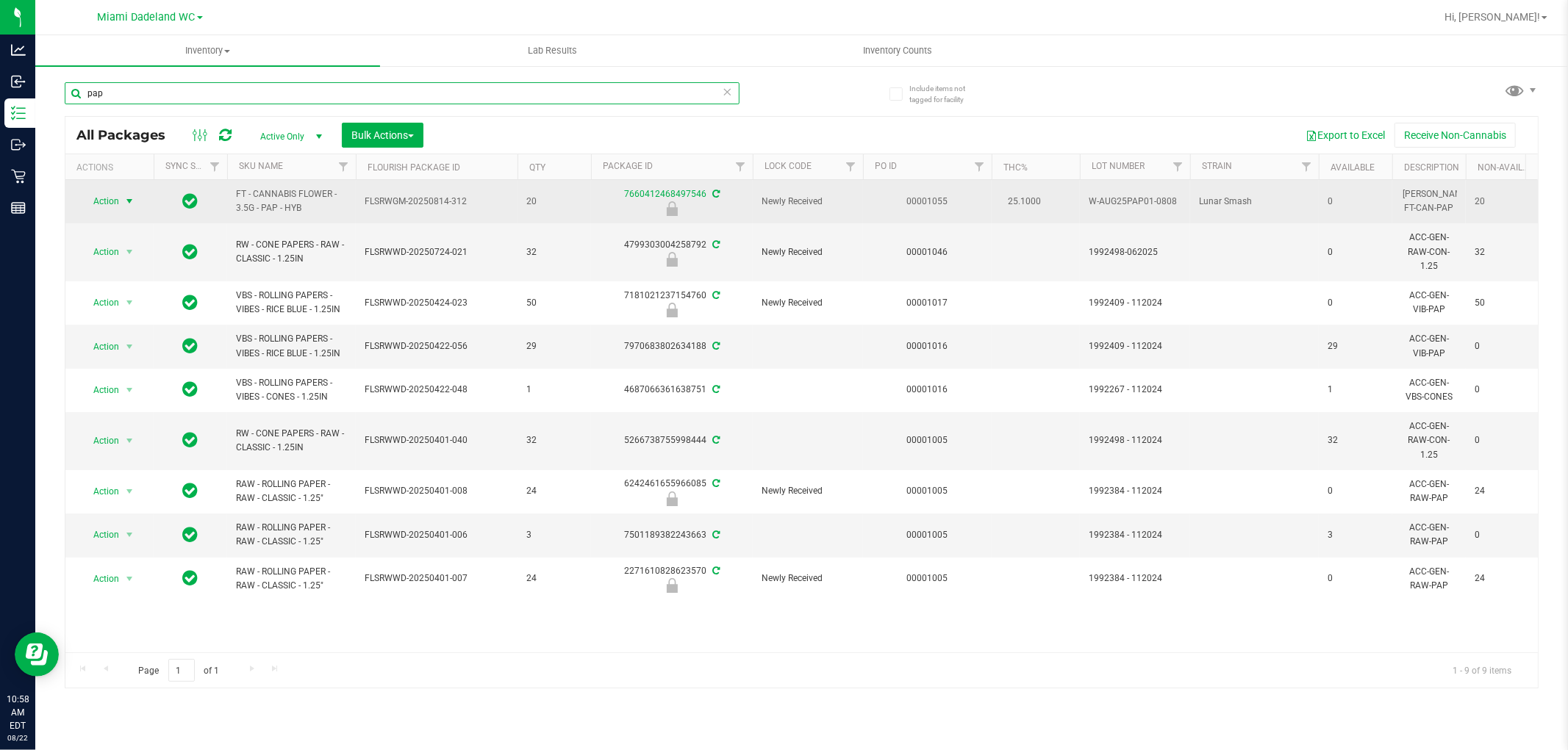
type input "pap"
click at [116, 194] on span "Action" at bounding box center [100, 202] width 40 height 20
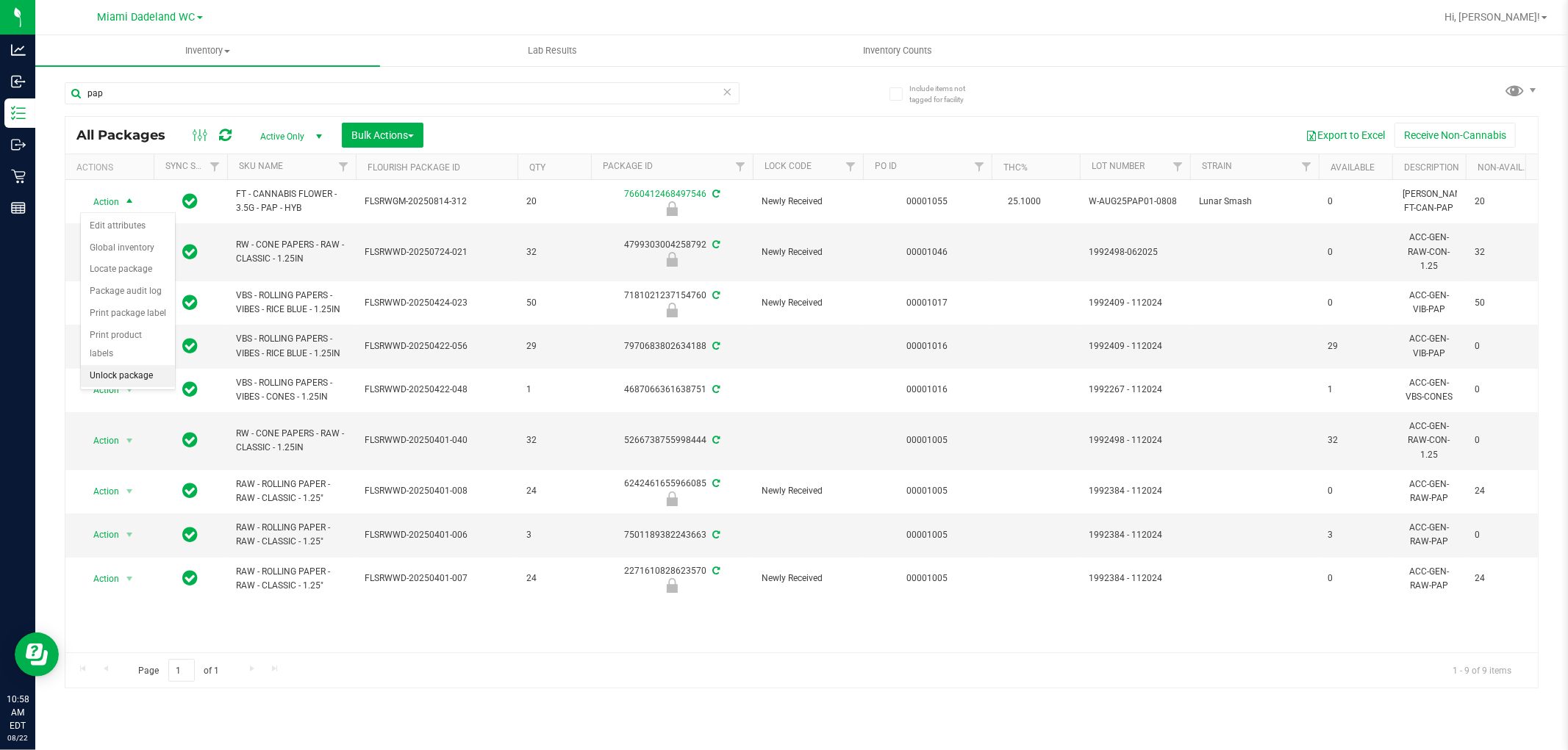
click at [137, 377] on li "Unlock package" at bounding box center [127, 376] width 94 height 22
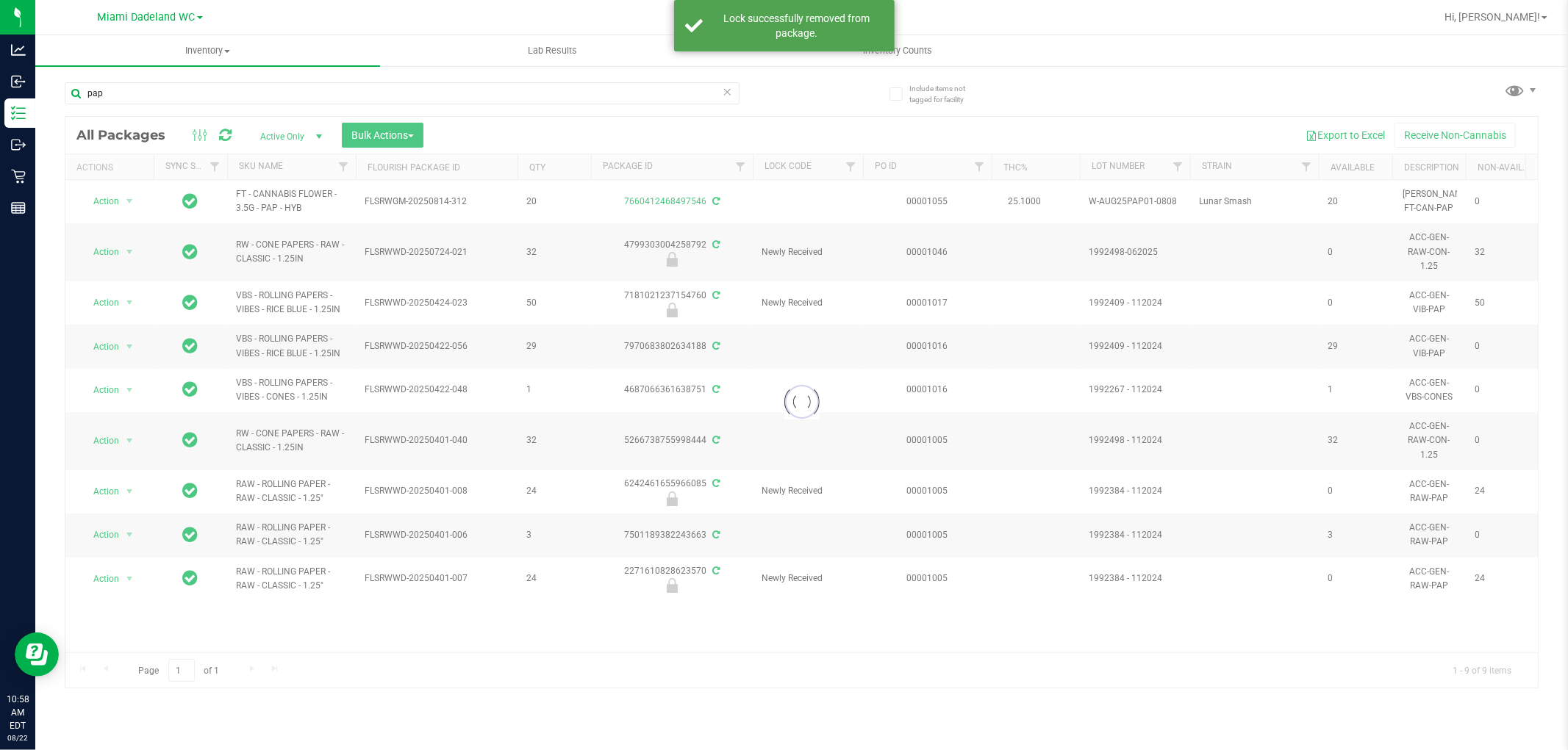
click at [114, 202] on div at bounding box center [802, 402] width 1473 height 571
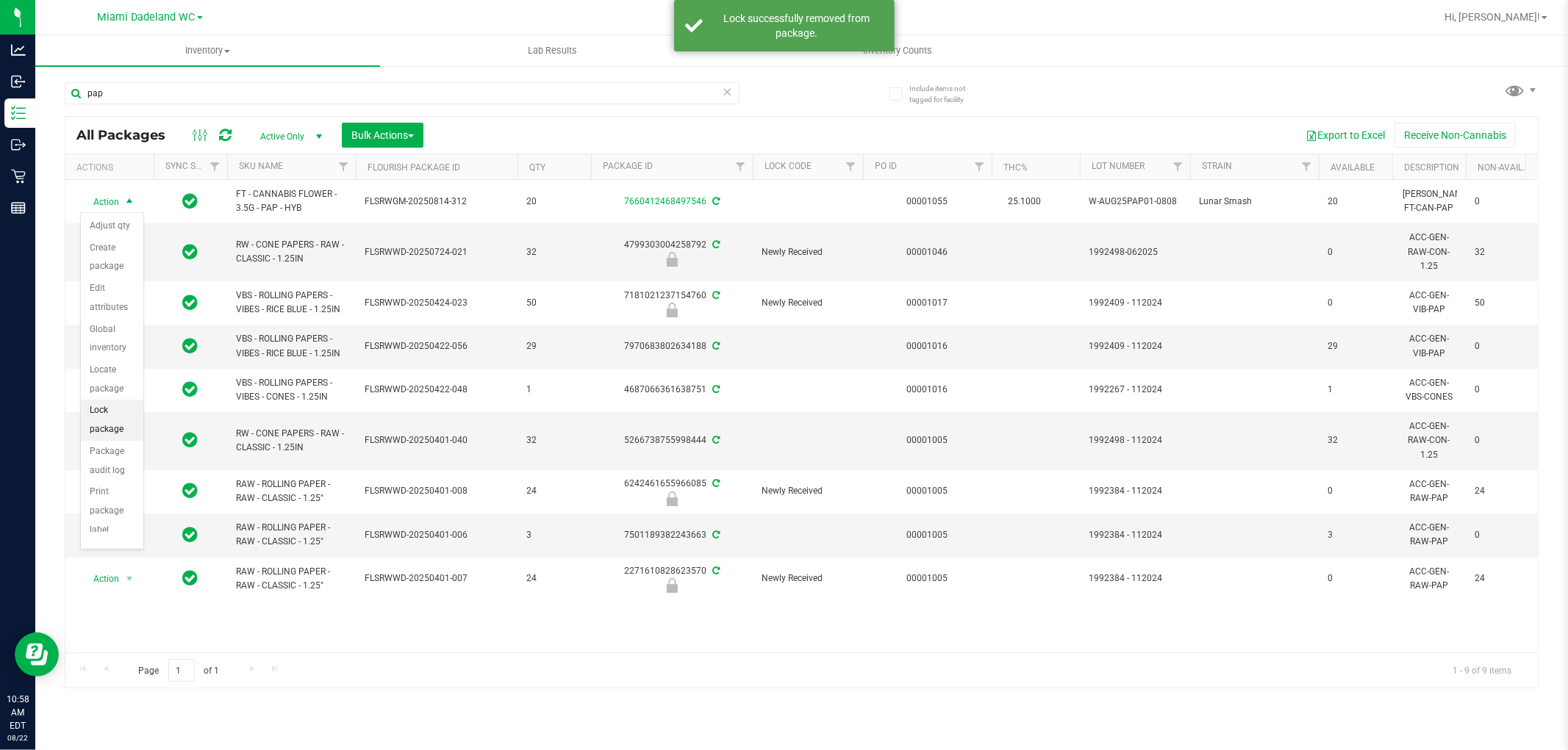
click at [110, 427] on li "Lock package" at bounding box center [112, 420] width 63 height 41
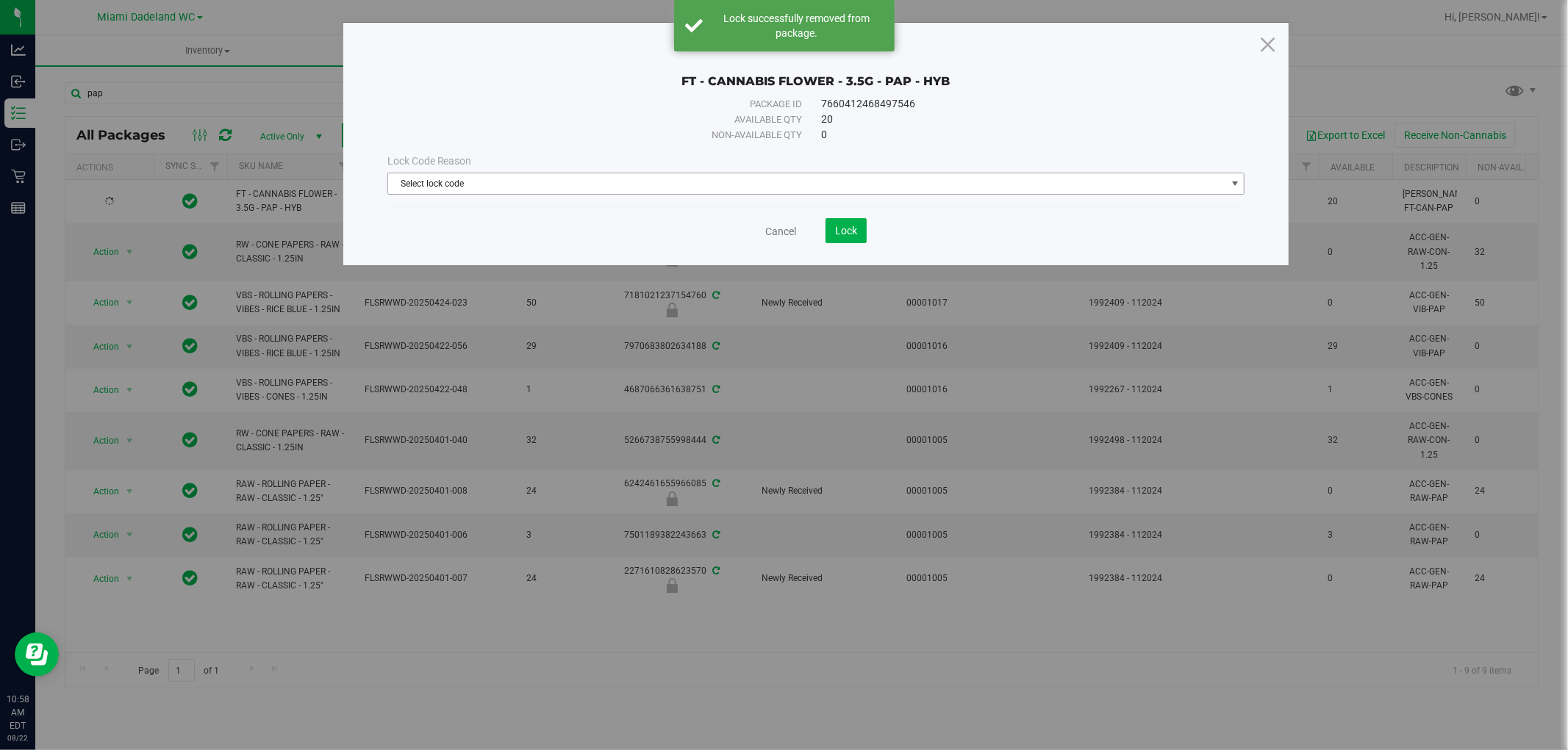
click at [743, 188] on span "Select lock code" at bounding box center [807, 184] width 838 height 20
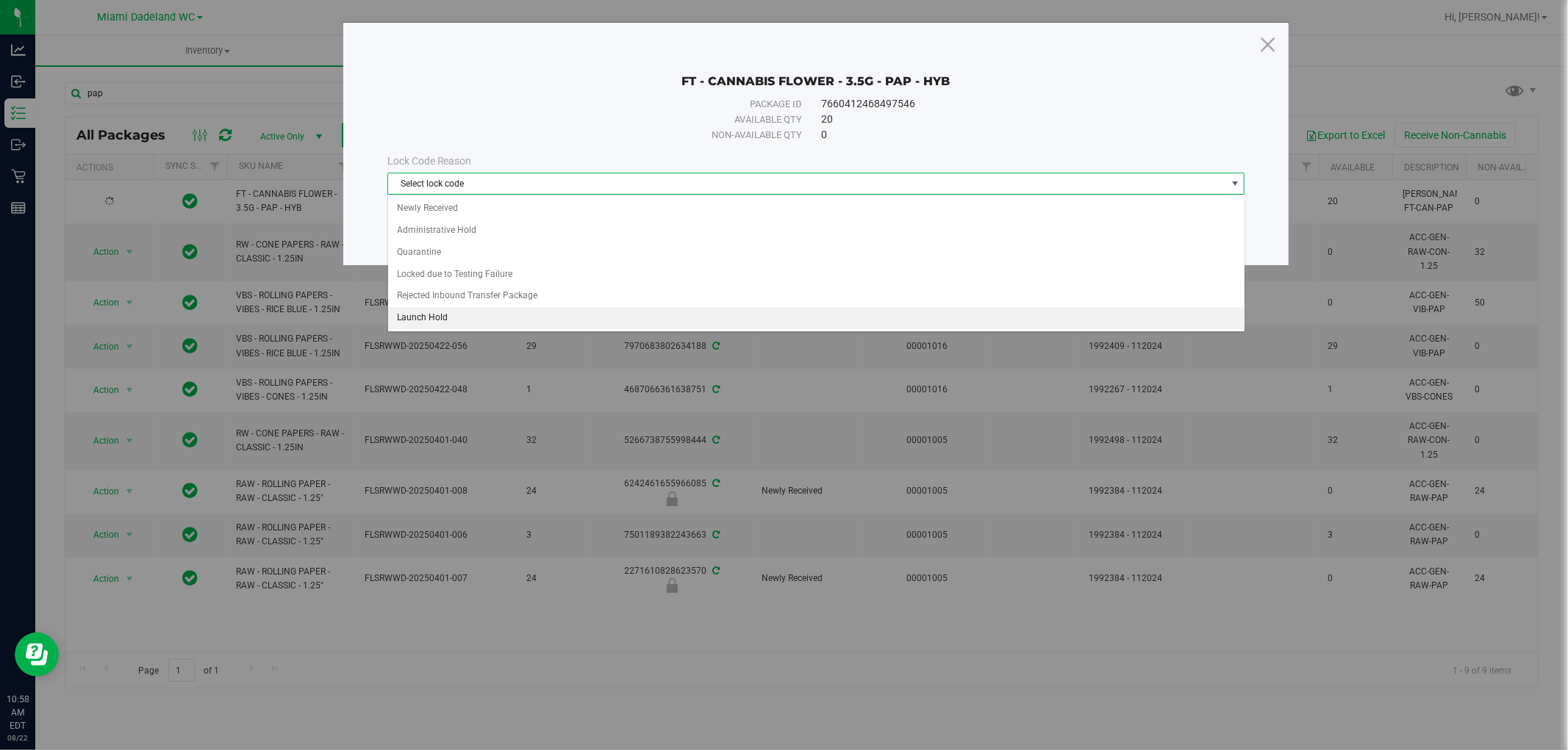
click at [574, 313] on li "Launch Hold" at bounding box center [817, 318] width 857 height 22
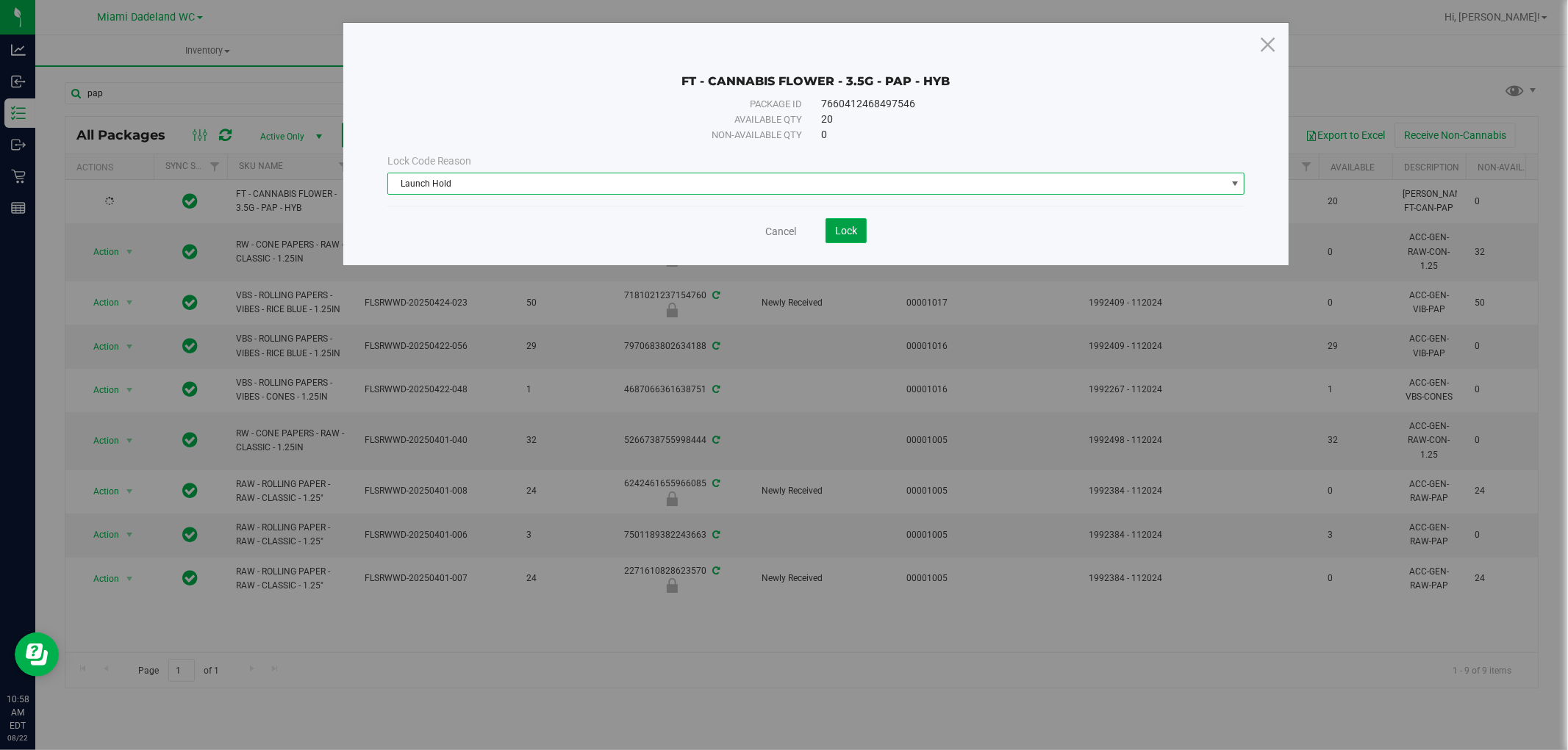
click at [829, 234] on button "Lock" at bounding box center [846, 230] width 41 height 25
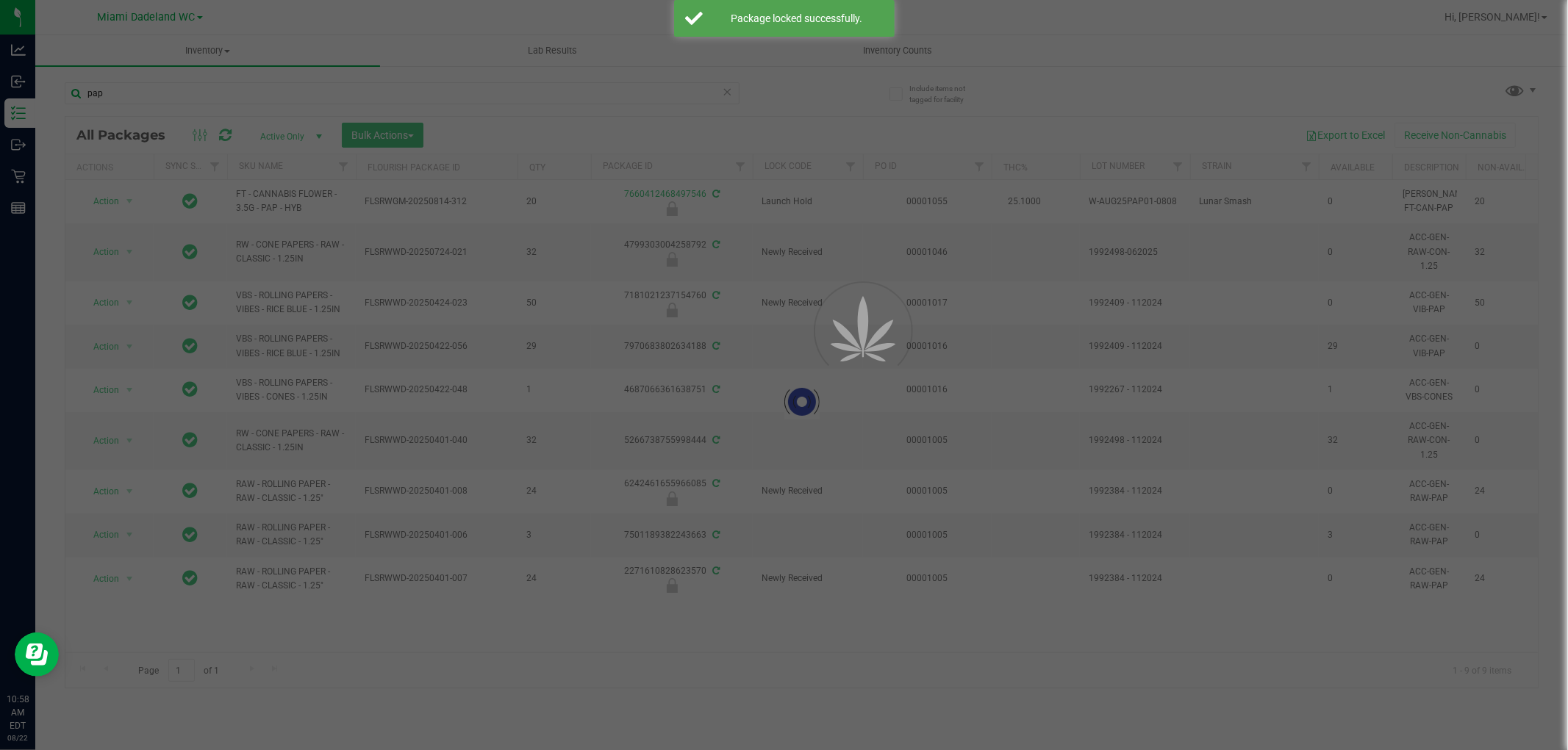
click at [724, 92] on icon at bounding box center [728, 91] width 10 height 18
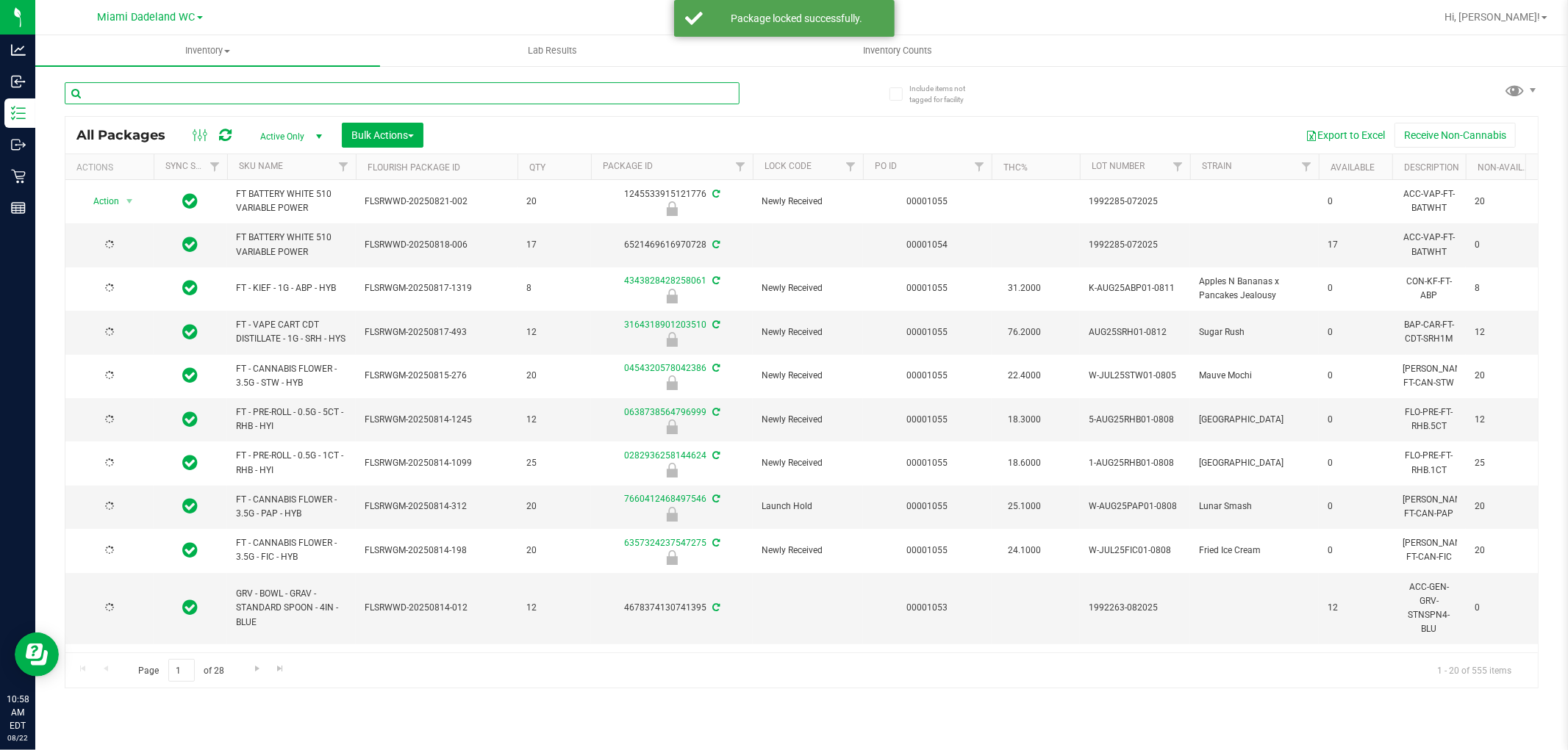
click at [695, 92] on input "text" at bounding box center [402, 93] width 675 height 22
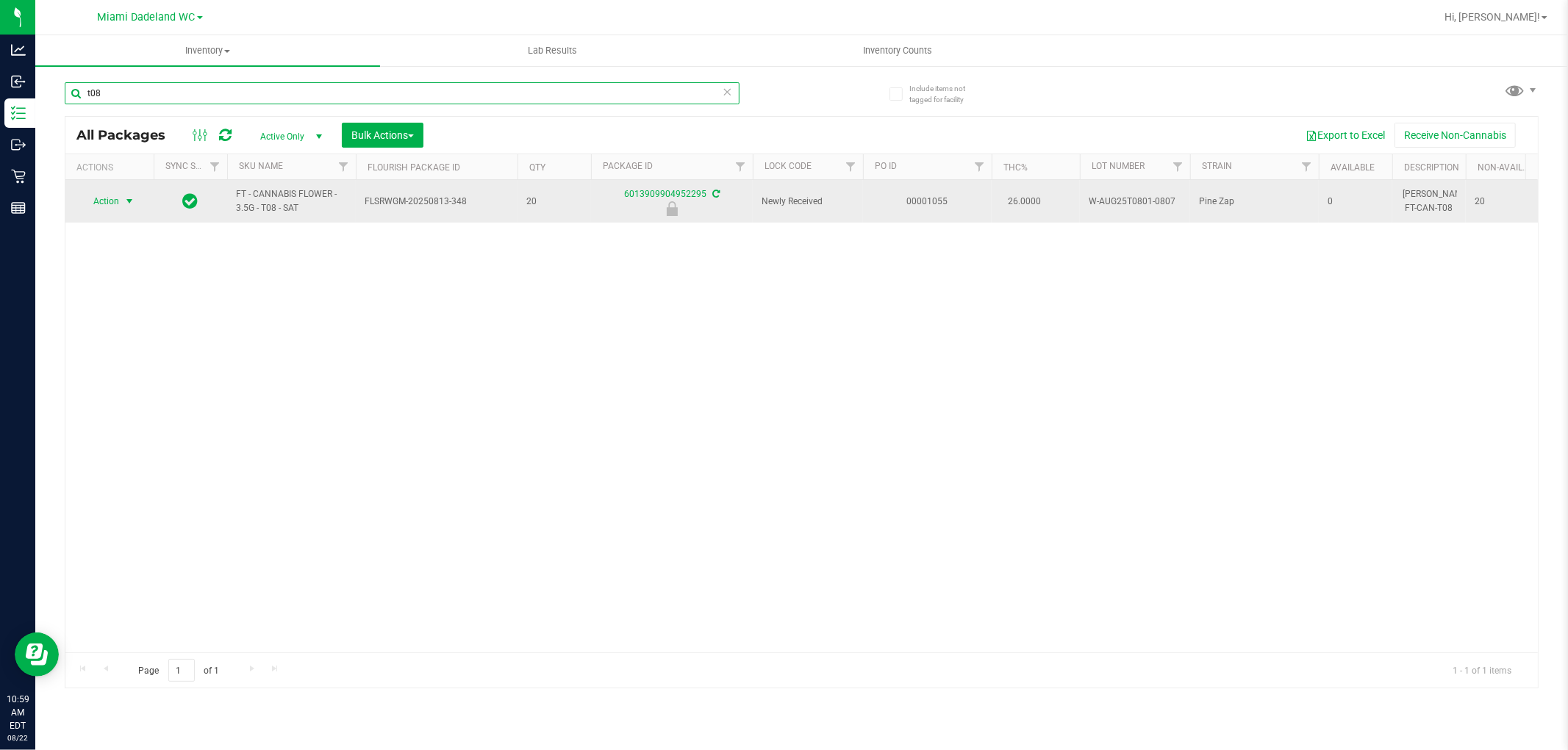
type input "t08"
click at [107, 202] on span "Action" at bounding box center [100, 202] width 40 height 20
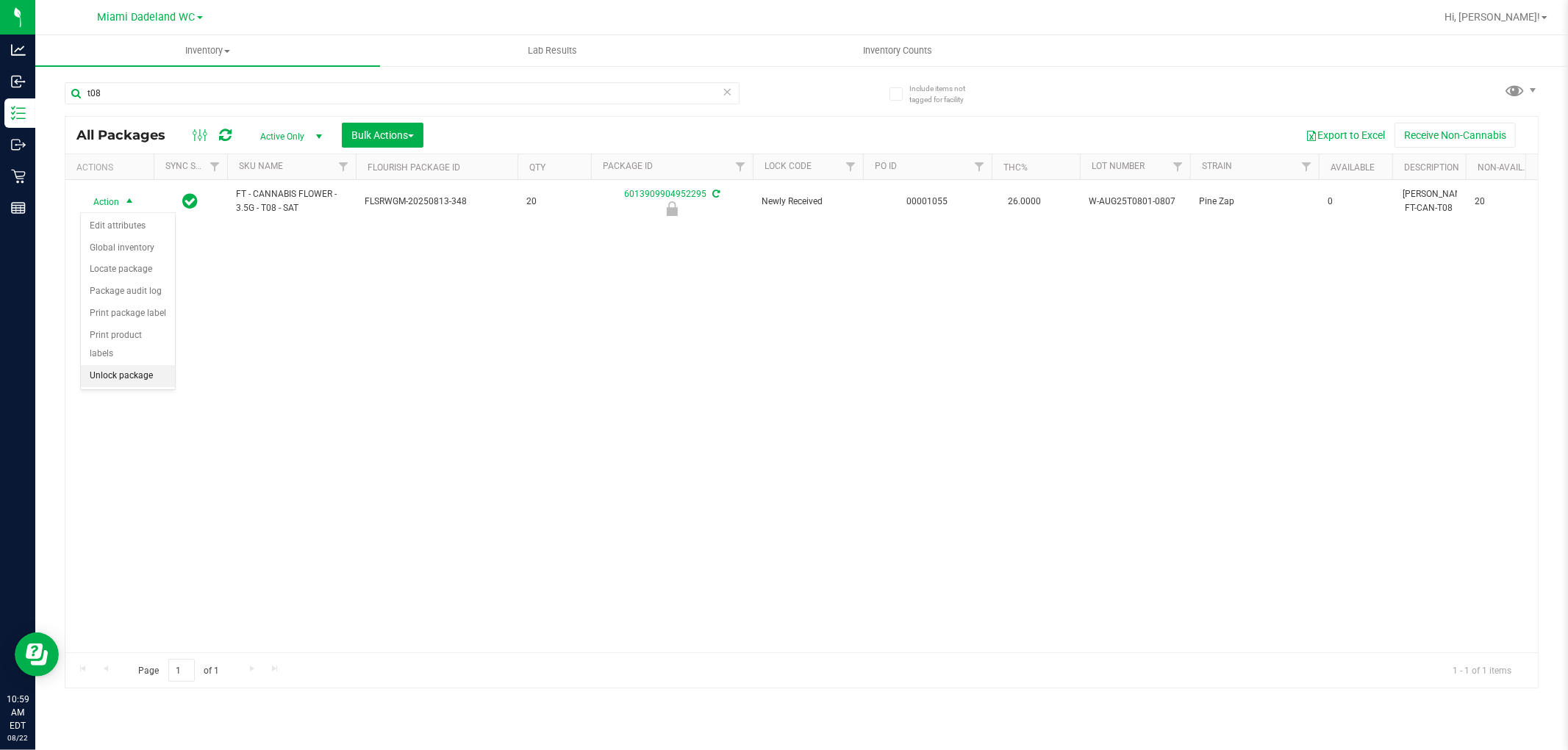
click at [125, 371] on li "Unlock package" at bounding box center [127, 376] width 94 height 22
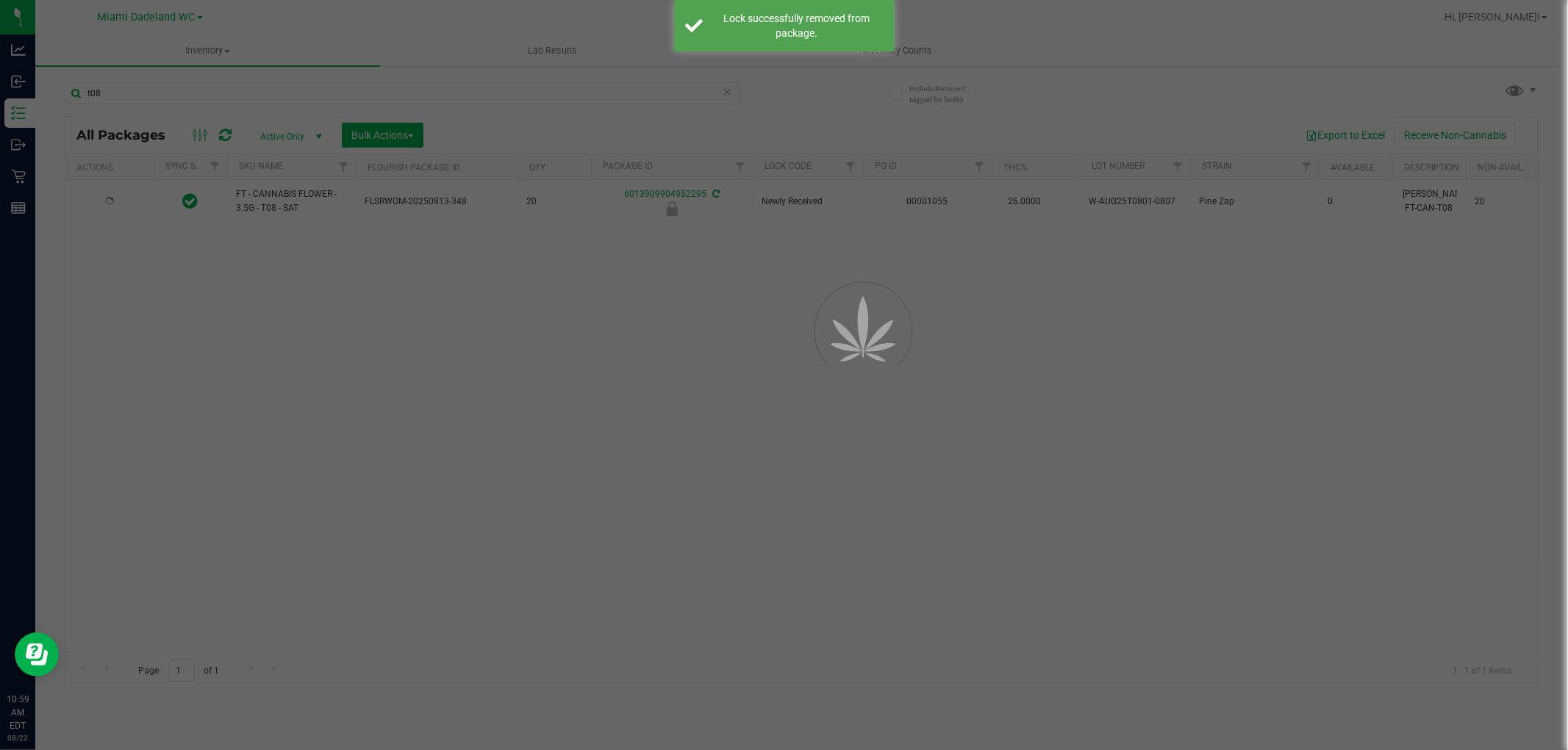
click at [943, 459] on div at bounding box center [784, 375] width 1568 height 750
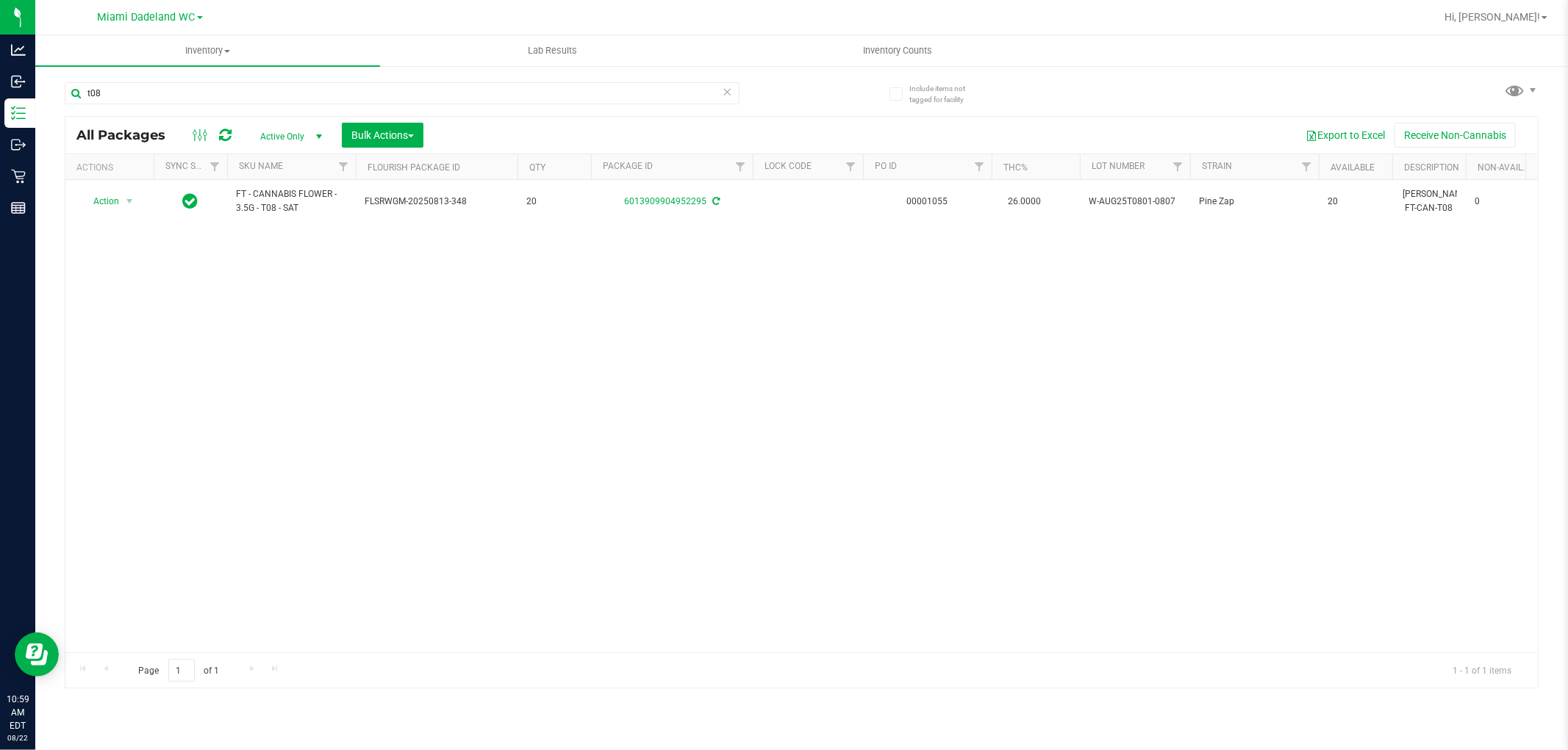
click at [730, 92] on icon at bounding box center [728, 91] width 10 height 18
click at [640, 91] on input "text" at bounding box center [402, 93] width 675 height 22
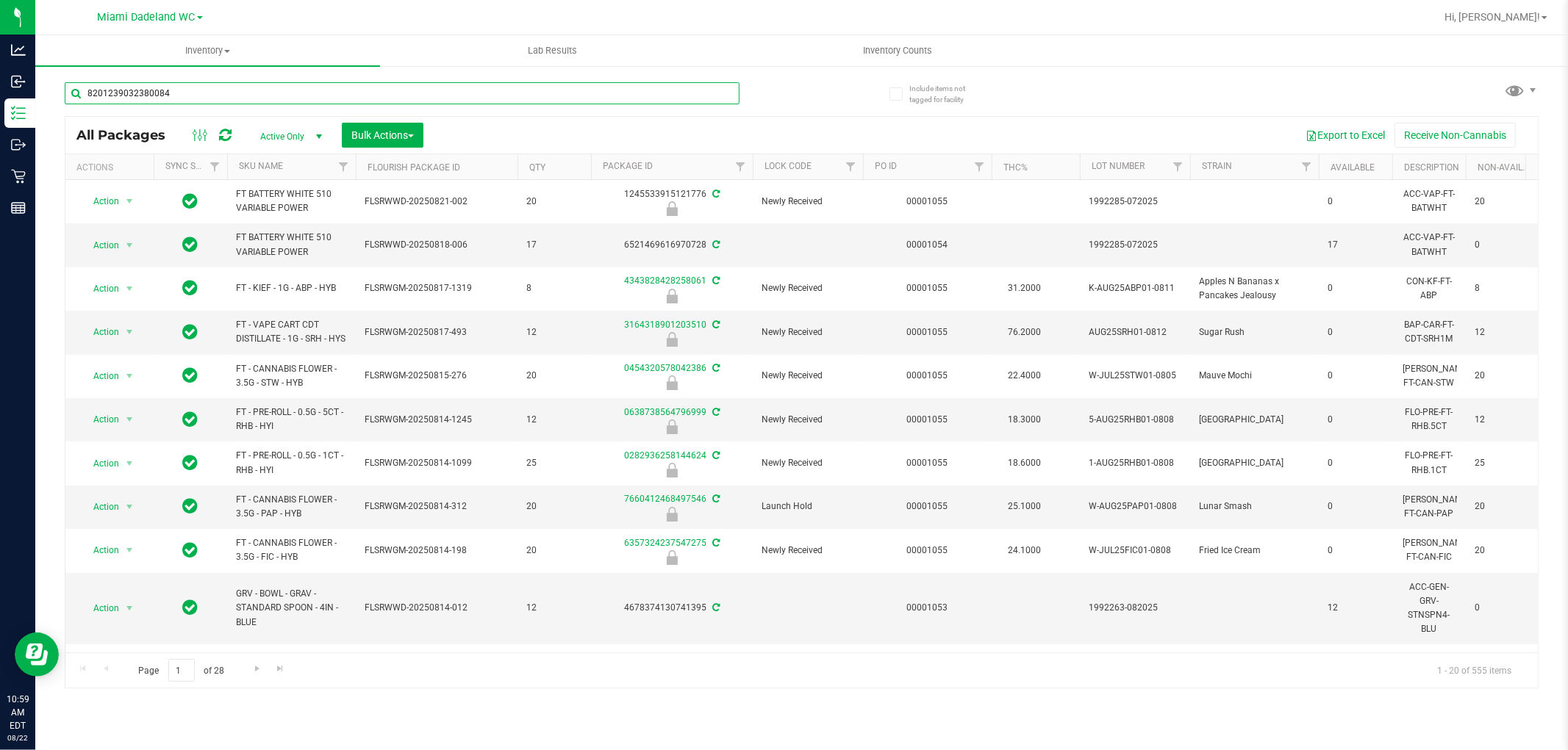
type input "8201239032380084"
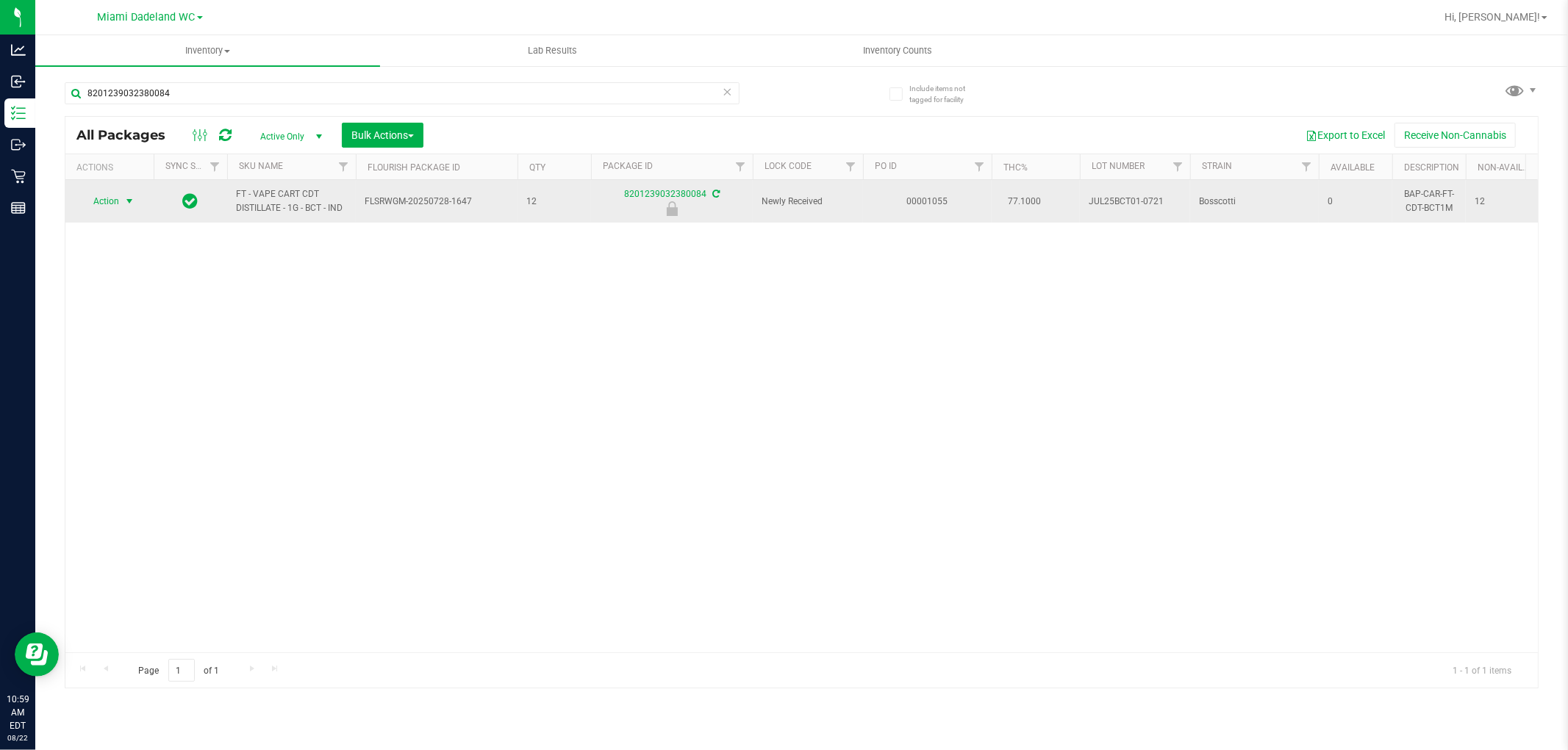
click at [124, 202] on span "select" at bounding box center [129, 201] width 12 height 12
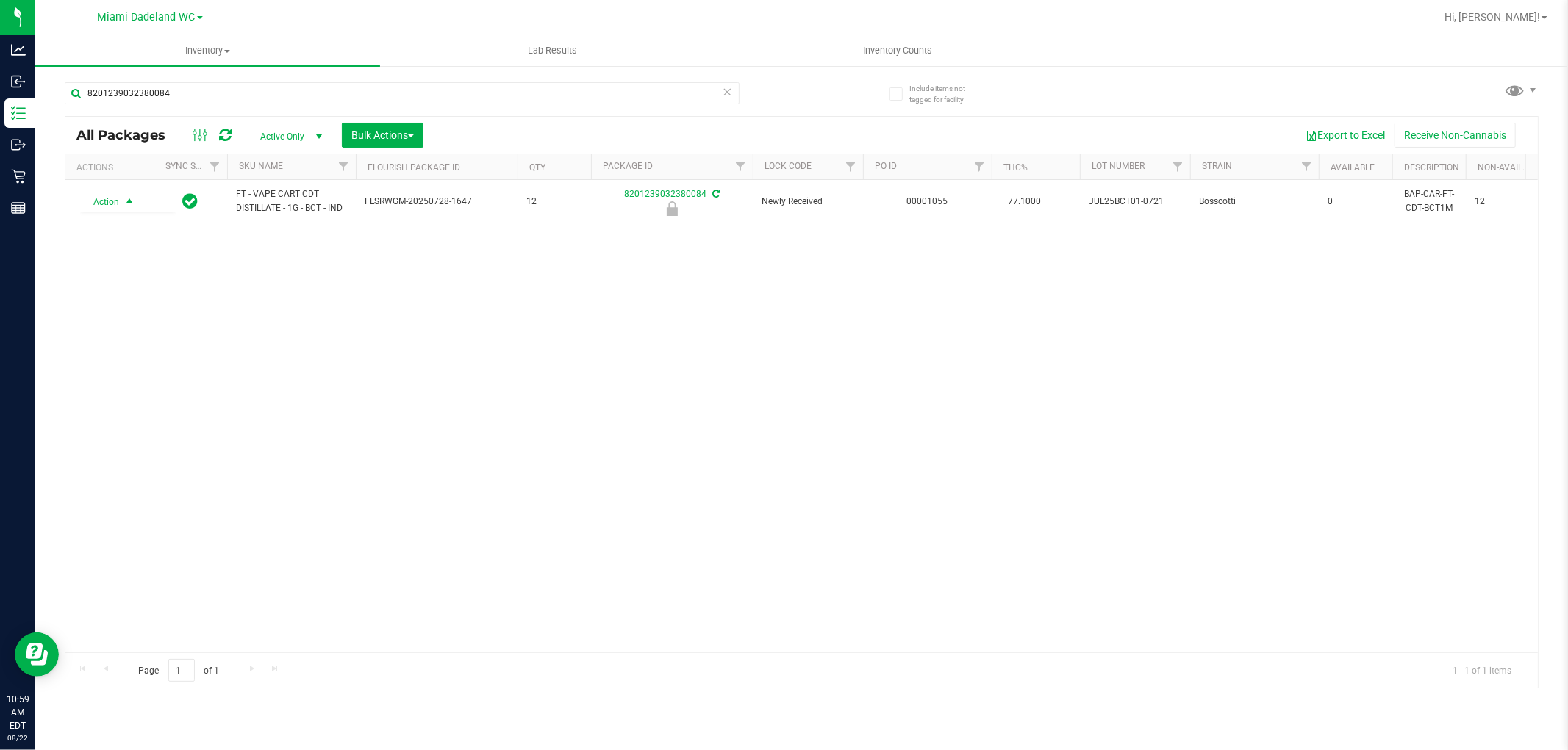
click at [723, 89] on icon at bounding box center [728, 91] width 10 height 18
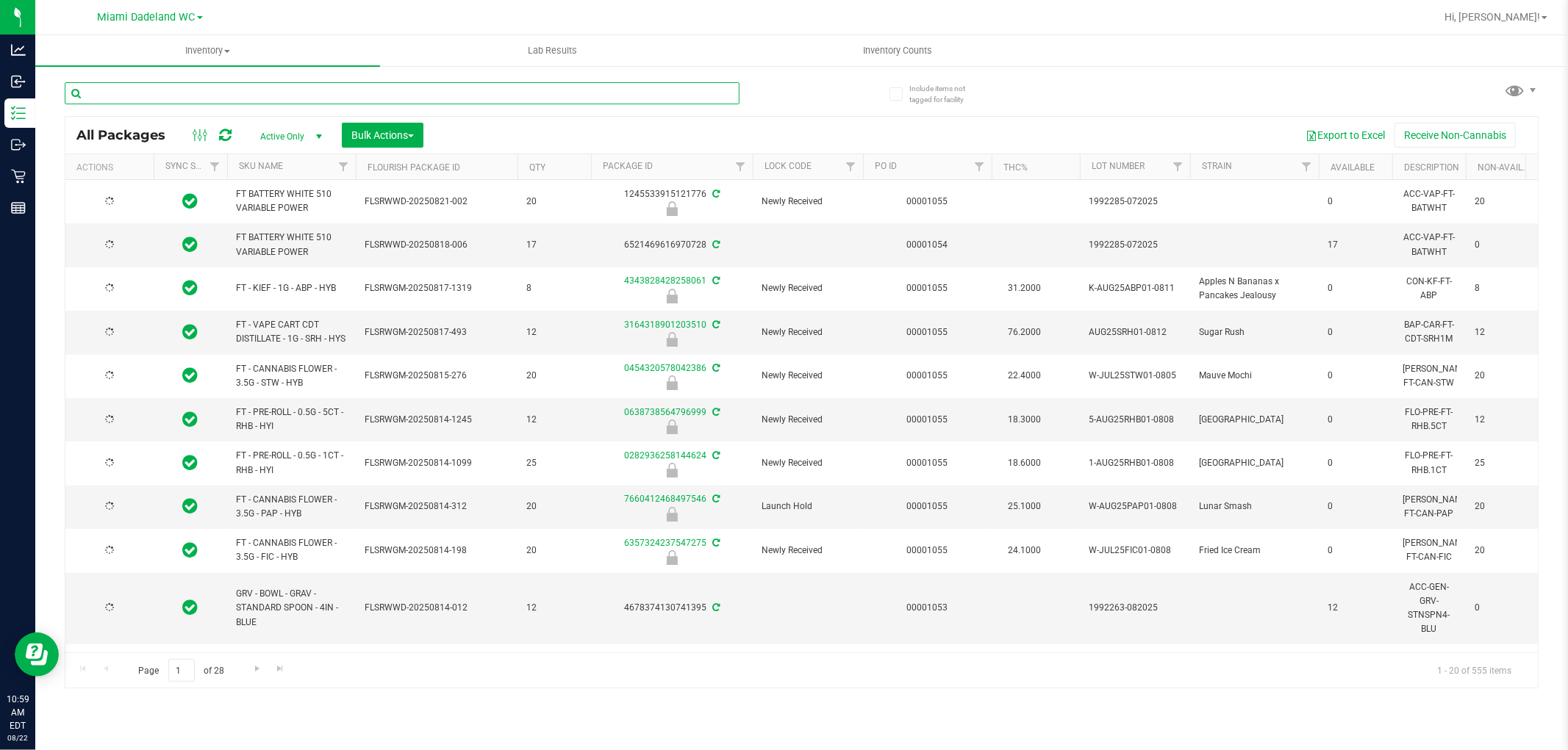
click at [659, 93] on input "text" at bounding box center [402, 93] width 675 height 22
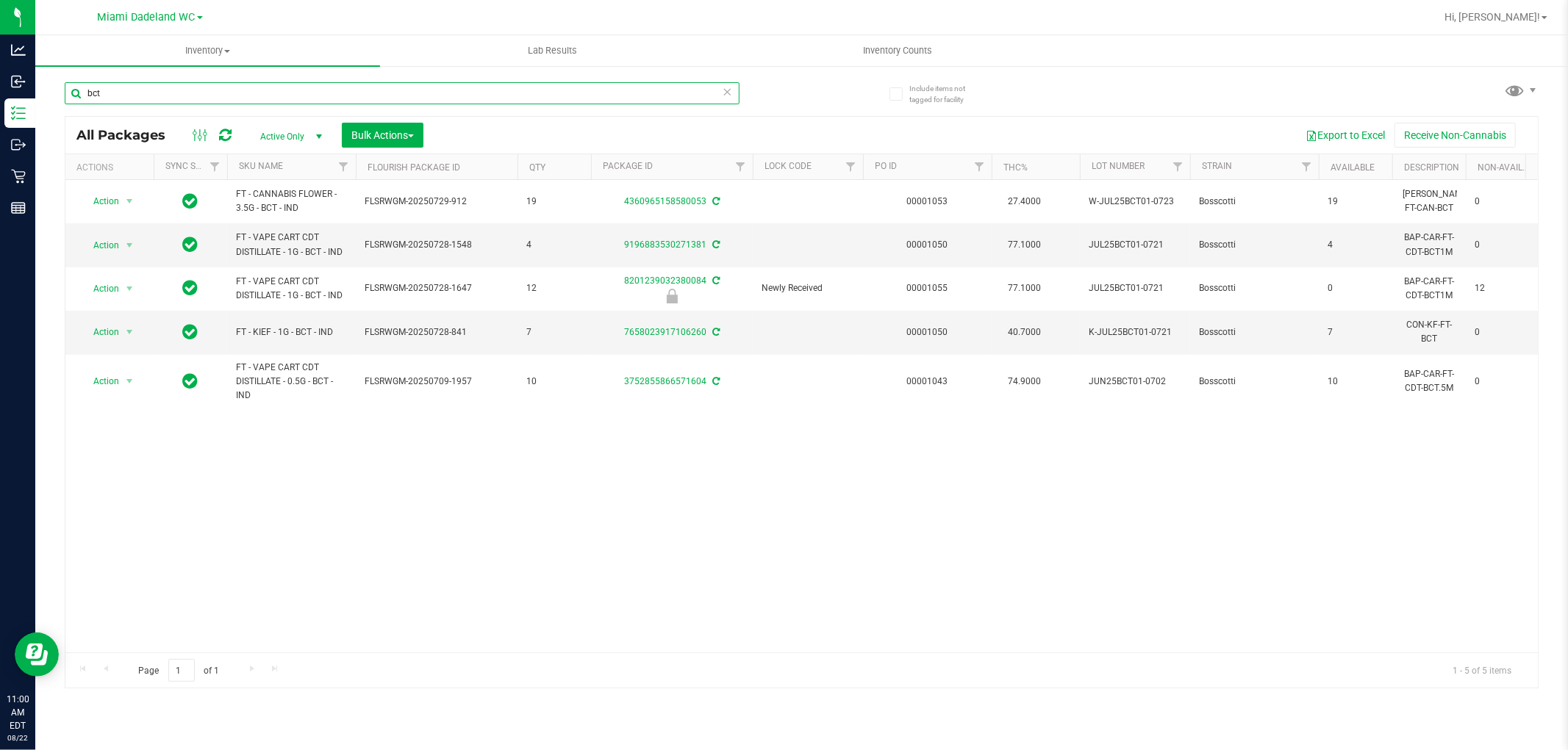
type input "bct"
click at [726, 90] on icon at bounding box center [728, 91] width 10 height 18
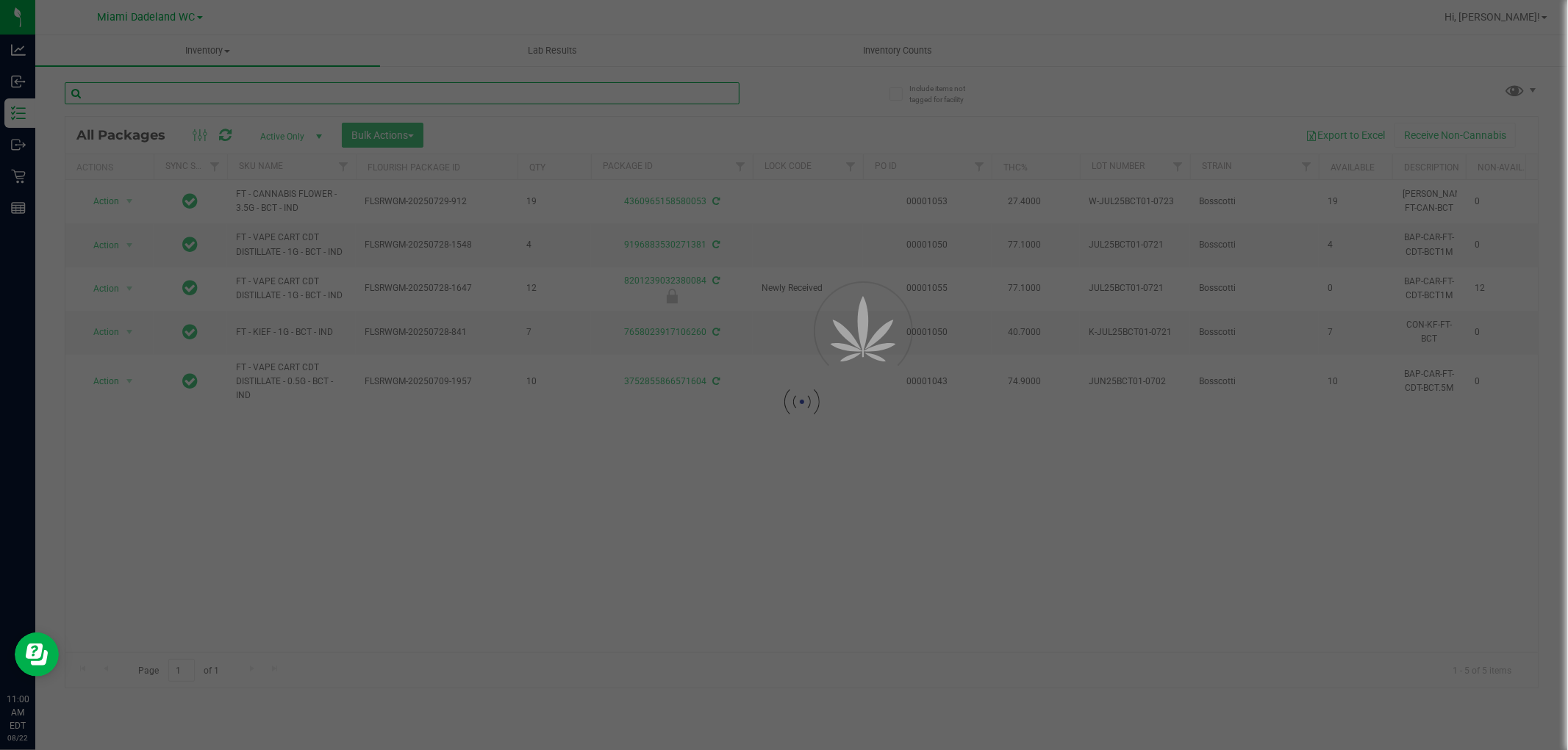
click at [625, 95] on input "text" at bounding box center [402, 93] width 675 height 22
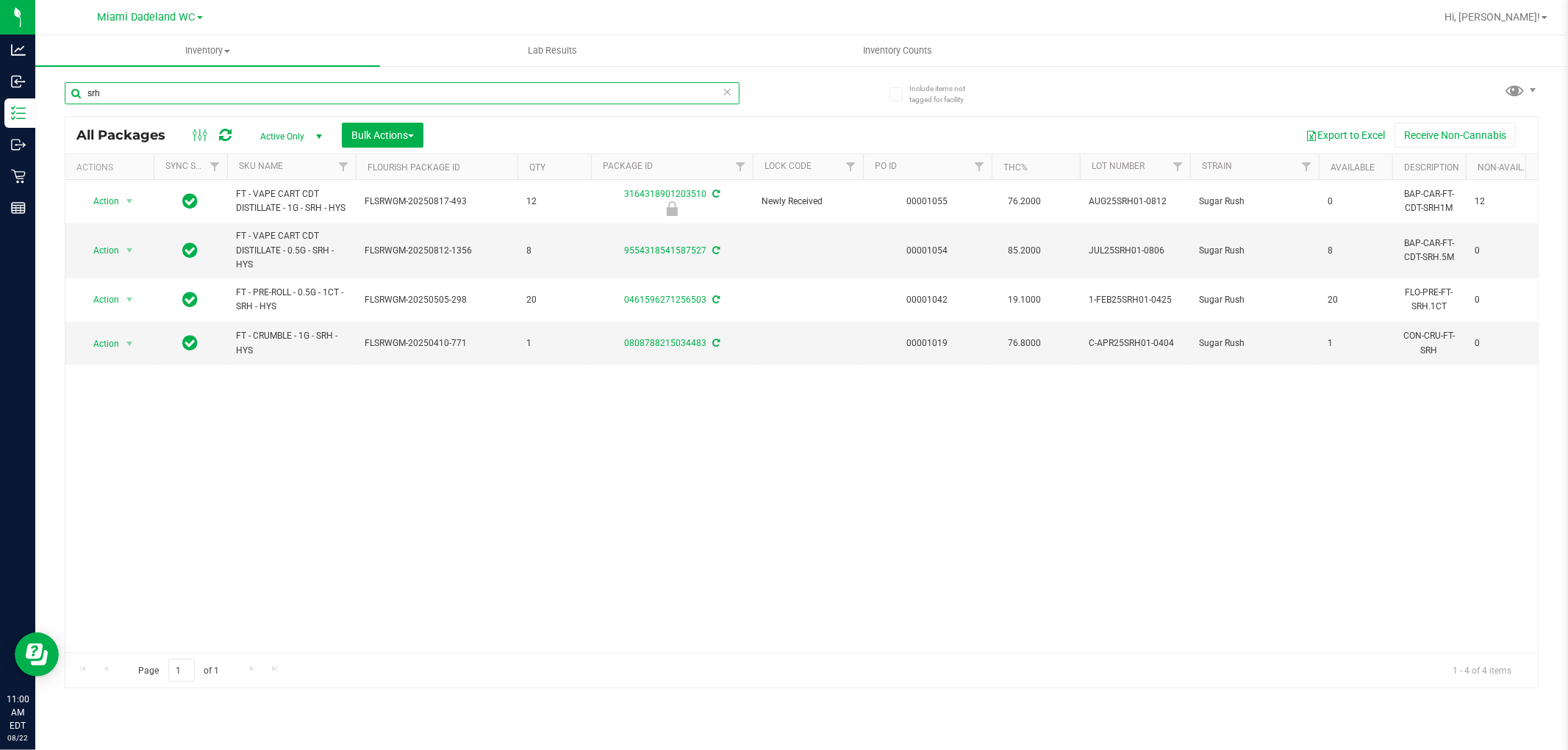
type input "srh"
click at [968, 525] on div "Action Action Edit attributes Global inventory Locate package Package audit log…" at bounding box center [802, 416] width 1473 height 473
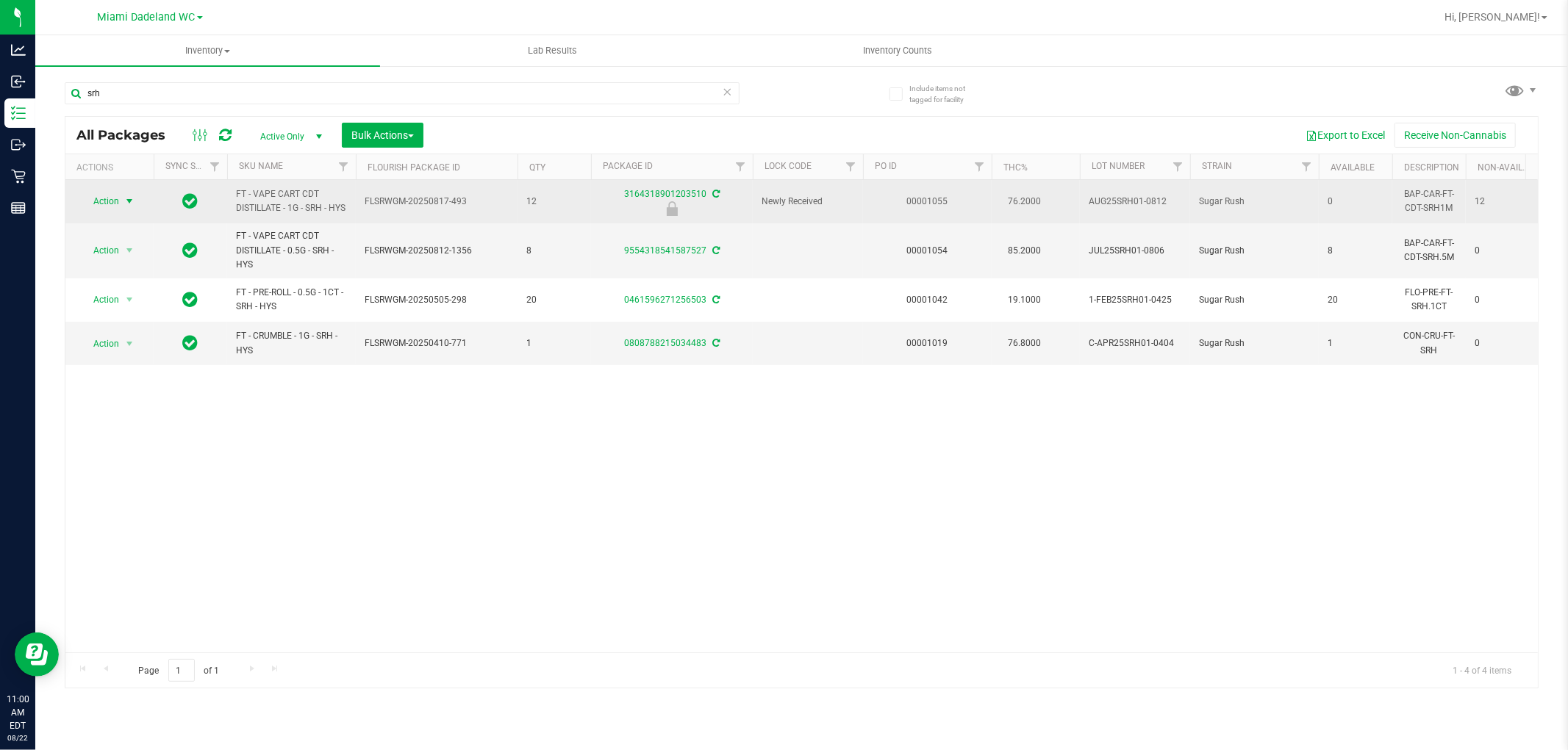
click at [127, 207] on span "select" at bounding box center [129, 201] width 12 height 12
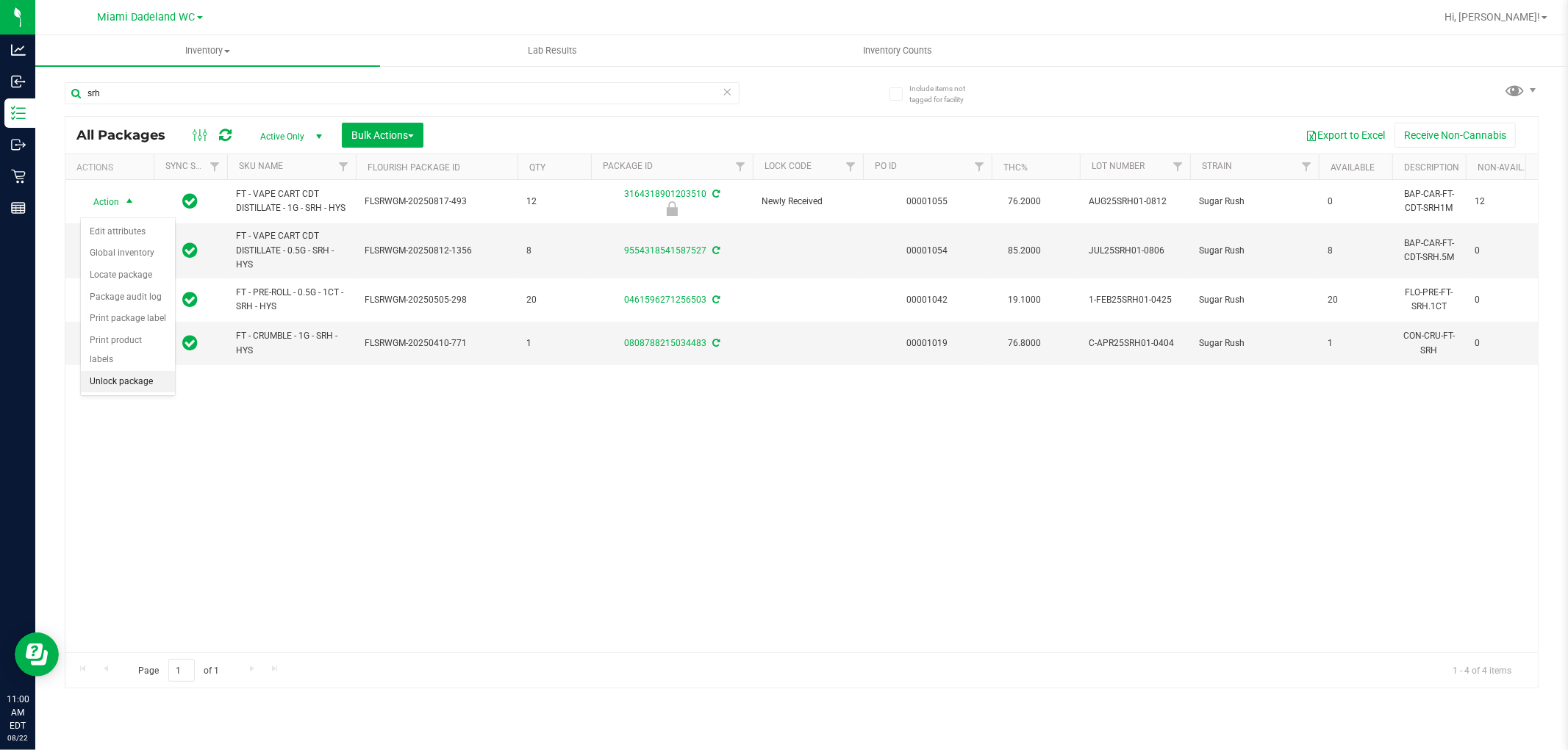
click at [149, 380] on li "Unlock package" at bounding box center [127, 382] width 94 height 22
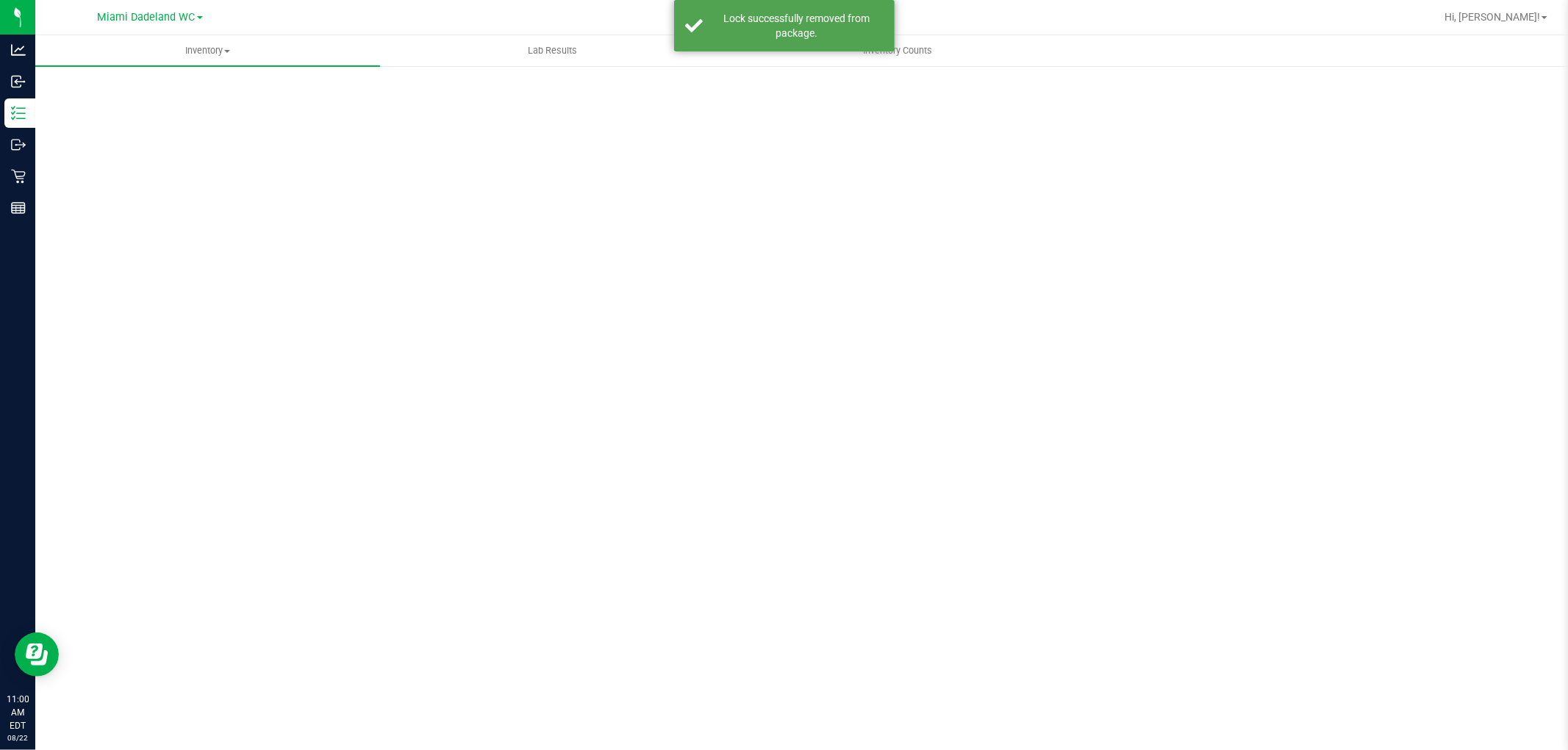
click at [746, 85] on div "Scan Packages 0" at bounding box center [802, 295] width 1474 height 430
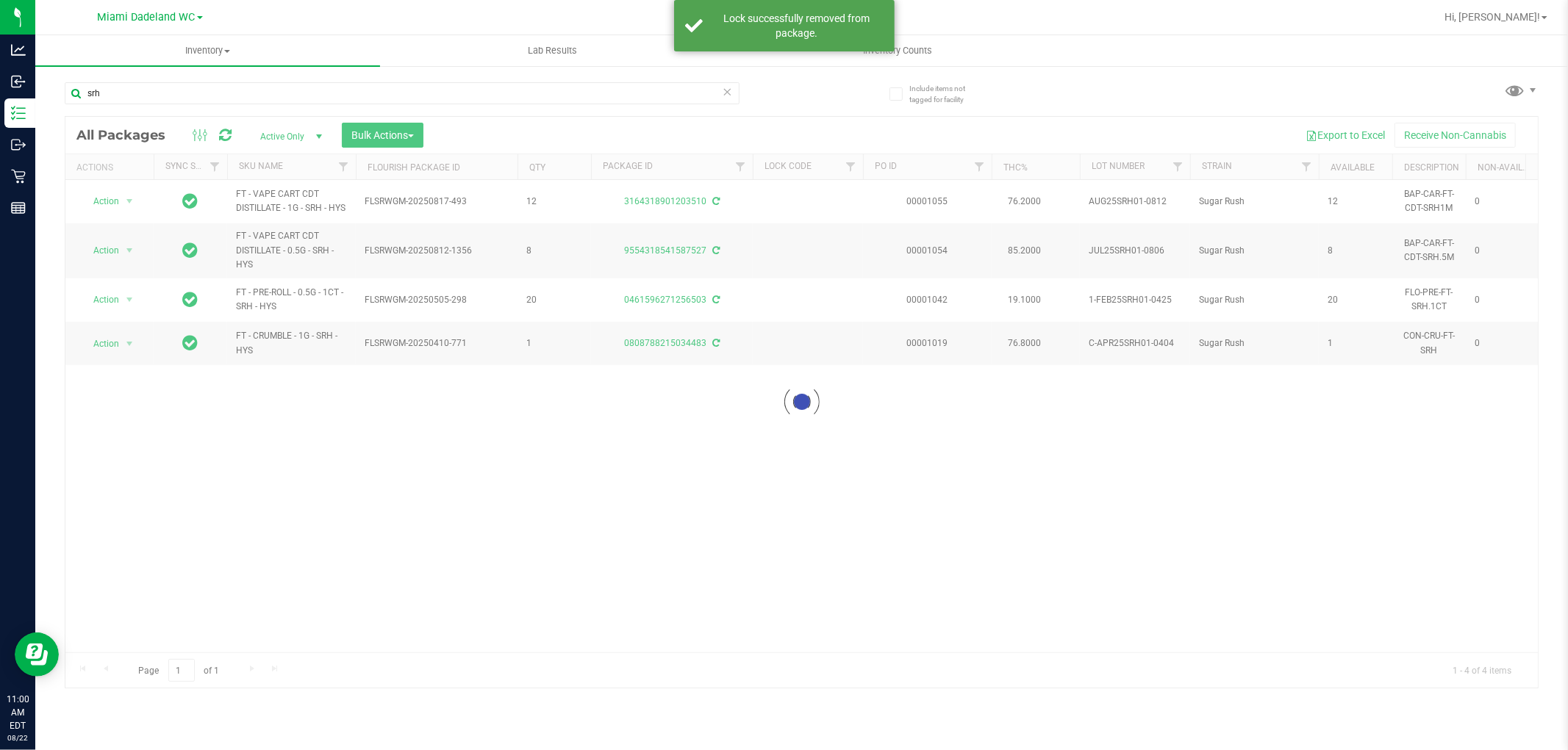
click at [725, 94] on icon at bounding box center [728, 91] width 10 height 18
click at [671, 94] on input "text" at bounding box center [402, 93] width 675 height 22
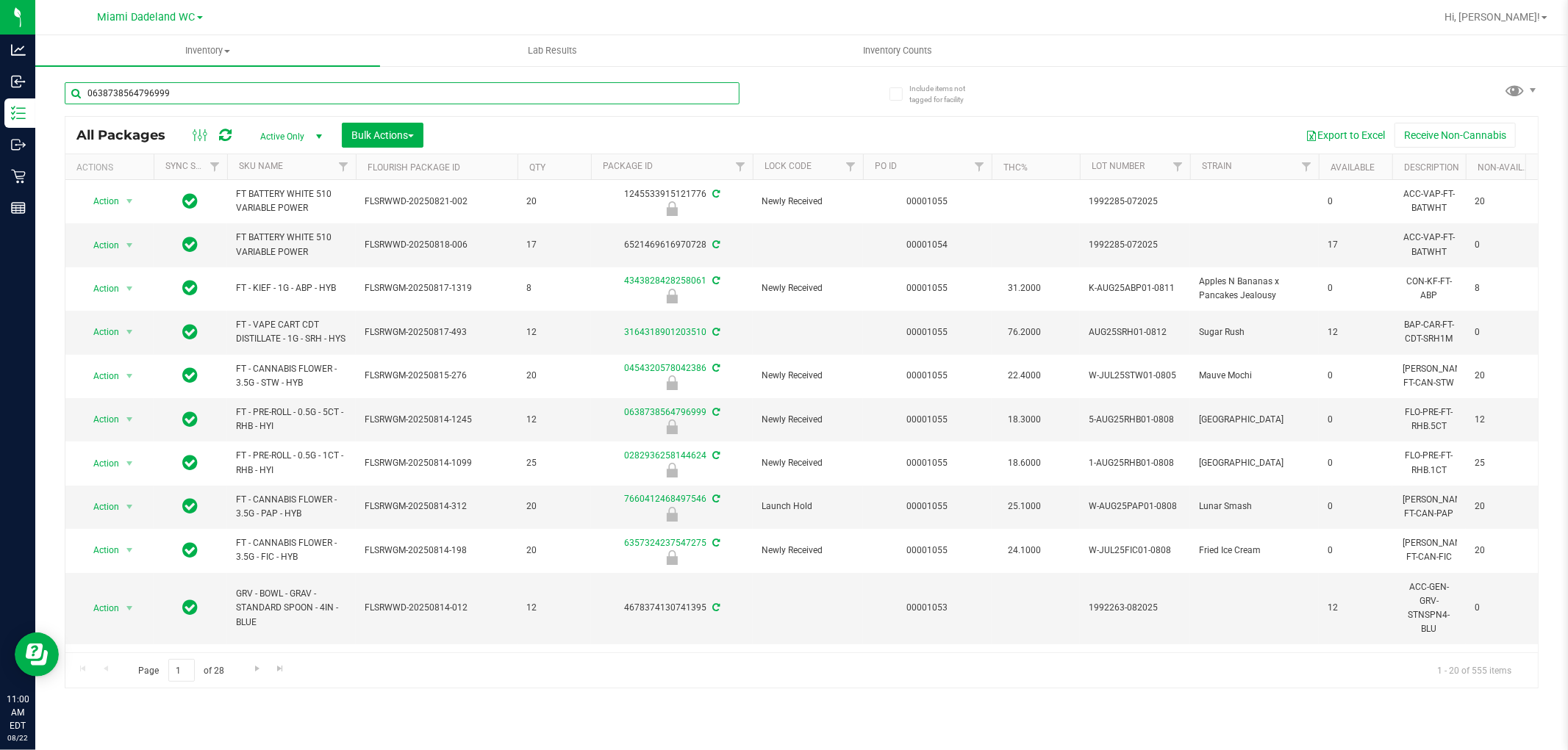
type input "0638738564796999"
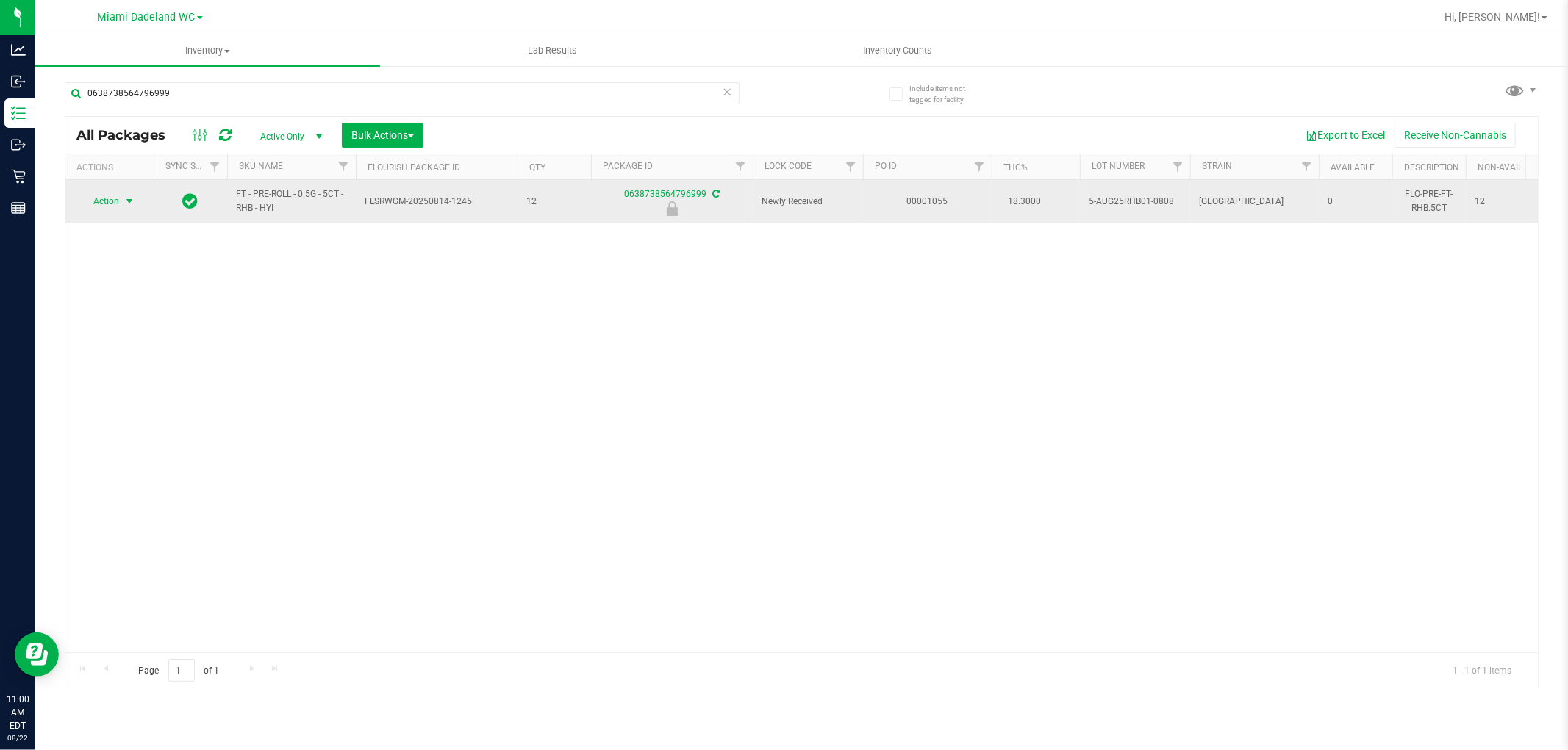
click at [128, 202] on span "select" at bounding box center [129, 201] width 12 height 12
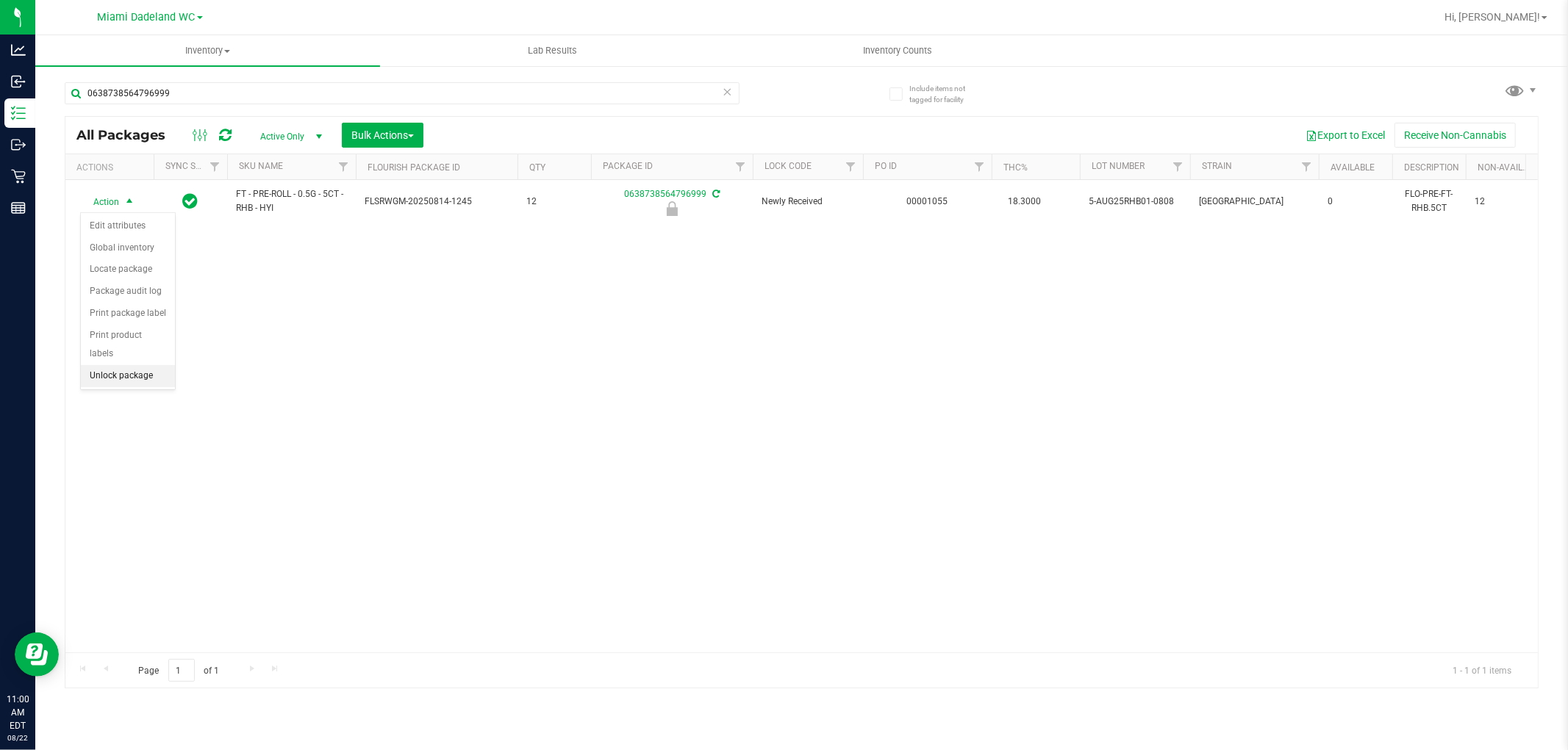
click at [106, 376] on li "Unlock package" at bounding box center [127, 376] width 94 height 22
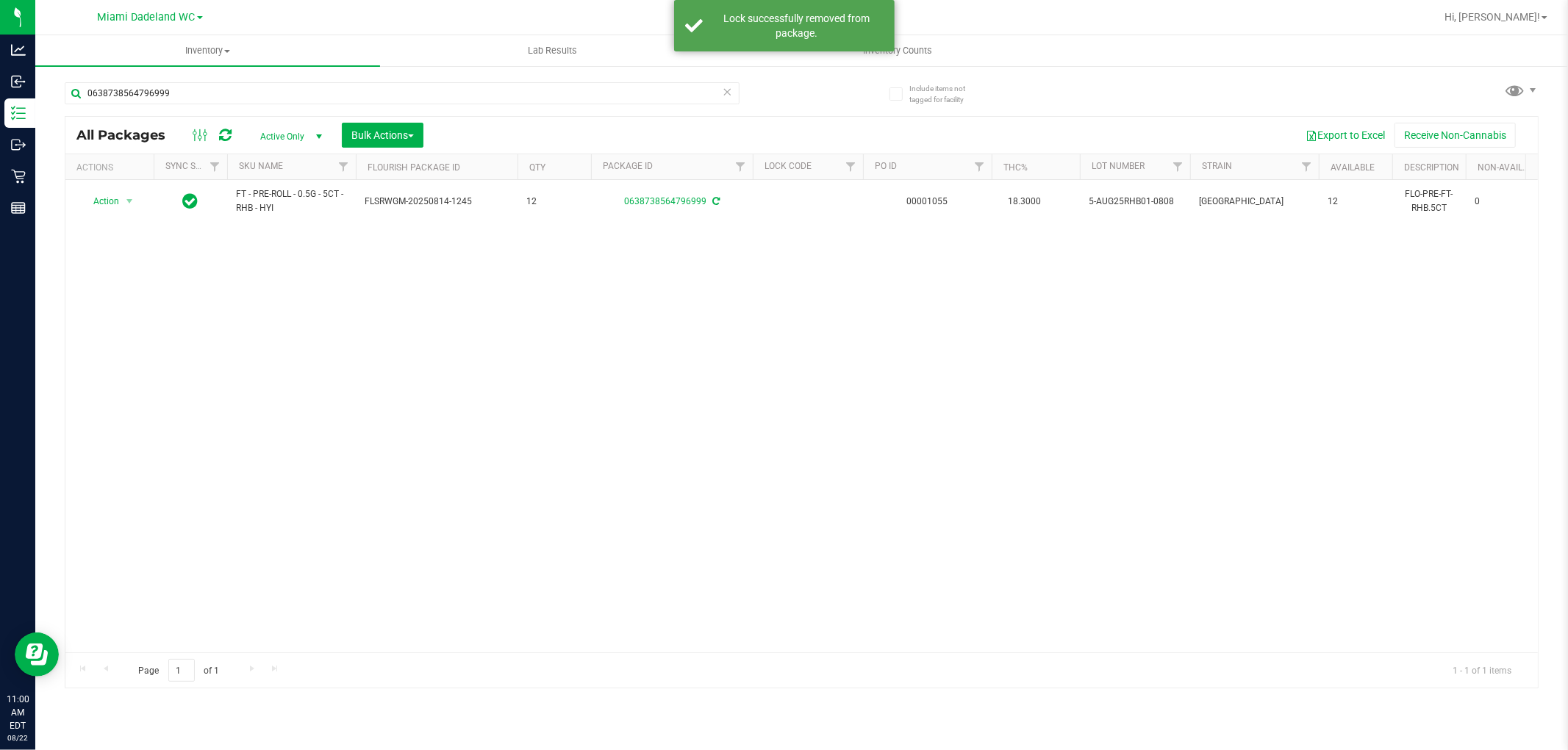
click at [731, 92] on icon at bounding box center [728, 91] width 10 height 18
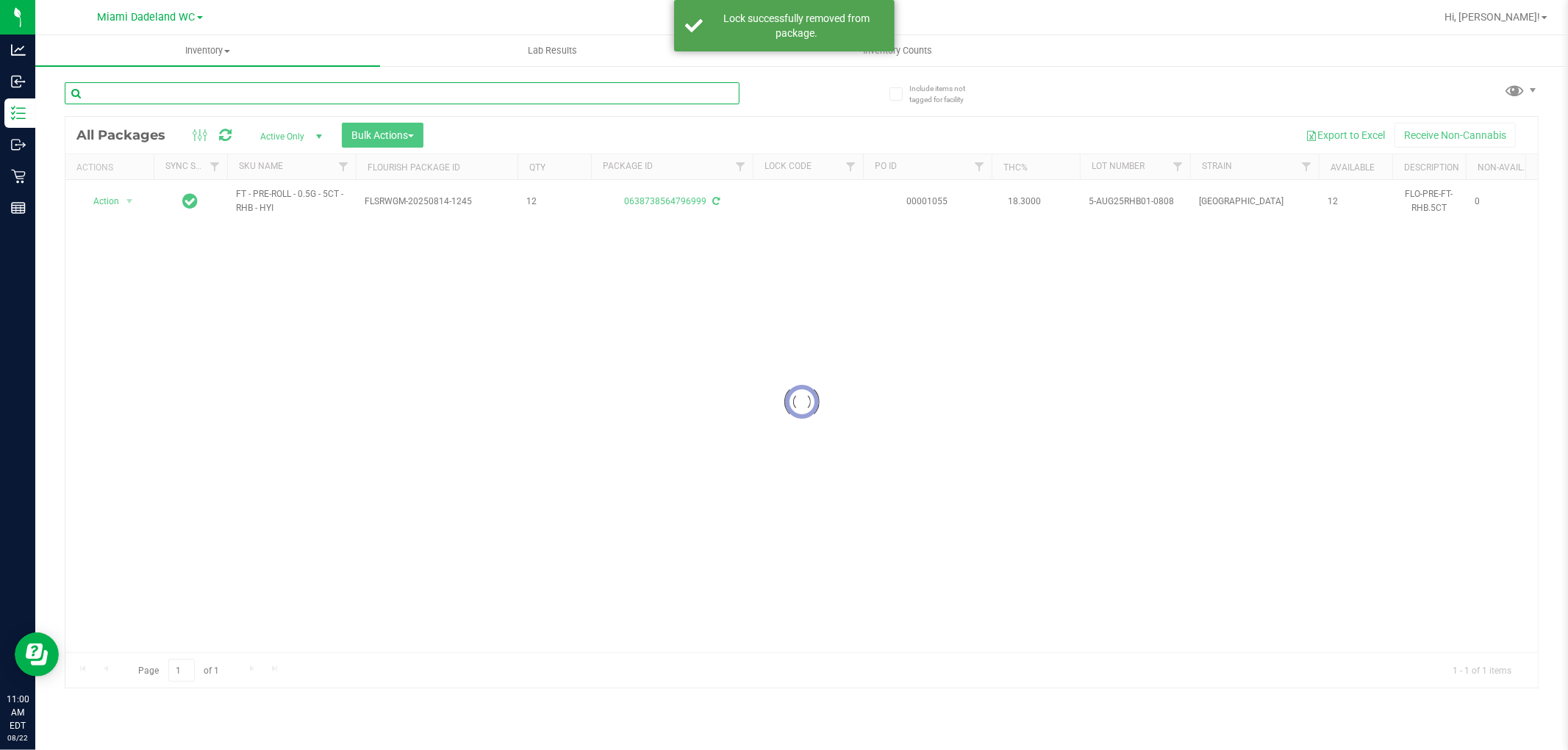
click at [679, 96] on input "text" at bounding box center [402, 93] width 675 height 22
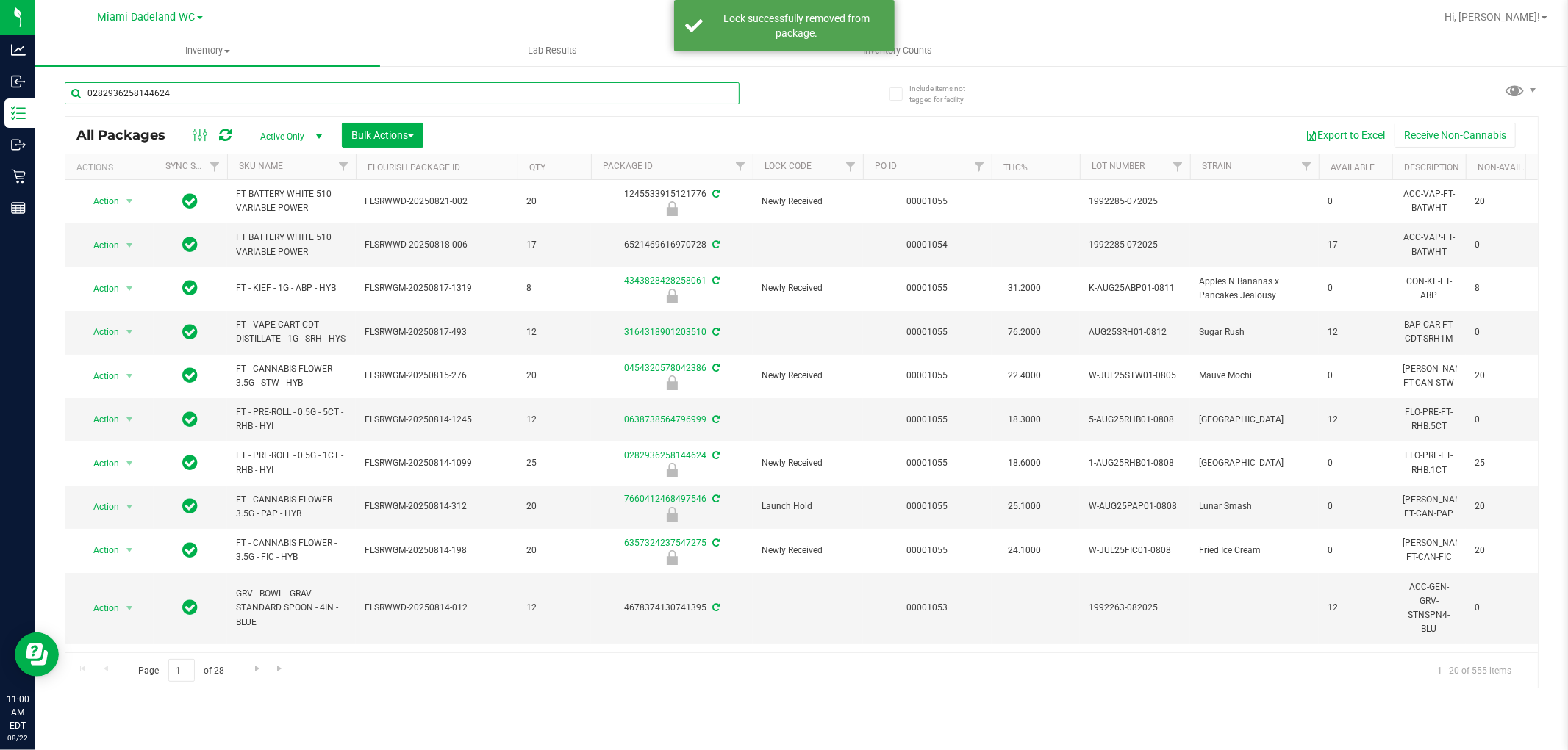
type input "0282936258144624"
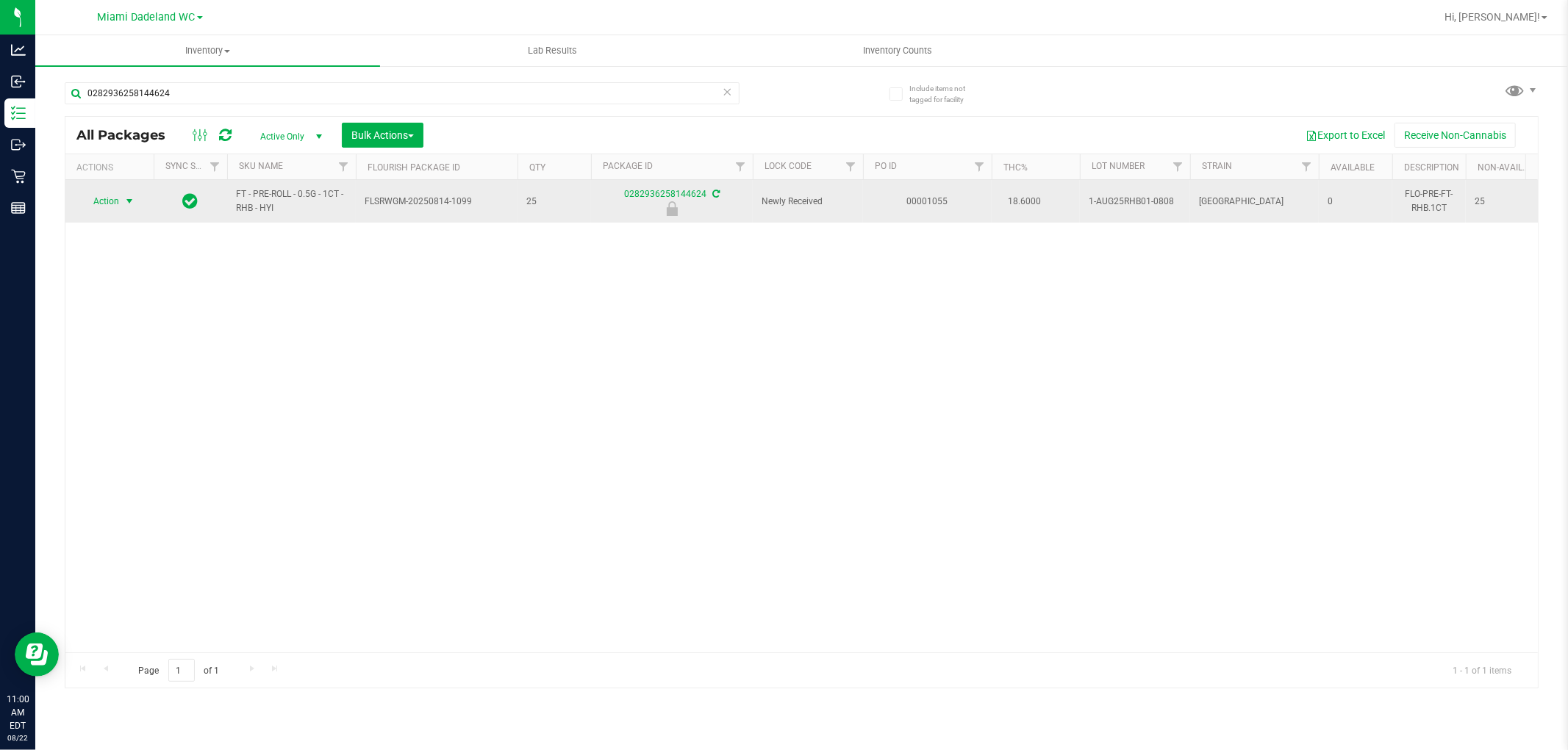
click at [127, 202] on span "select" at bounding box center [129, 201] width 12 height 12
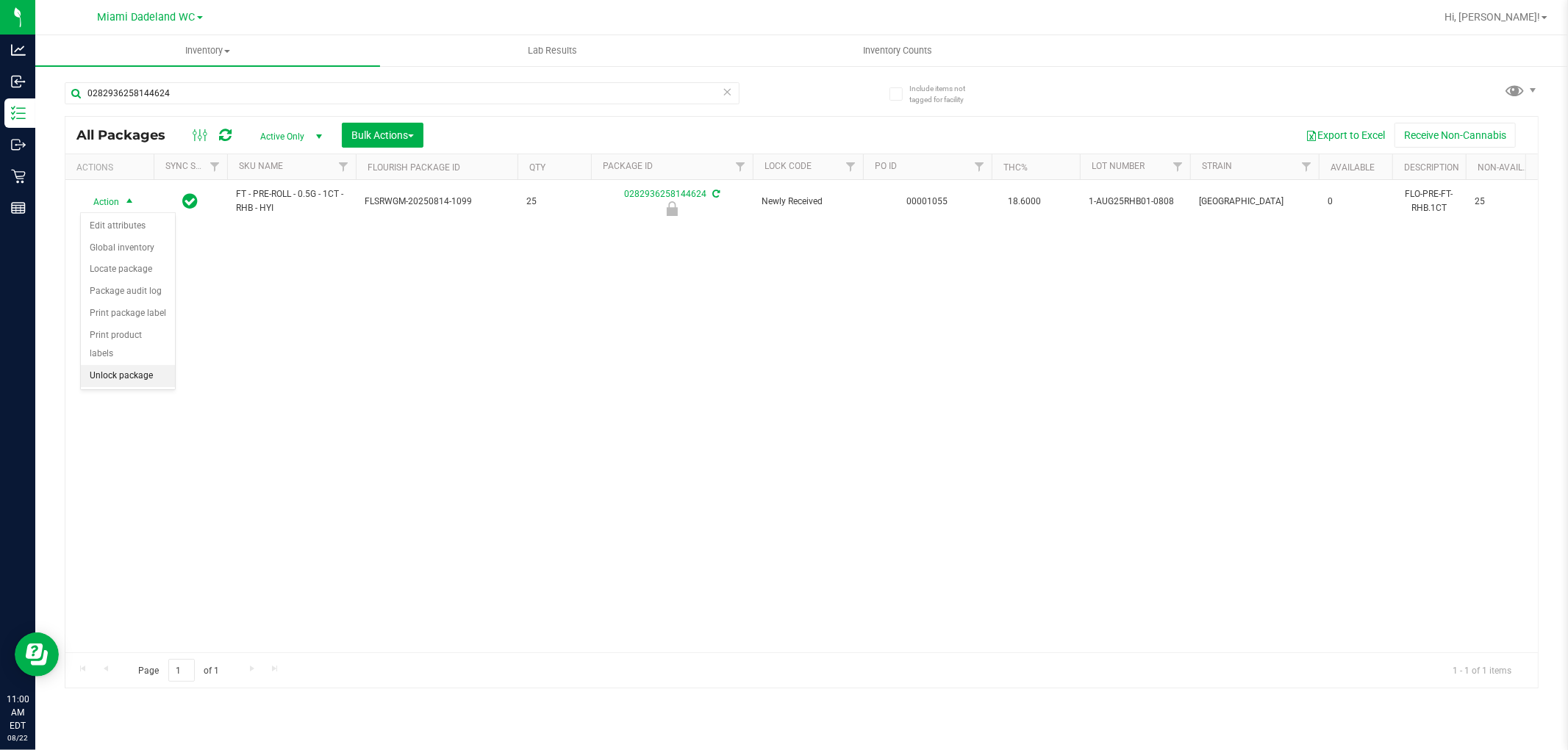
click at [101, 383] on li "Unlock package" at bounding box center [127, 376] width 94 height 22
click at [732, 92] on icon at bounding box center [728, 91] width 10 height 18
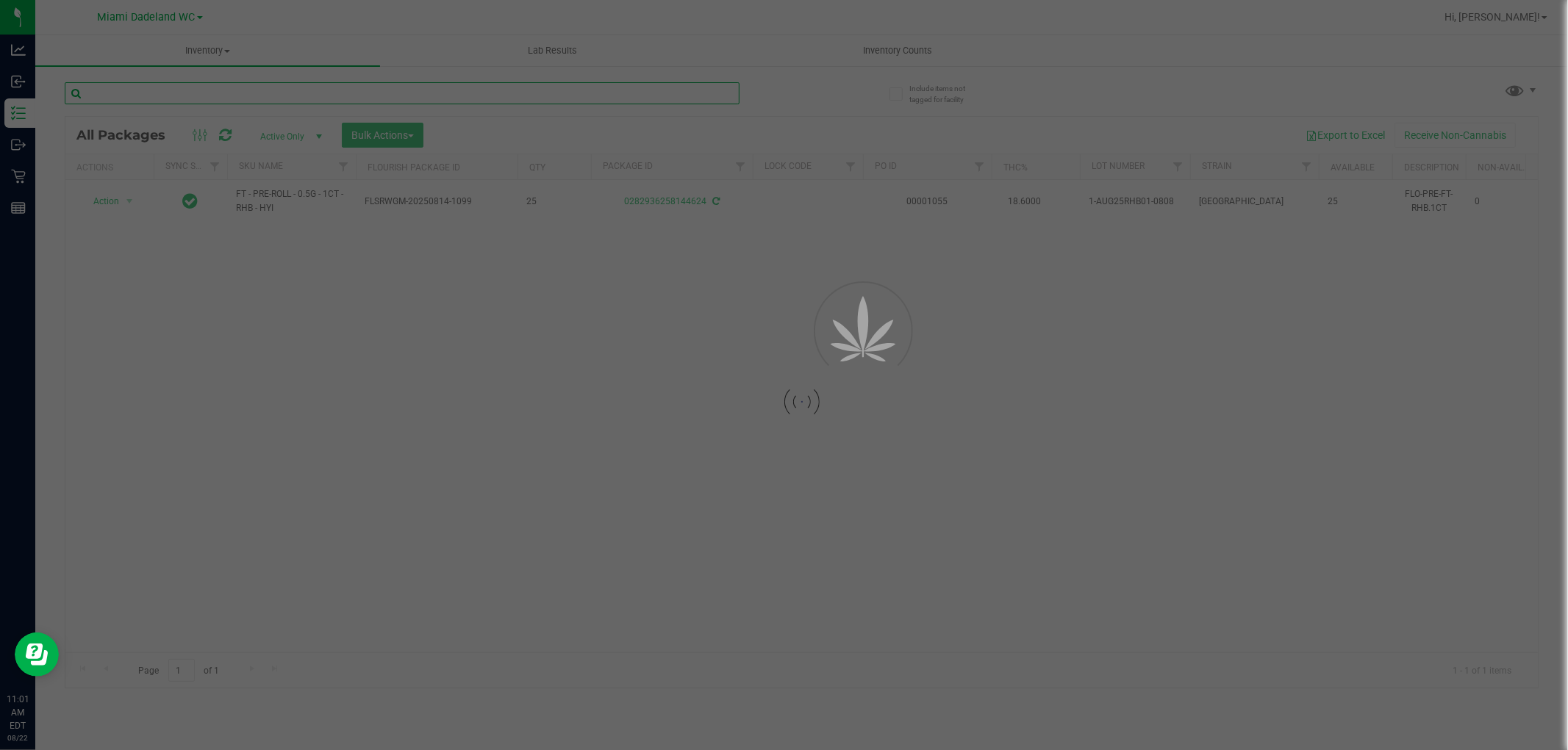
click at [665, 94] on input "text" at bounding box center [402, 93] width 675 height 22
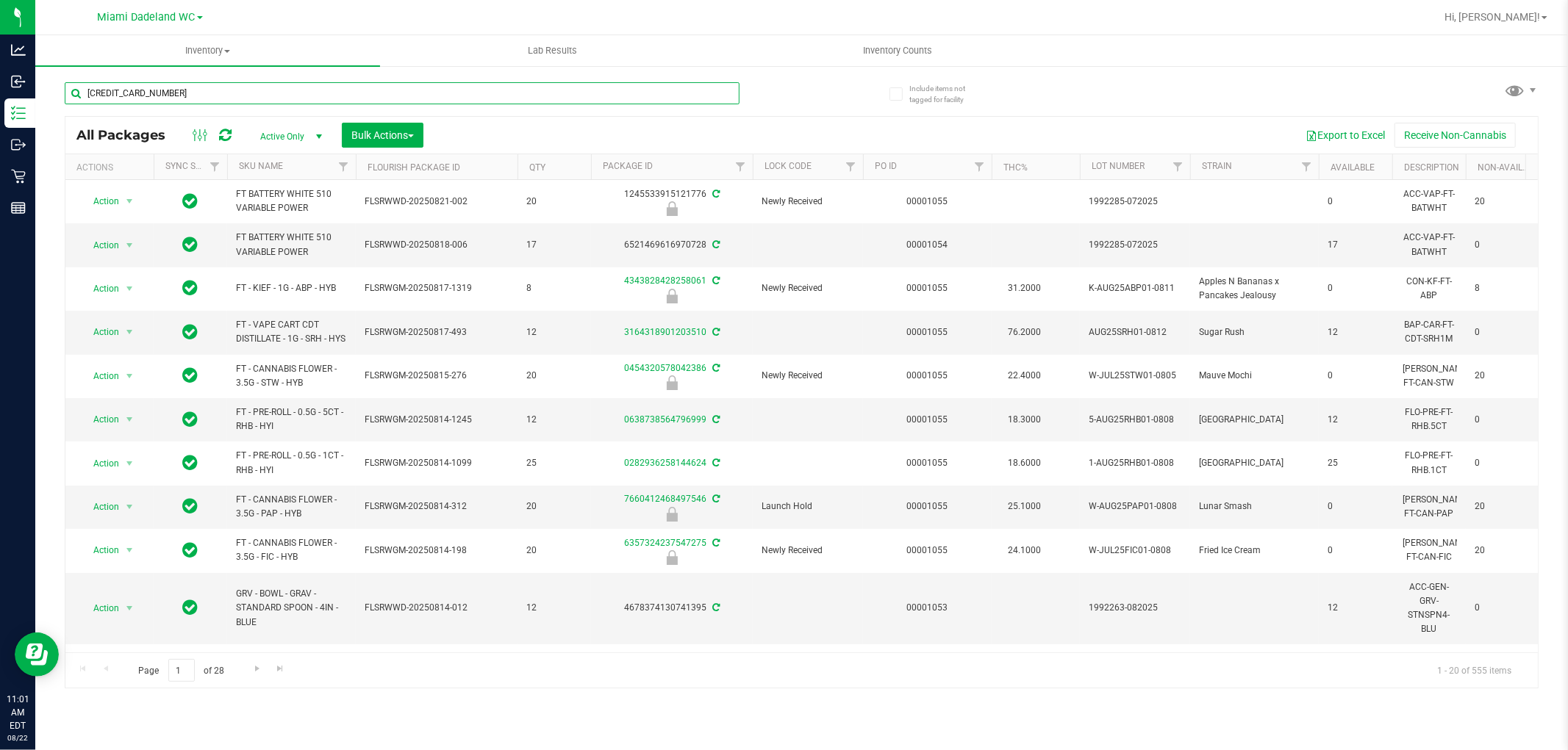
type input "[CREDIT_CARD_NUMBER]"
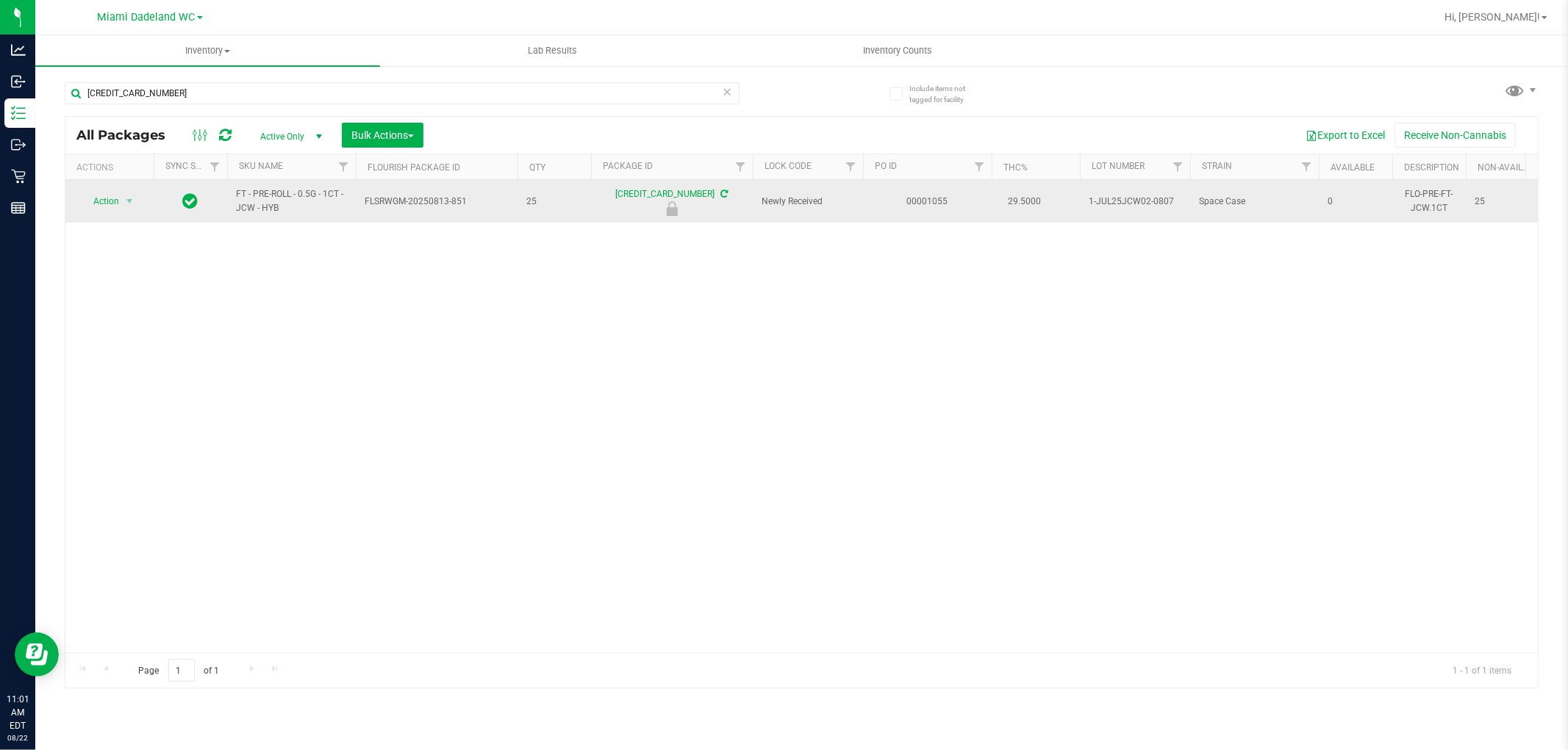
click at [106, 202] on span "Action" at bounding box center [100, 202] width 40 height 20
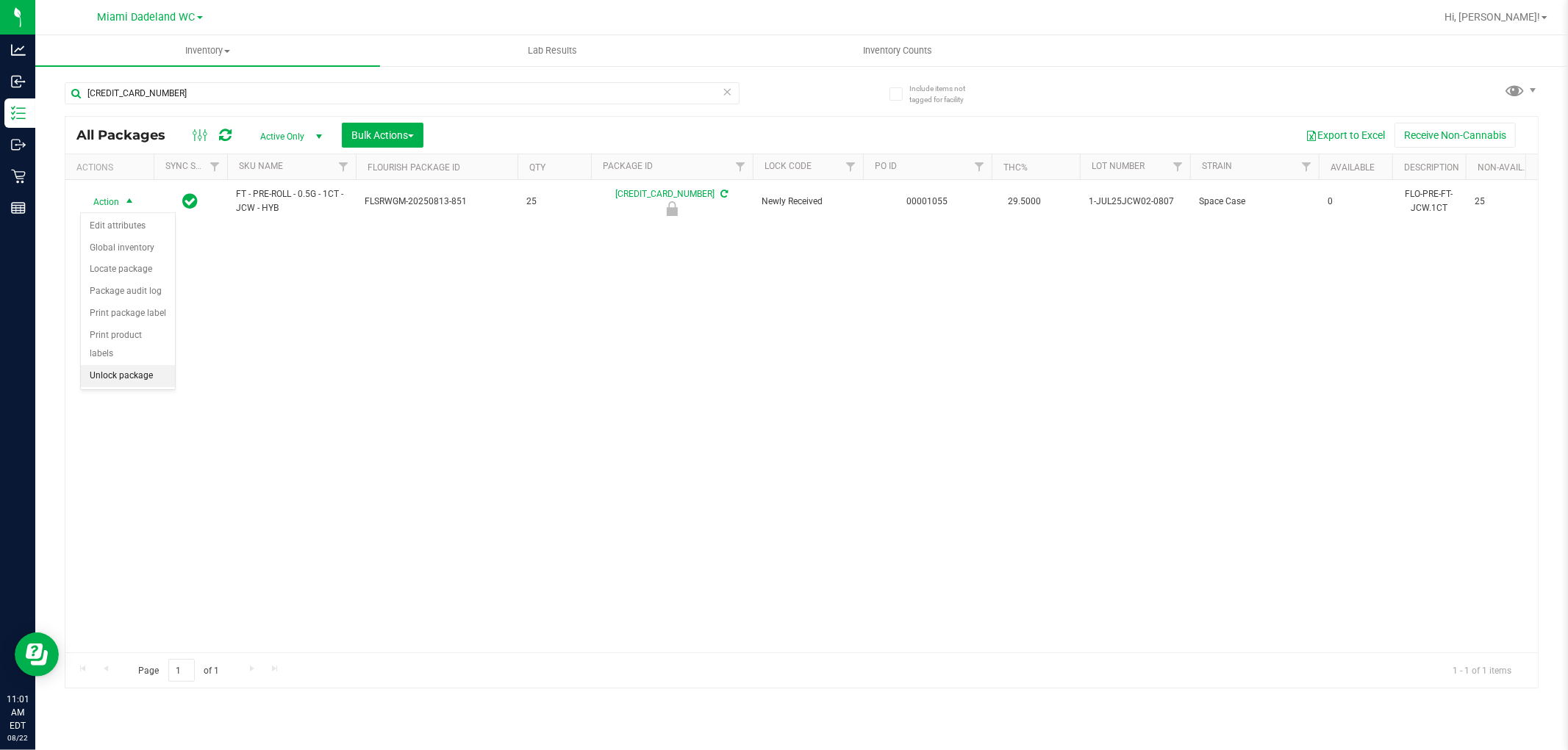
click at [99, 377] on li "Unlock package" at bounding box center [127, 376] width 94 height 22
click at [725, 97] on icon at bounding box center [728, 91] width 10 height 18
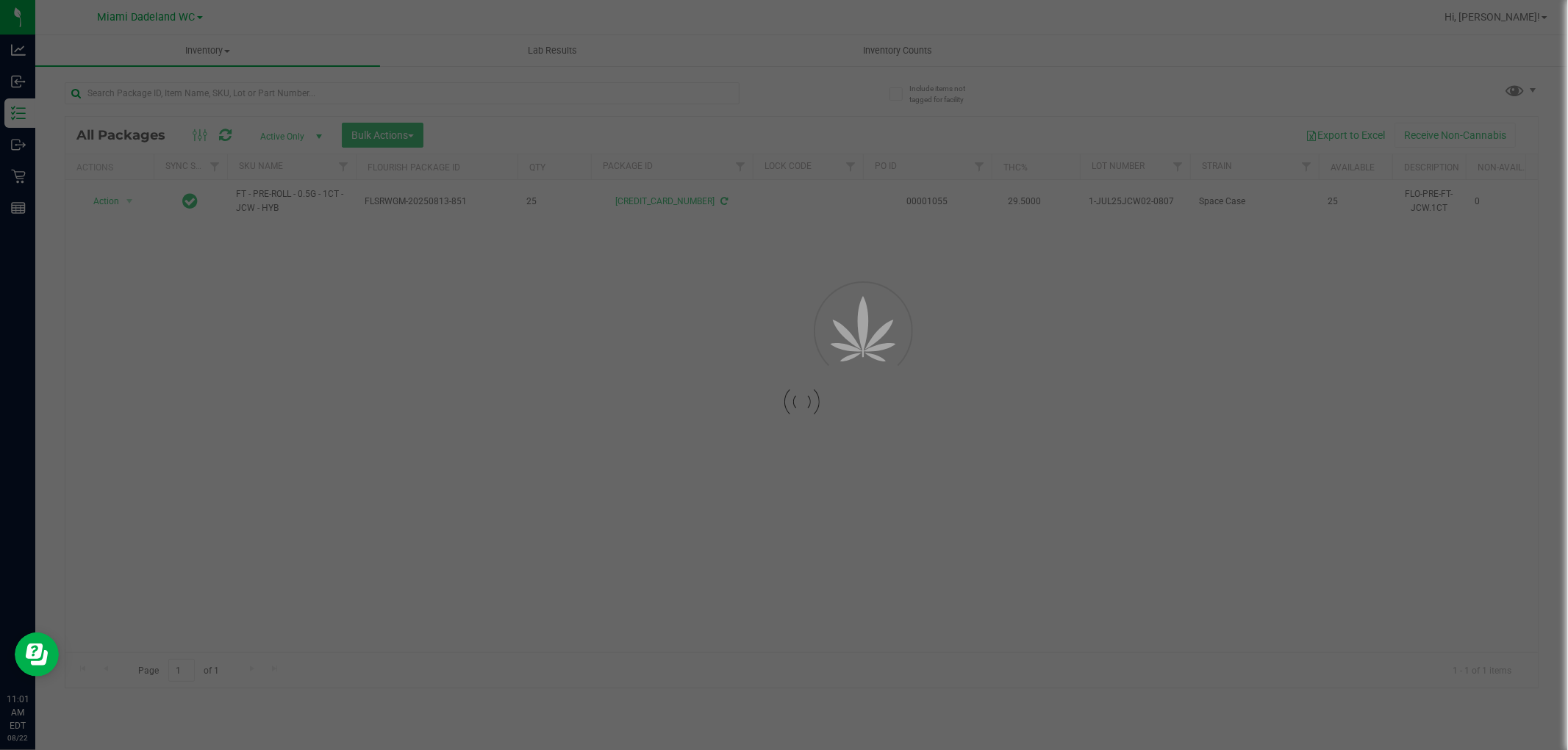
click at [643, 92] on div at bounding box center [784, 375] width 1568 height 750
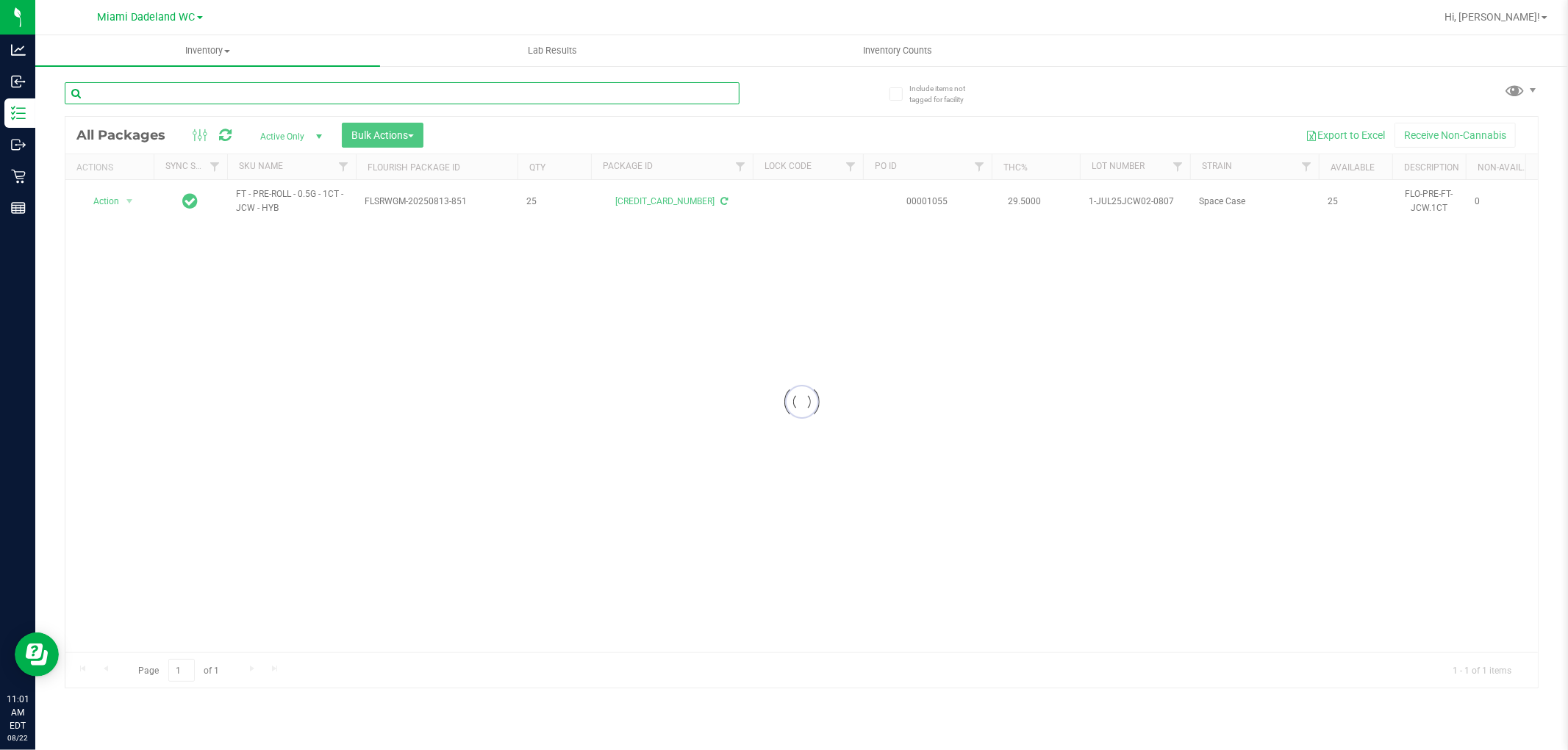
click at [628, 96] on input "text" at bounding box center [402, 93] width 675 height 22
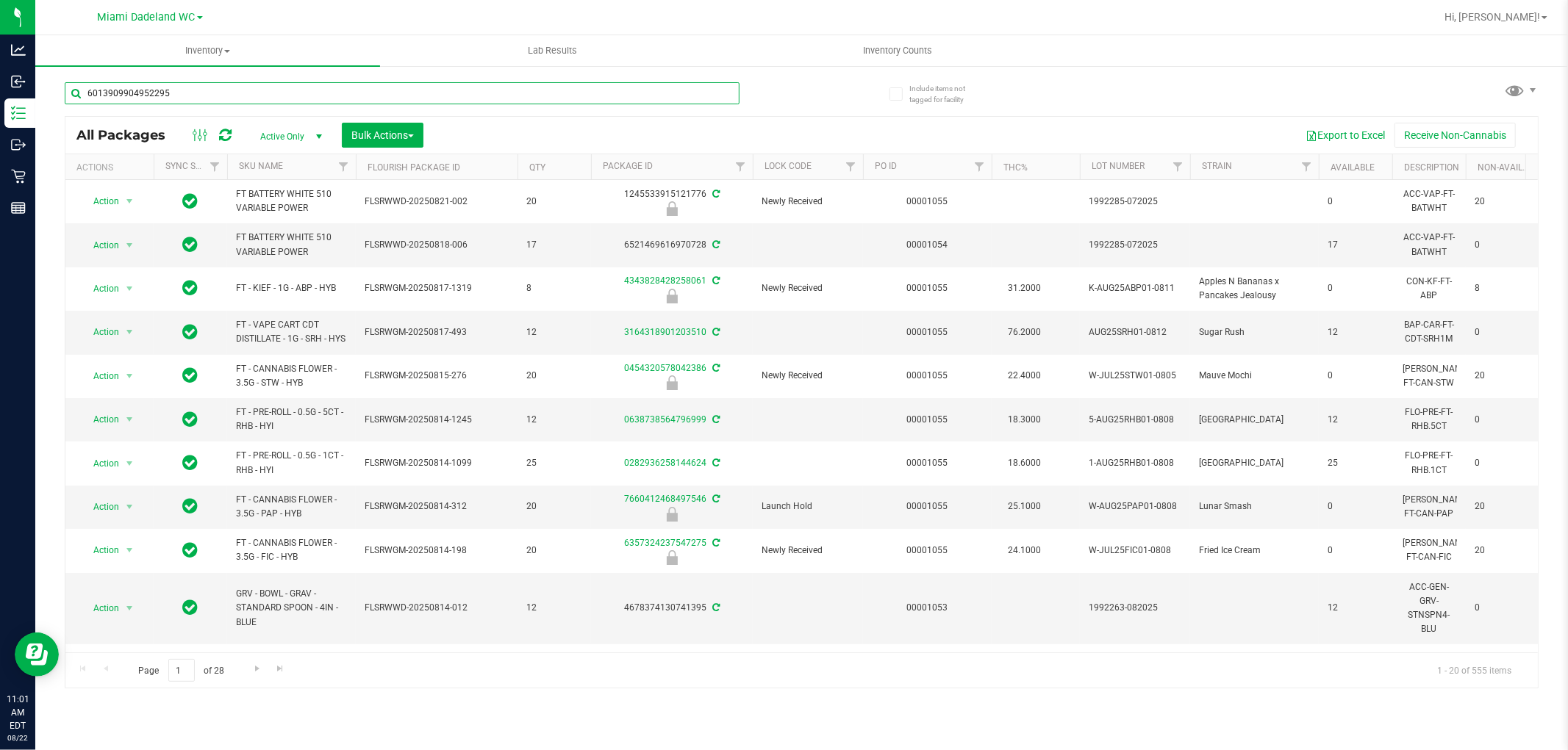
type input "6013909904952295"
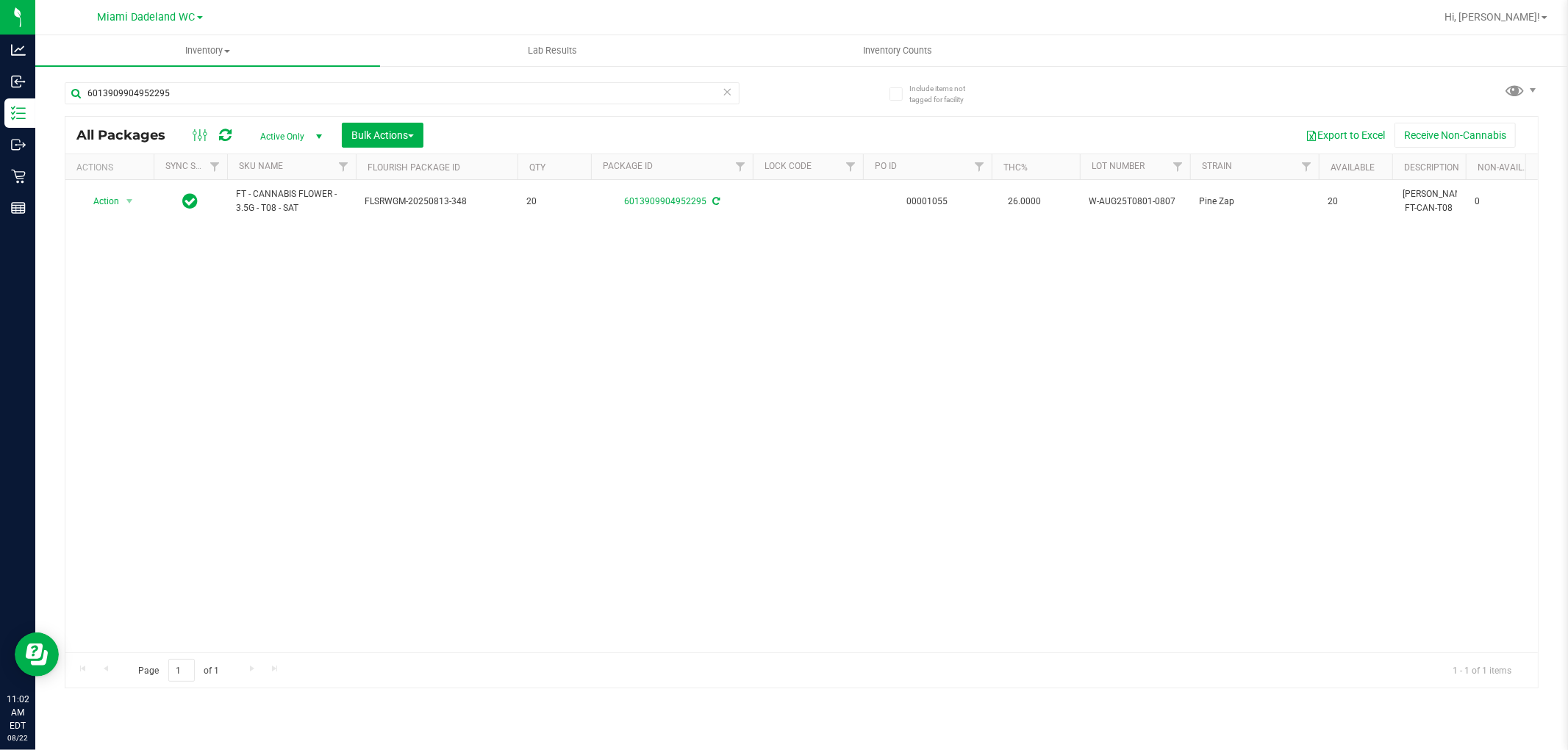
click at [726, 93] on icon at bounding box center [728, 91] width 10 height 18
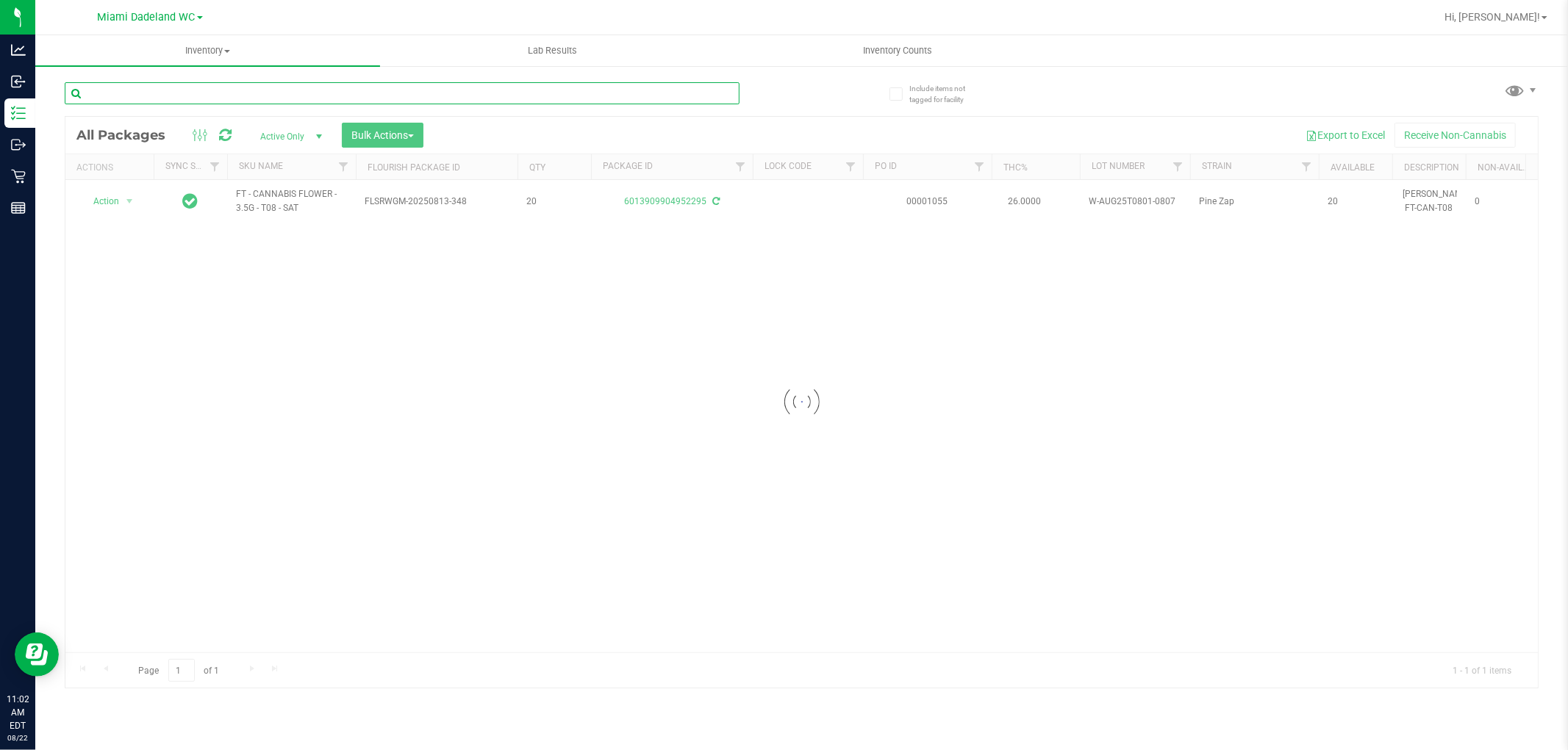
click at [693, 91] on input "text" at bounding box center [402, 93] width 675 height 22
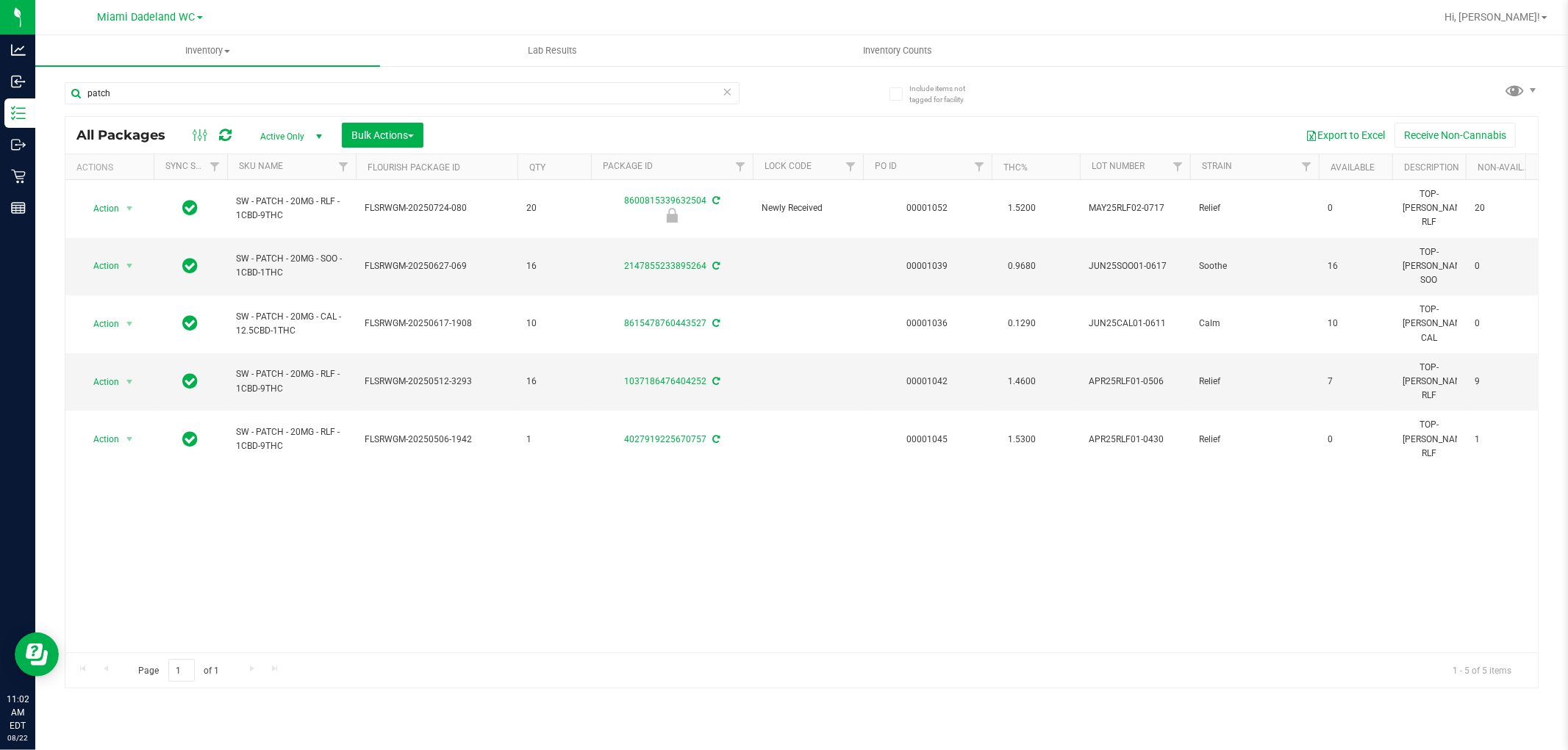
click at [725, 117] on div "All Packages Active Only Active Only Lab Samples Locked All External Internal B…" at bounding box center [802, 135] width 1473 height 37
click at [723, 97] on icon at bounding box center [728, 91] width 10 height 18
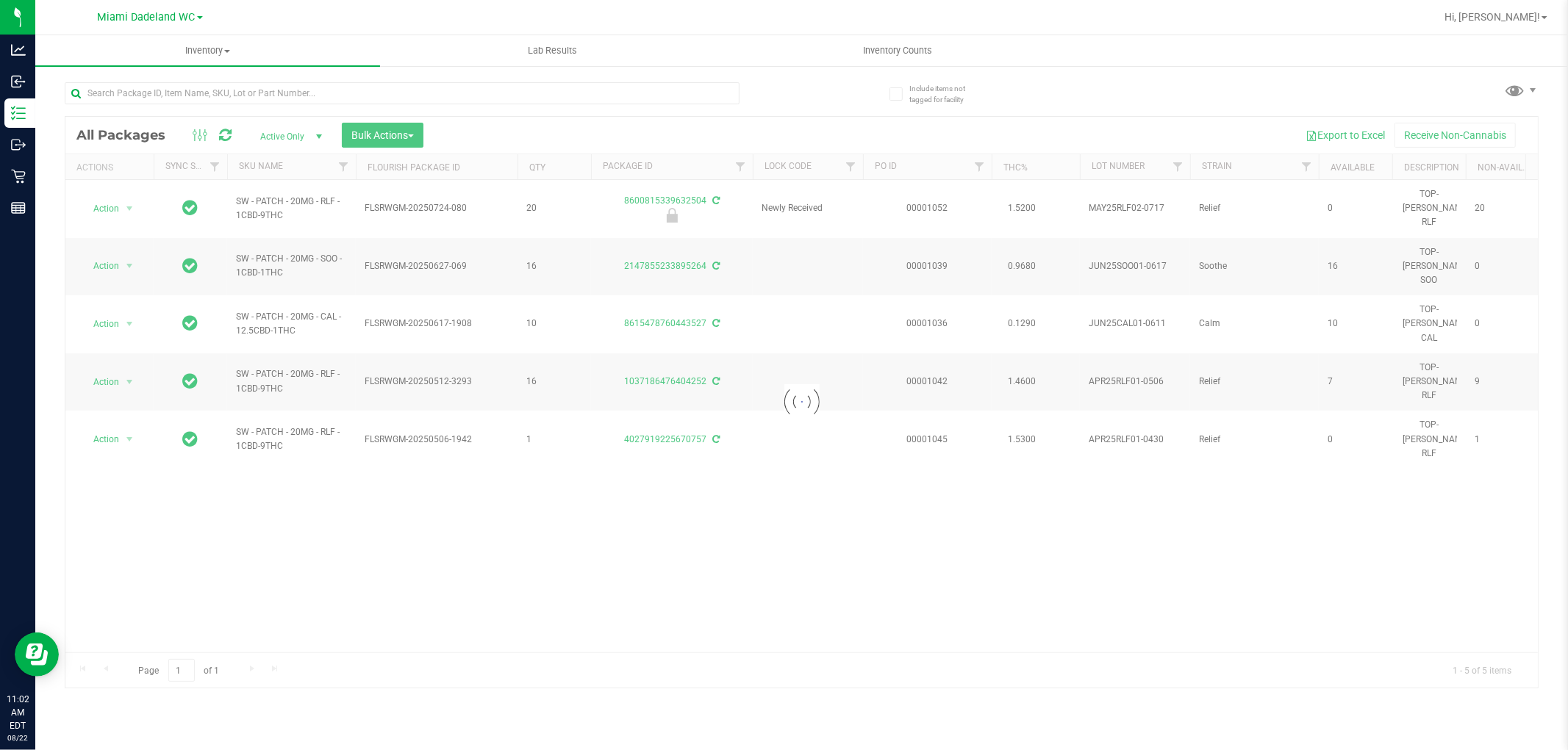
click at [648, 123] on div "Export to Excel Receive Non-Cannabis" at bounding box center [981, 135] width 1093 height 25
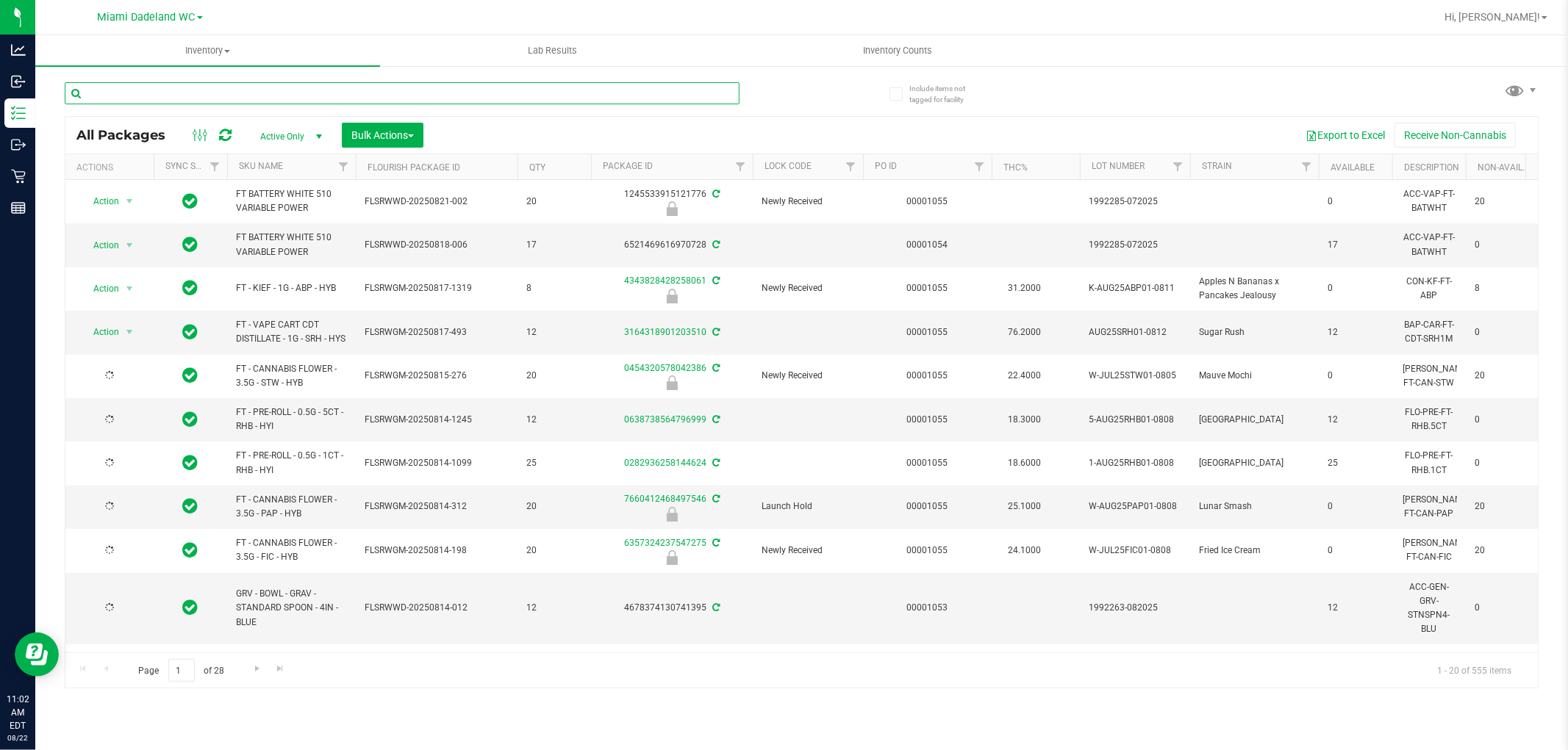
click at [635, 91] on input "text" at bounding box center [402, 93] width 675 height 22
type input "6446797180648075"
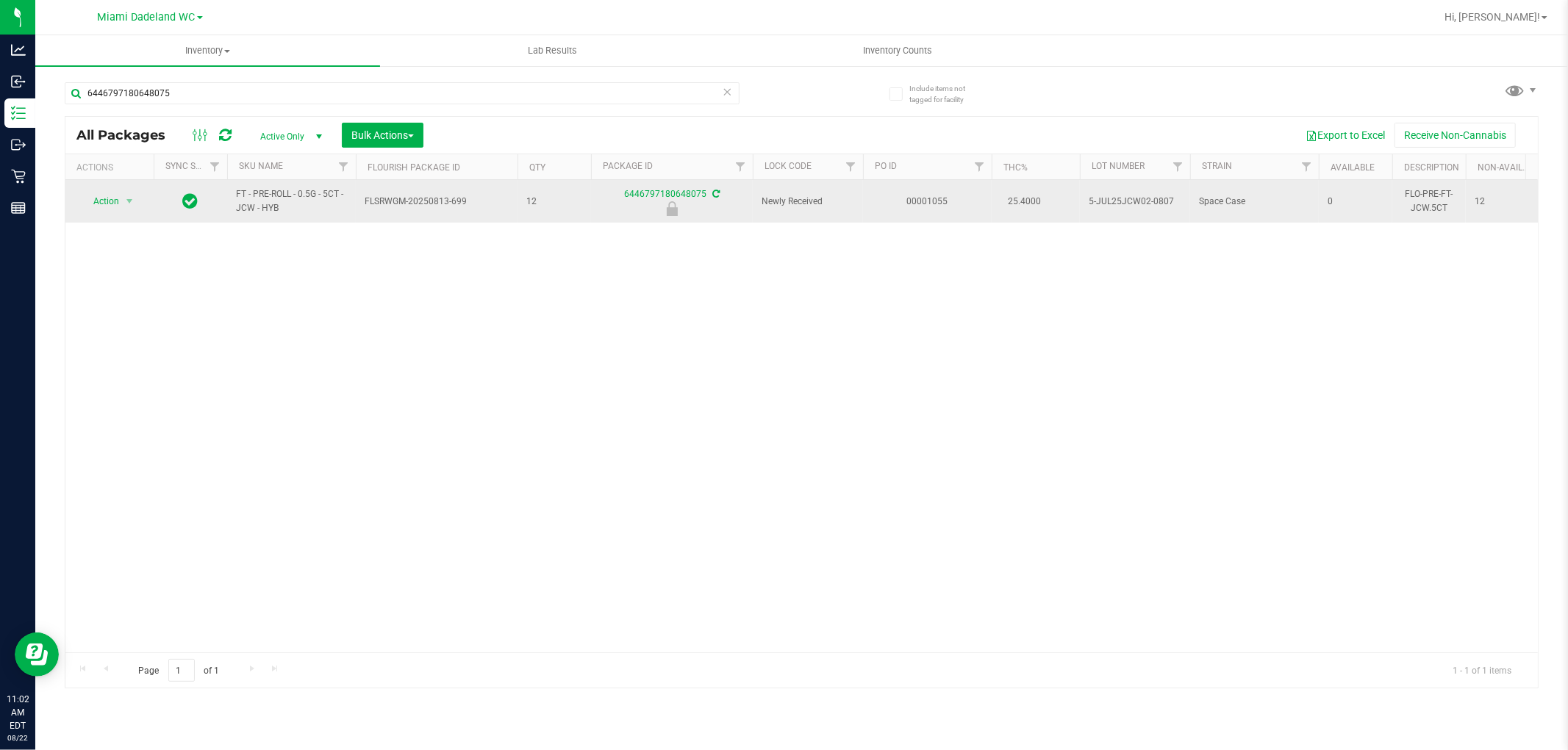
click at [105, 206] on span "Action" at bounding box center [100, 202] width 40 height 20
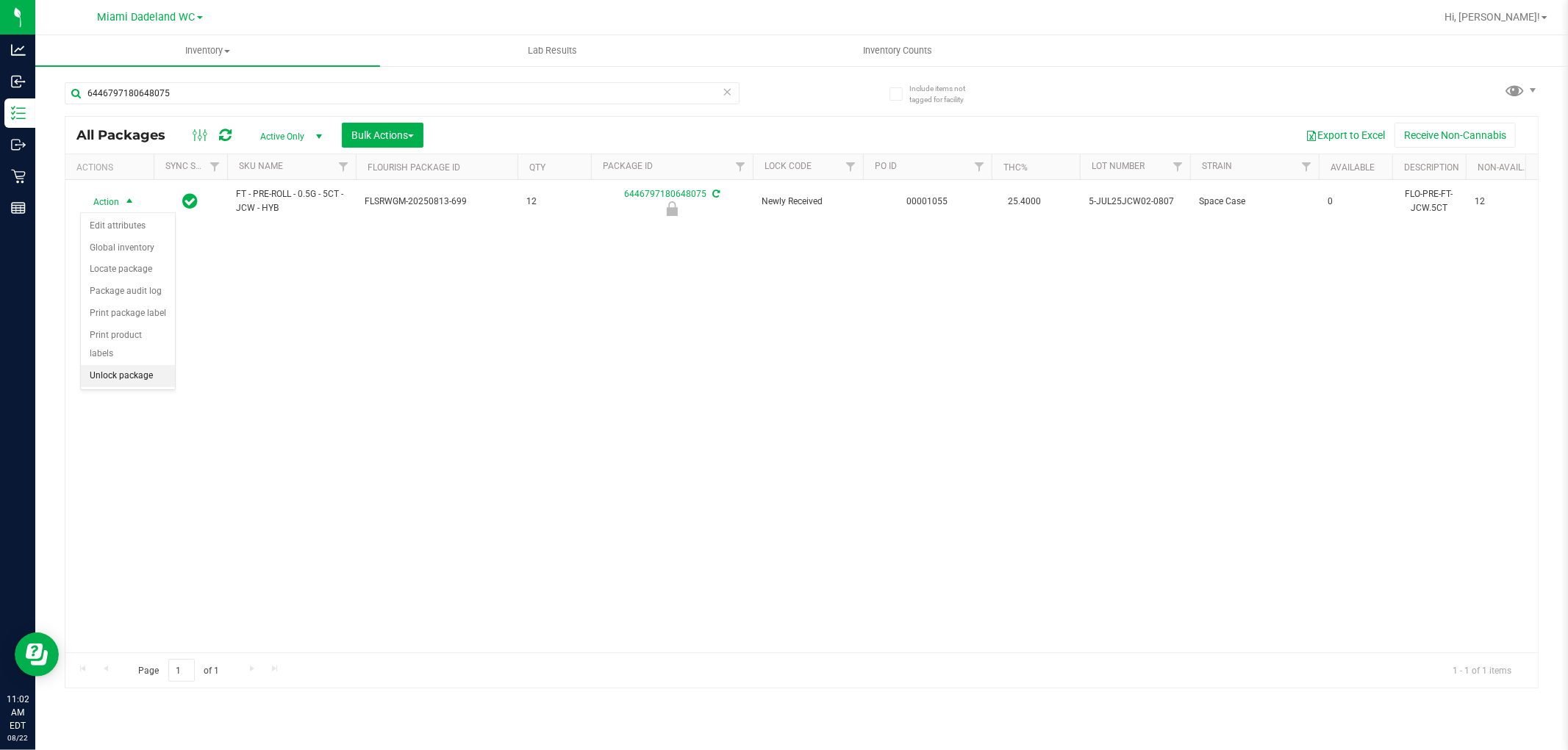
click at [108, 382] on li "Unlock package" at bounding box center [127, 376] width 94 height 22
click at [723, 93] on icon at bounding box center [728, 91] width 10 height 18
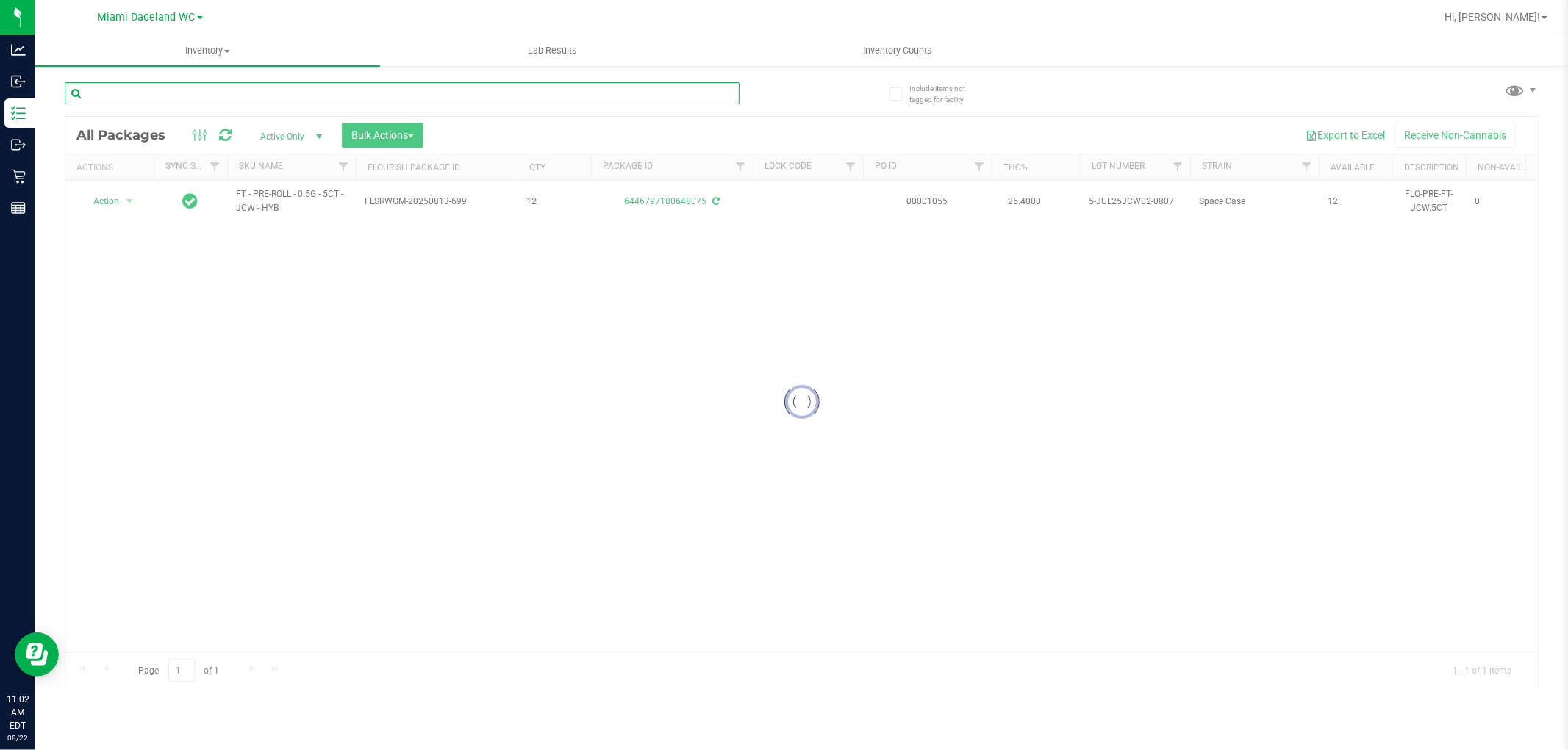
click at [685, 89] on input "text" at bounding box center [402, 93] width 675 height 22
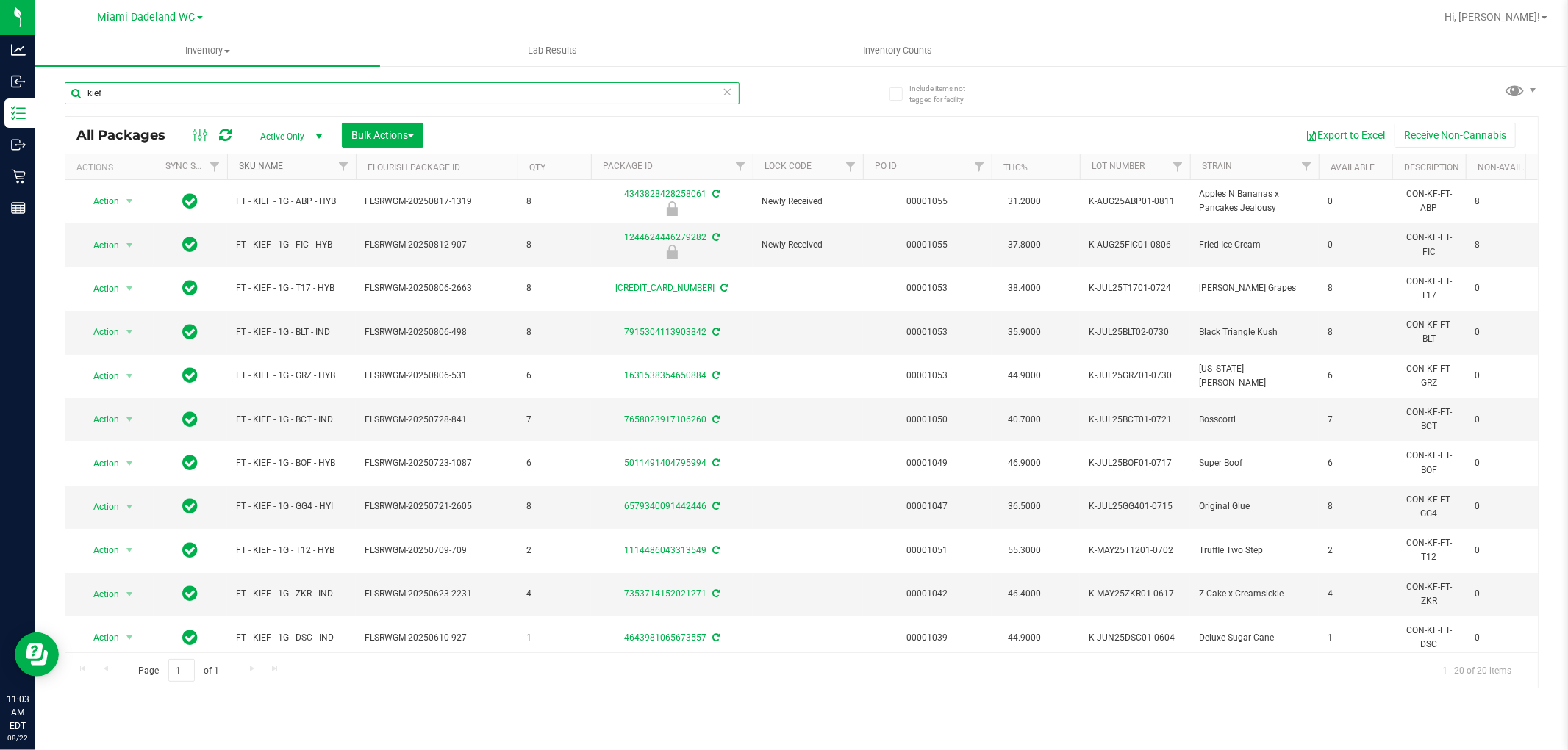
type input "kief"
click at [263, 169] on link "SKU Name" at bounding box center [261, 166] width 44 height 10
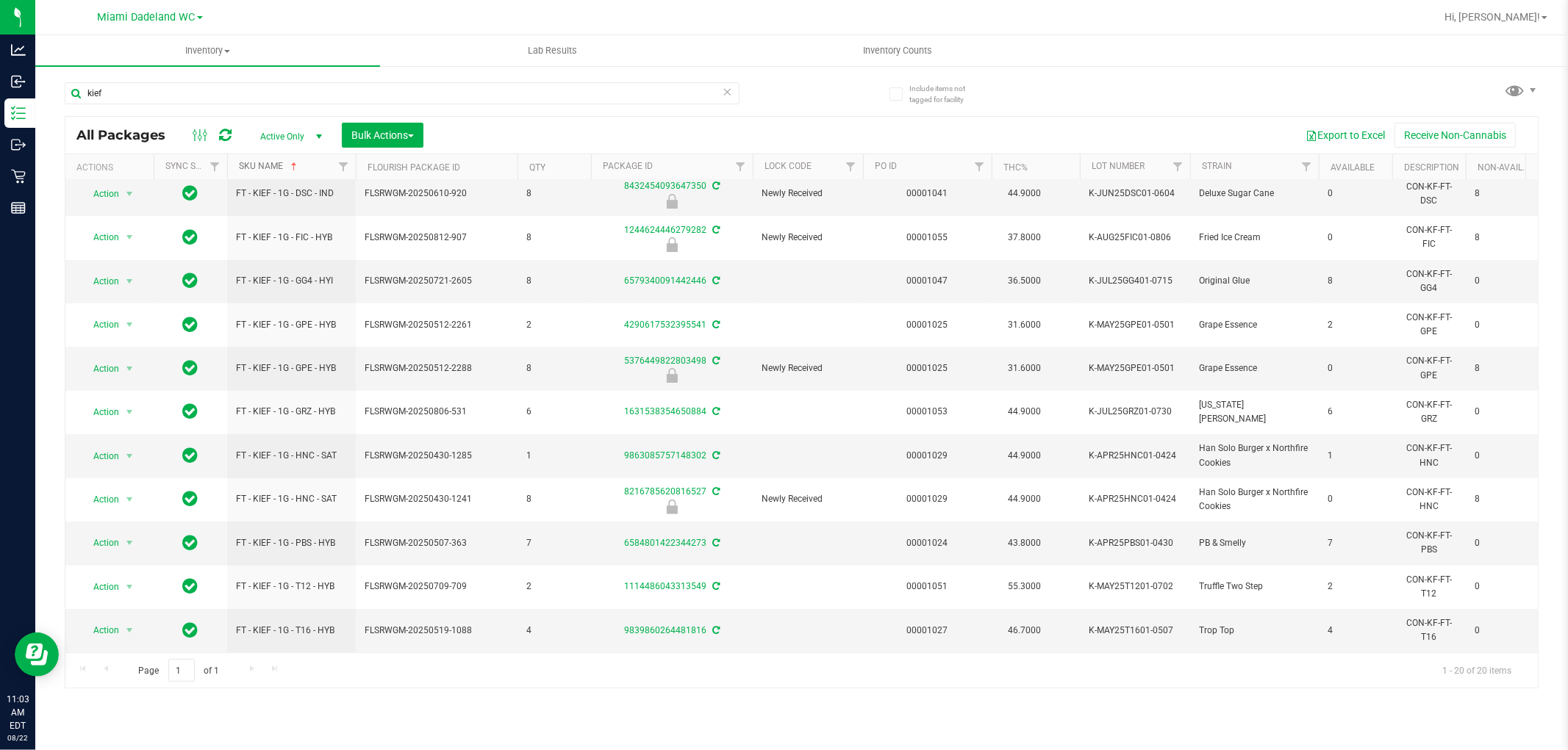
scroll to position [314, 0]
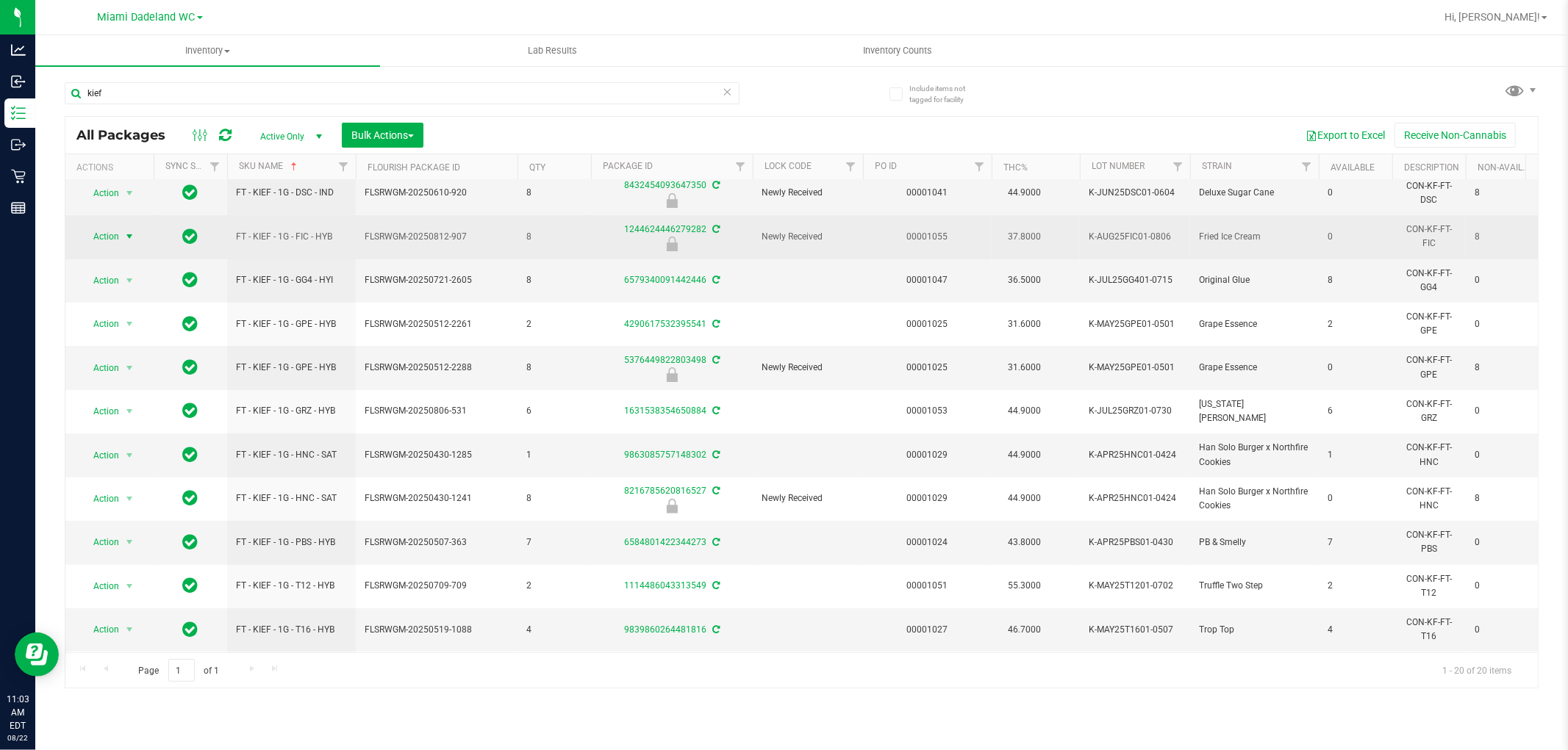
click at [124, 237] on span "select" at bounding box center [129, 236] width 12 height 12
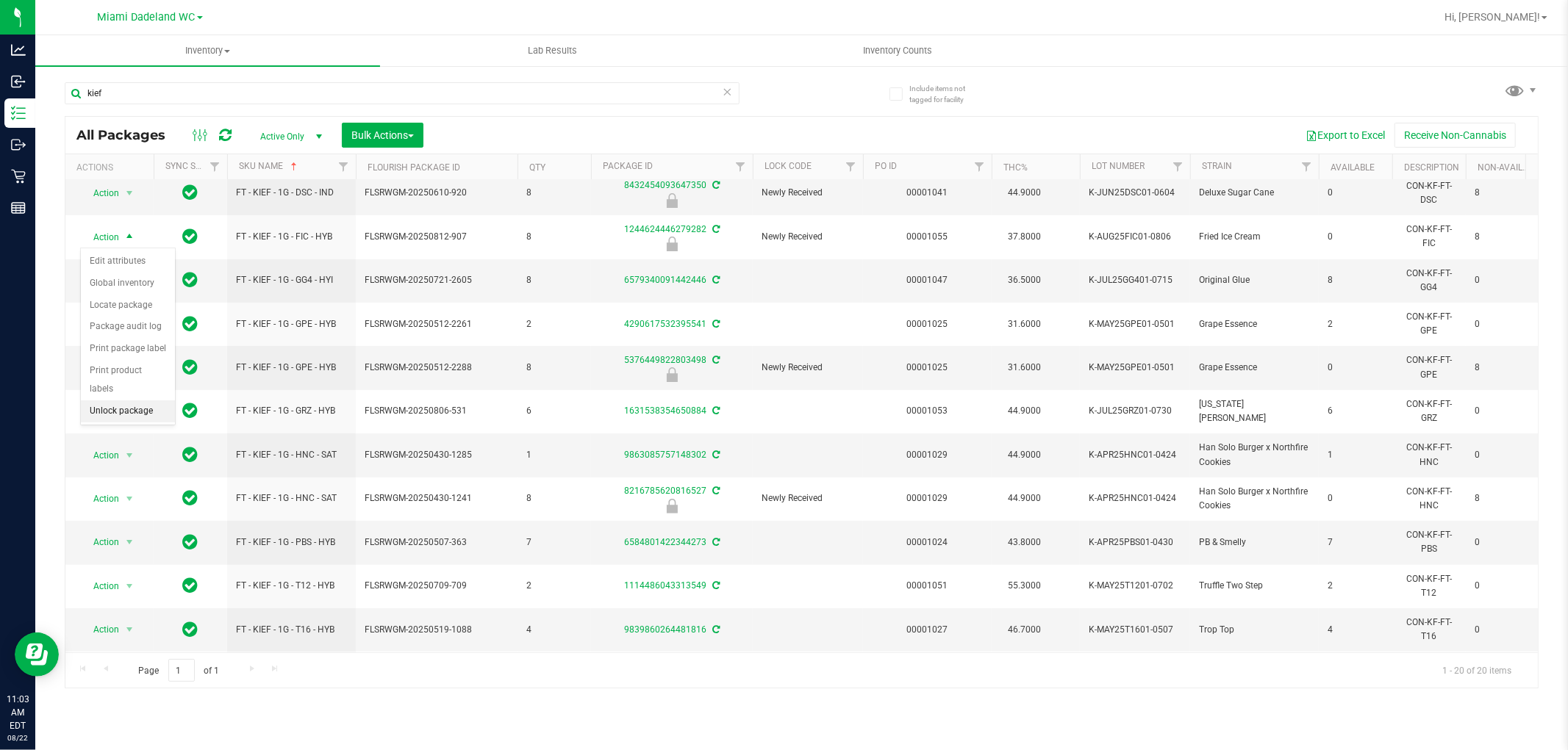
click at [106, 414] on li "Unlock package" at bounding box center [127, 412] width 94 height 22
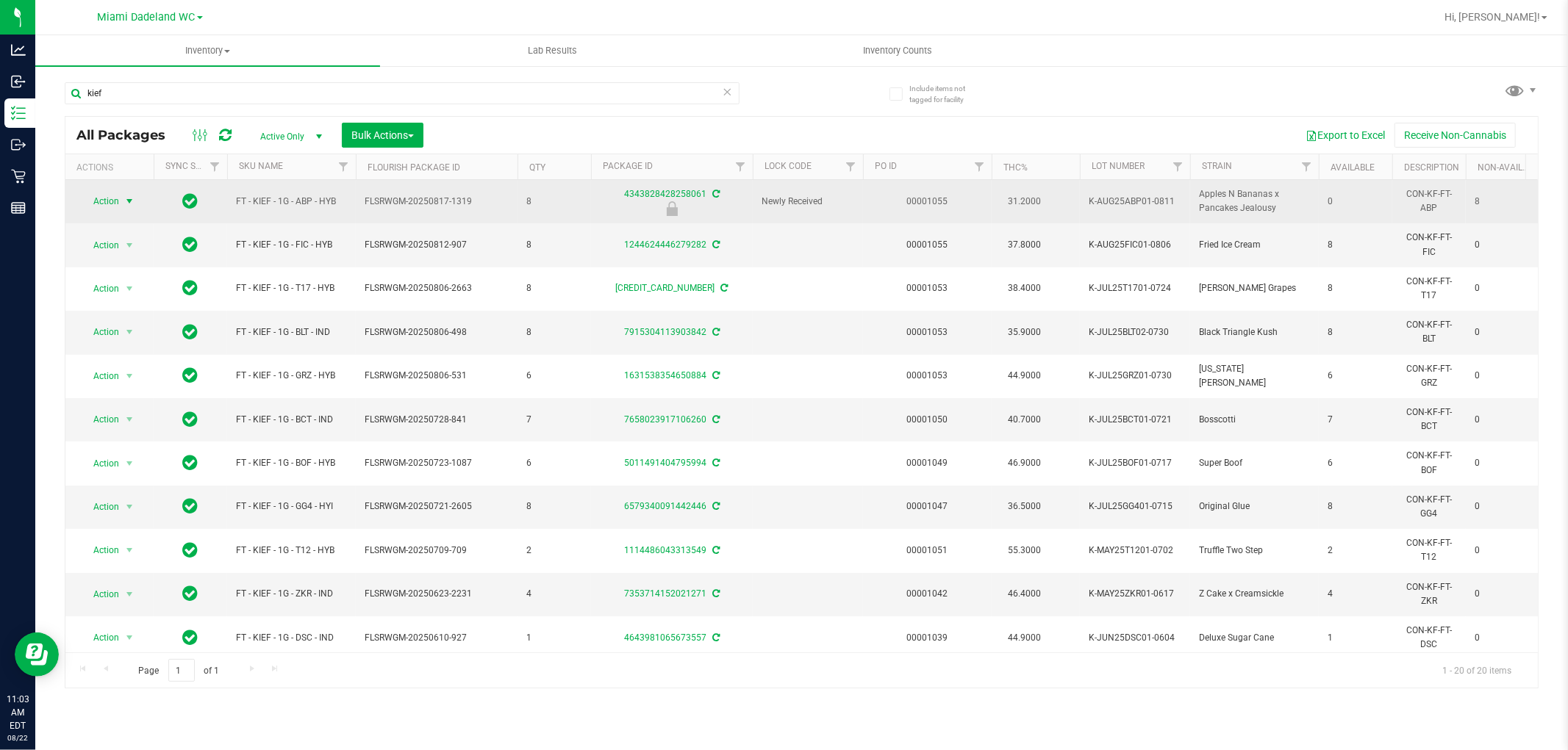
click at [127, 202] on span "select" at bounding box center [129, 201] width 12 height 12
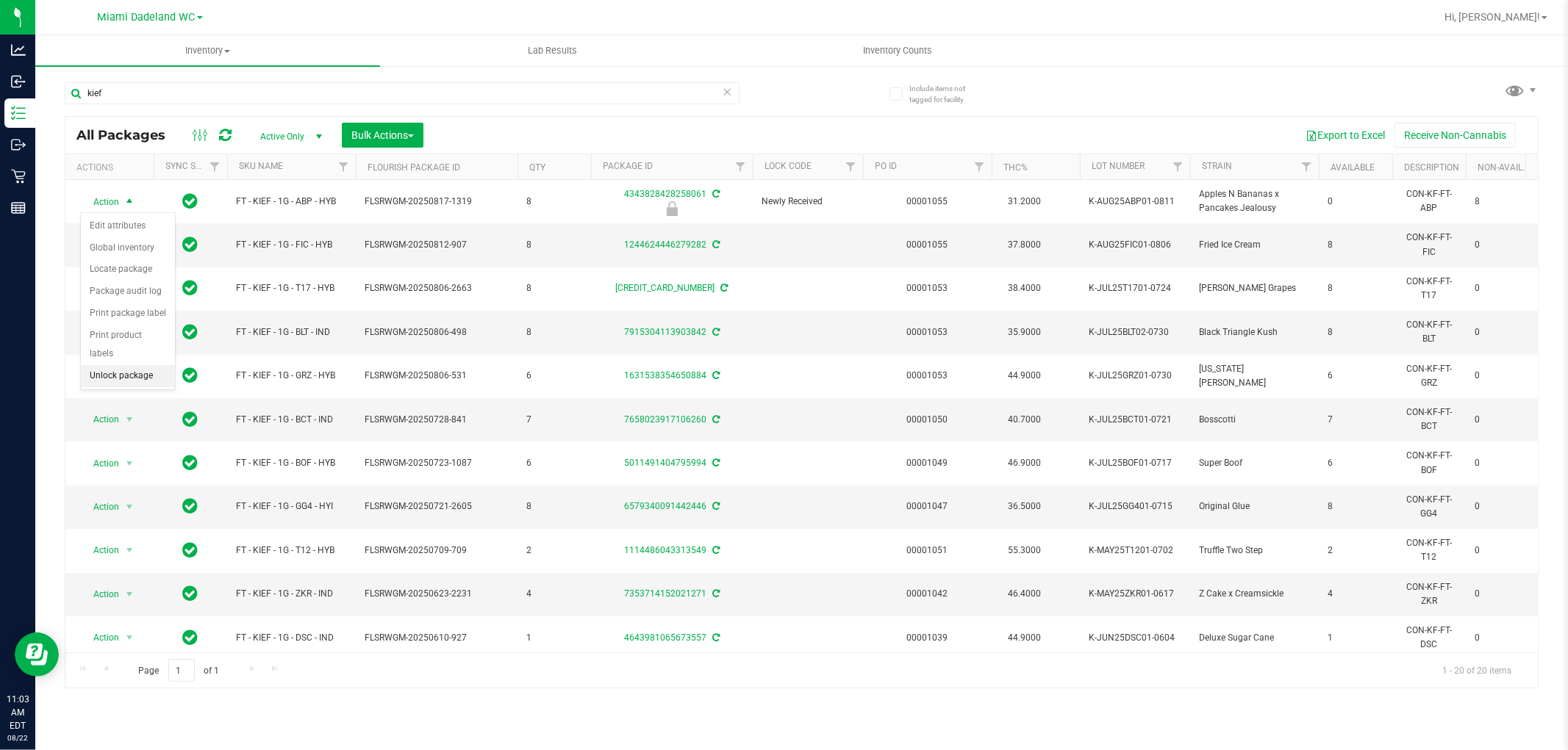
click at [132, 377] on li "Unlock package" at bounding box center [127, 376] width 94 height 22
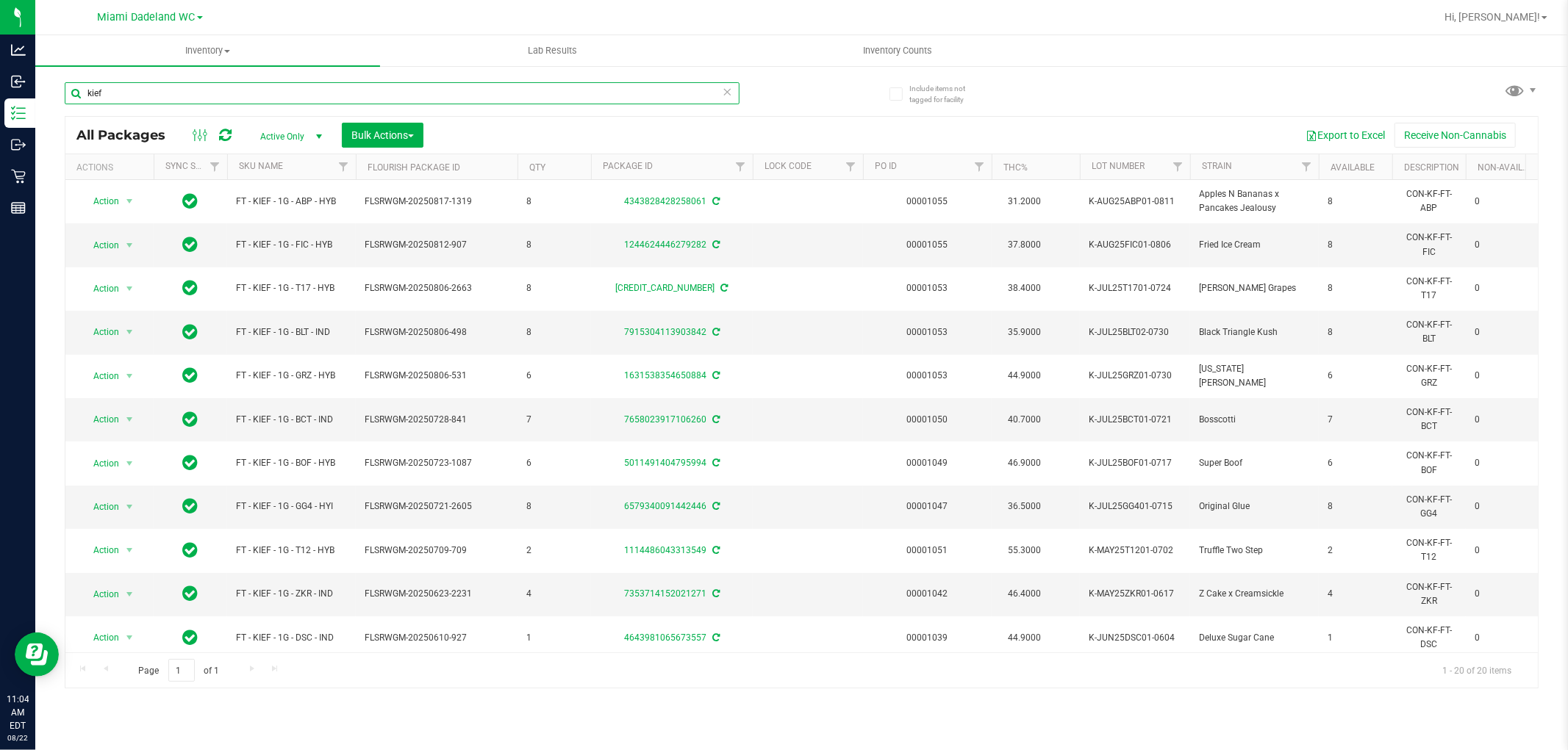
click at [714, 91] on input "kief" at bounding box center [402, 93] width 675 height 22
click at [728, 93] on icon at bounding box center [728, 91] width 10 height 18
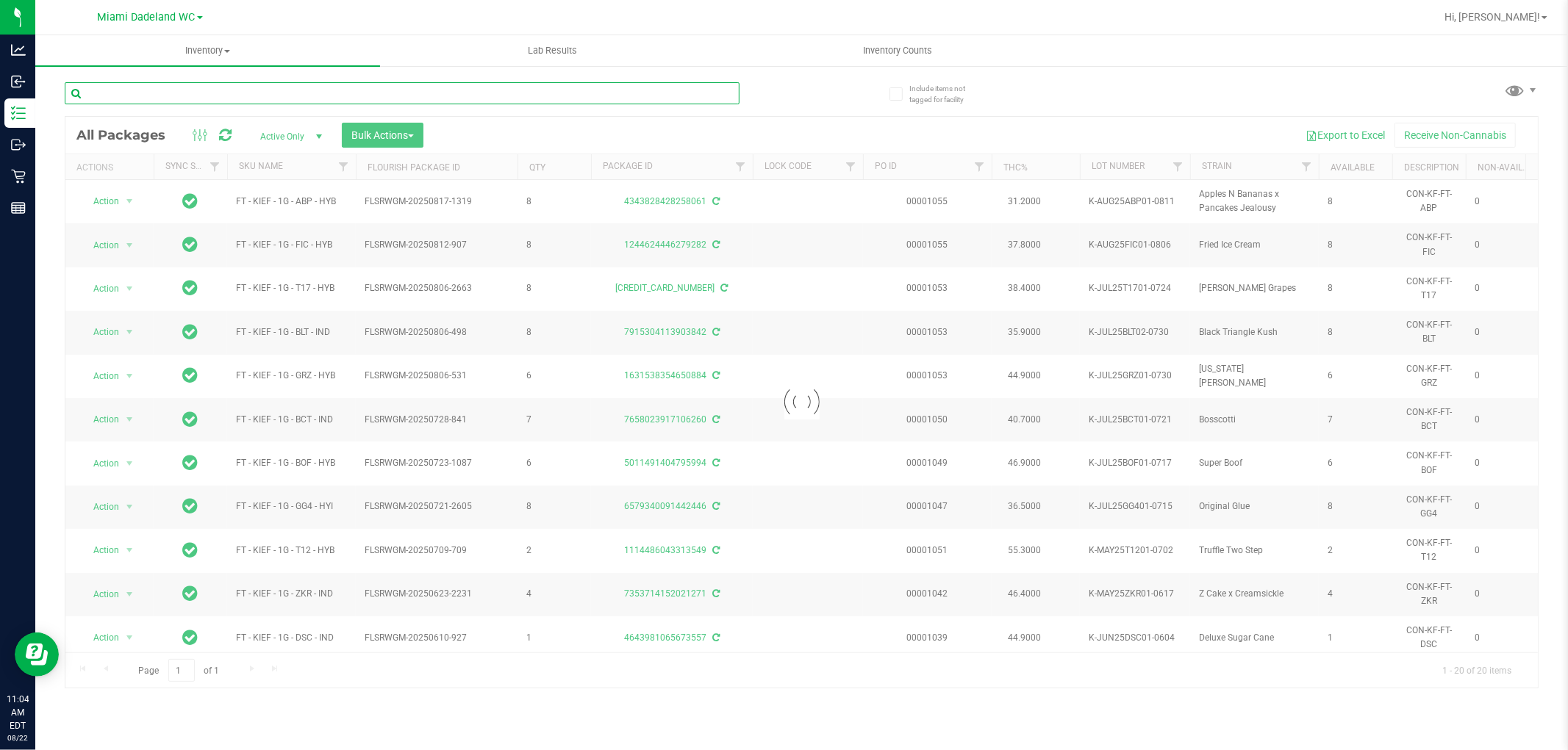
click at [631, 94] on input "text" at bounding box center [402, 93] width 675 height 22
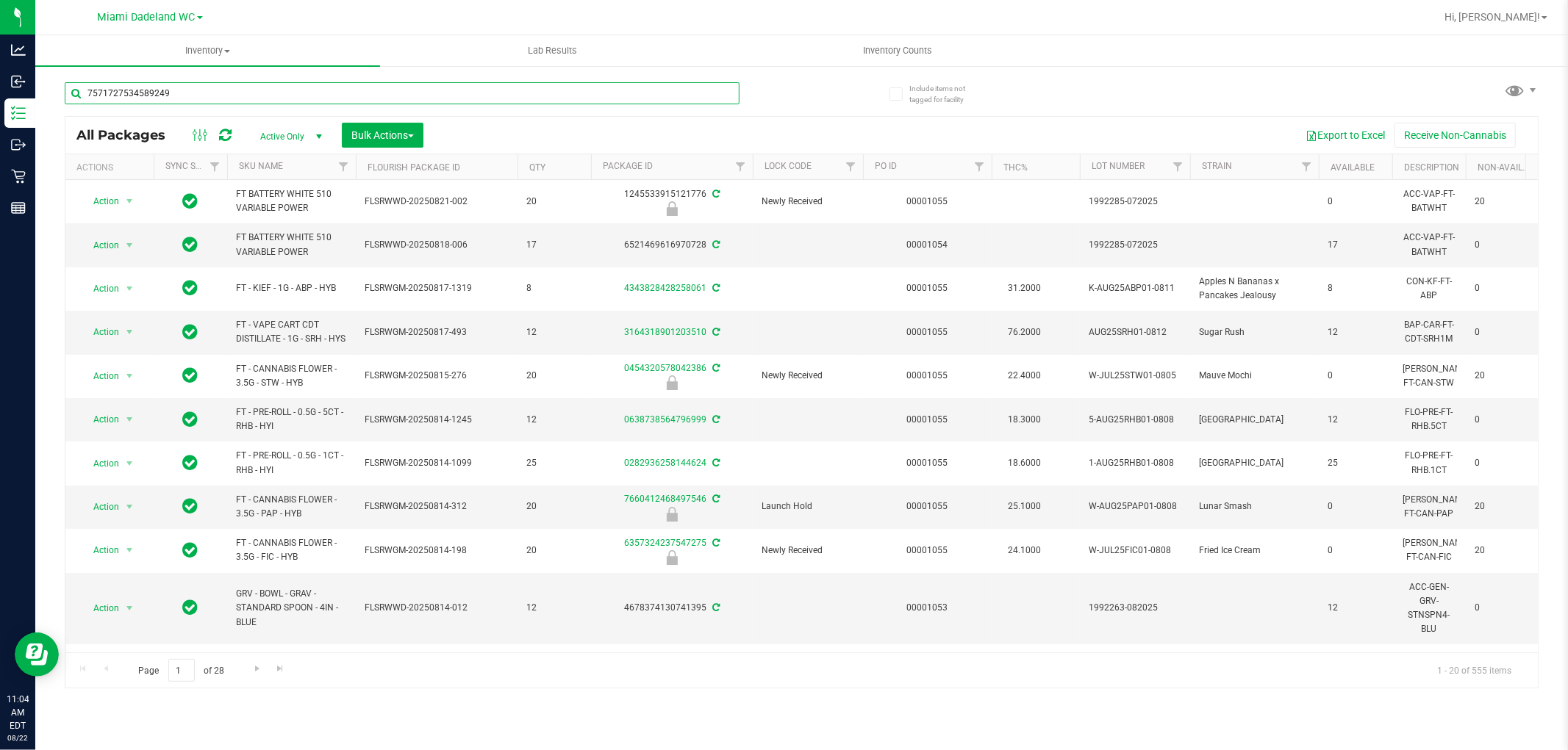
type input "7571727534589249"
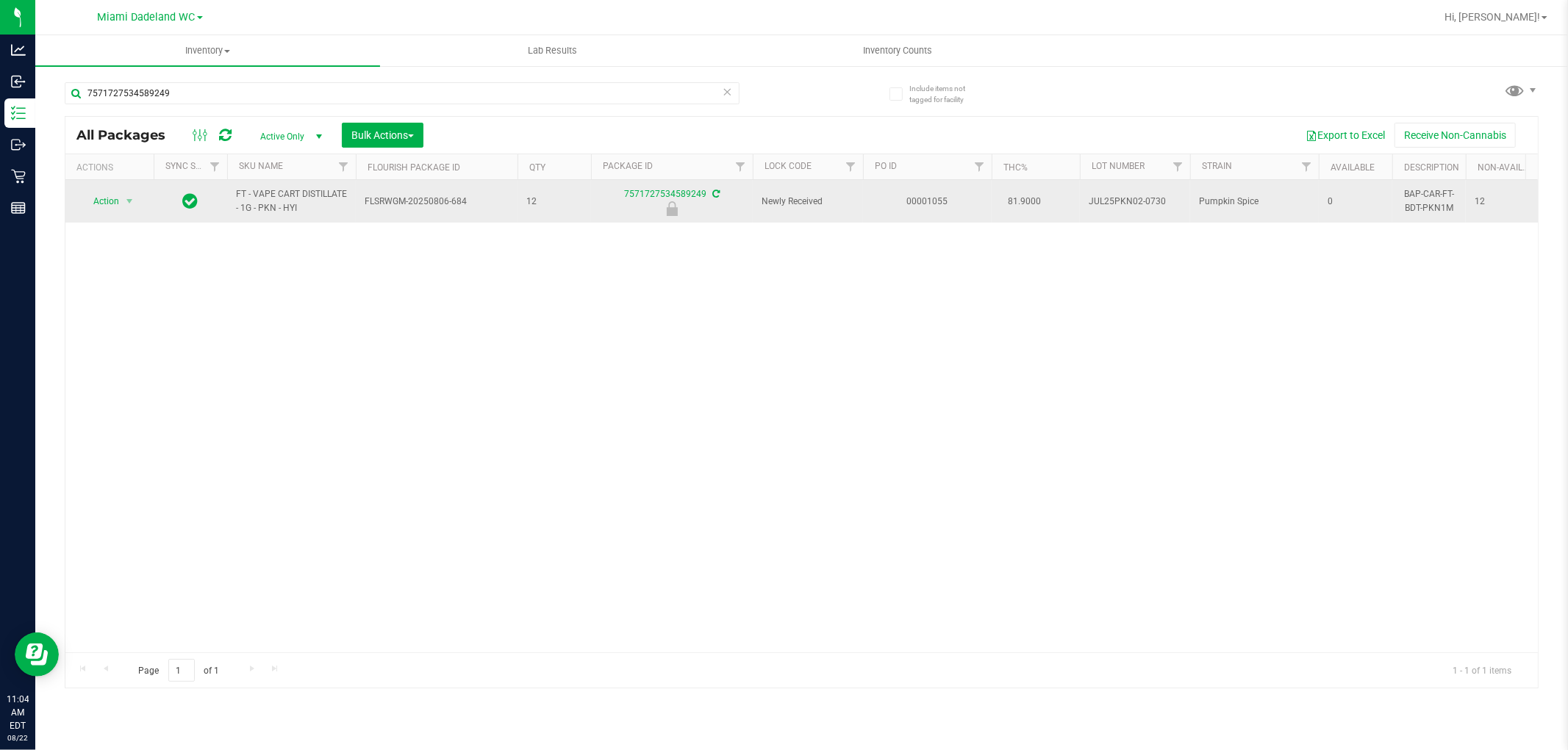
click at [98, 199] on span "Action" at bounding box center [100, 202] width 40 height 20
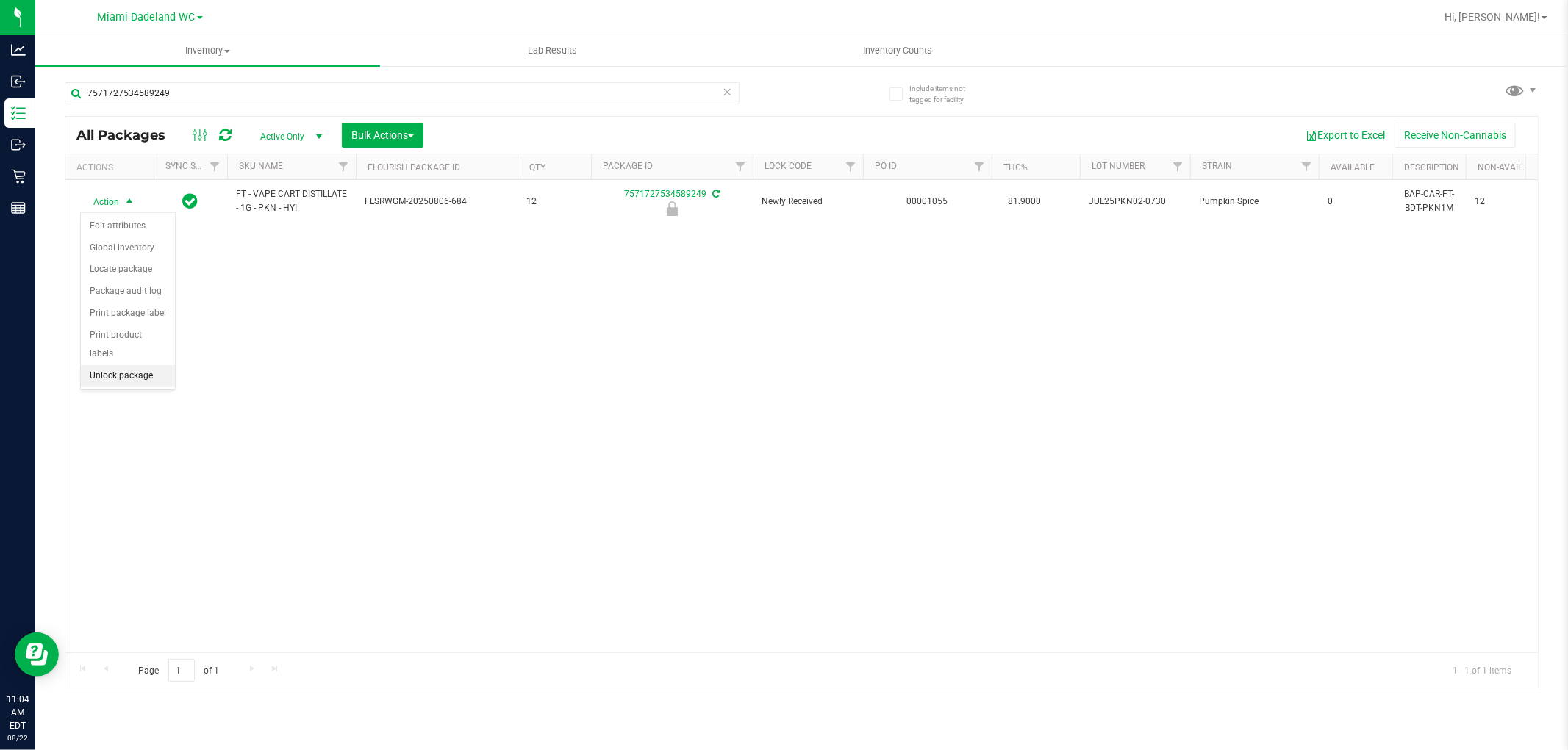
click at [121, 377] on li "Unlock package" at bounding box center [127, 376] width 94 height 22
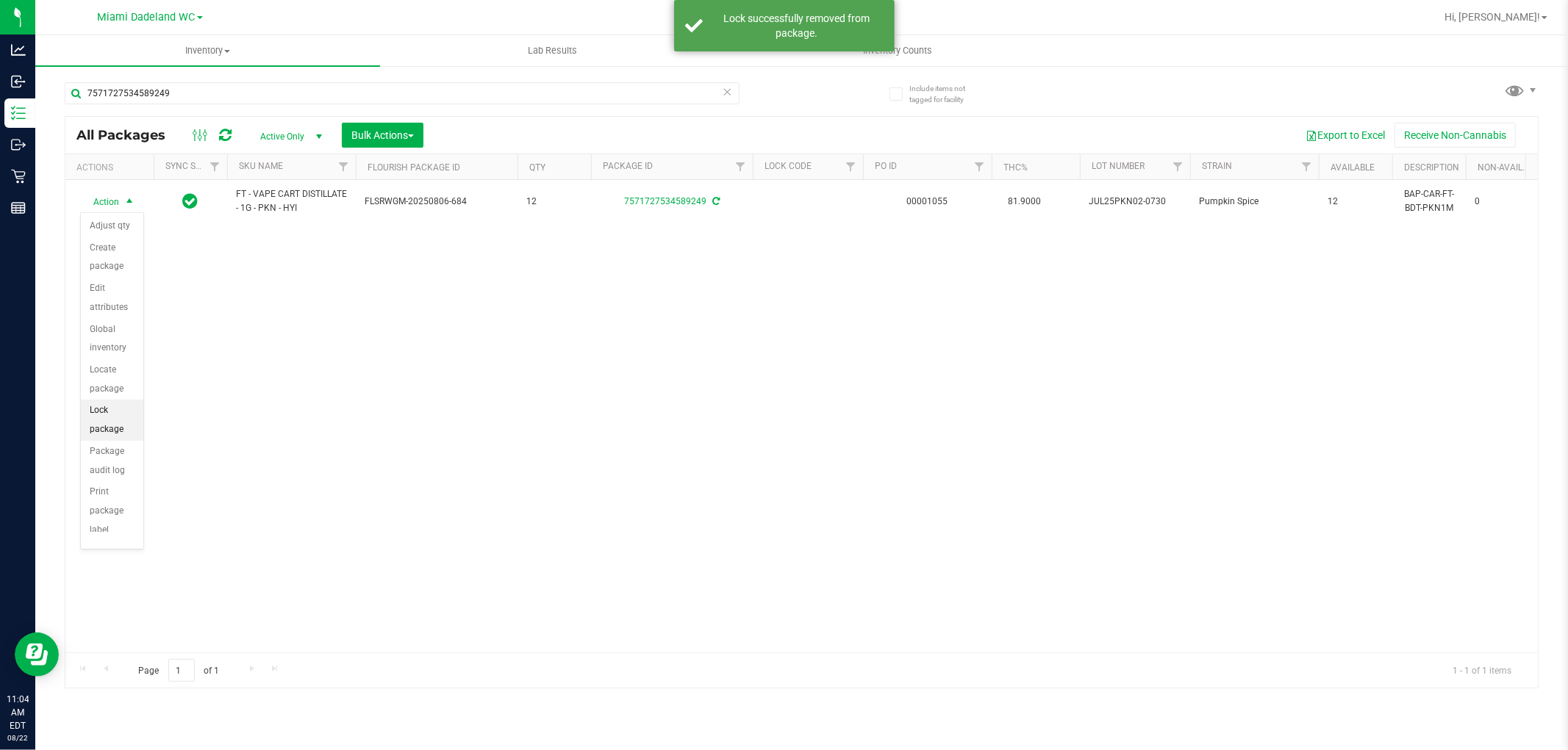
click at [102, 432] on li "Lock package" at bounding box center [112, 420] width 63 height 41
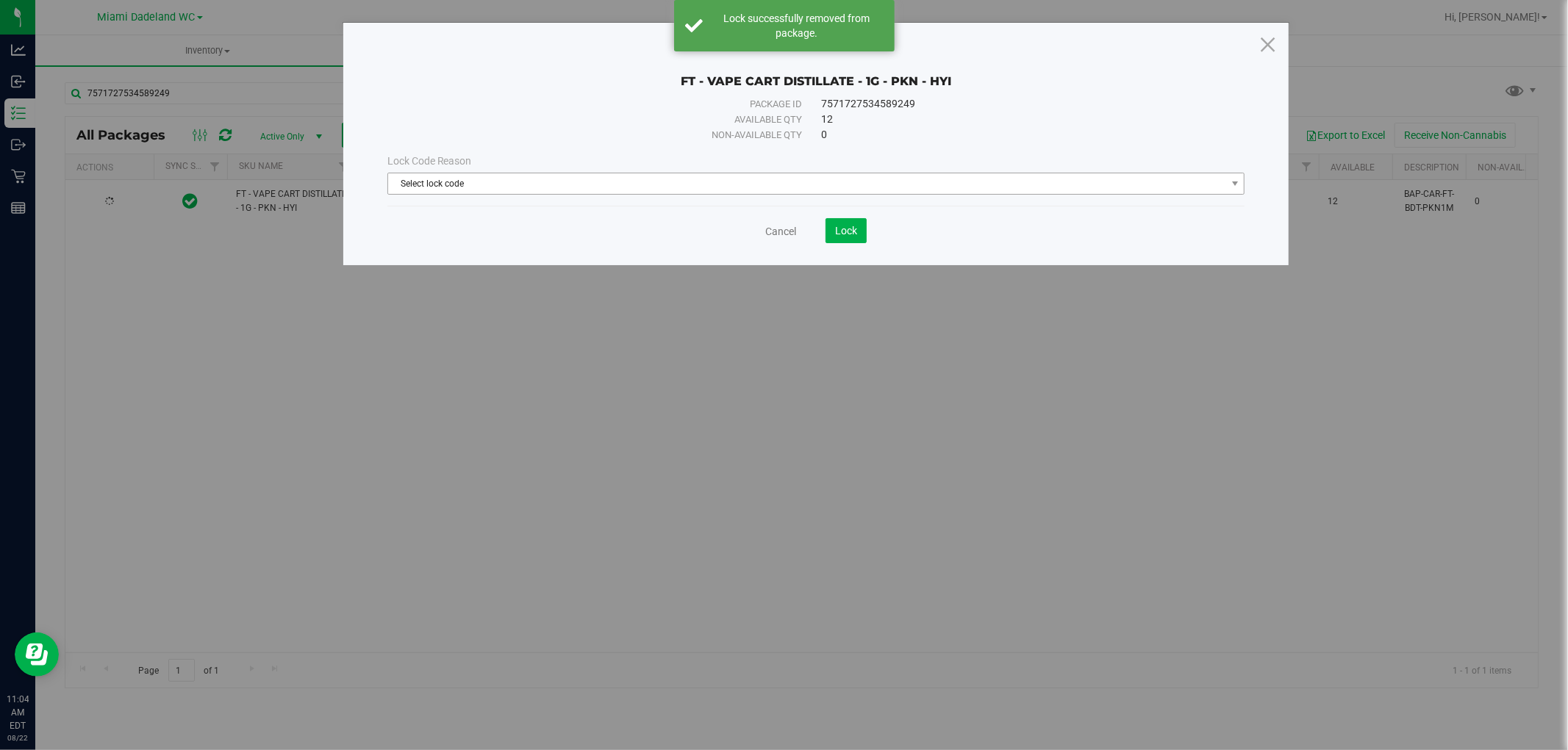
click at [796, 174] on span "Select lock code" at bounding box center [807, 184] width 838 height 20
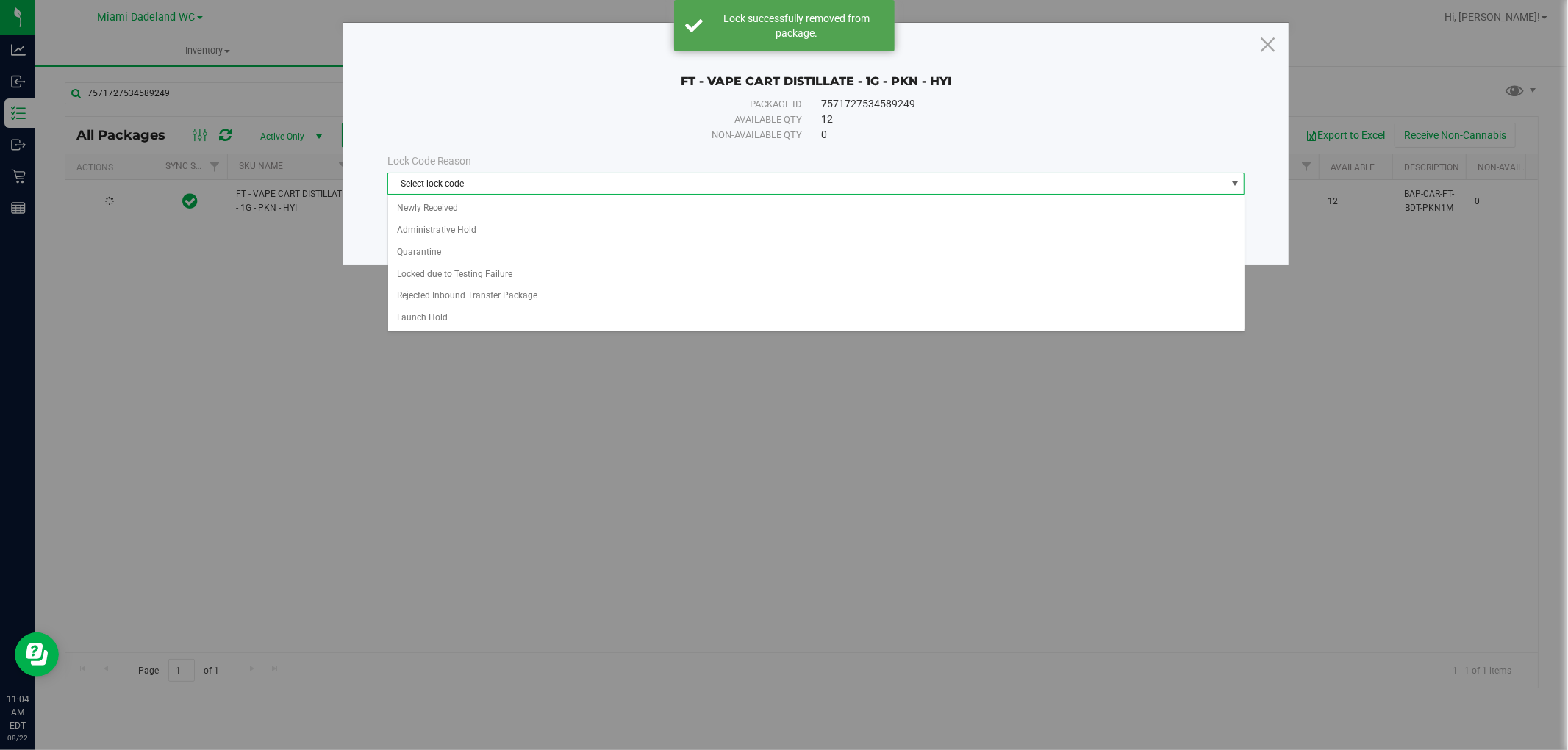
click at [754, 184] on span "Select lock code" at bounding box center [807, 184] width 838 height 20
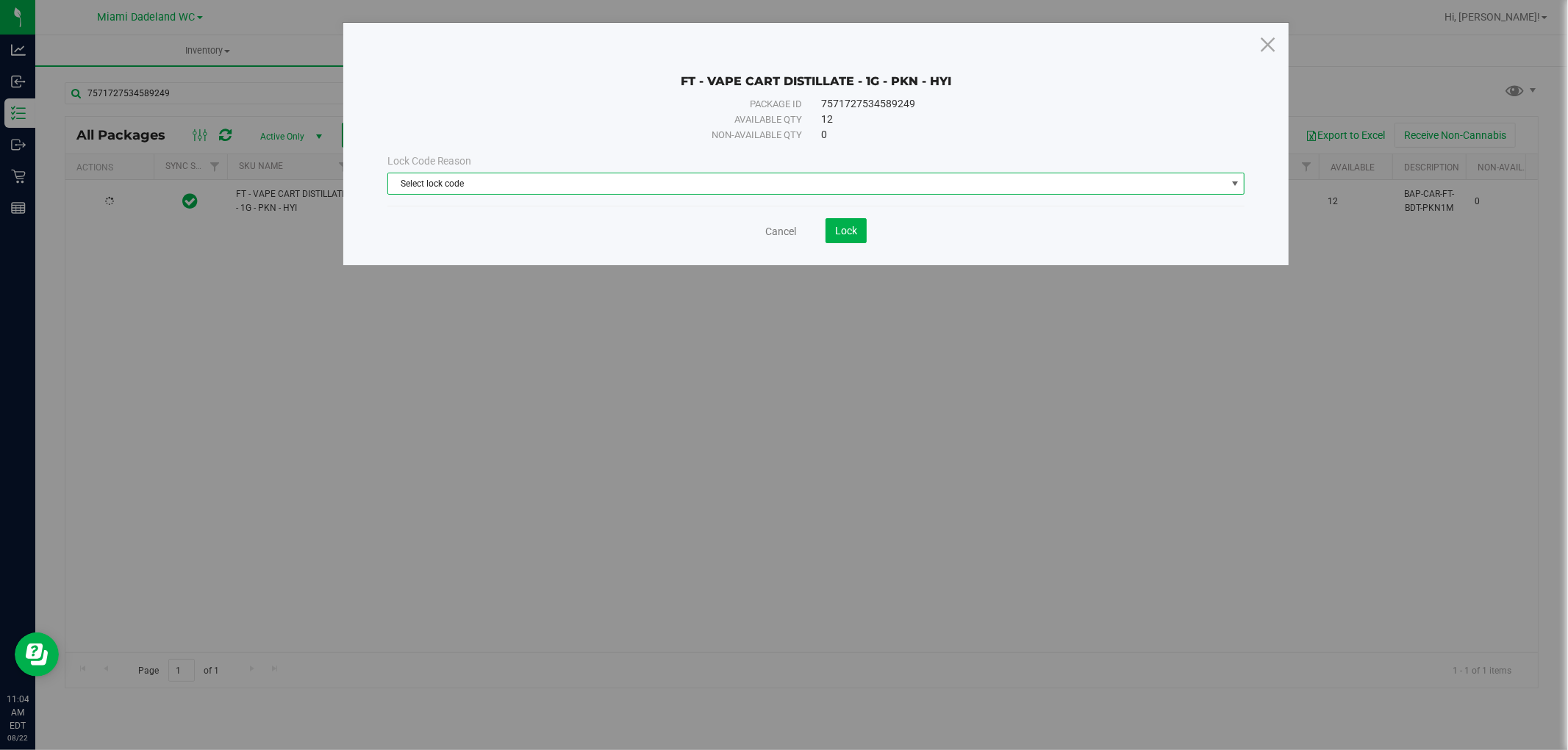
click at [721, 180] on span "Select lock code" at bounding box center [807, 184] width 838 height 20
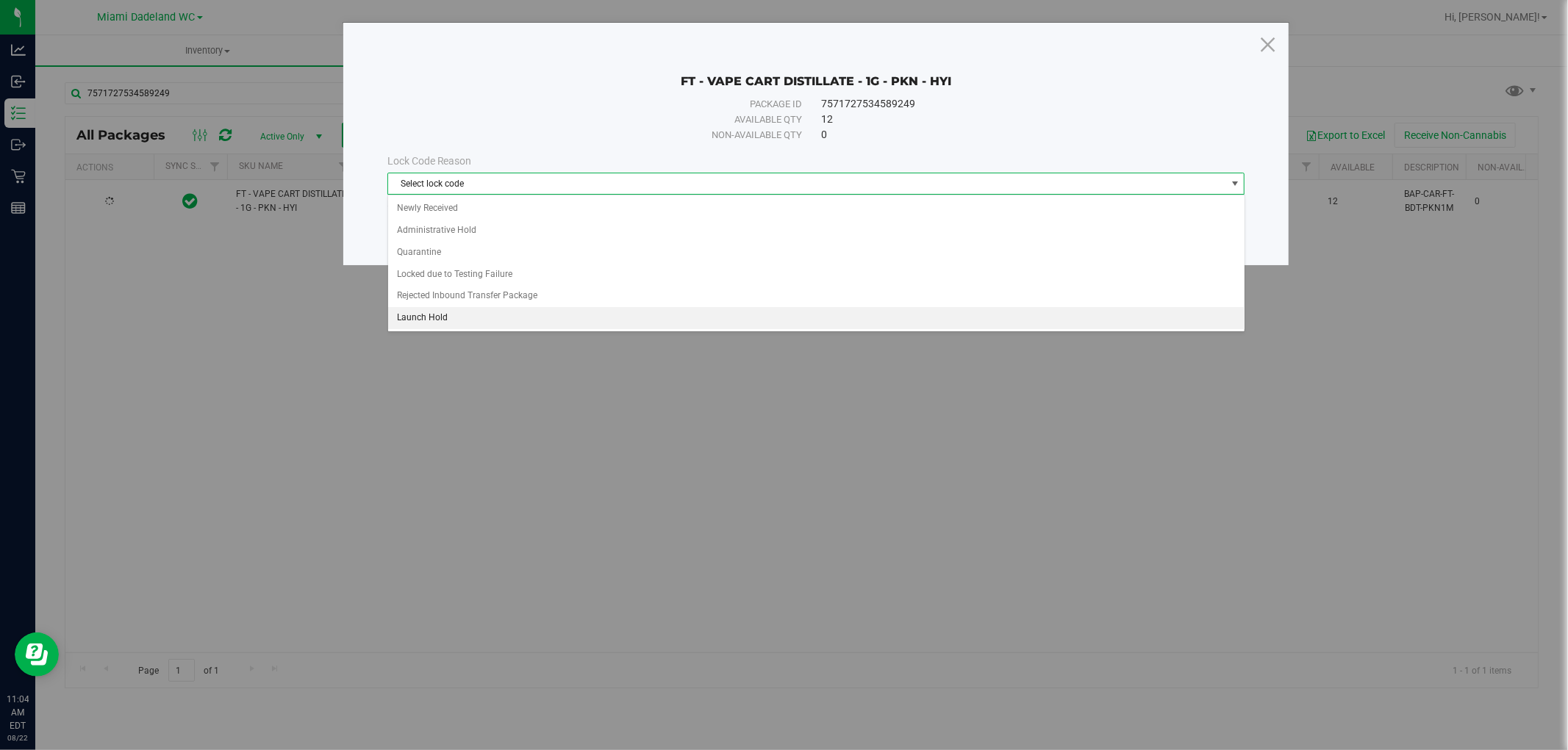
click at [592, 321] on li "Launch Hold" at bounding box center [817, 318] width 857 height 22
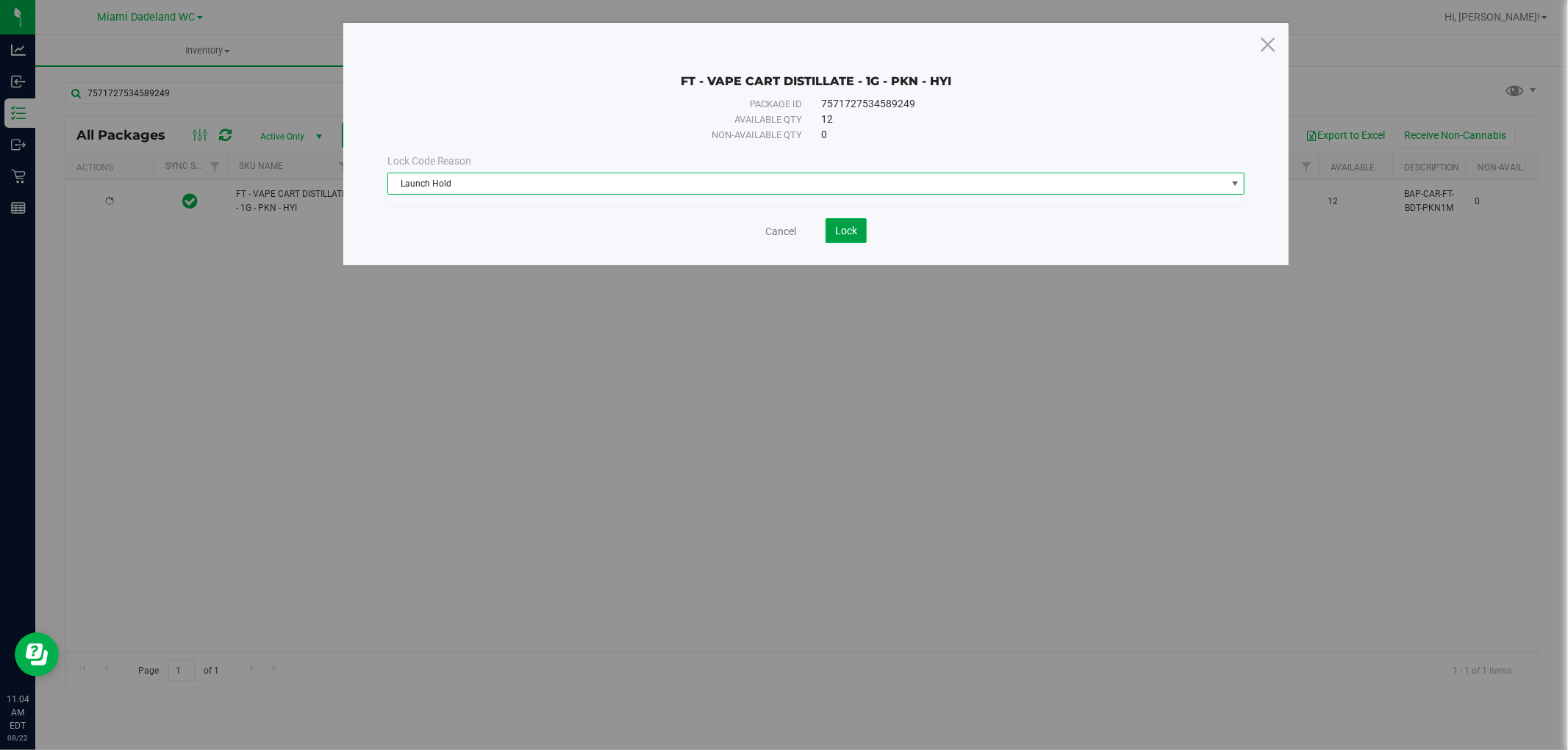
click at [857, 221] on button "Lock" at bounding box center [846, 230] width 41 height 25
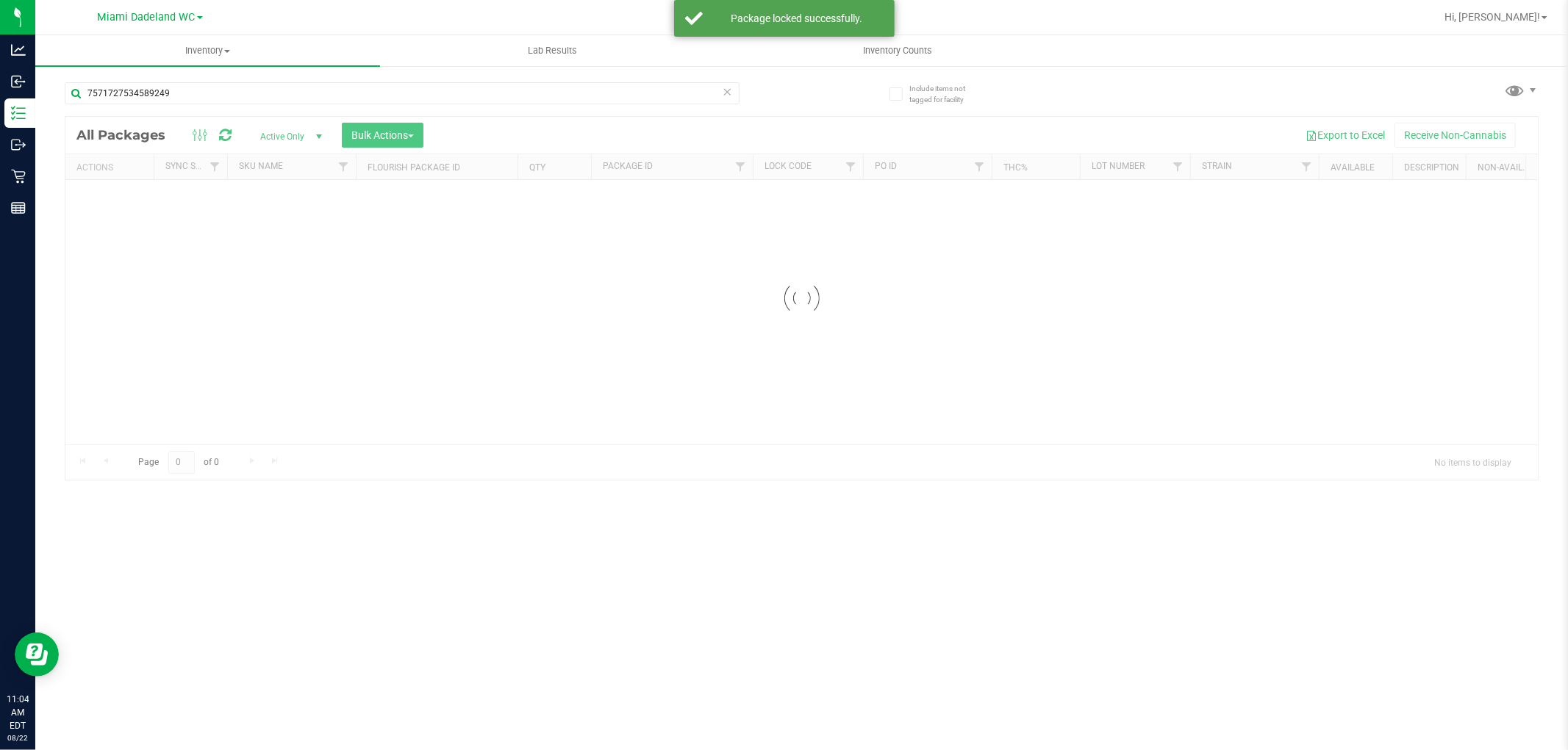
click at [723, 93] on icon at bounding box center [728, 91] width 10 height 18
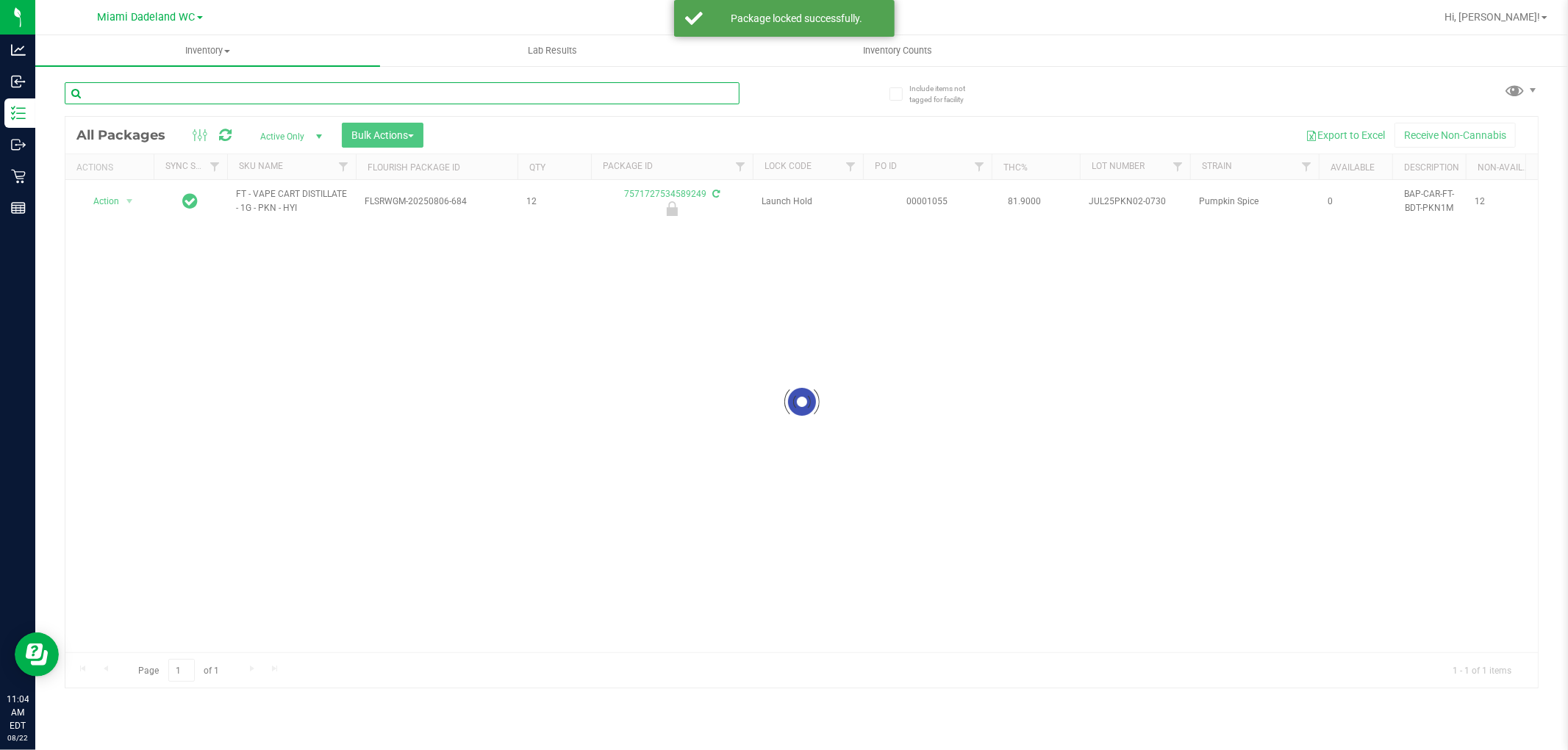
click at [728, 93] on input "text" at bounding box center [402, 93] width 675 height 22
click at [657, 95] on input "text" at bounding box center [402, 93] width 675 height 22
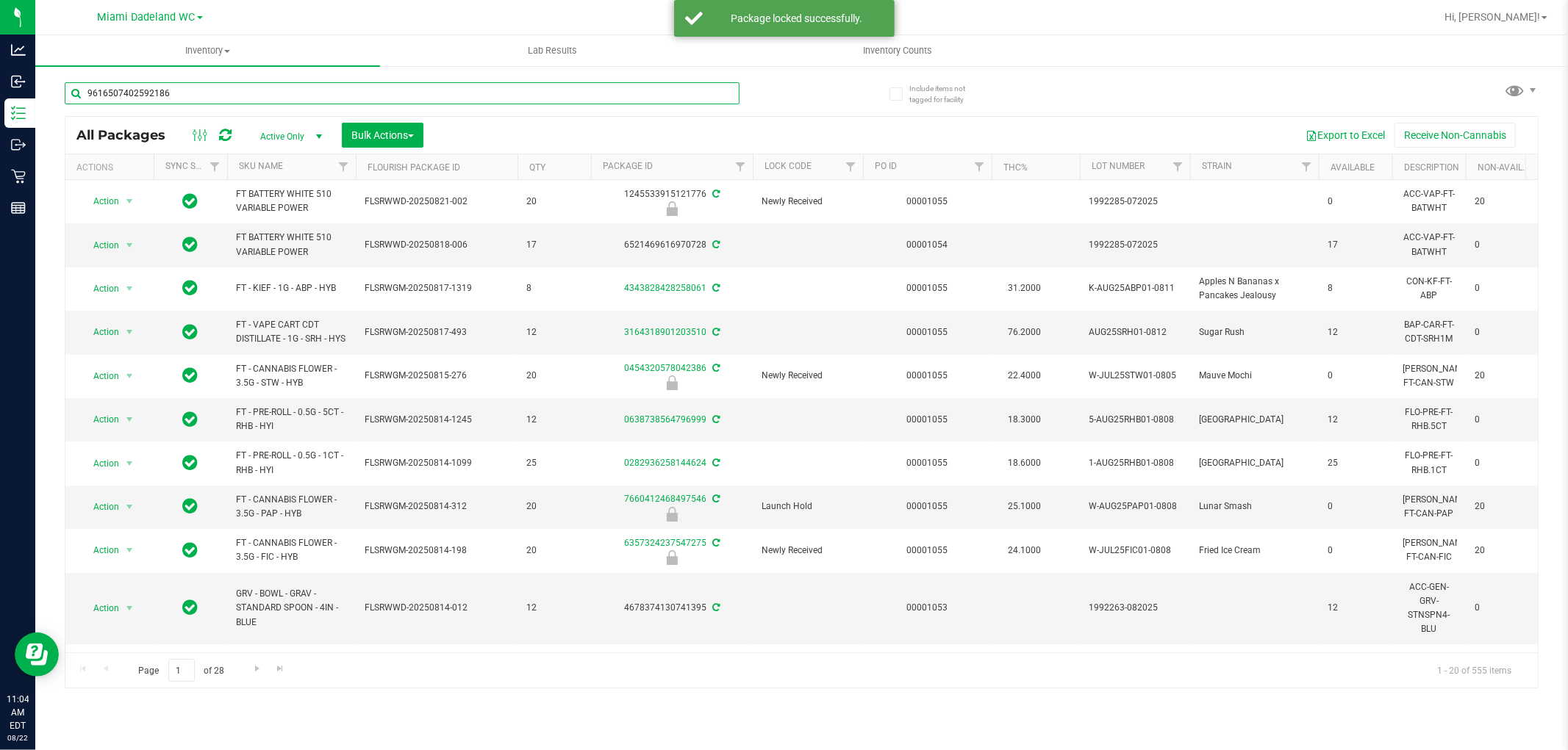
type input "9616507402592186"
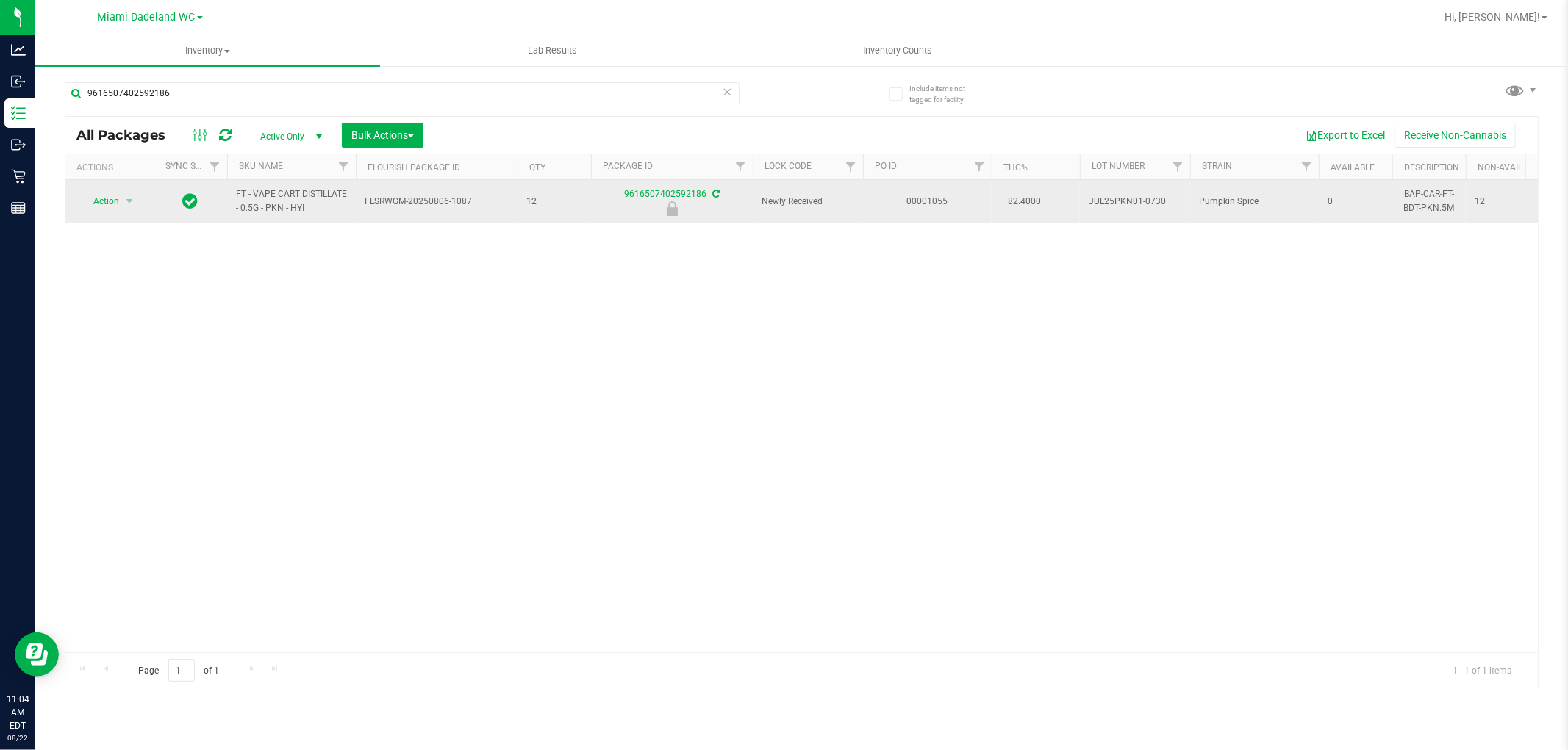
click at [108, 204] on span "Action" at bounding box center [100, 202] width 40 height 20
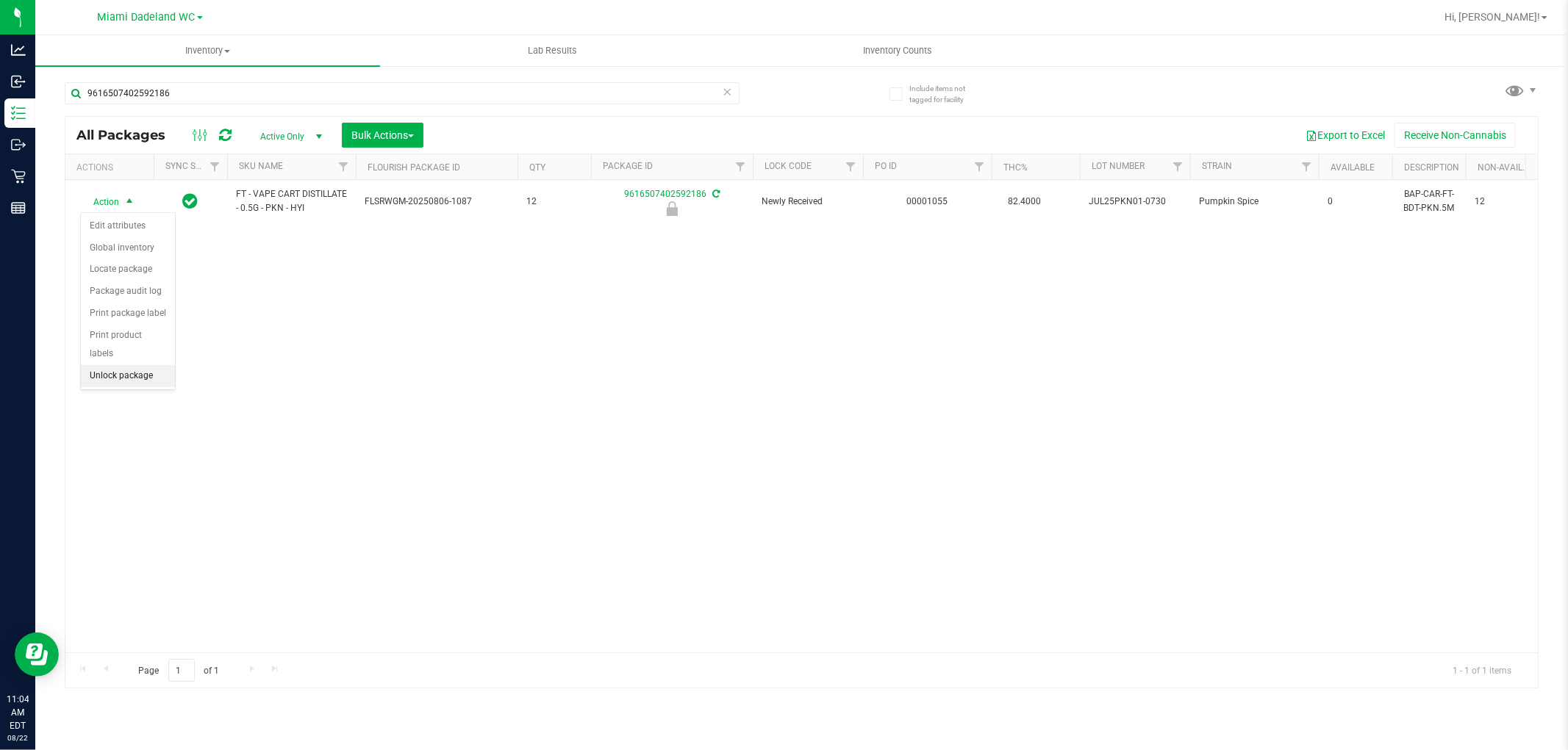
click at [106, 375] on li "Unlock package" at bounding box center [127, 376] width 94 height 22
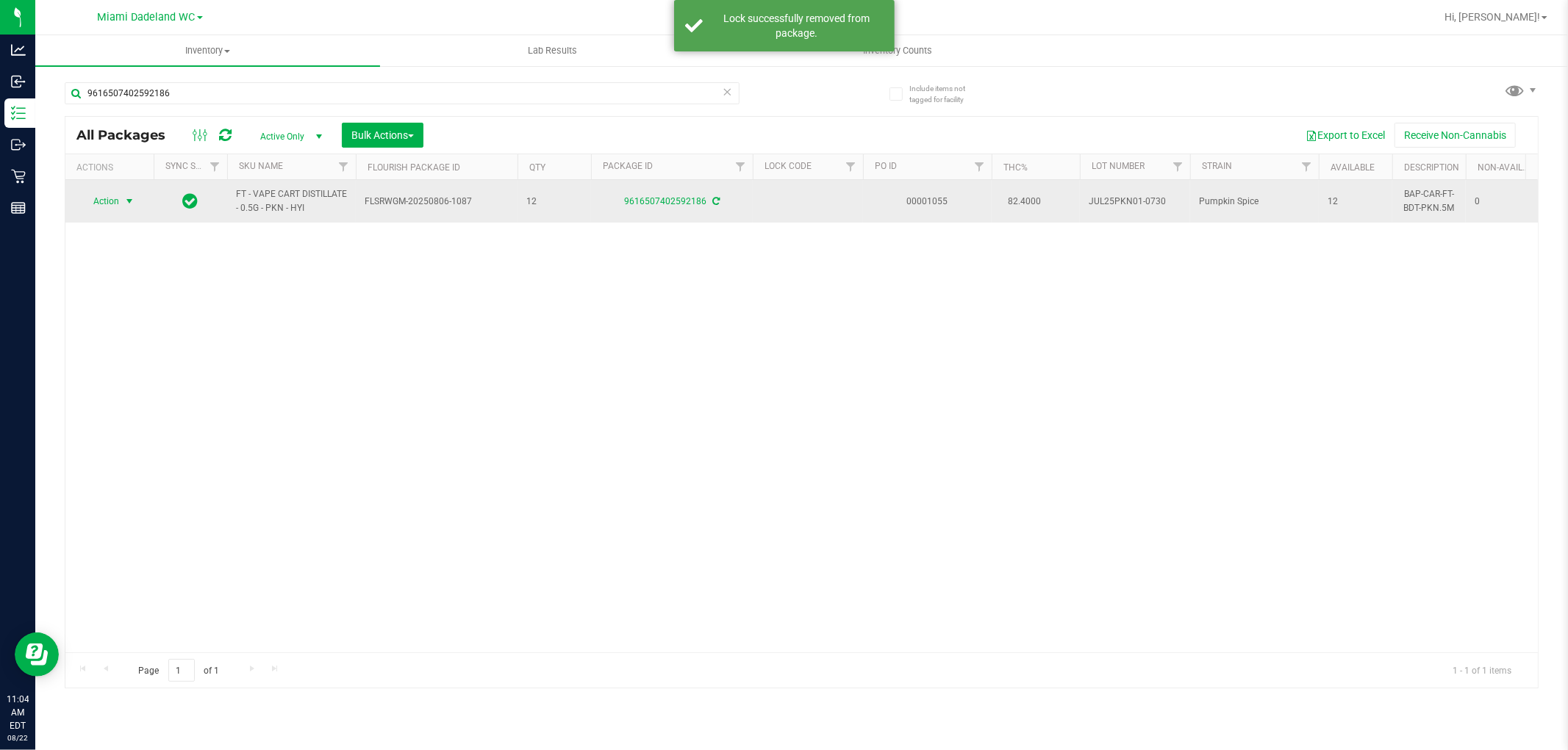
click at [124, 202] on span "select" at bounding box center [129, 201] width 12 height 12
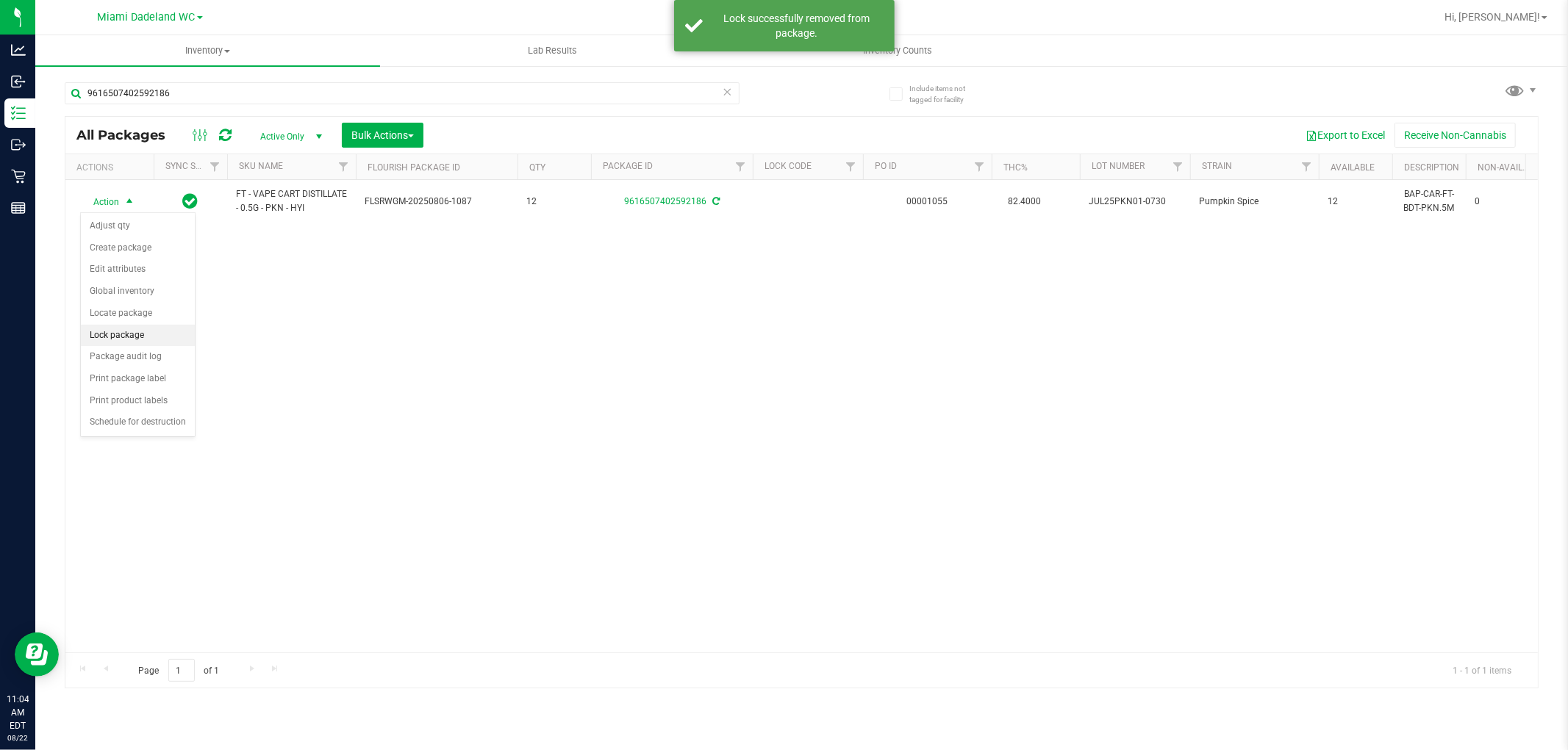
click at [105, 335] on li "Lock package" at bounding box center [138, 336] width 114 height 22
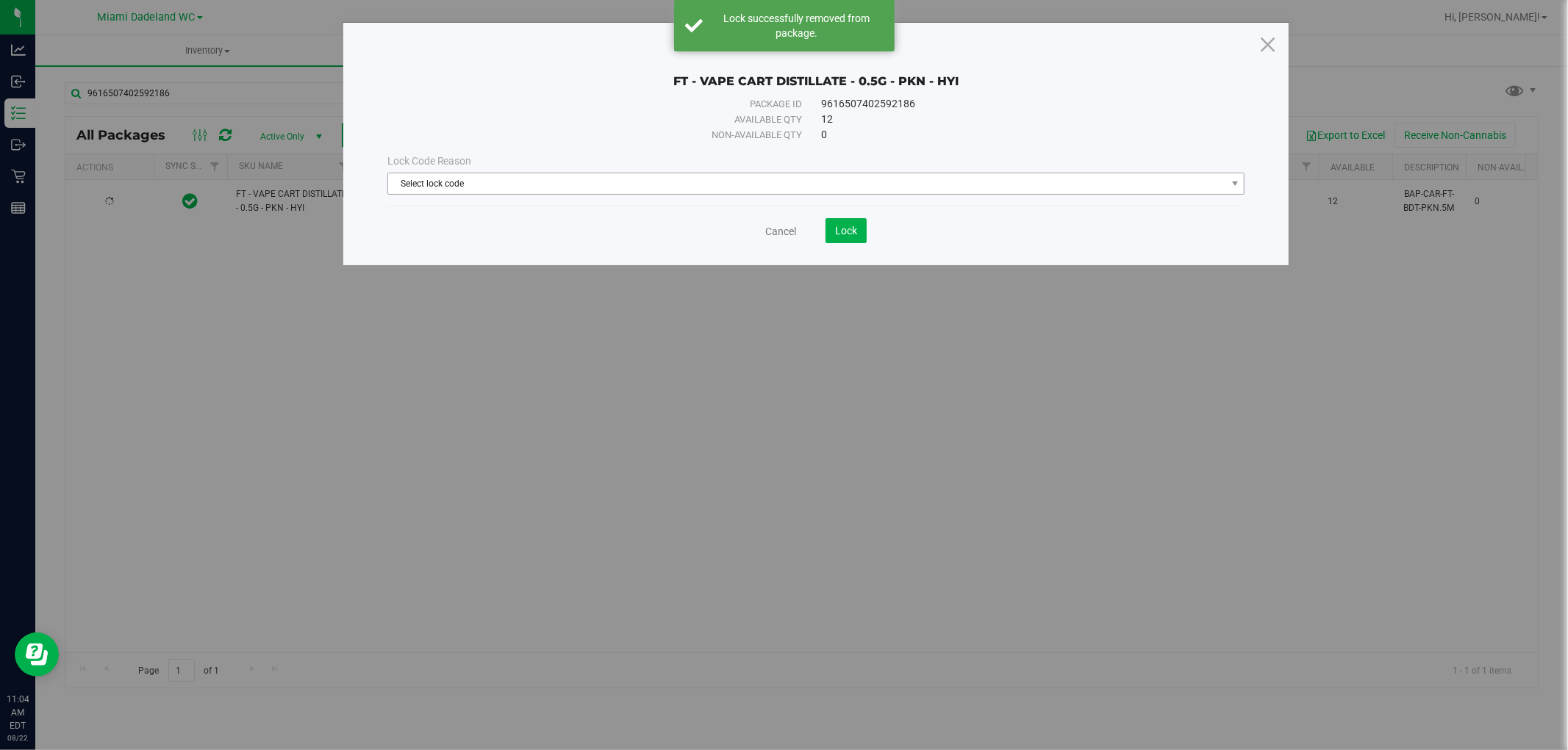
click at [710, 187] on span "Select lock code" at bounding box center [807, 184] width 838 height 20
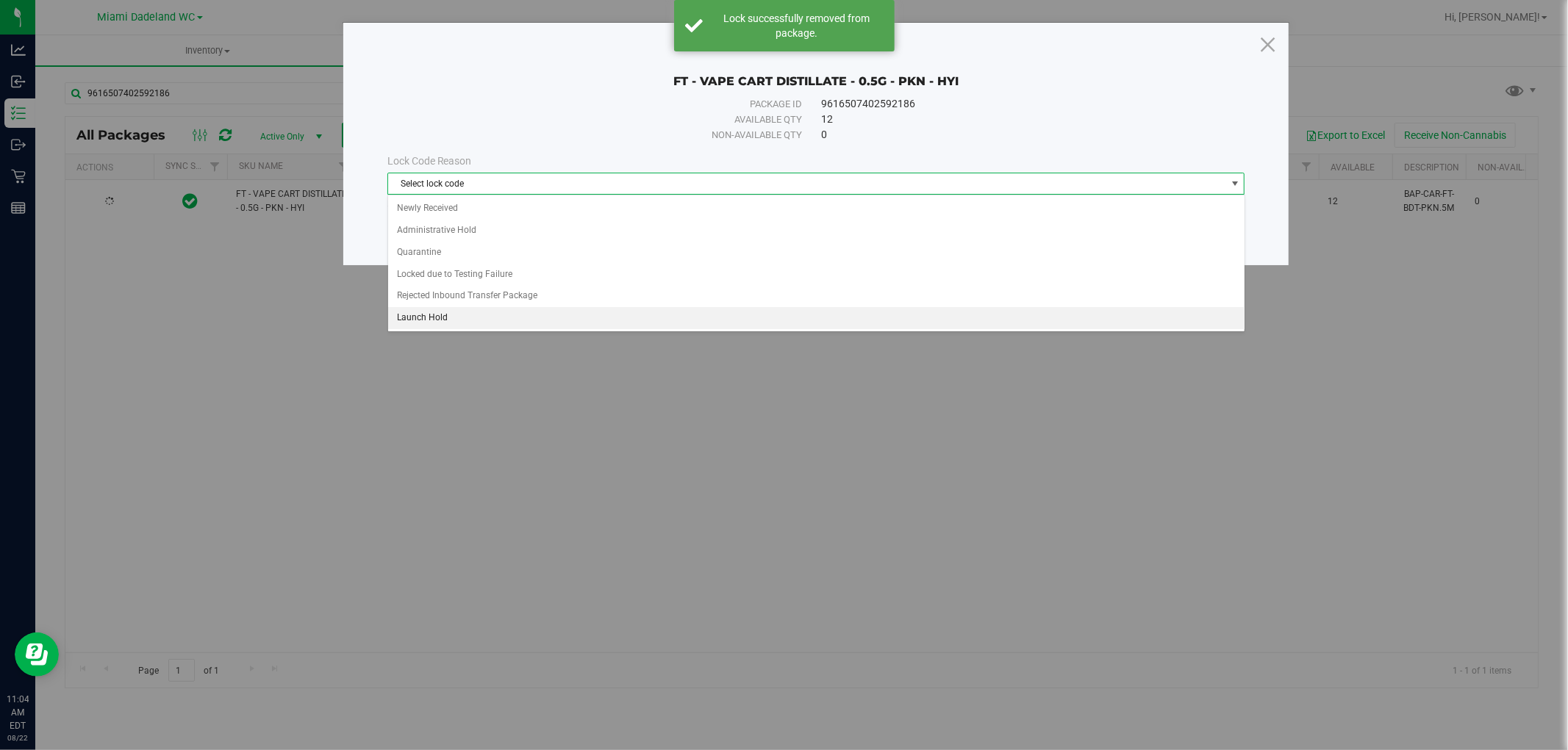
click at [589, 312] on li "Launch Hold" at bounding box center [817, 318] width 857 height 22
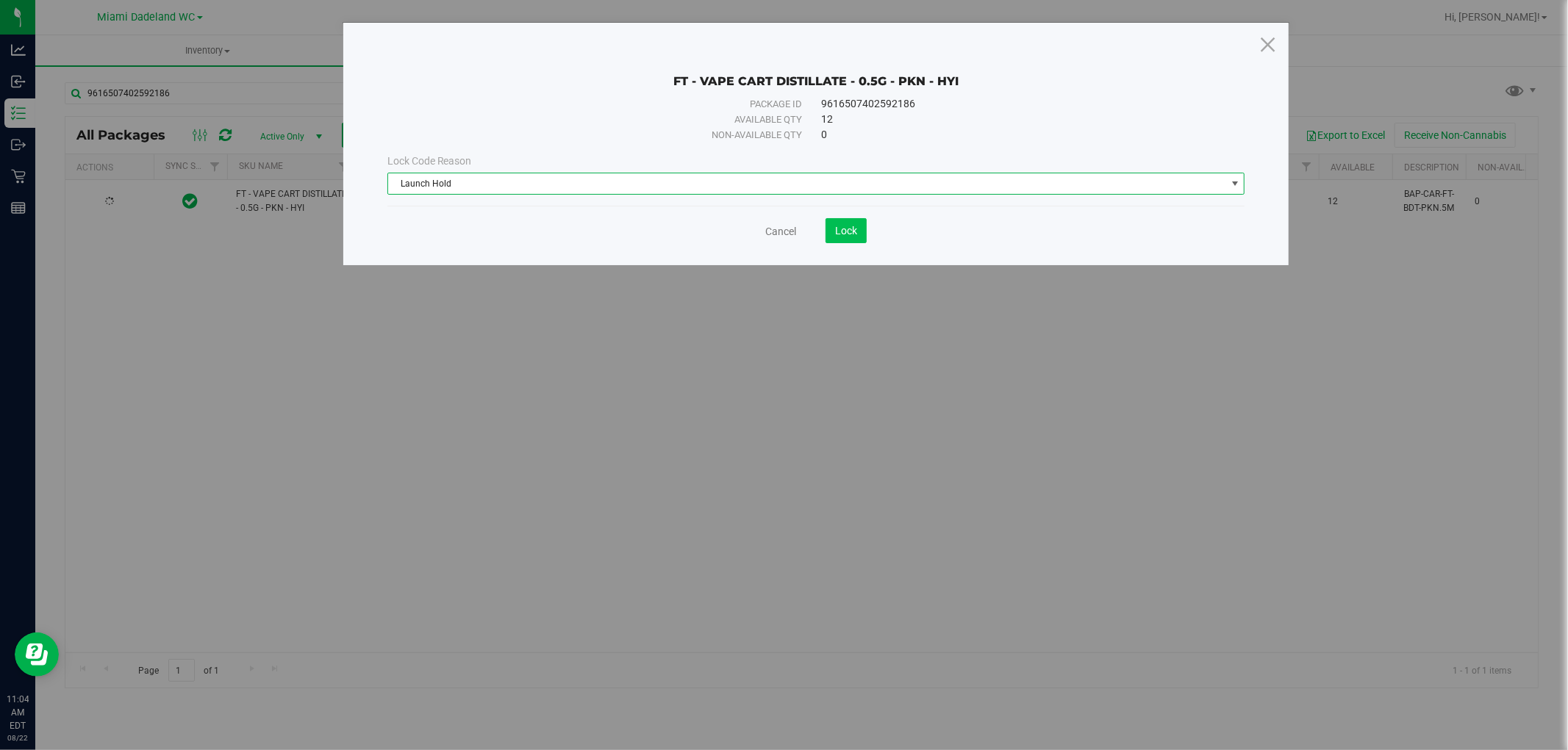
click at [861, 230] on button "Lock" at bounding box center [846, 230] width 41 height 25
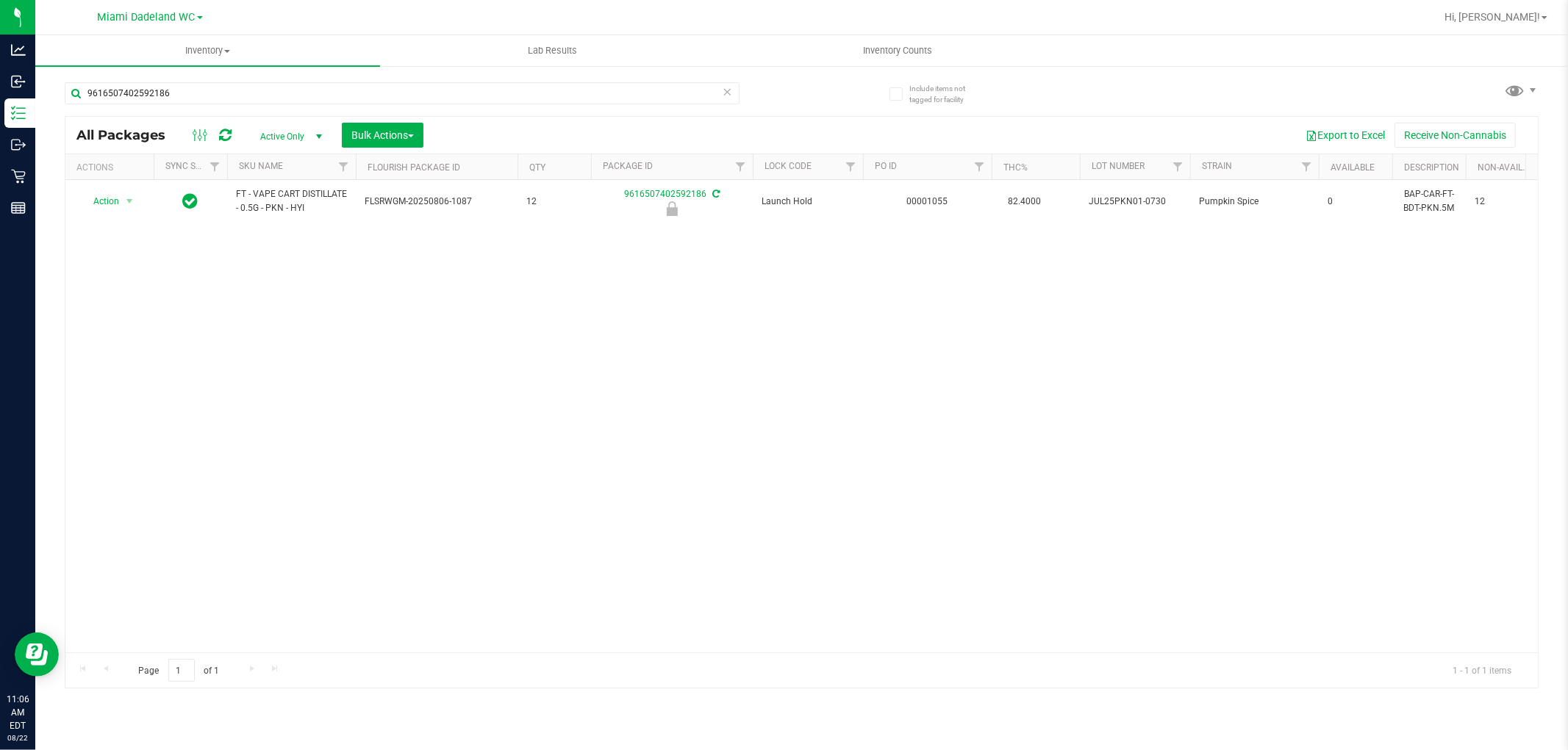
click at [726, 91] on icon at bounding box center [728, 91] width 10 height 18
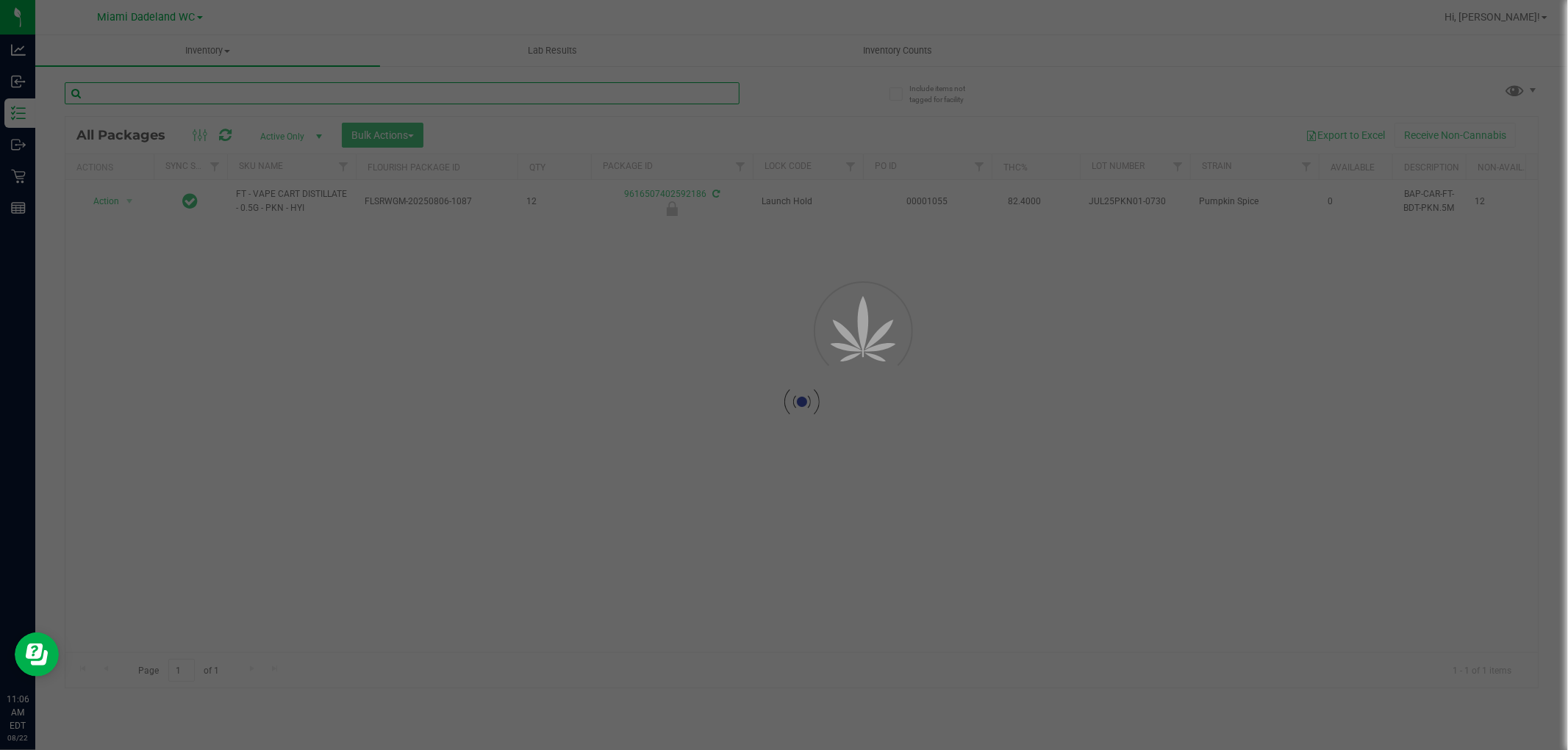
click at [657, 92] on input "text" at bounding box center [402, 93] width 675 height 22
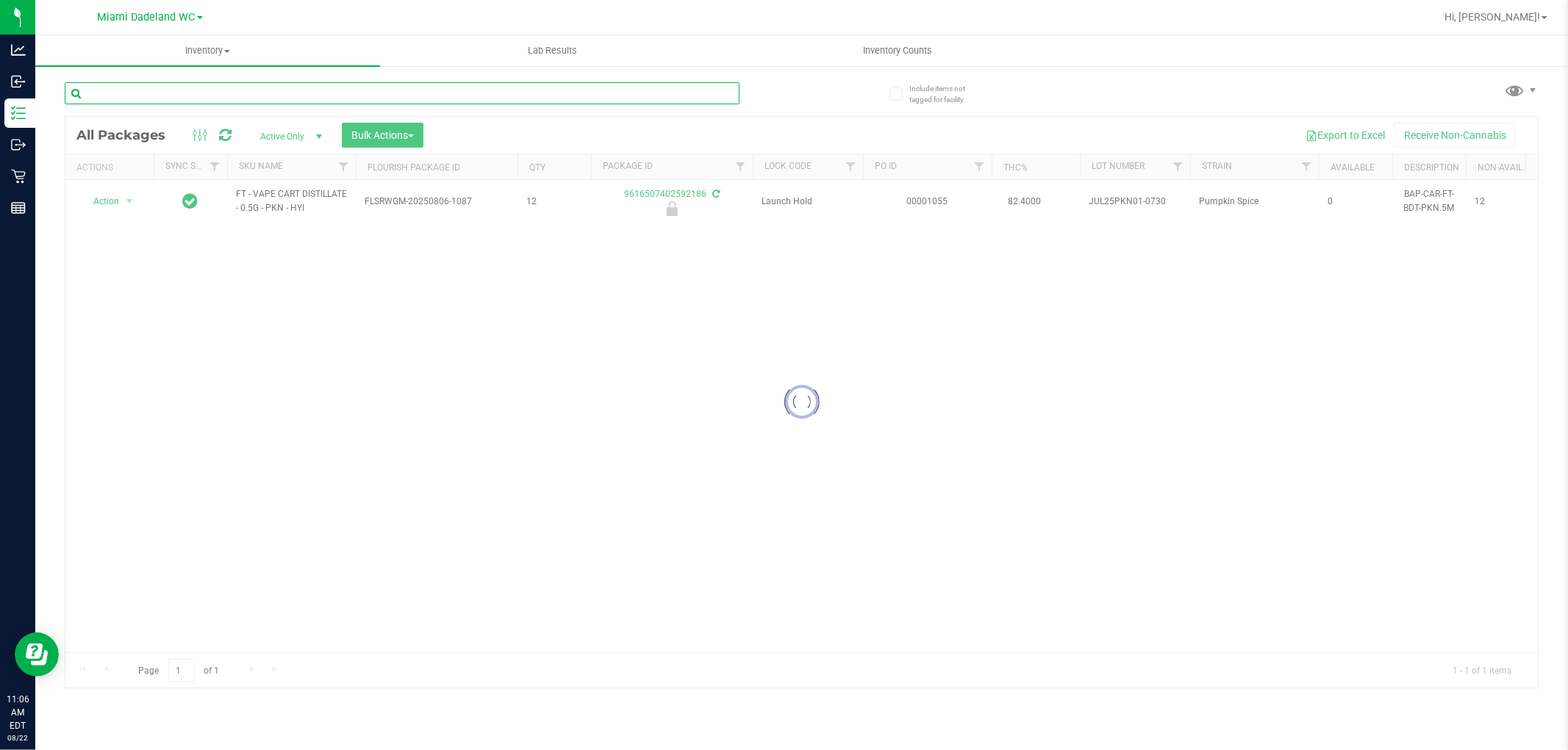
click at [659, 95] on input "text" at bounding box center [402, 93] width 675 height 22
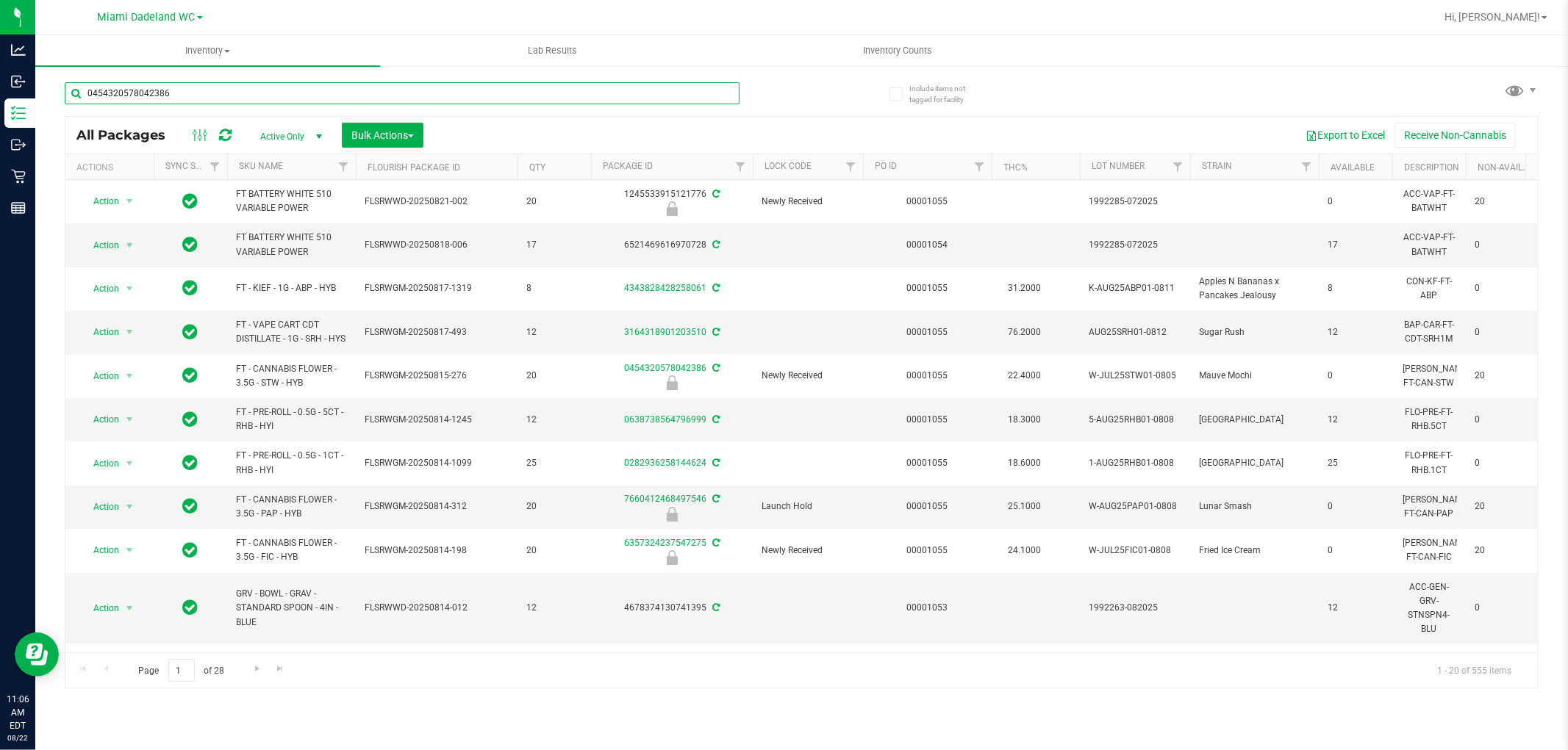
type input "0454320578042386"
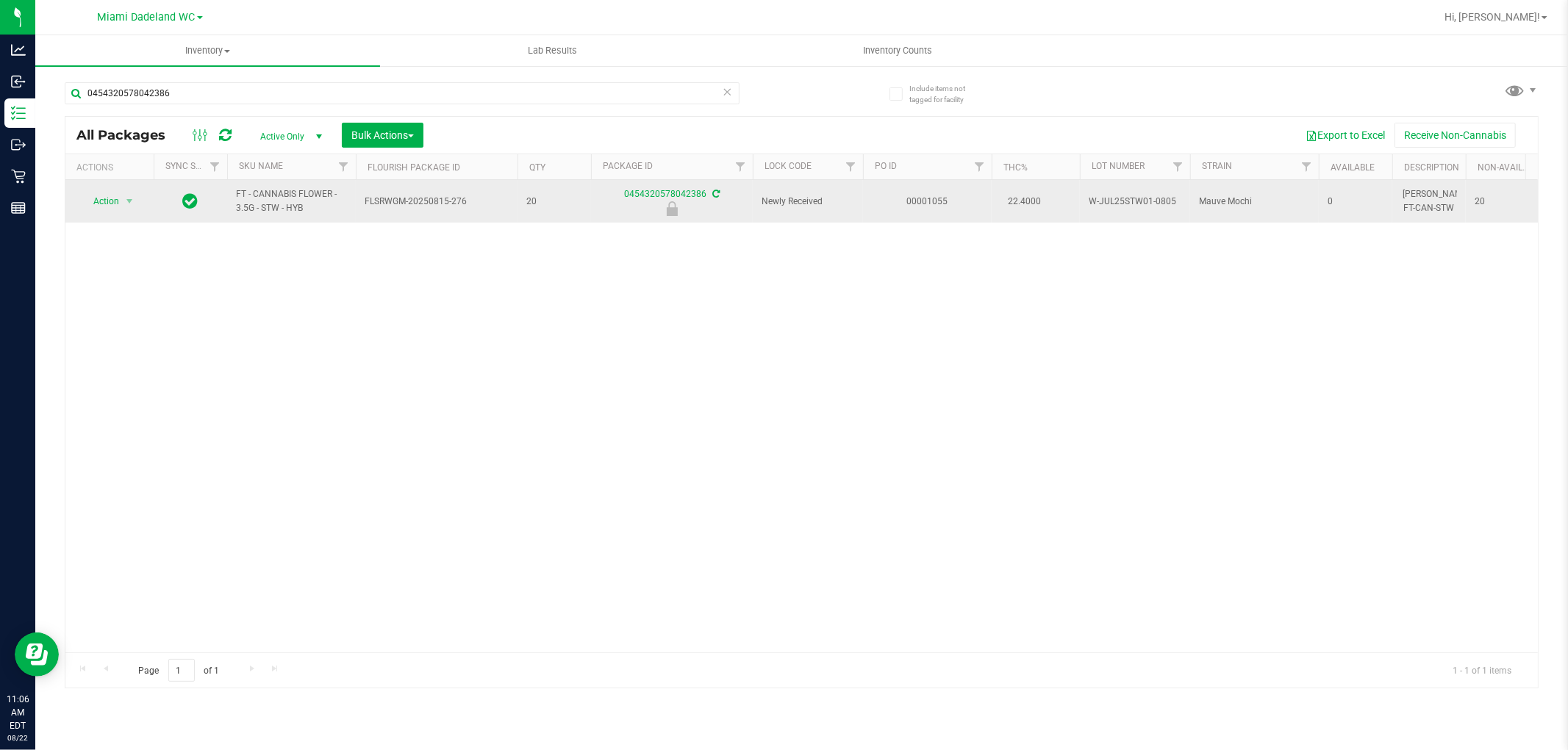
click at [91, 205] on span "Action" at bounding box center [100, 202] width 40 height 20
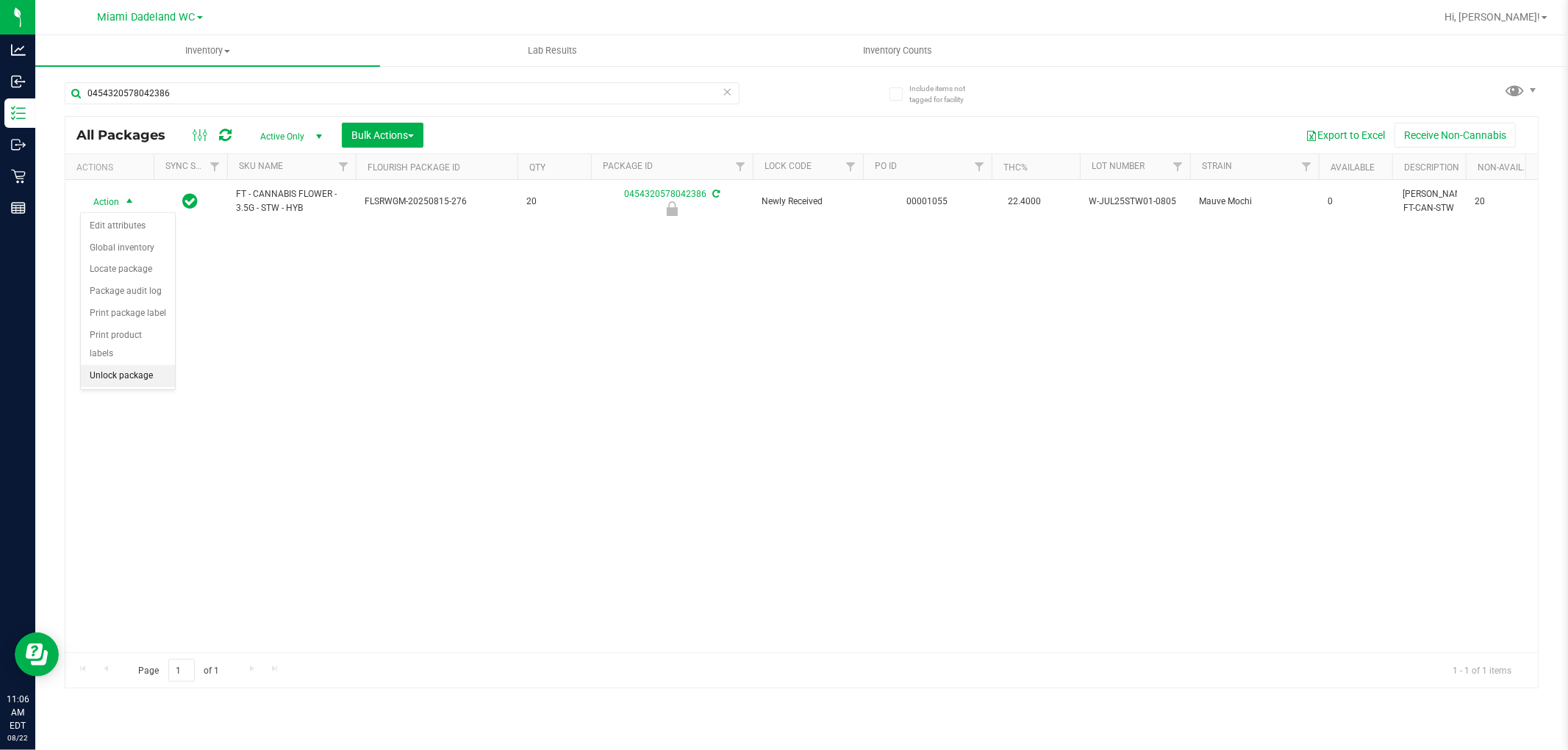
click at [98, 373] on li "Unlock package" at bounding box center [127, 376] width 94 height 22
